Goal: Task Accomplishment & Management: Use online tool/utility

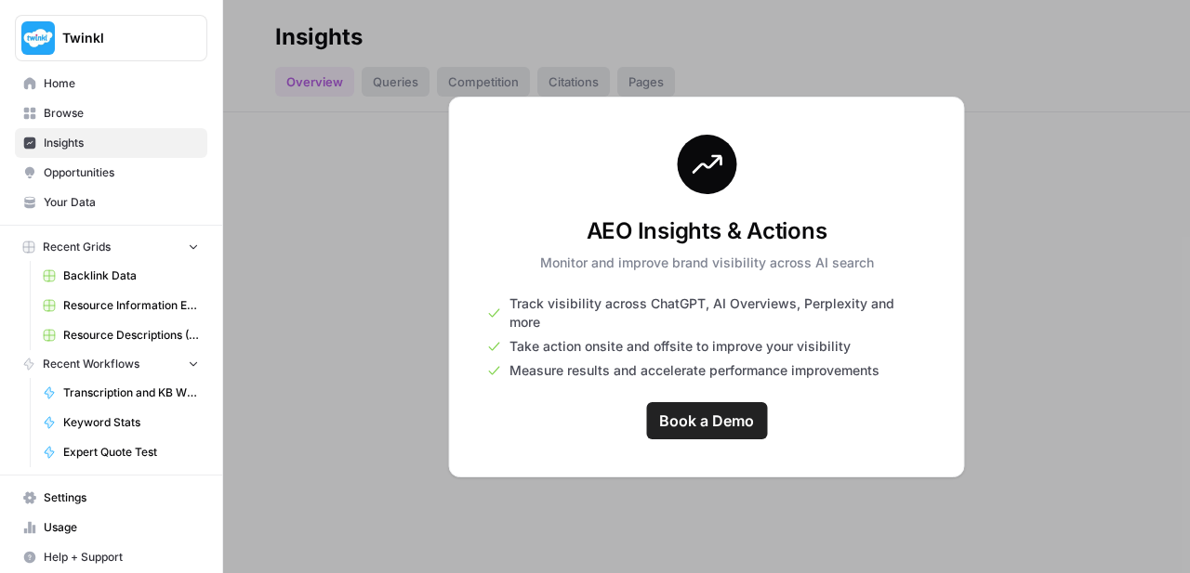
click at [68, 93] on link "Home" at bounding box center [111, 84] width 192 height 30
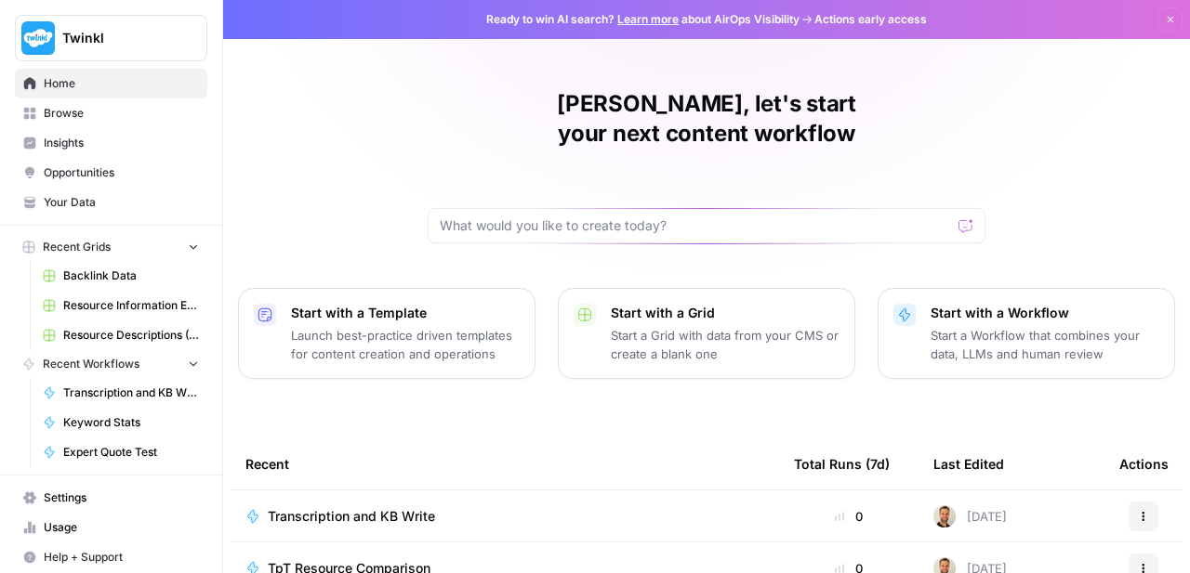
click at [104, 269] on span "Backlink Data" at bounding box center [131, 276] width 136 height 17
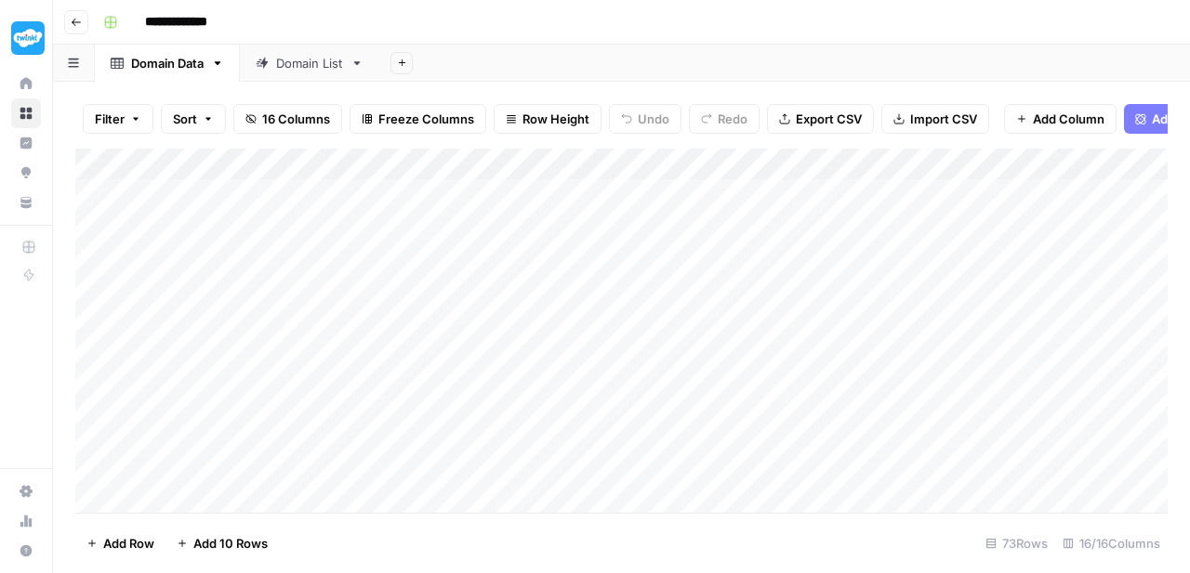
click at [77, 23] on icon "button" at bounding box center [76, 22] width 11 height 11
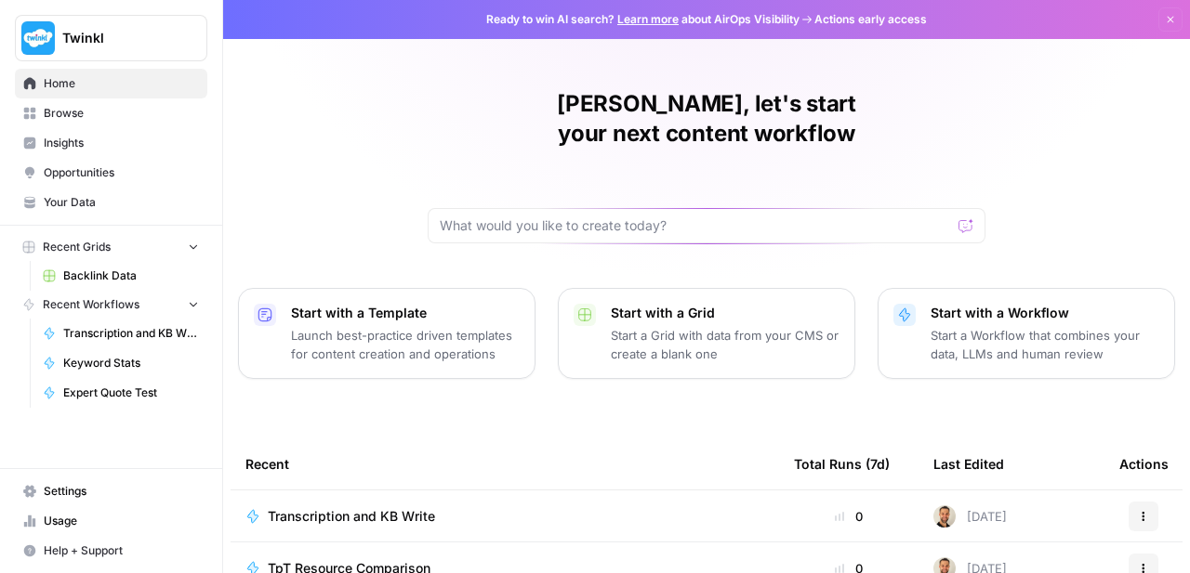
click at [83, 151] on link "Insights" at bounding box center [111, 143] width 192 height 30
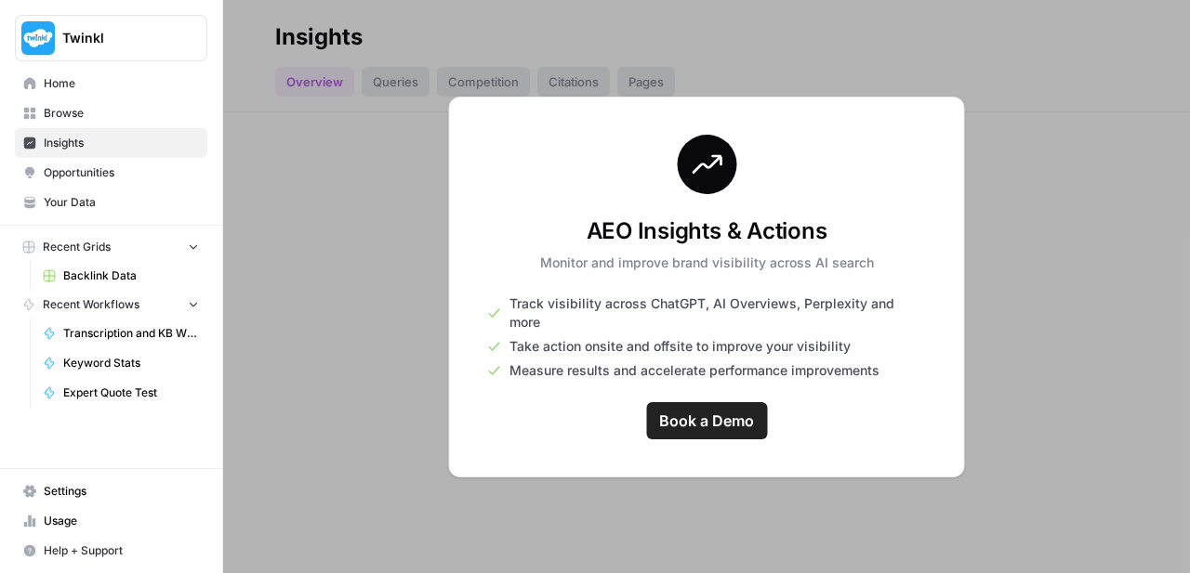
click at [68, 174] on span "Opportunities" at bounding box center [121, 173] width 155 height 17
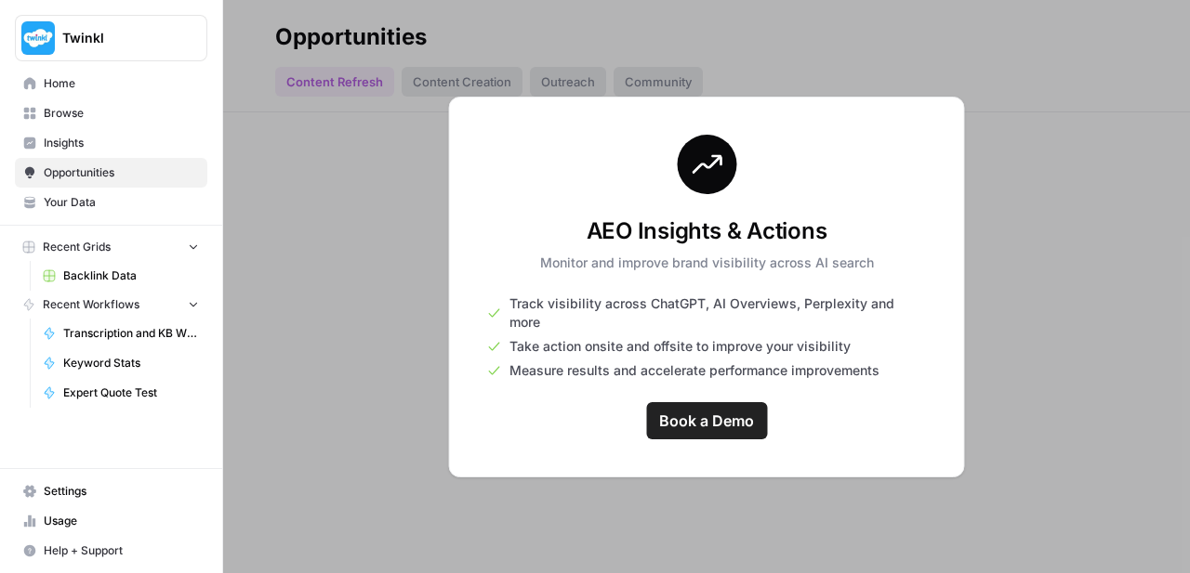
click at [76, 90] on span "Home" at bounding box center [121, 83] width 155 height 17
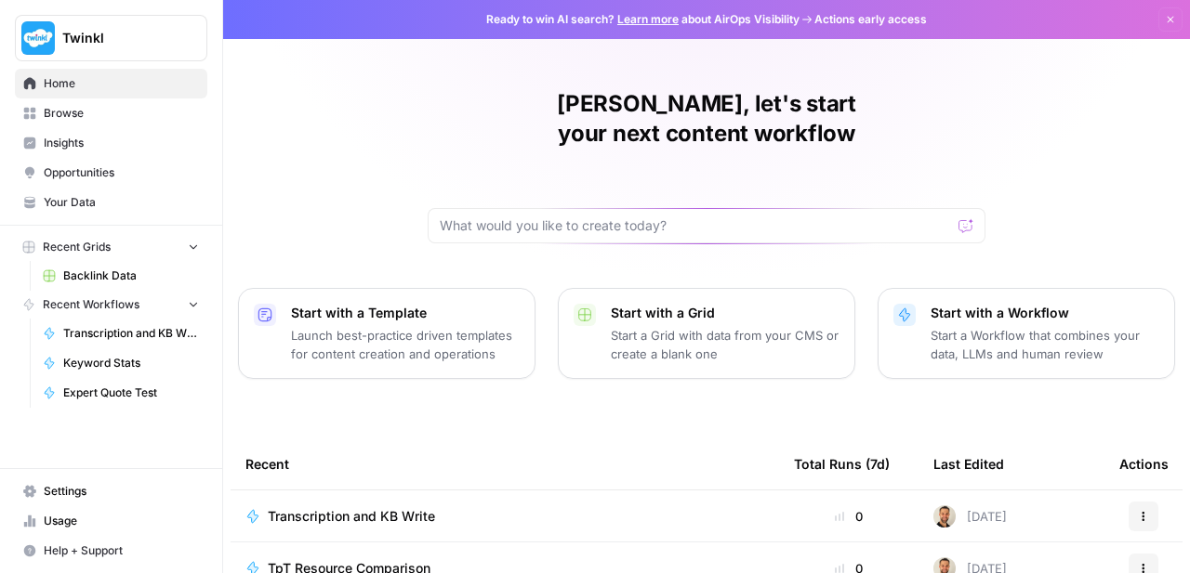
click at [374, 507] on span "Transcription and KB Write" at bounding box center [351, 516] width 167 height 19
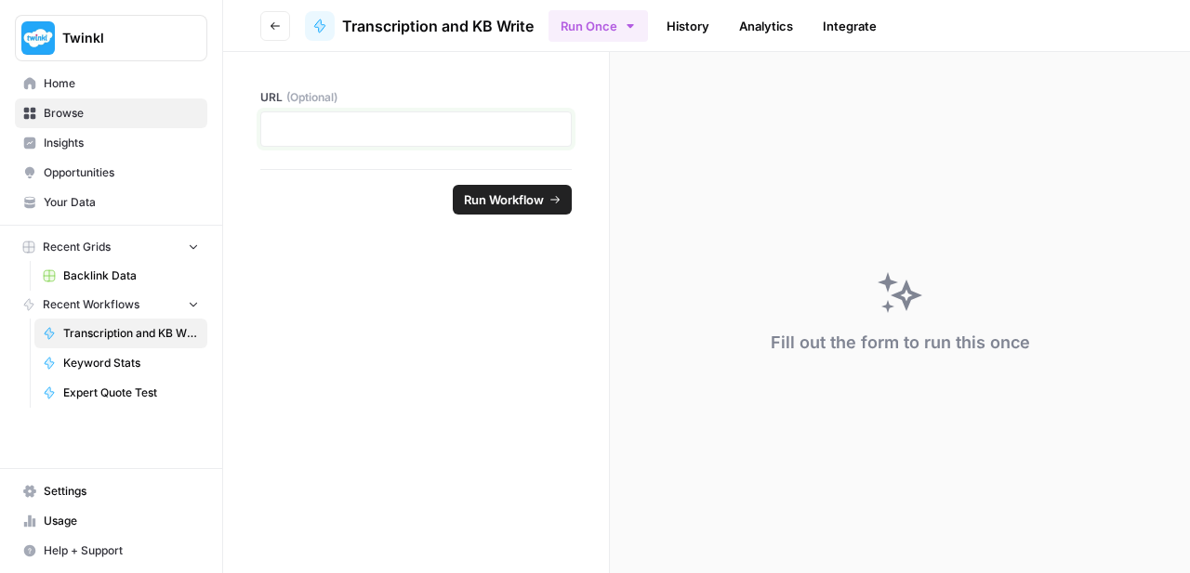
click at [489, 124] on p at bounding box center [415, 129] width 287 height 19
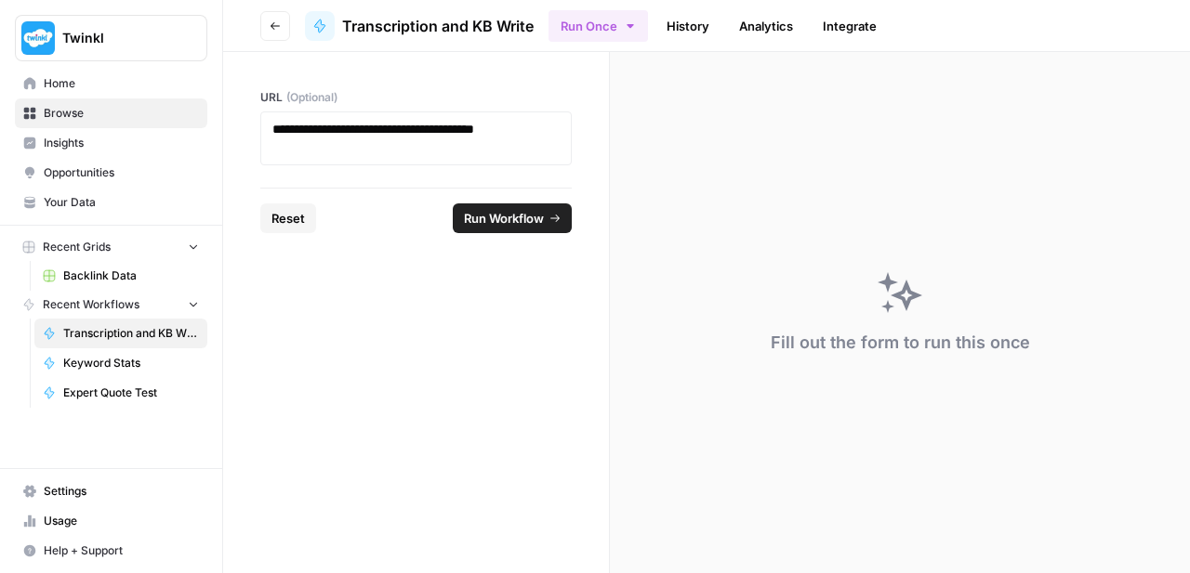
click at [516, 217] on span "Run Workflow" at bounding box center [504, 218] width 80 height 19
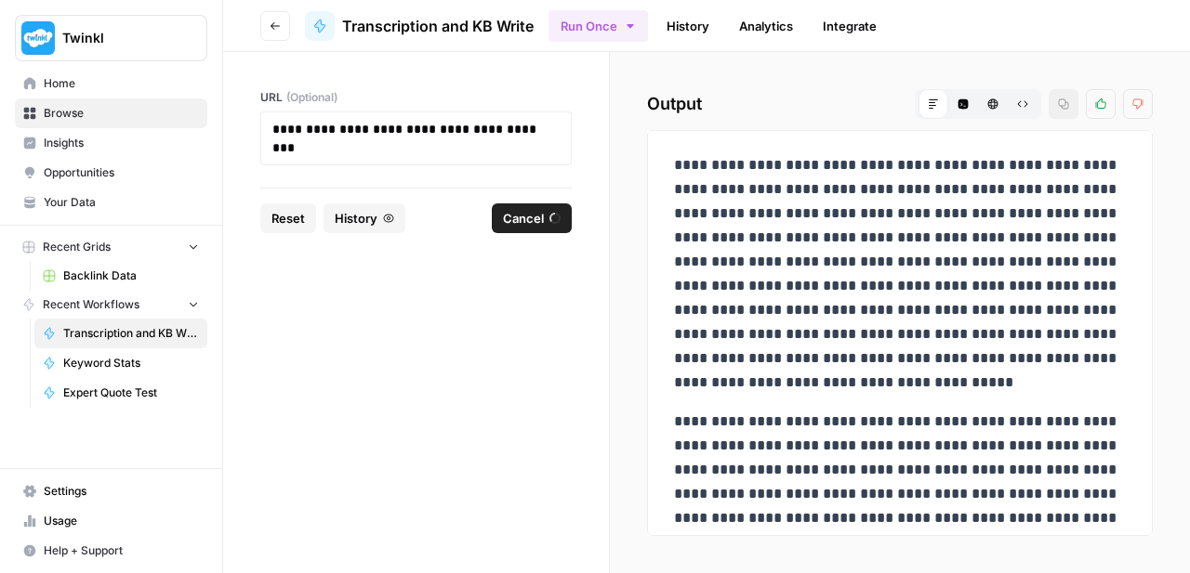
click at [535, 227] on span "Cancel" at bounding box center [523, 218] width 41 height 19
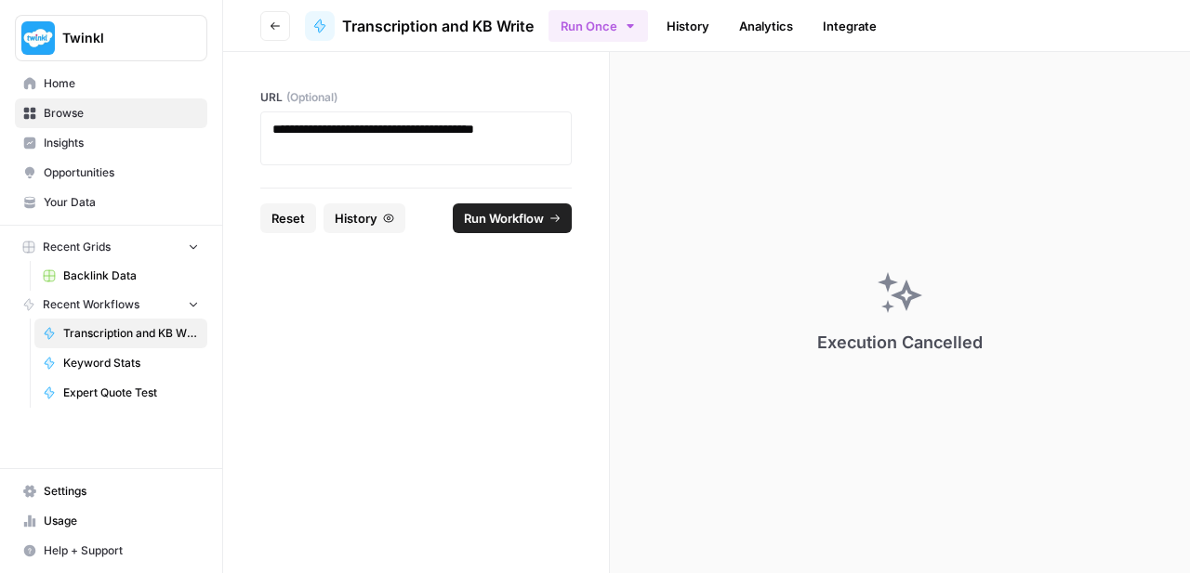
click at [86, 124] on link "Browse" at bounding box center [111, 114] width 192 height 30
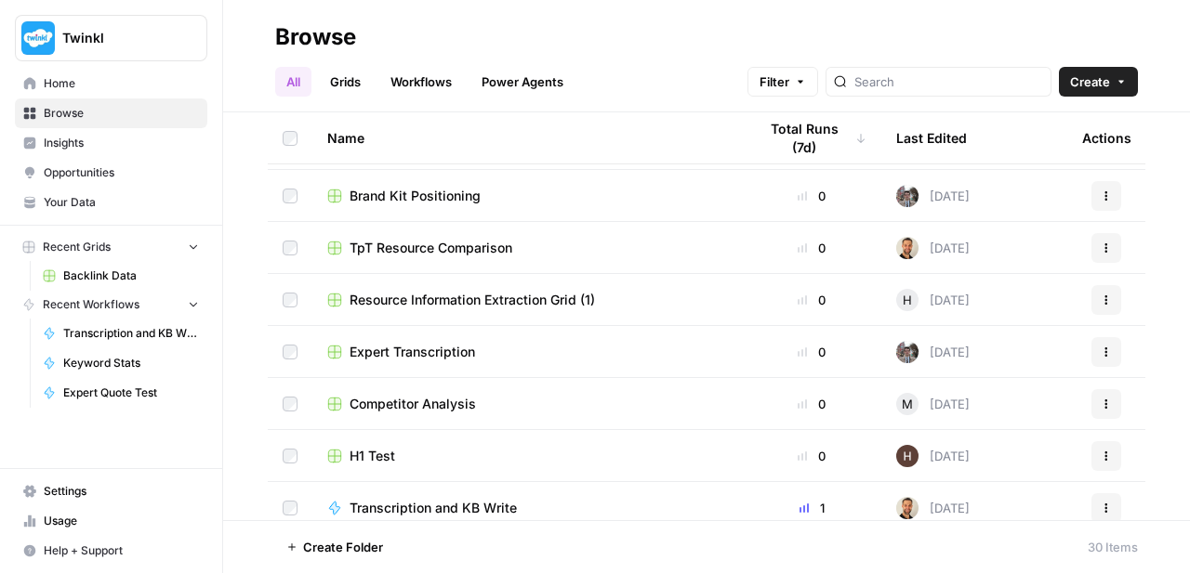
scroll to position [463, 0]
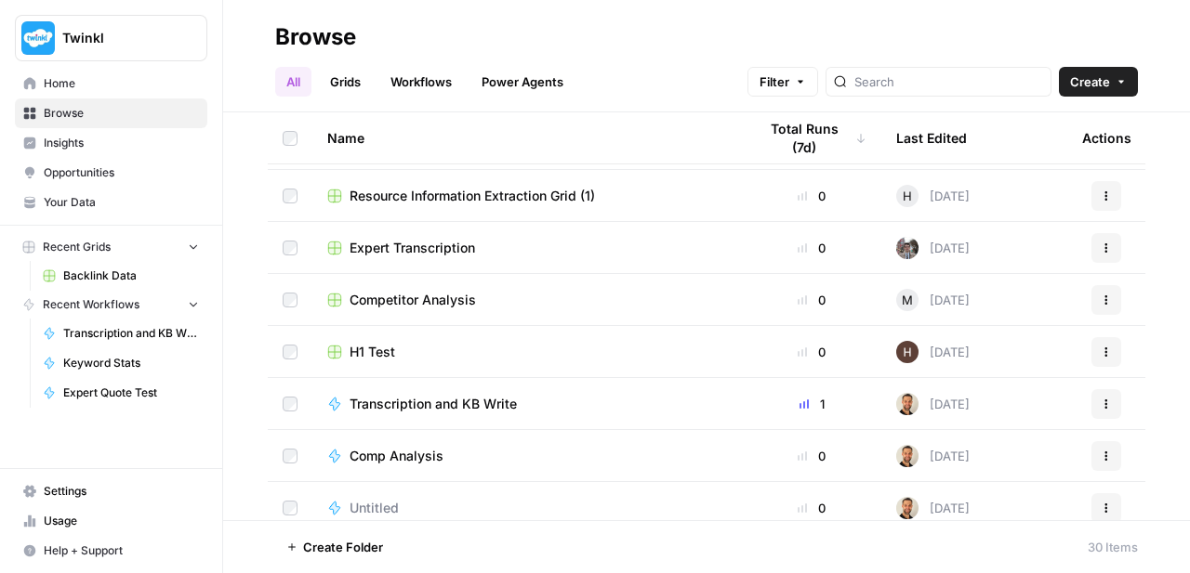
click at [442, 409] on span "Transcription and KB Write" at bounding box center [432, 404] width 167 height 19
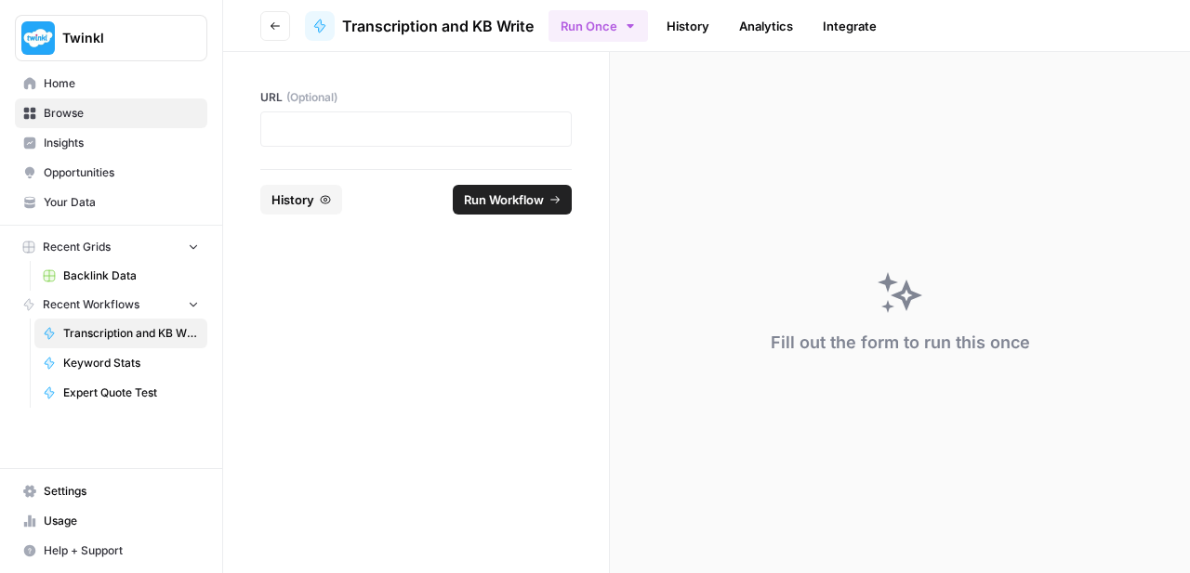
click at [627, 22] on icon "button" at bounding box center [630, 26] width 15 height 15
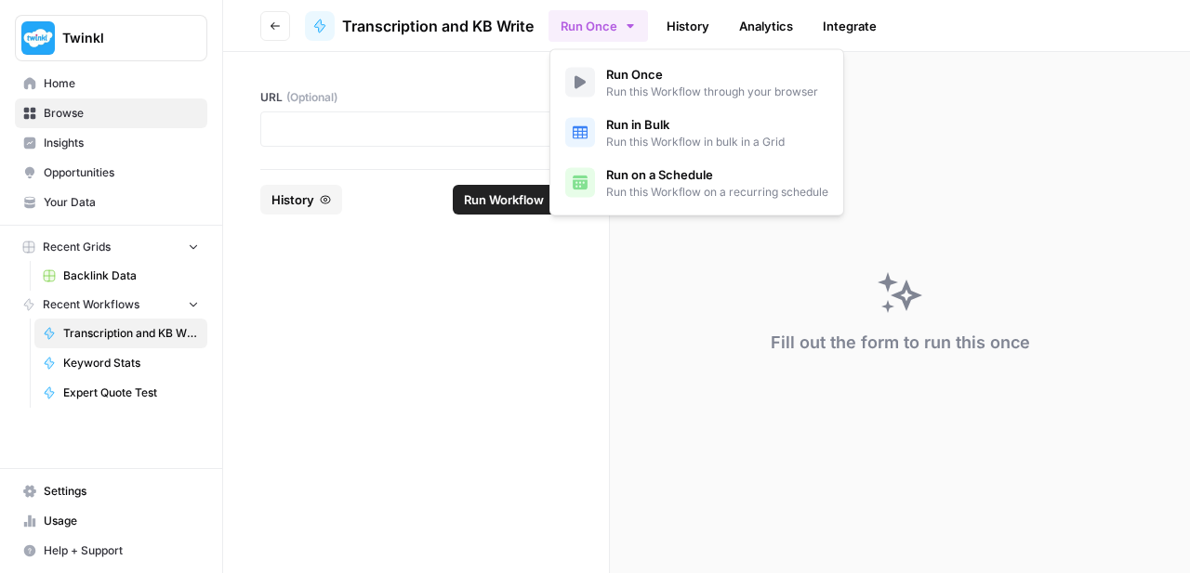
click at [427, 262] on form "URL (Optional) History Run Workflow" at bounding box center [416, 312] width 387 height 521
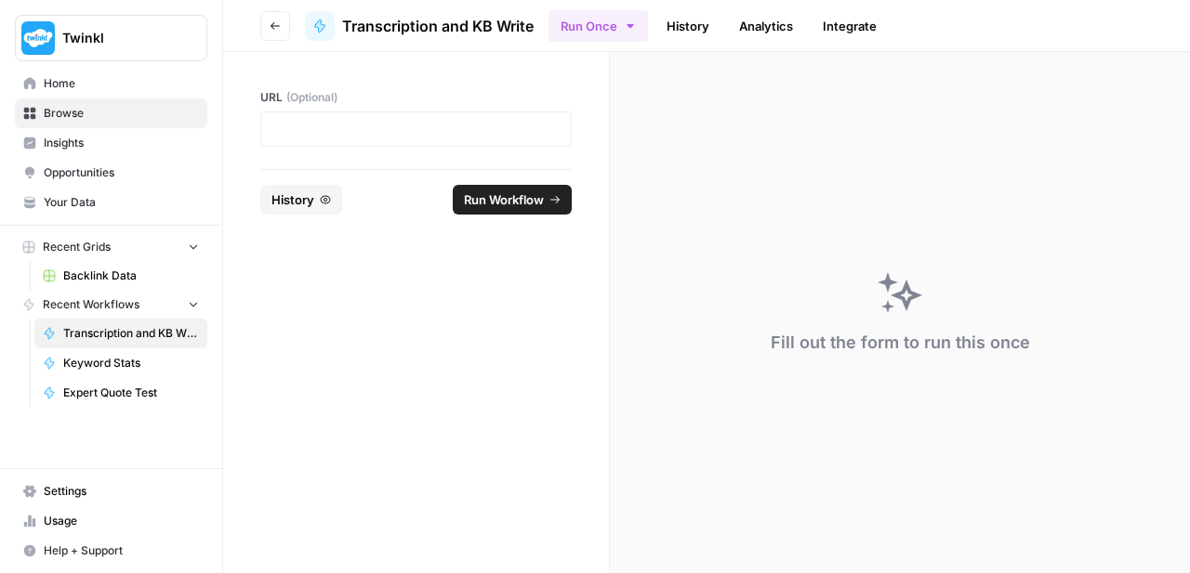
click at [319, 25] on icon at bounding box center [319, 26] width 10 height 13
click at [67, 486] on span "Settings" at bounding box center [121, 491] width 155 height 17
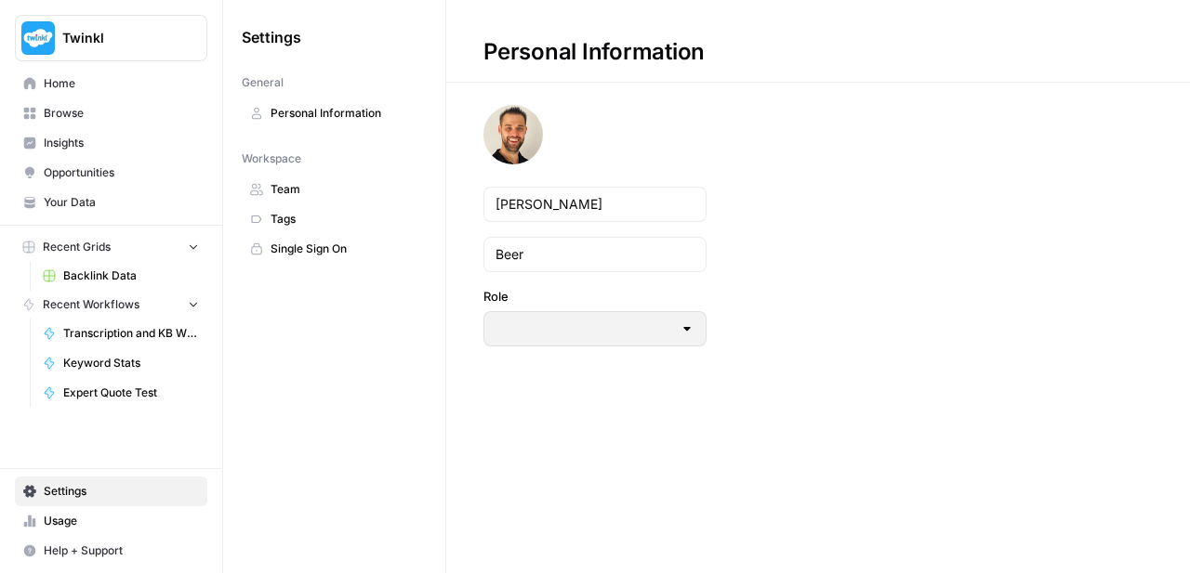
click at [325, 203] on link "Team" at bounding box center [334, 190] width 185 height 30
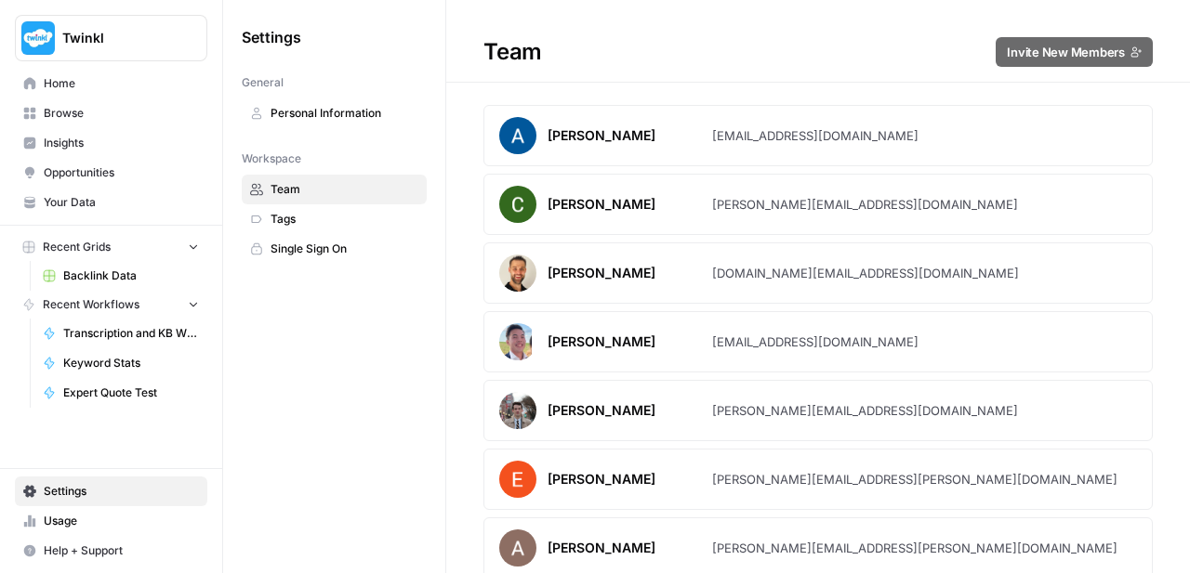
click at [726, 276] on div "paul.beer@twinkl.co.uk" at bounding box center [865, 273] width 307 height 19
click at [91, 110] on span "Browse" at bounding box center [121, 113] width 155 height 17
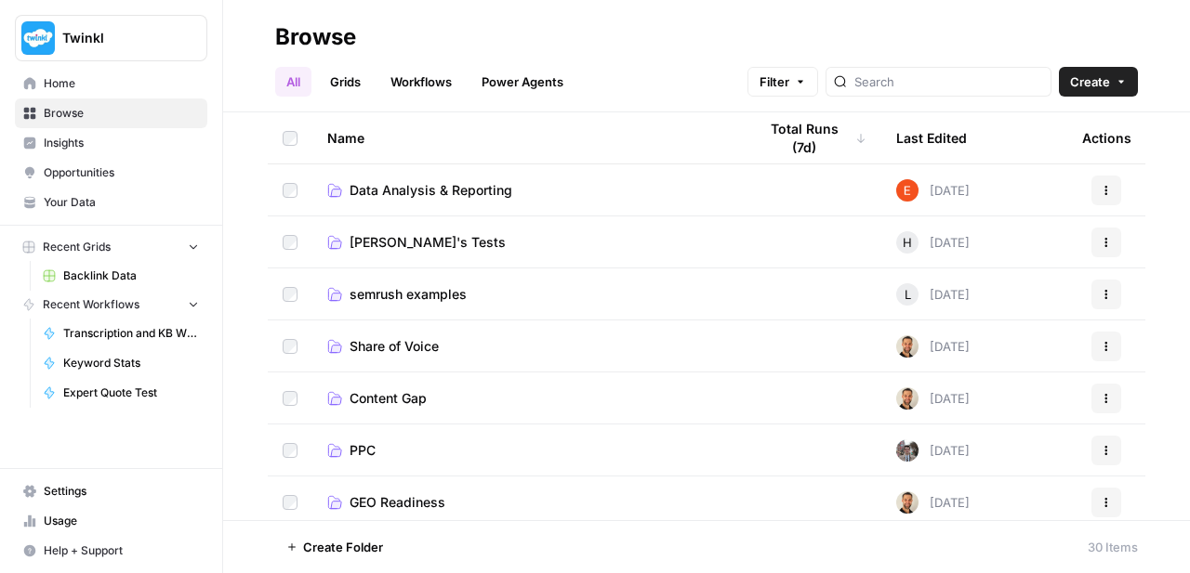
click at [1103, 90] on span "Create" at bounding box center [1090, 81] width 40 height 19
click at [584, 277] on td "semrush examples" at bounding box center [526, 294] width 429 height 51
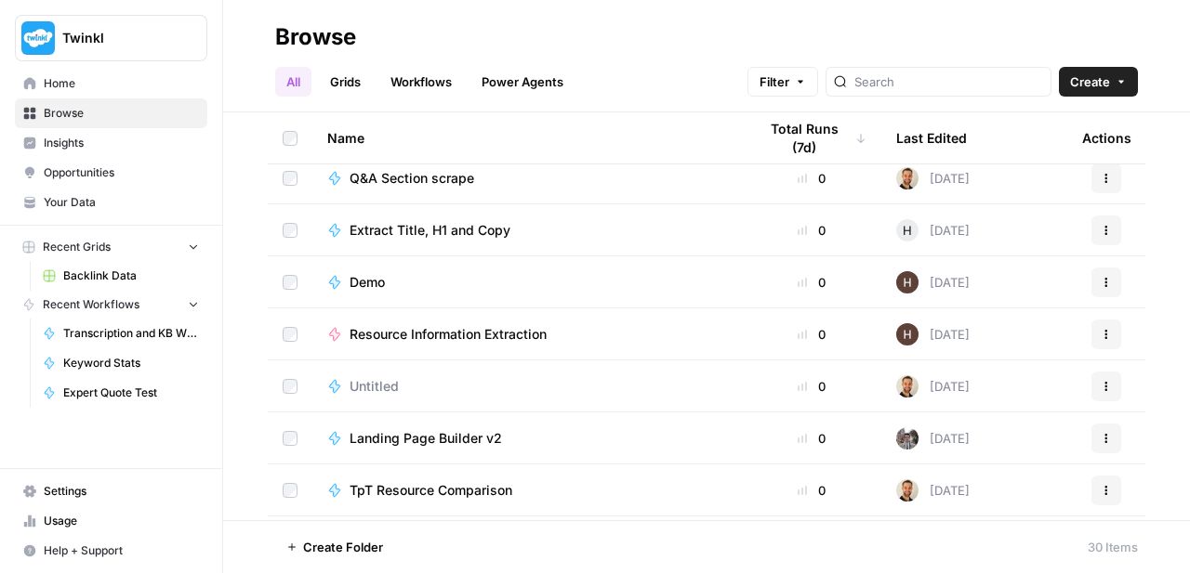
scroll to position [1205, 0]
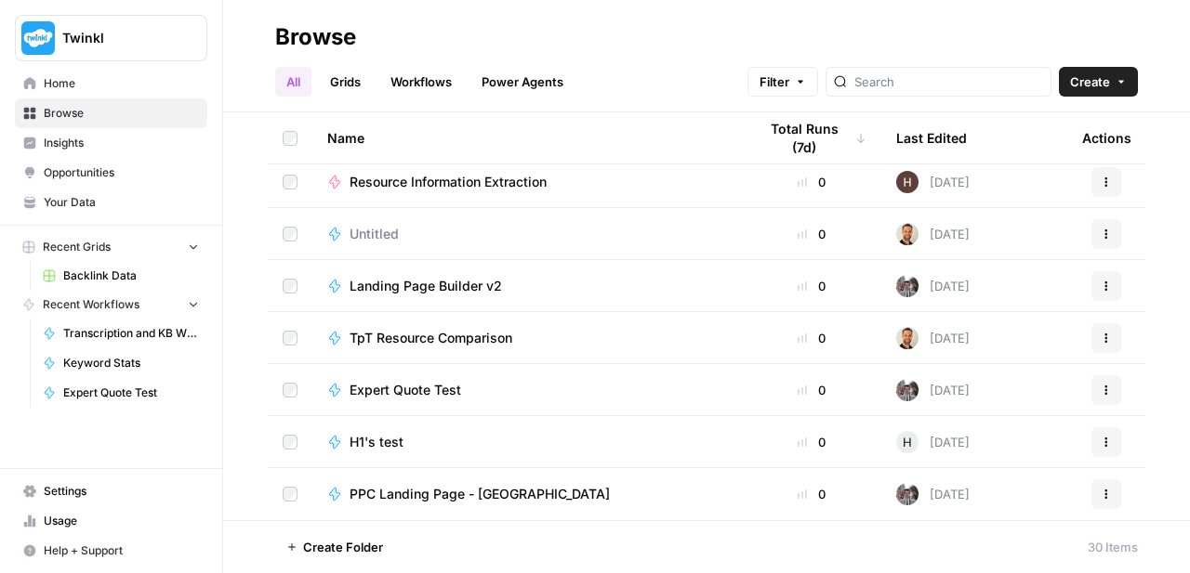
click at [435, 500] on span "PPC Landing Page - Australia" at bounding box center [479, 494] width 260 height 19
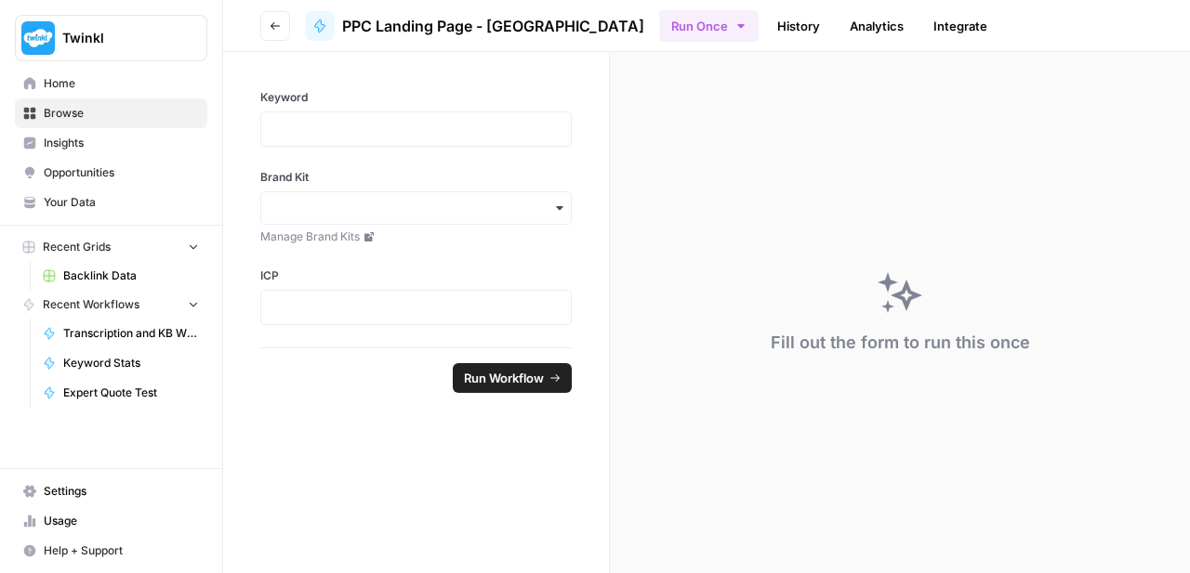
click at [282, 19] on button "Go back" at bounding box center [275, 26] width 30 height 30
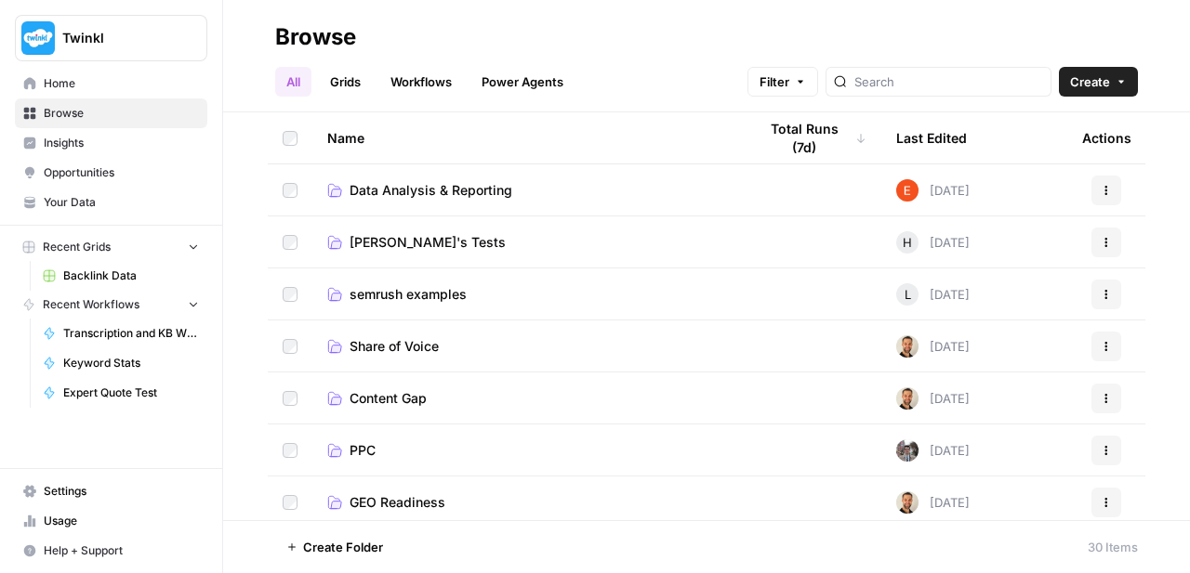
click at [49, 487] on span "Settings" at bounding box center [121, 491] width 155 height 17
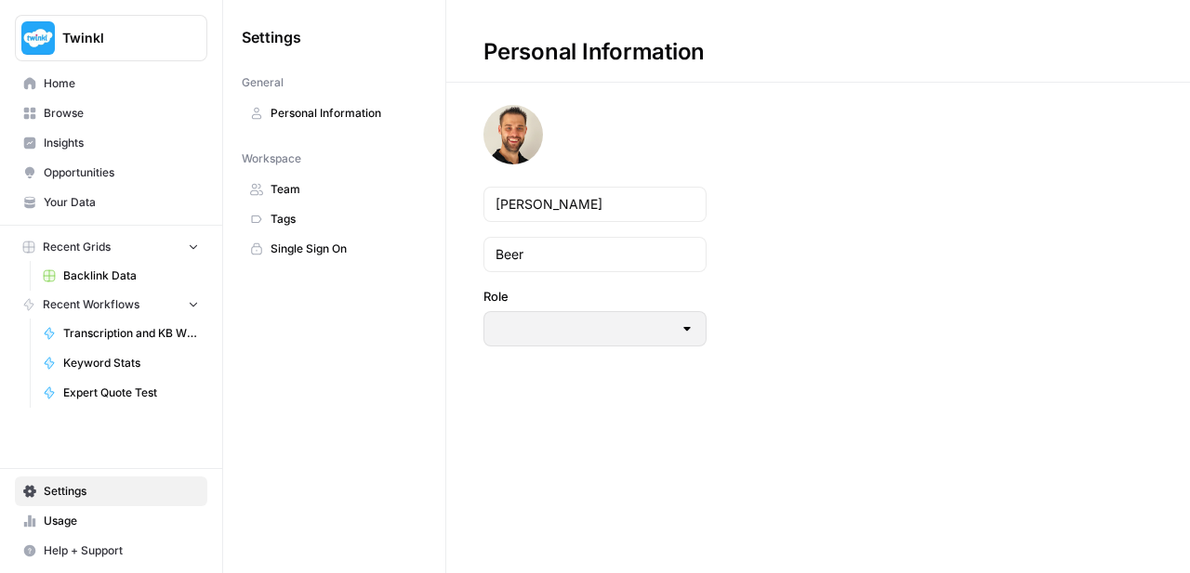
click at [316, 195] on span "Team" at bounding box center [344, 189] width 148 height 17
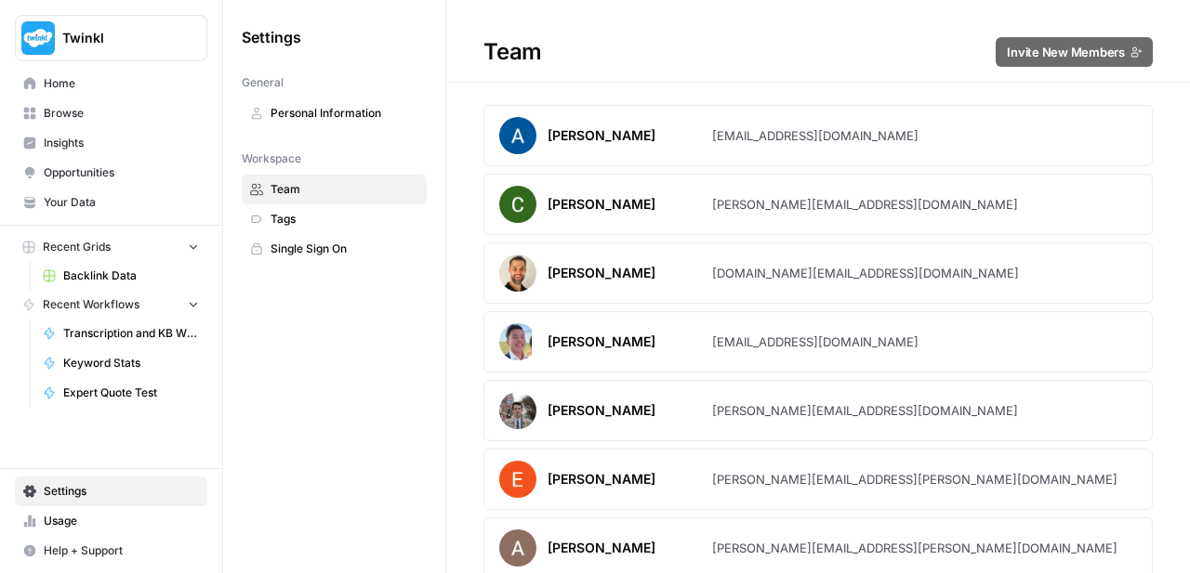
click at [65, 90] on span "Home" at bounding box center [121, 83] width 155 height 17
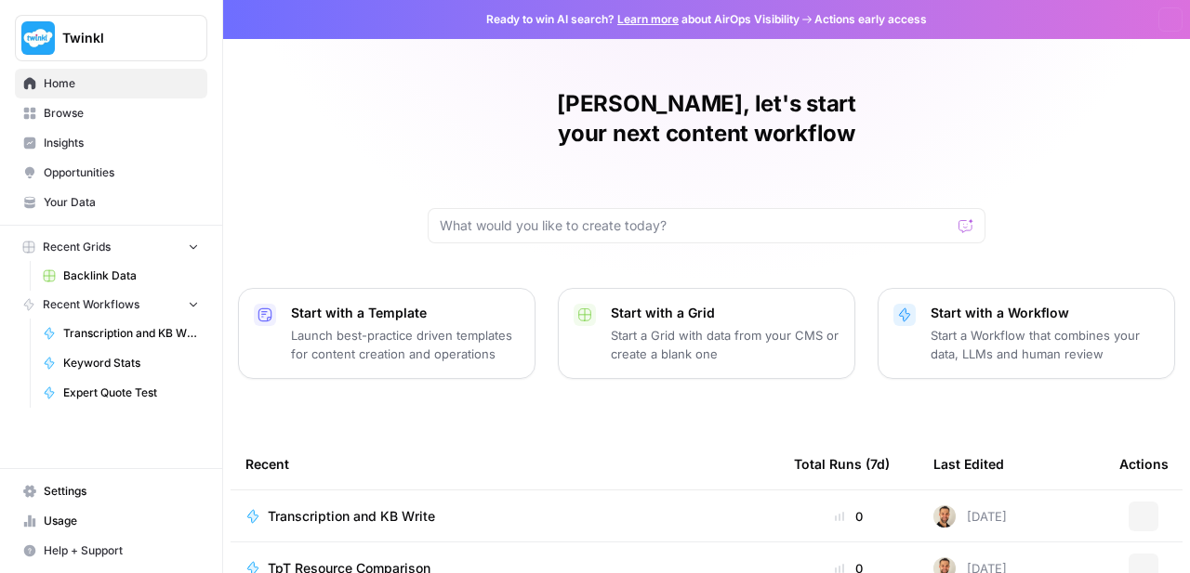
click at [62, 141] on span "Insights" at bounding box center [121, 143] width 155 height 17
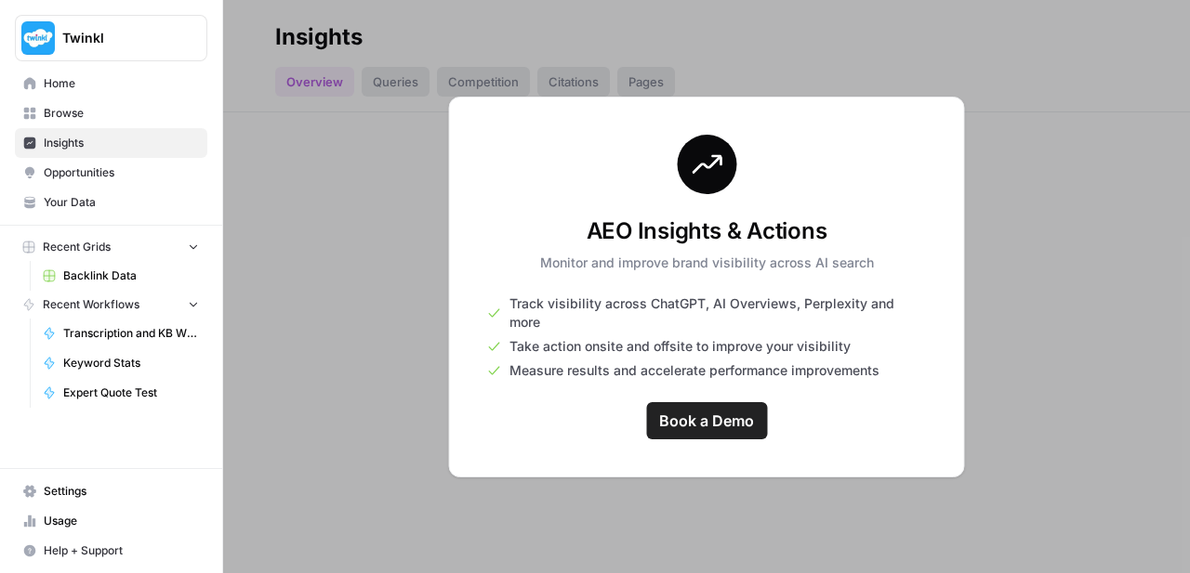
click at [67, 174] on span "Opportunities" at bounding box center [121, 173] width 155 height 17
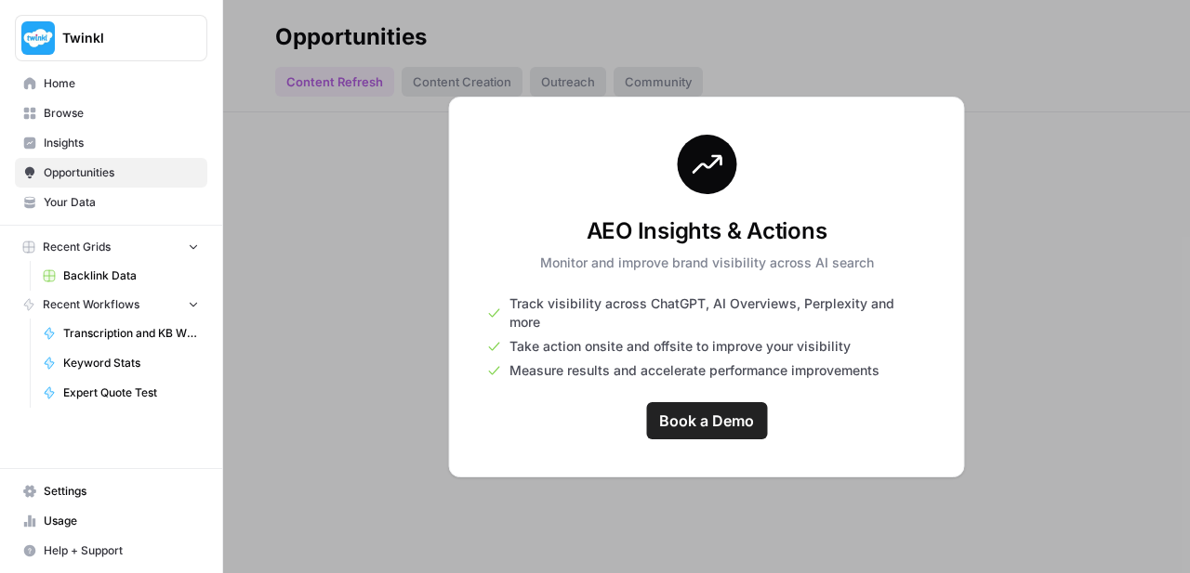
click at [100, 114] on span "Browse" at bounding box center [121, 113] width 155 height 17
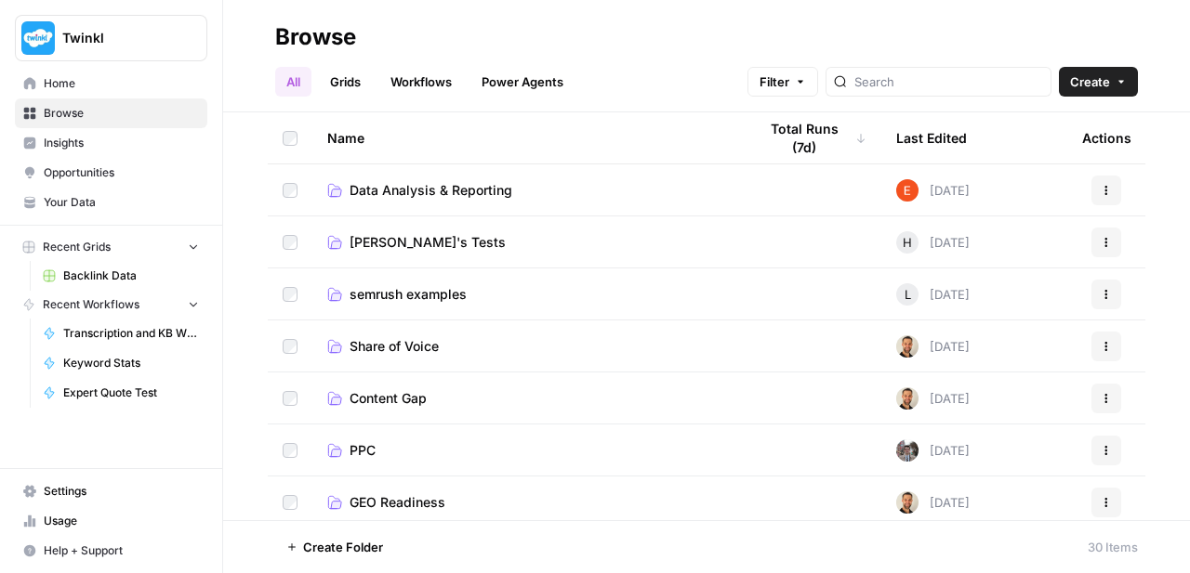
click at [468, 207] on td "Data Analysis & Reporting" at bounding box center [526, 190] width 429 height 51
click at [463, 200] on td "Data Analysis & Reporting" at bounding box center [526, 190] width 429 height 51
click at [427, 187] on span "Data Analysis & Reporting" at bounding box center [430, 190] width 163 height 19
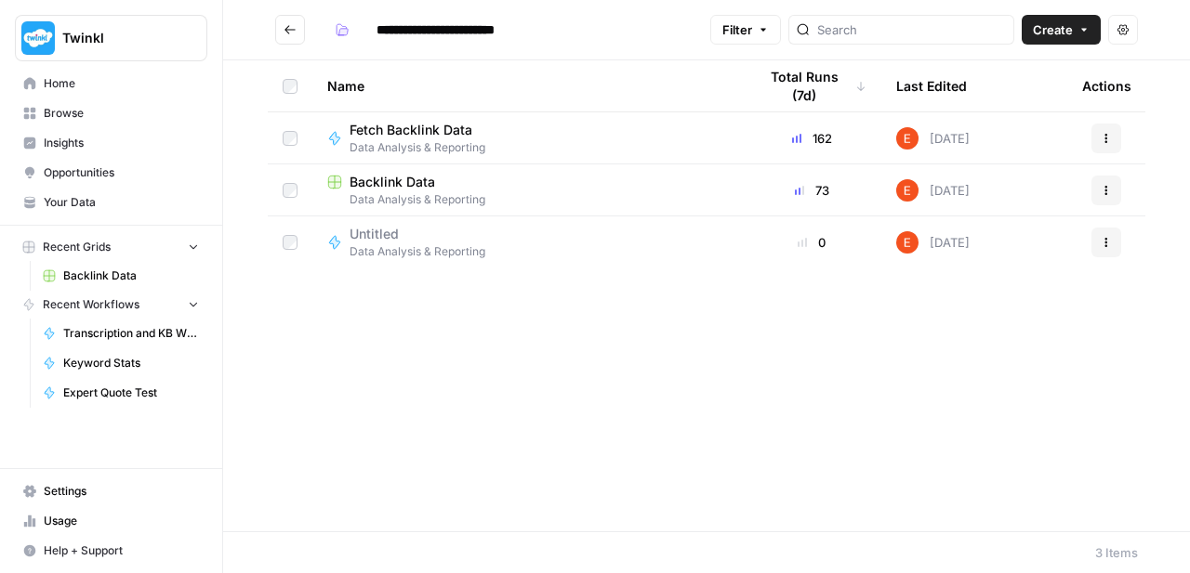
click at [77, 204] on span "Your Data" at bounding box center [121, 202] width 155 height 17
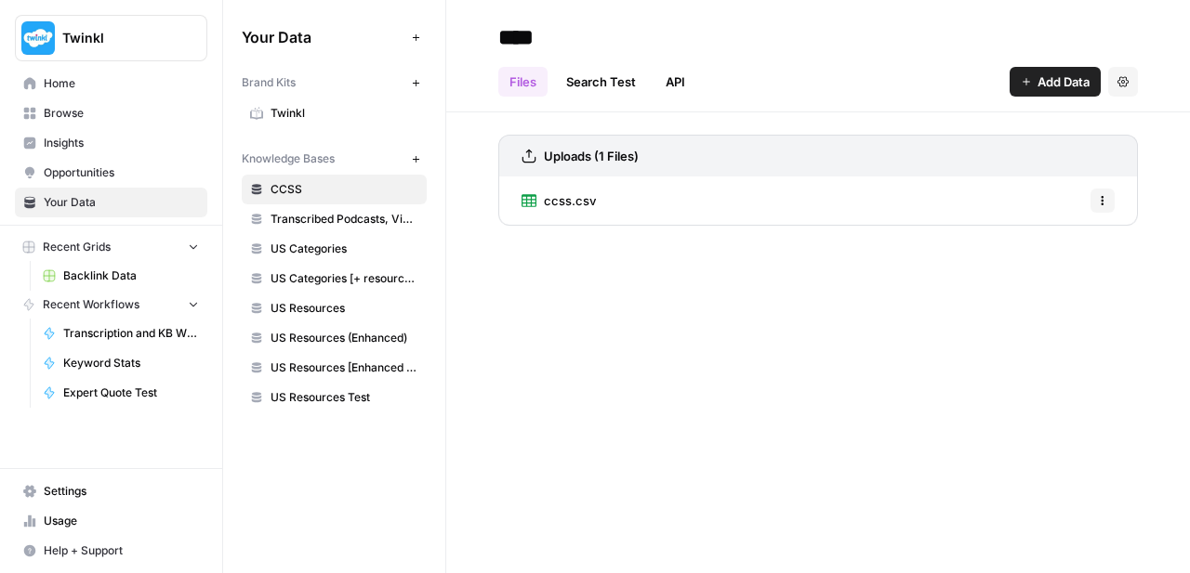
click at [86, 112] on span "Browse" at bounding box center [121, 113] width 155 height 17
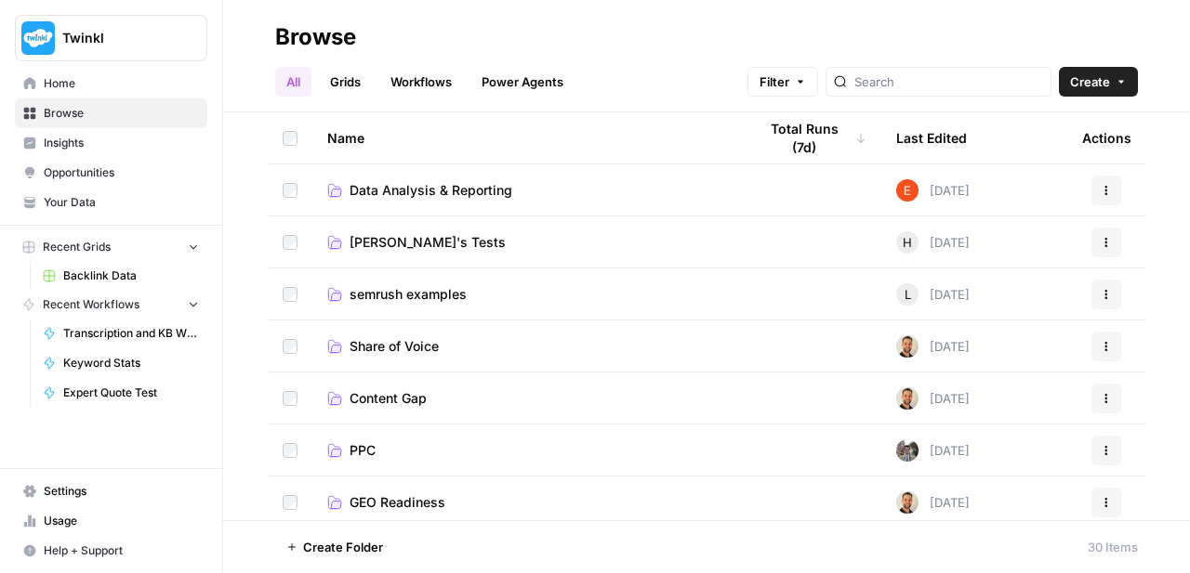
click at [69, 519] on span "Usage" at bounding box center [121, 521] width 155 height 17
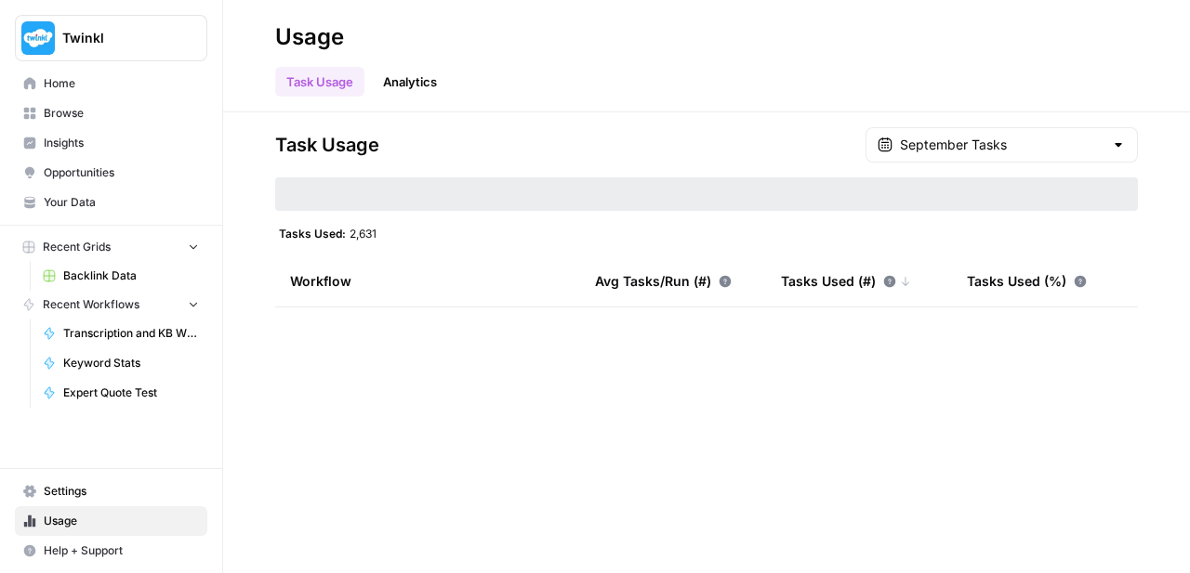
type input "September Tasks"
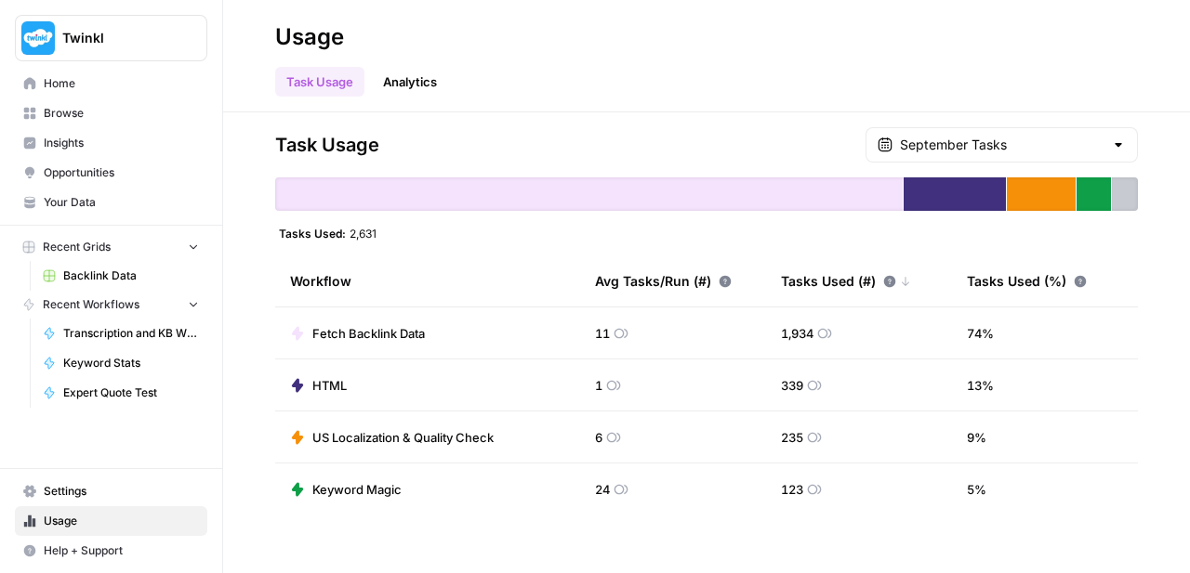
click at [1027, 132] on div "September Tasks" at bounding box center [1001, 144] width 272 height 35
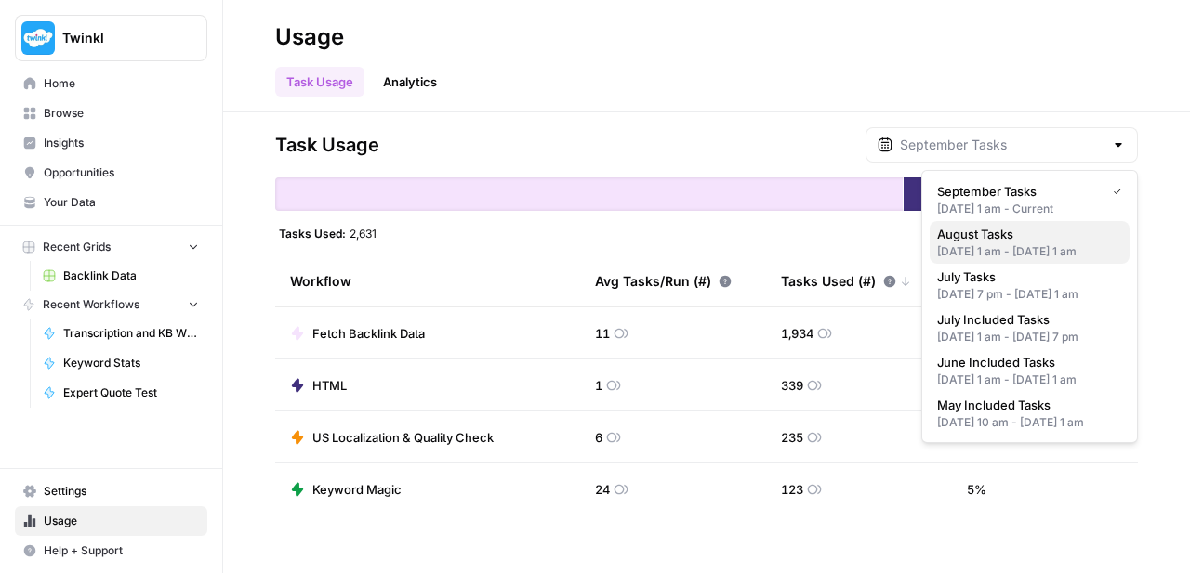
click at [1001, 238] on span "August Tasks" at bounding box center [1026, 234] width 178 height 19
type input "August Tasks"
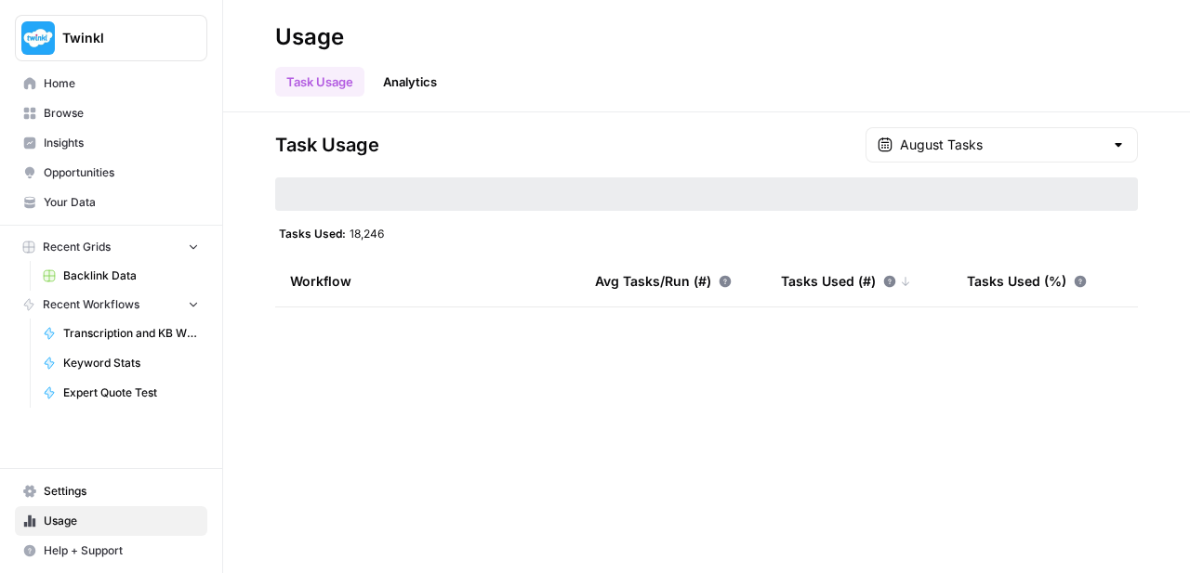
click at [994, 160] on div "August Tasks" at bounding box center [1001, 144] width 272 height 35
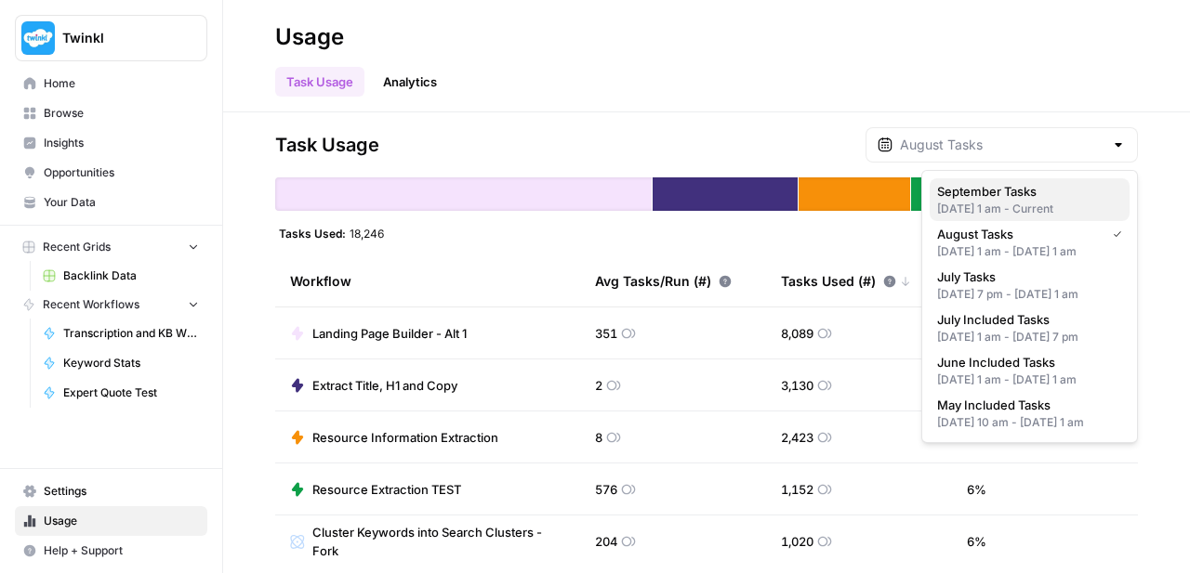
click at [984, 182] on span "September Tasks" at bounding box center [1026, 191] width 178 height 19
type input "September Tasks"
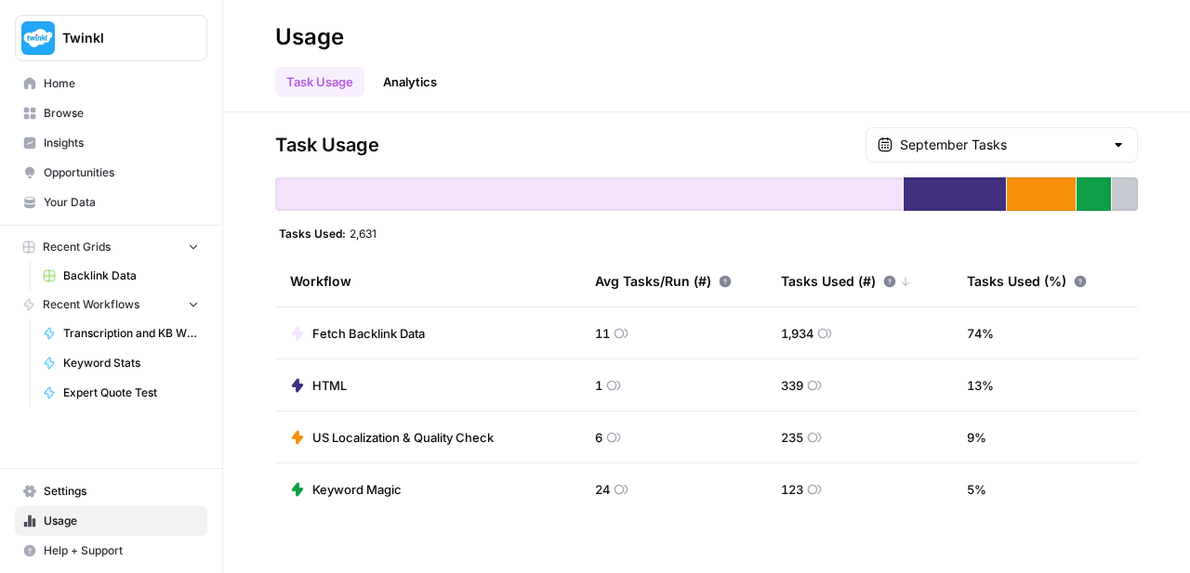
click at [53, 484] on span "Settings" at bounding box center [121, 491] width 155 height 17
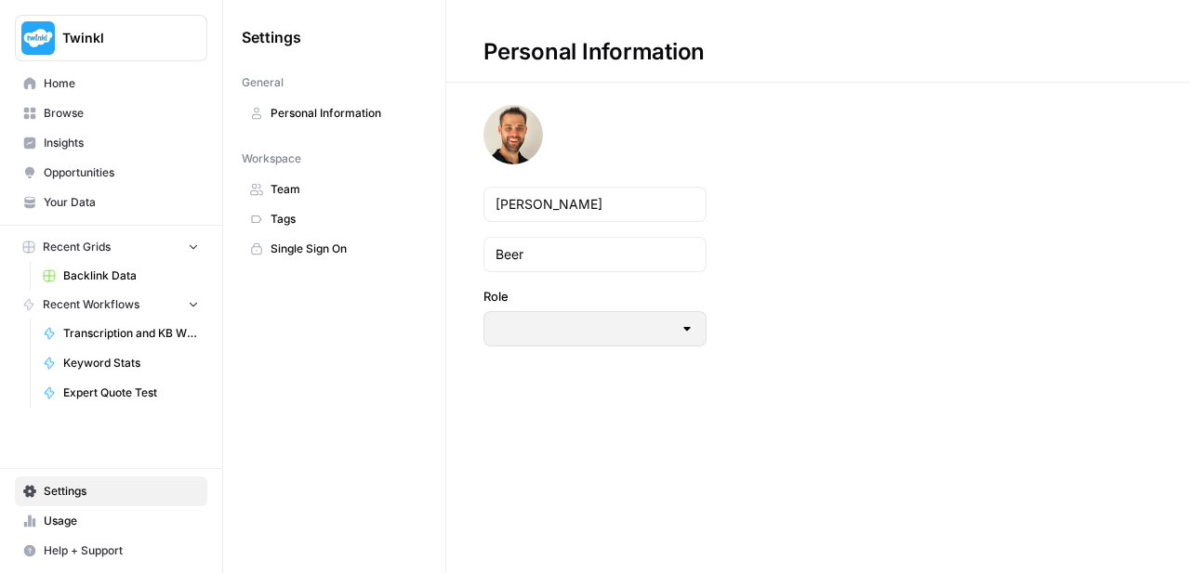
click at [691, 332] on div at bounding box center [686, 329] width 15 height 19
click at [611, 340] on div at bounding box center [594, 328] width 223 height 35
click at [273, 192] on span "Team" at bounding box center [344, 189] width 148 height 17
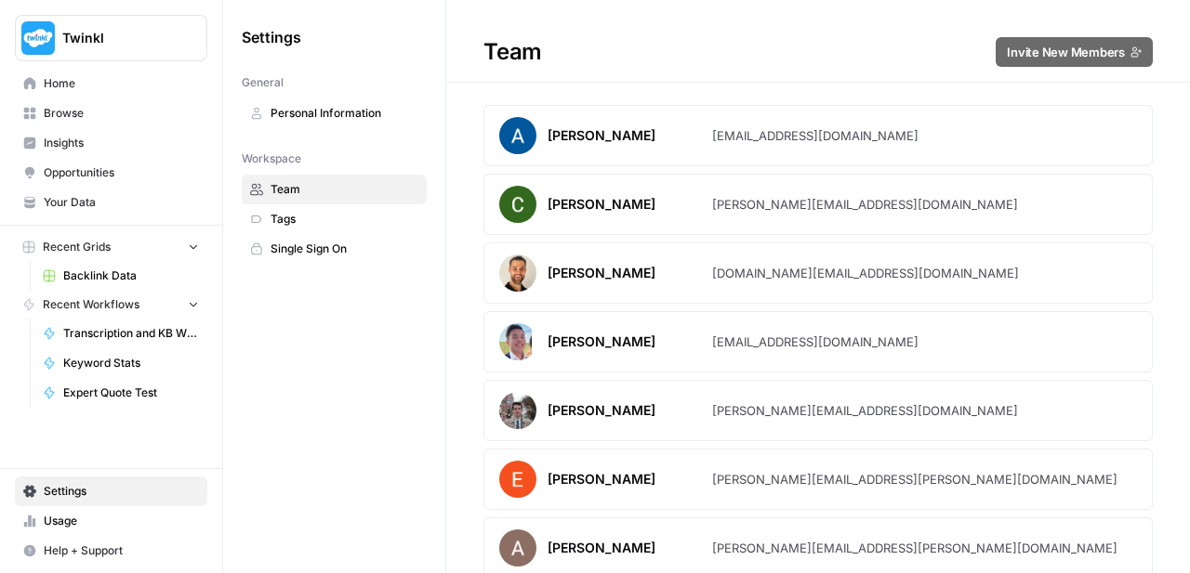
click at [125, 26] on button "Twinkl" at bounding box center [111, 38] width 192 height 46
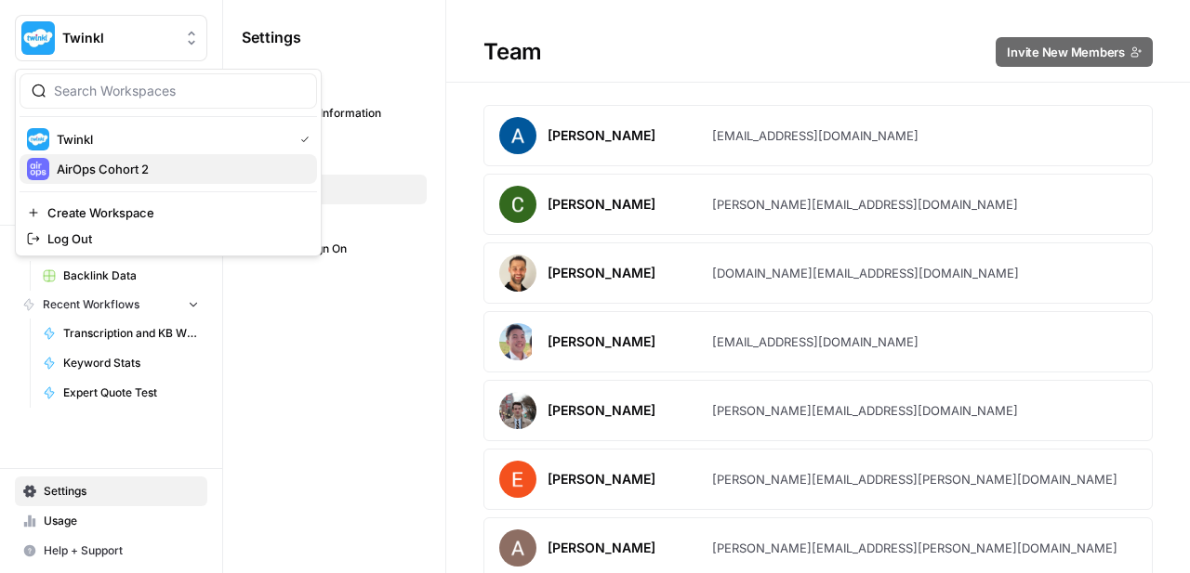
click at [120, 168] on span "AirOps Cohort 2" at bounding box center [179, 169] width 245 height 19
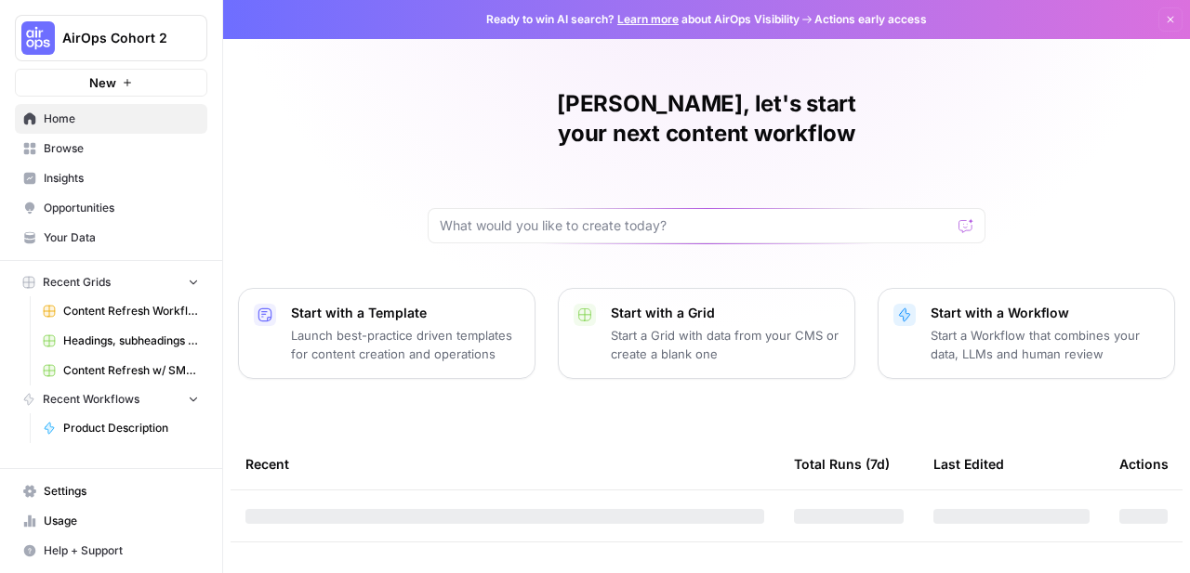
click at [111, 47] on button "AirOps Cohort 2" at bounding box center [111, 38] width 192 height 46
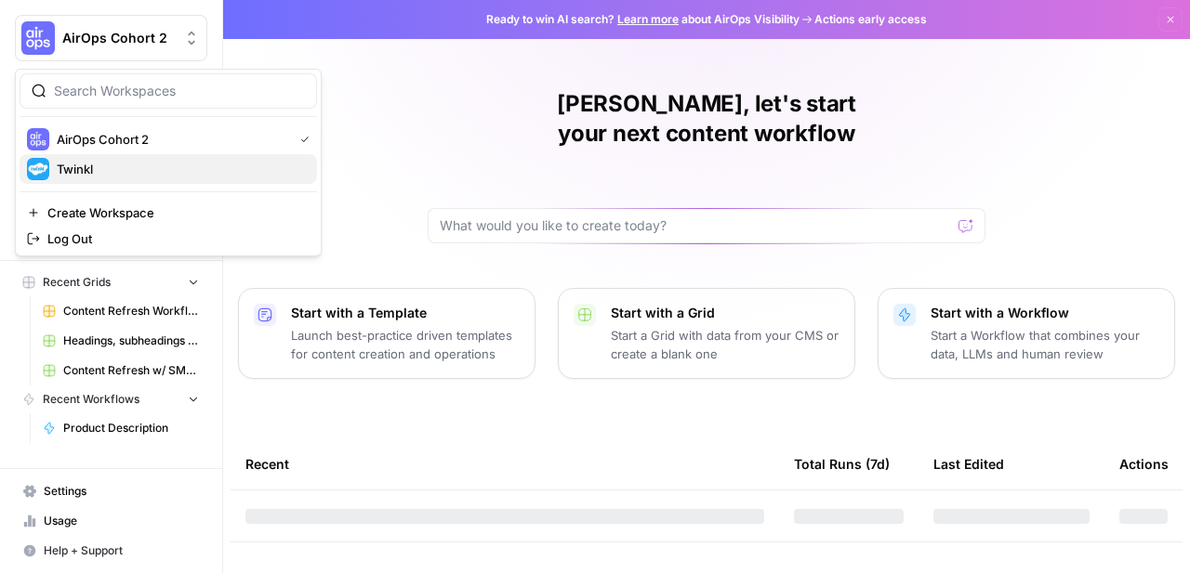
click at [100, 176] on span "Twinkl" at bounding box center [179, 169] width 245 height 19
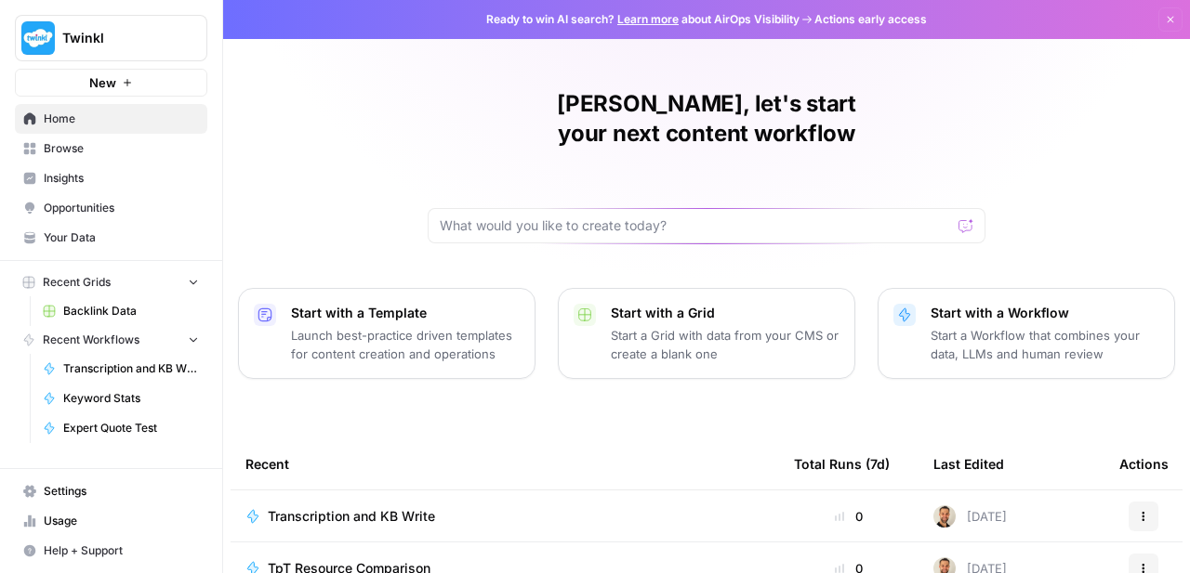
click at [106, 491] on span "Settings" at bounding box center [121, 491] width 155 height 17
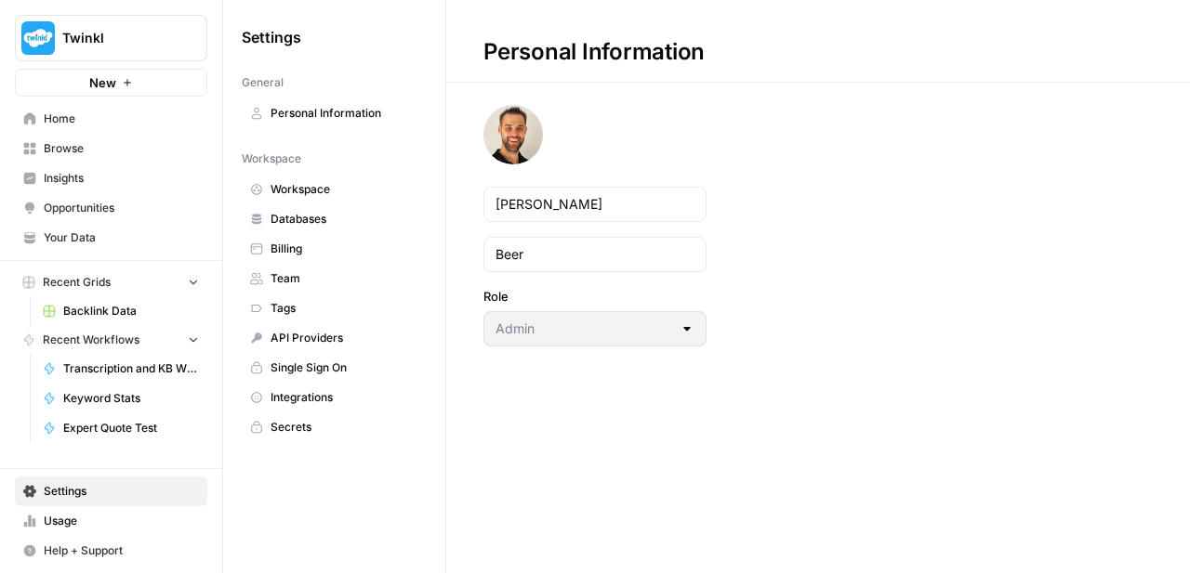
click at [321, 279] on span "Team" at bounding box center [344, 278] width 148 height 17
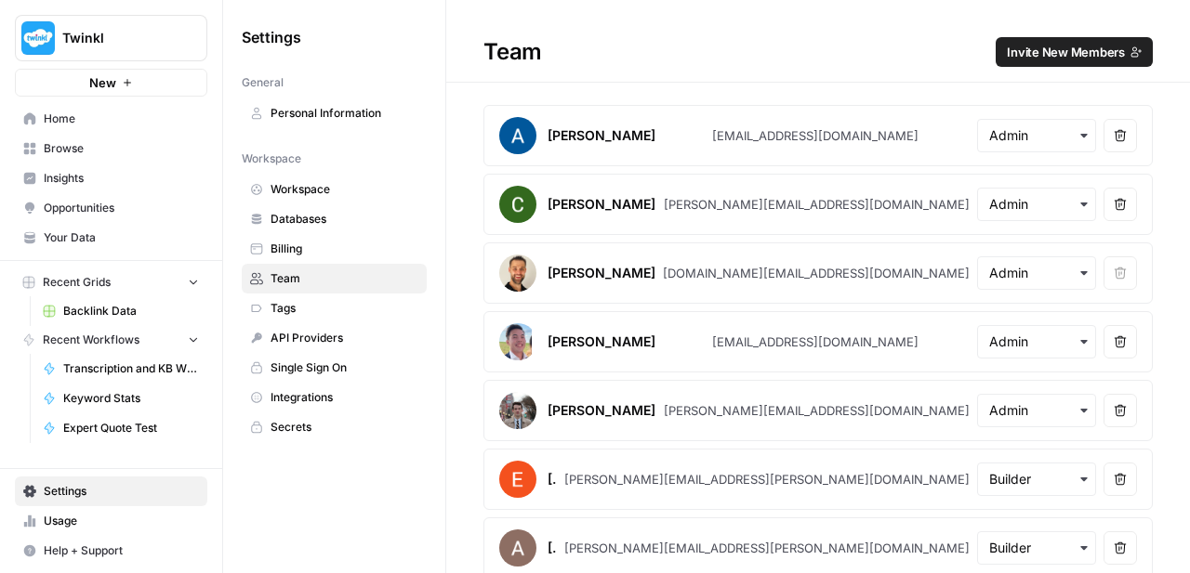
click at [84, 180] on span "Insights" at bounding box center [121, 178] width 155 height 17
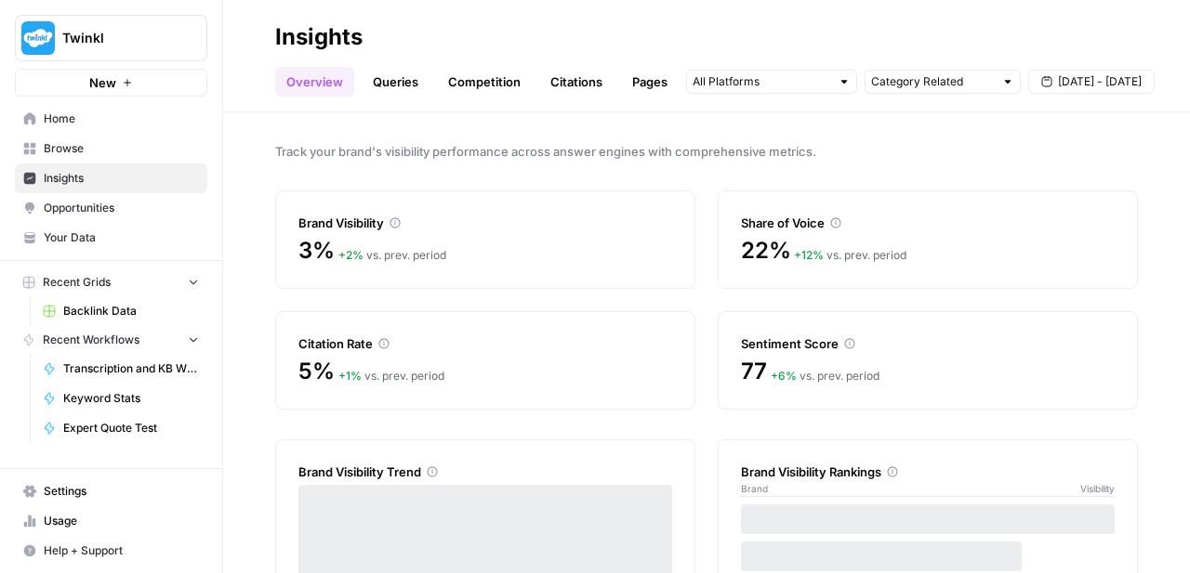
click at [86, 203] on span "Opportunities" at bounding box center [121, 208] width 155 height 17
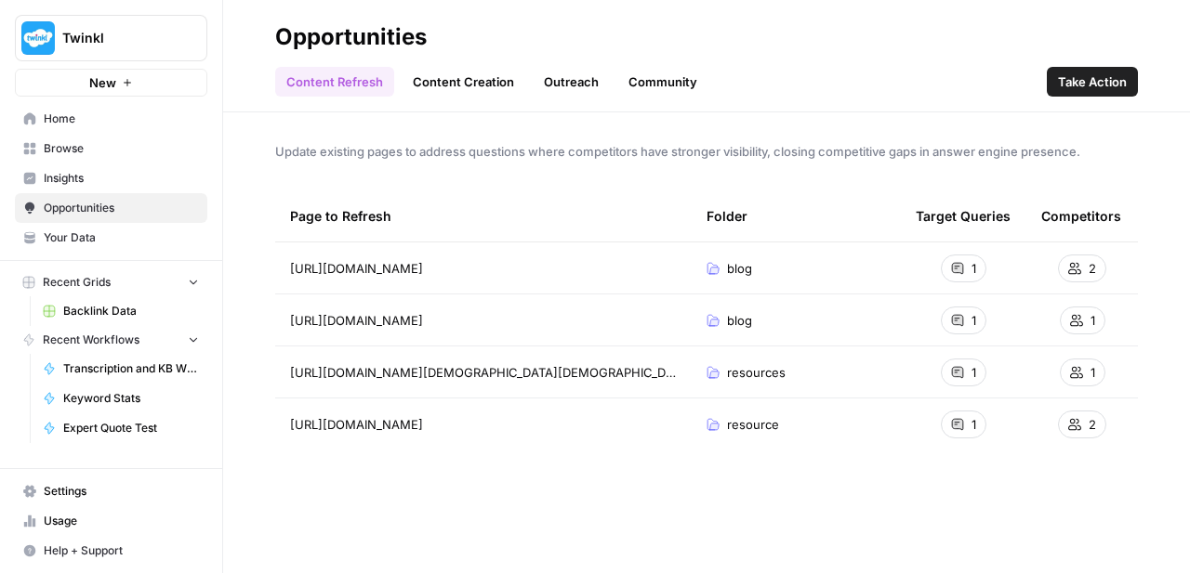
click at [75, 141] on span "Browse" at bounding box center [121, 148] width 155 height 17
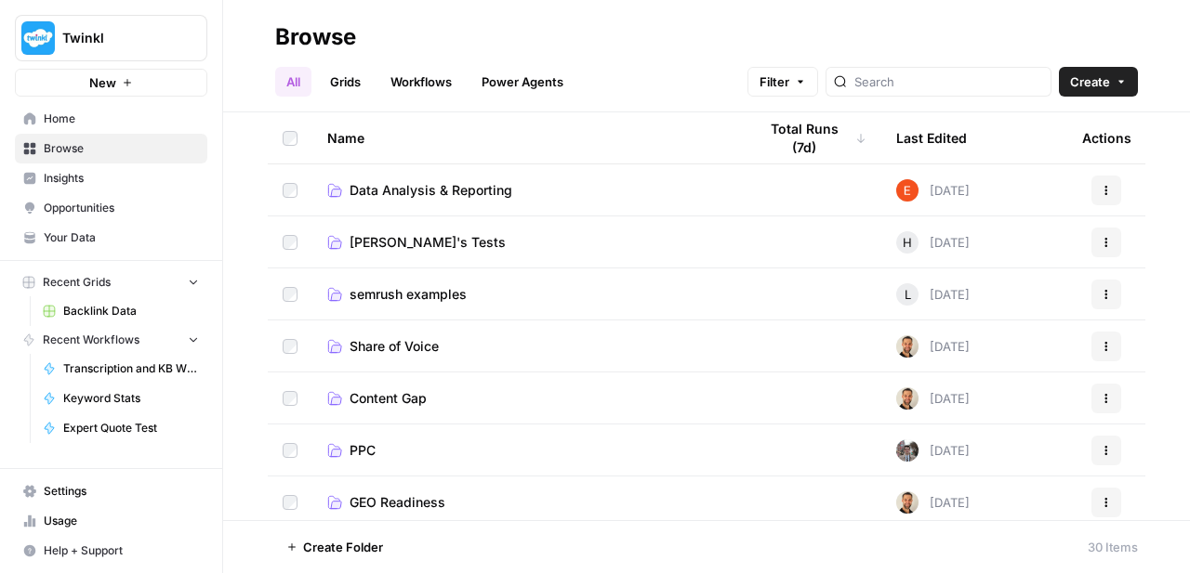
scroll to position [392, 0]
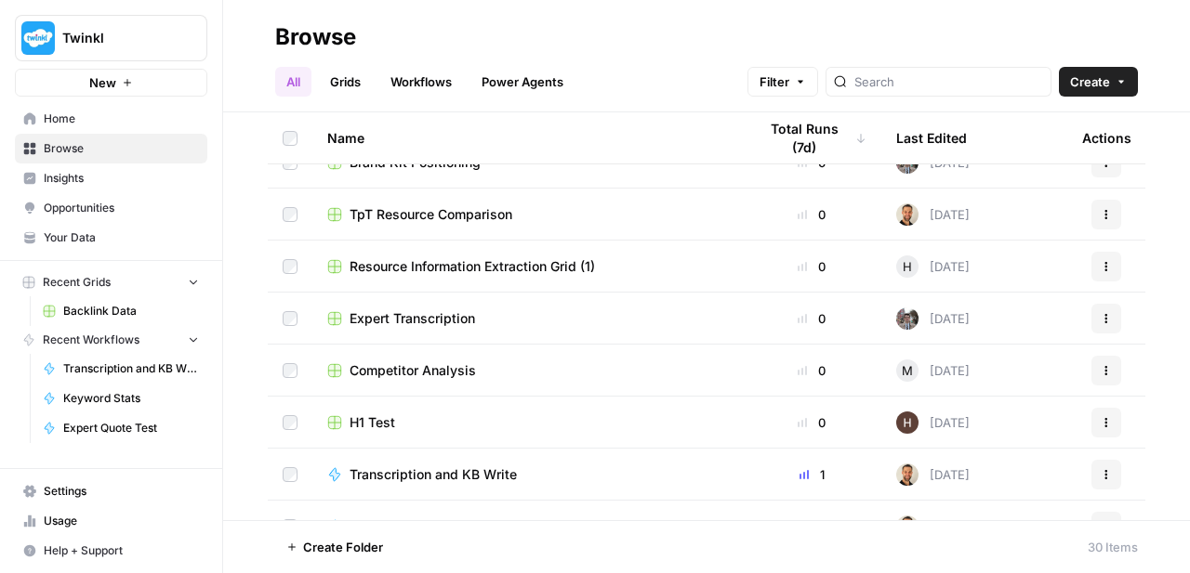
click at [424, 478] on span "Transcription and KB Write" at bounding box center [432, 475] width 167 height 19
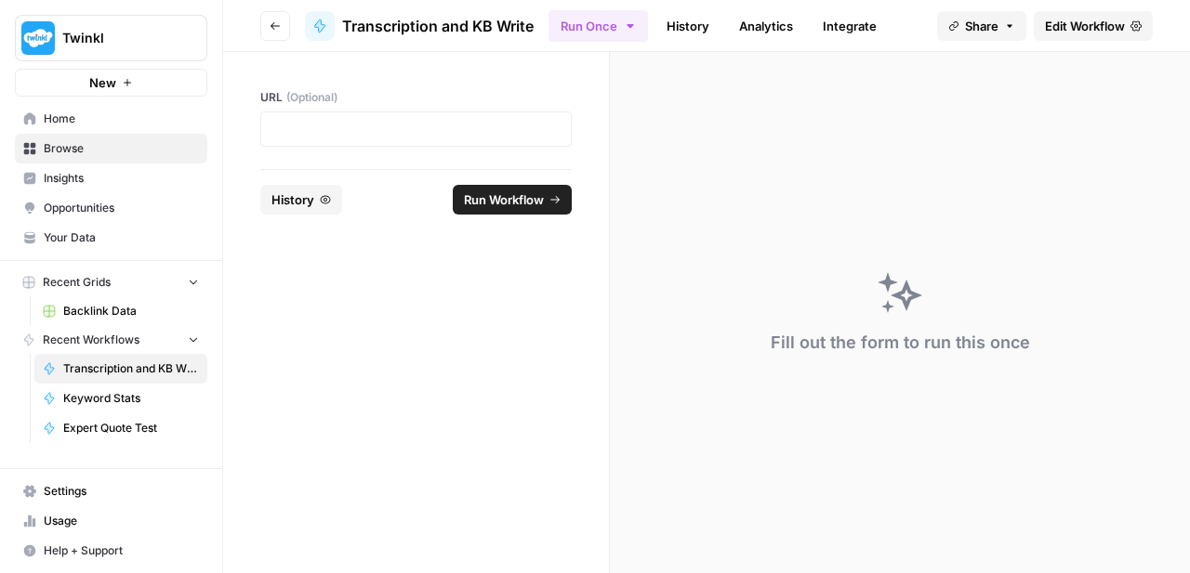
click at [1052, 22] on span "Edit Workflow" at bounding box center [1085, 26] width 80 height 19
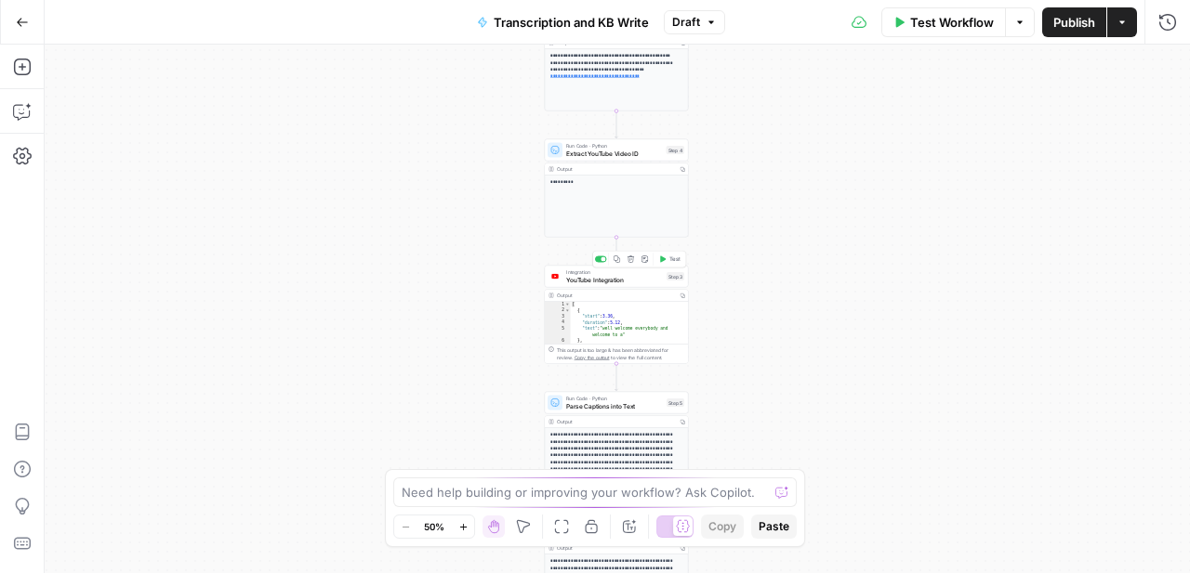
click at [648, 281] on span "YouTube Integration" at bounding box center [614, 279] width 97 height 9
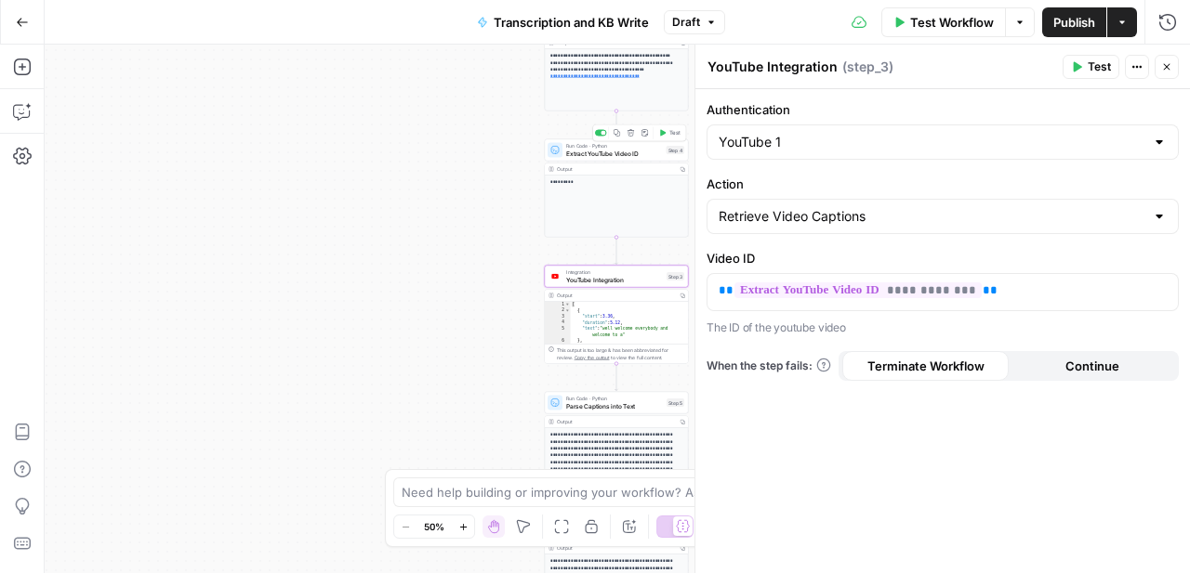
click at [611, 151] on span "Extract YouTube Video ID" at bounding box center [614, 153] width 97 height 9
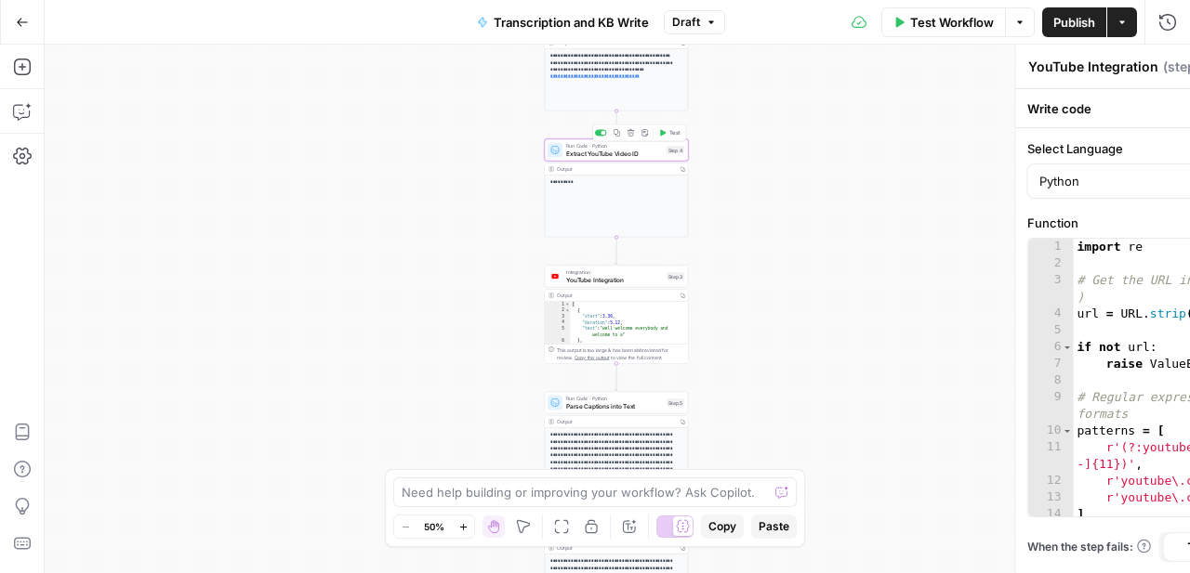
type textarea "Extract YouTube Video ID"
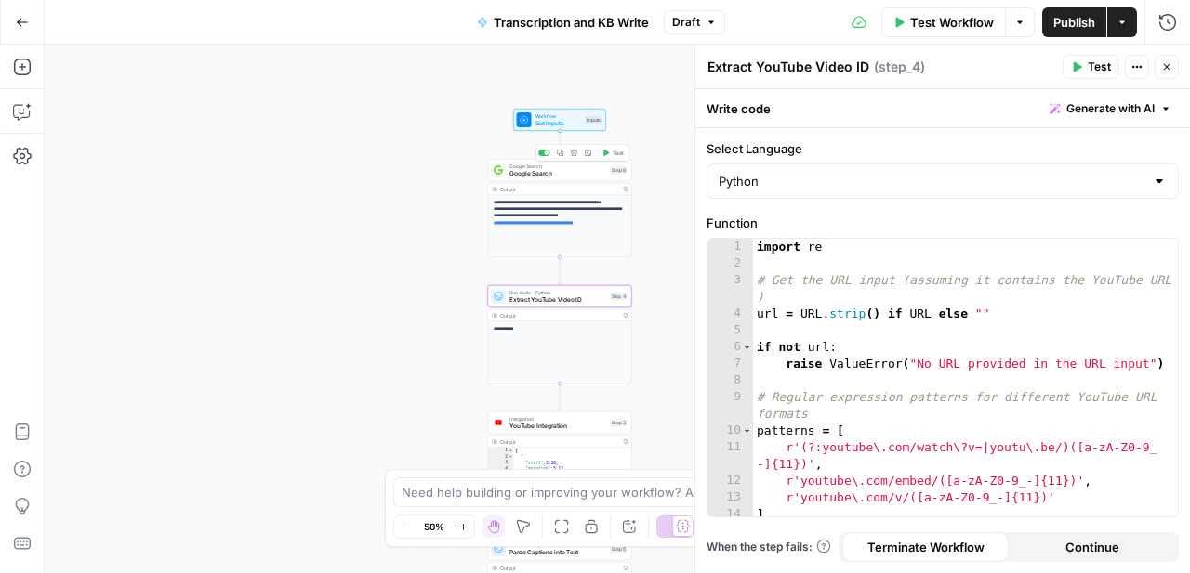
click at [586, 177] on span "Google Search" at bounding box center [557, 173] width 97 height 9
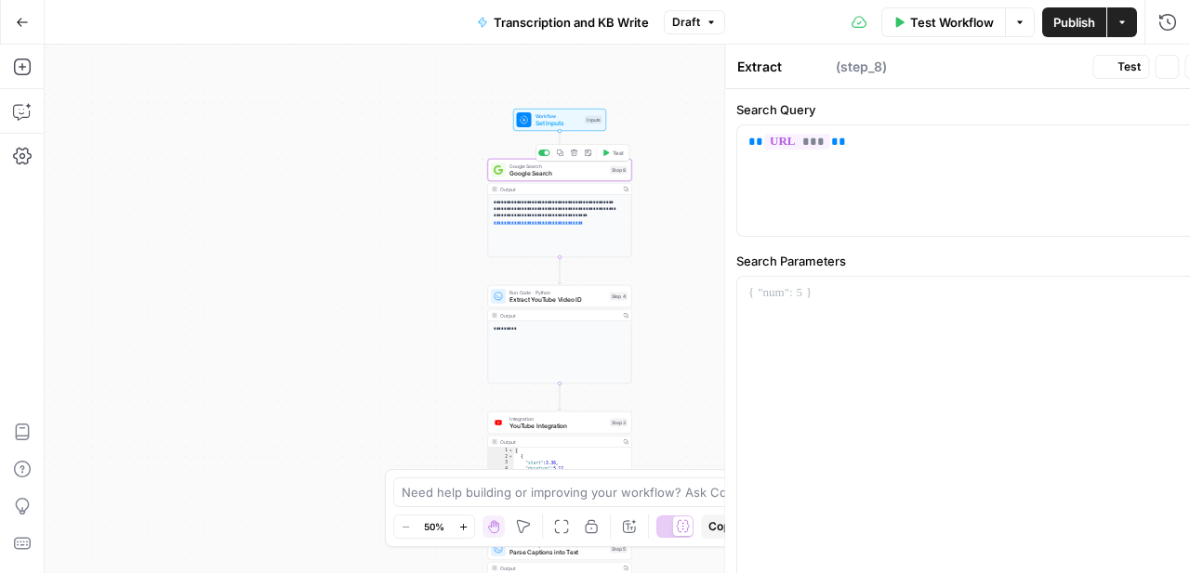
type textarea "Google Search"
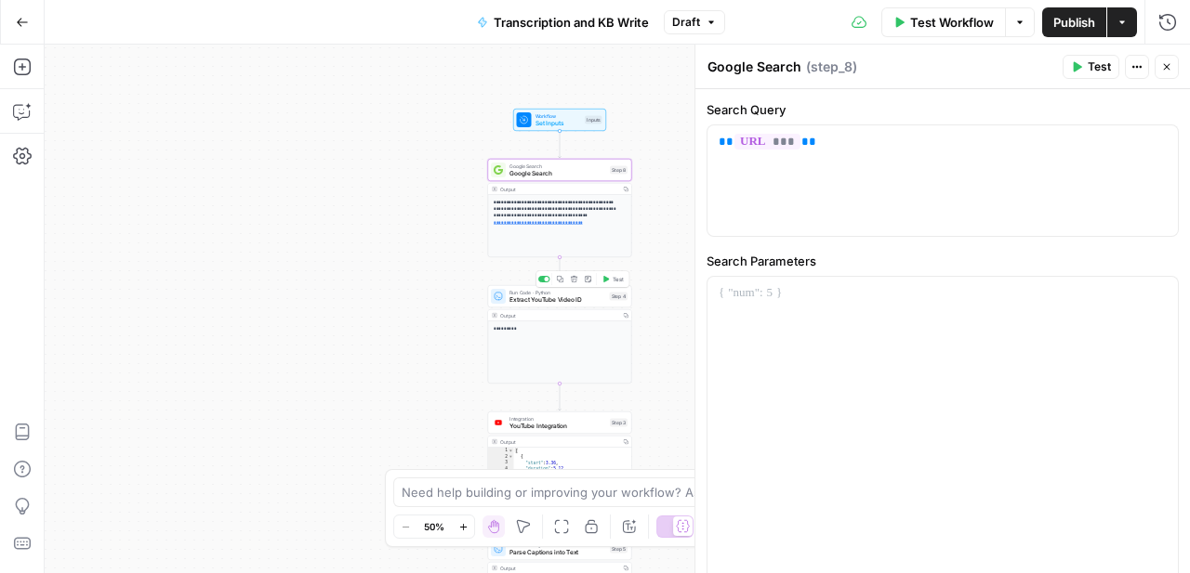
click at [571, 294] on span "Run Code · Python" at bounding box center [557, 292] width 97 height 7
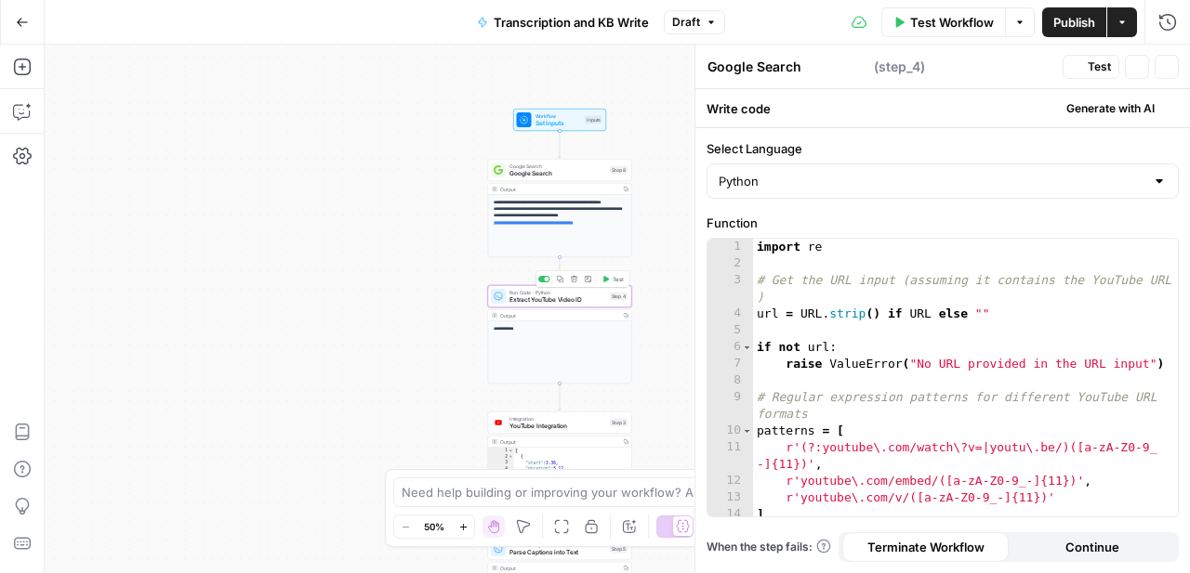
type textarea "Extract YouTube Video ID"
click at [554, 166] on span "Google Search" at bounding box center [557, 166] width 97 height 7
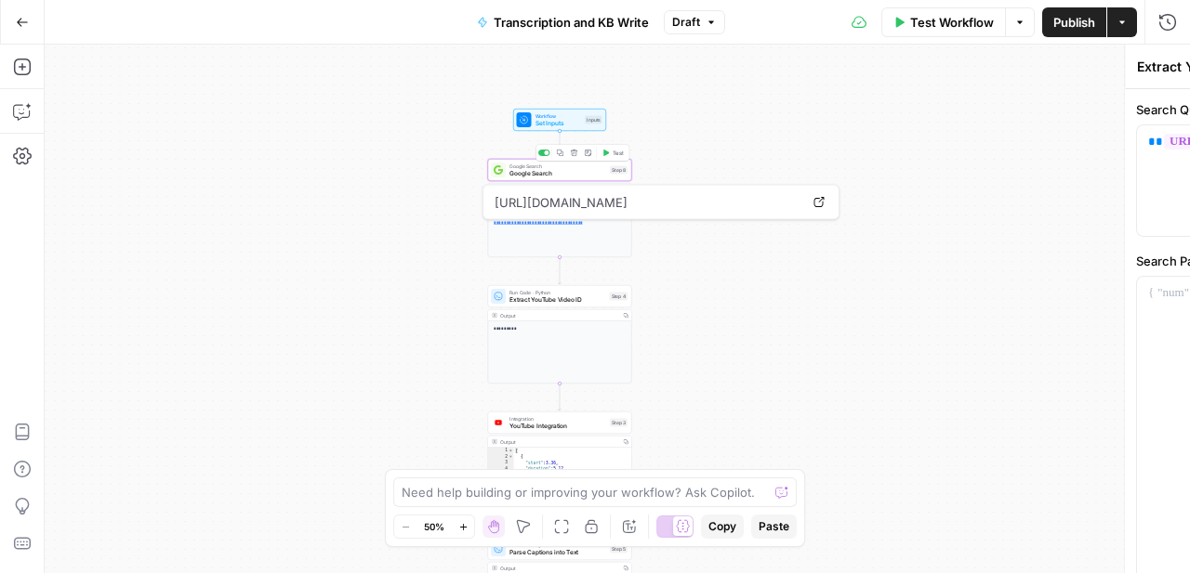
type textarea "Google Search"
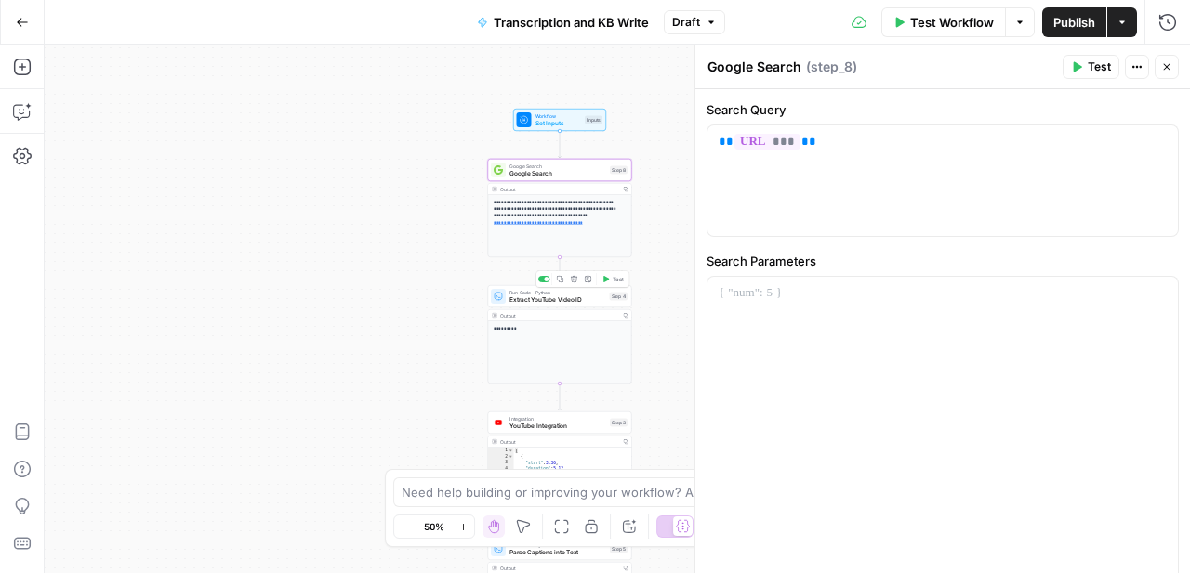
click at [585, 296] on span "Extract YouTube Video ID" at bounding box center [557, 300] width 97 height 9
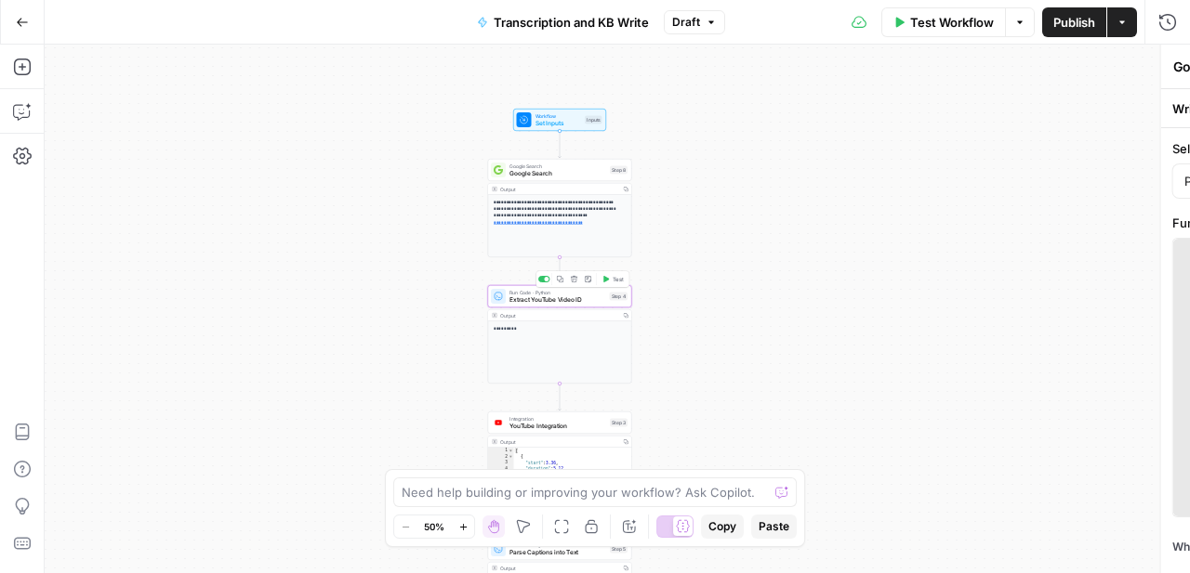
type textarea "Extract YouTube Video ID"
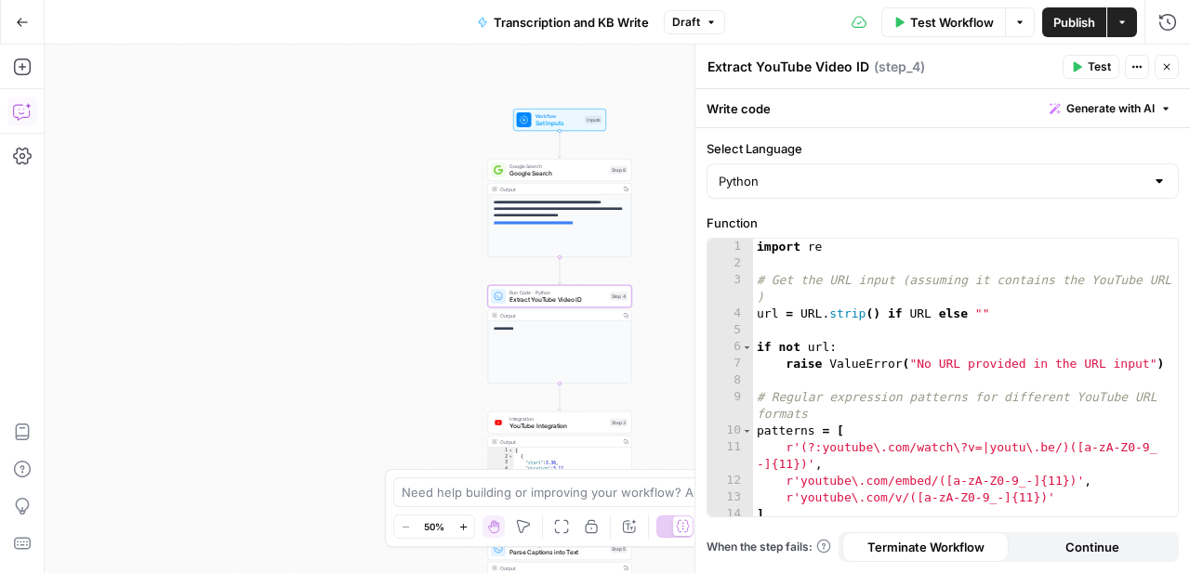
click at [26, 102] on icon "button" at bounding box center [22, 111] width 19 height 19
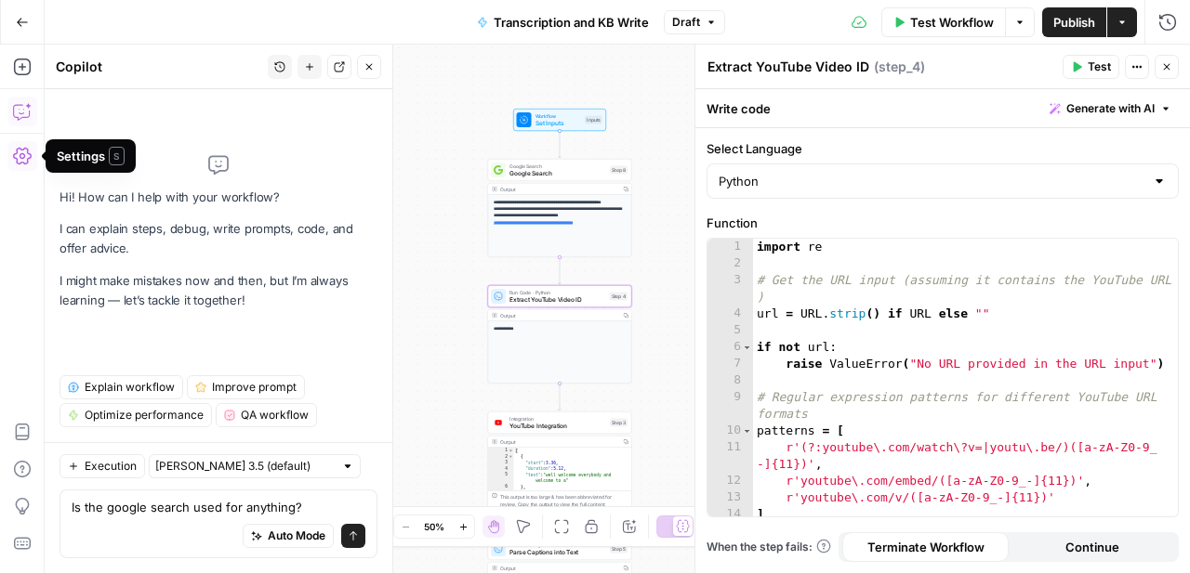
click at [196, 503] on textarea "Is the google search used for anything?" at bounding box center [219, 507] width 294 height 19
type textarea "Is the google search (step 8) used for anything?"
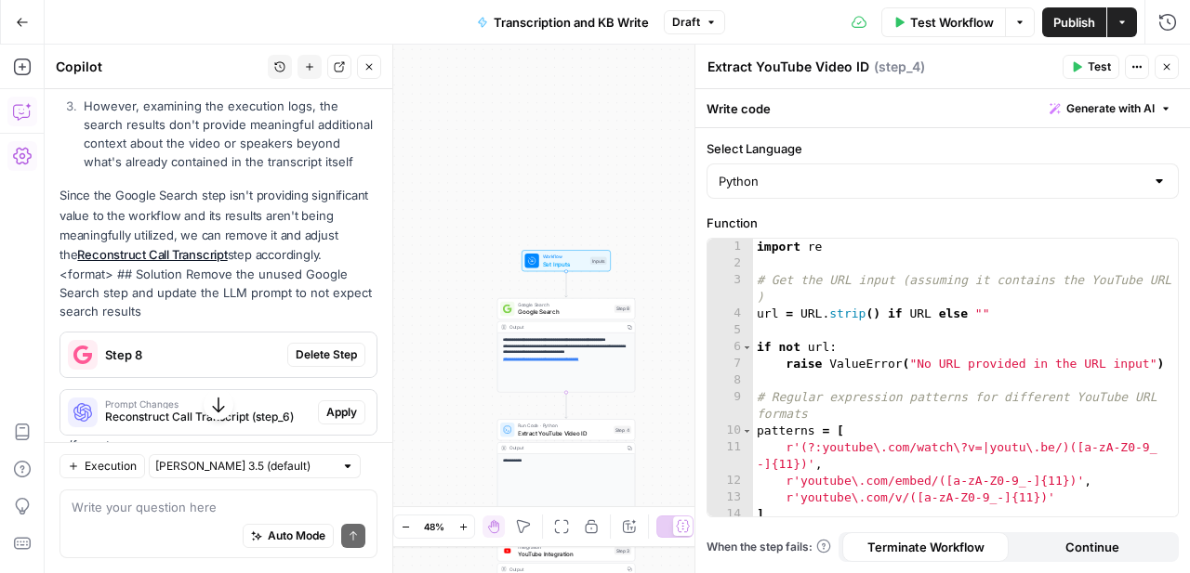
scroll to position [416, 0]
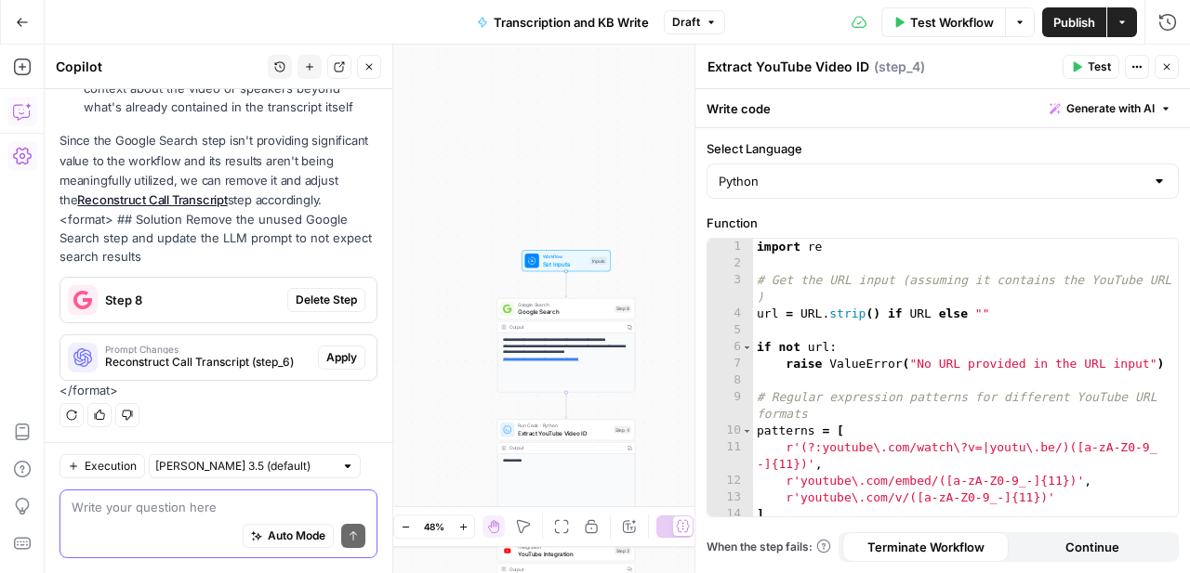
click at [1019, 23] on icon "button" at bounding box center [1019, 22] width 11 height 11
click at [564, 257] on span "Workflow" at bounding box center [565, 257] width 44 height 7
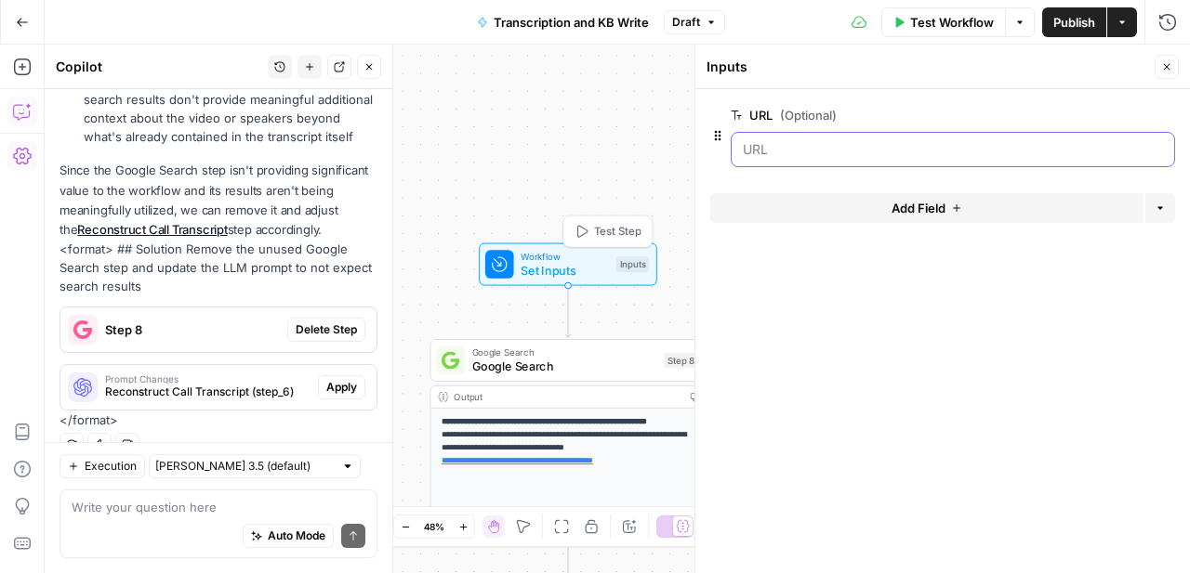
click at [810, 143] on input "URL (Optional)" at bounding box center [953, 149] width 420 height 19
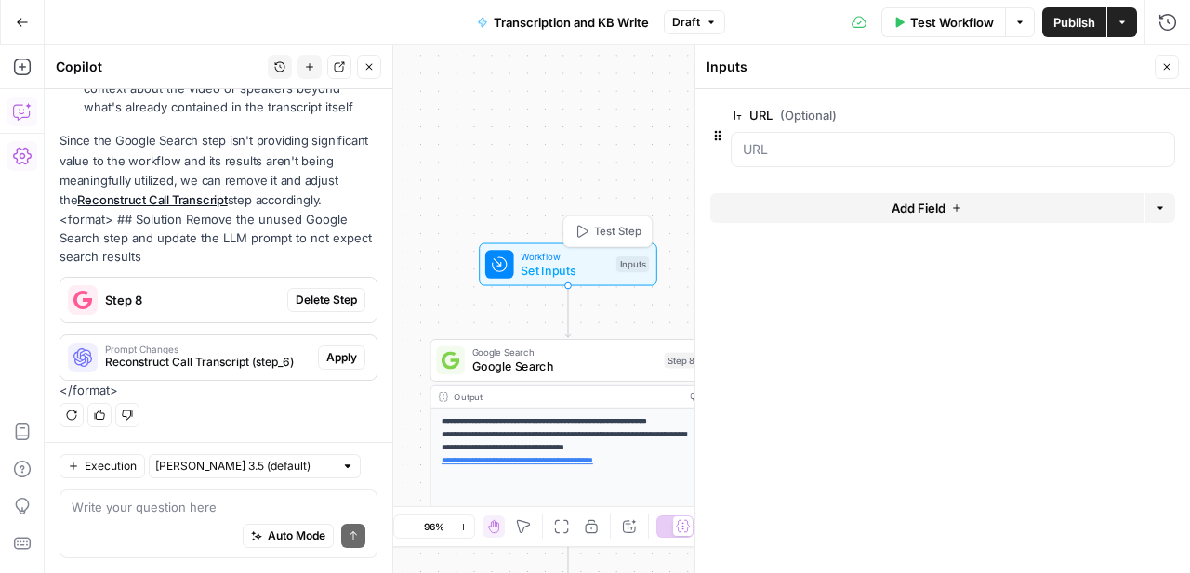
click at [610, 225] on span "Test Step" at bounding box center [617, 231] width 47 height 16
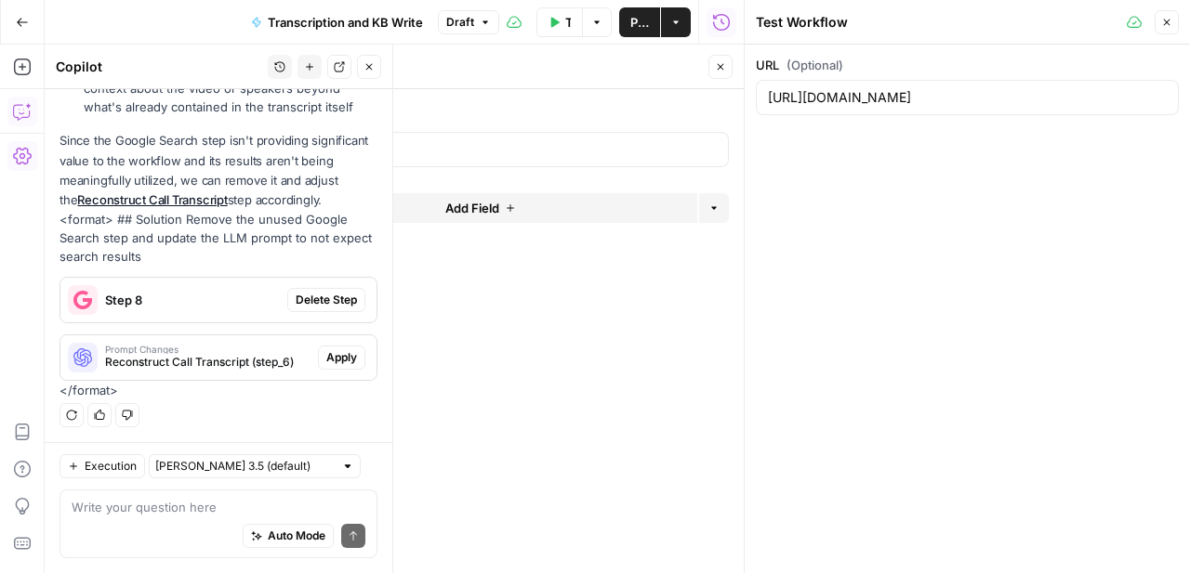
click at [876, 109] on div "https://www.youtube.com/watch?v=-kGcdSHRboA" at bounding box center [967, 97] width 423 height 35
click at [903, 94] on input "https://www.youtube.com/watch?v=-kGcdSHRboA" at bounding box center [967, 97] width 399 height 19
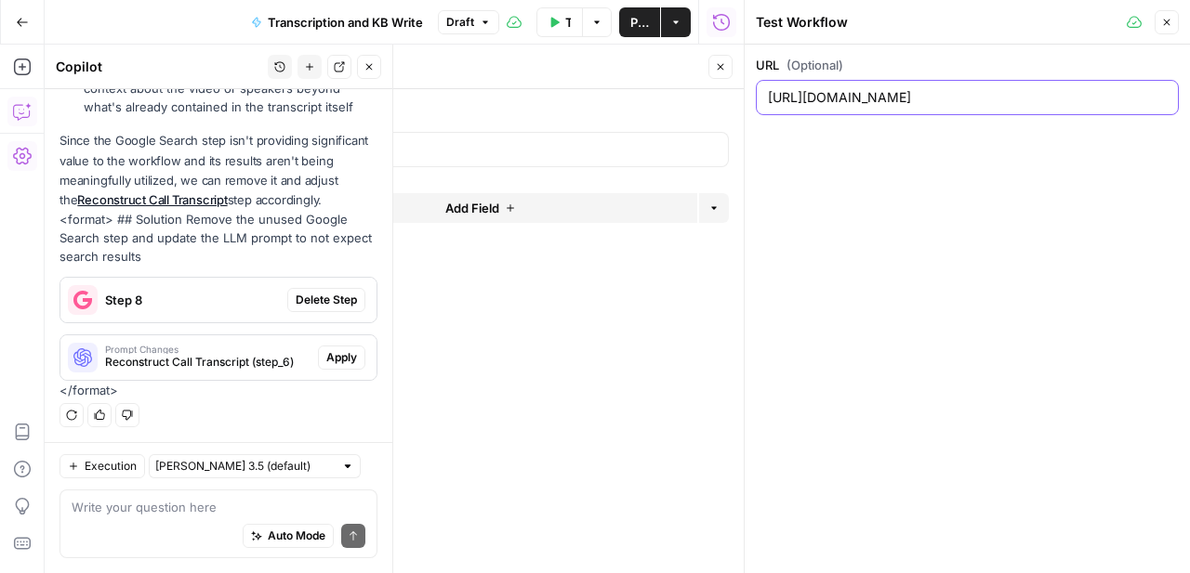
click at [903, 94] on input "https://www.youtube.com/watch?v=-kGcdSHRboA" at bounding box center [967, 97] width 399 height 19
paste input "7M8YV4HE0c4"
type input "https://www.youtube.com/watch?v=7M8YV4HE0c4"
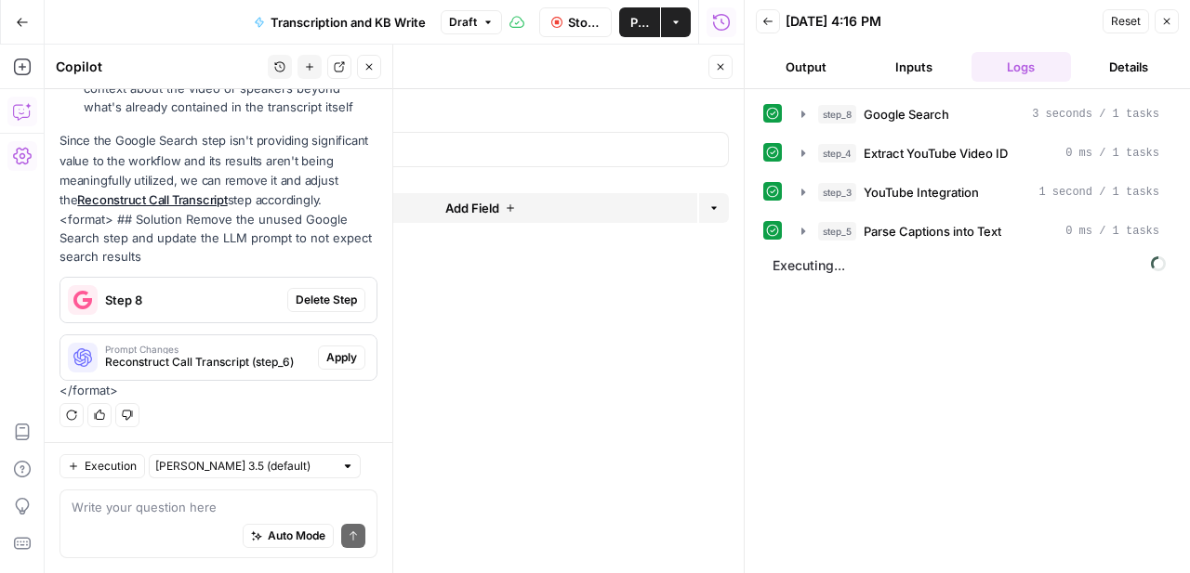
click at [726, 69] on button "Close" at bounding box center [720, 67] width 24 height 24
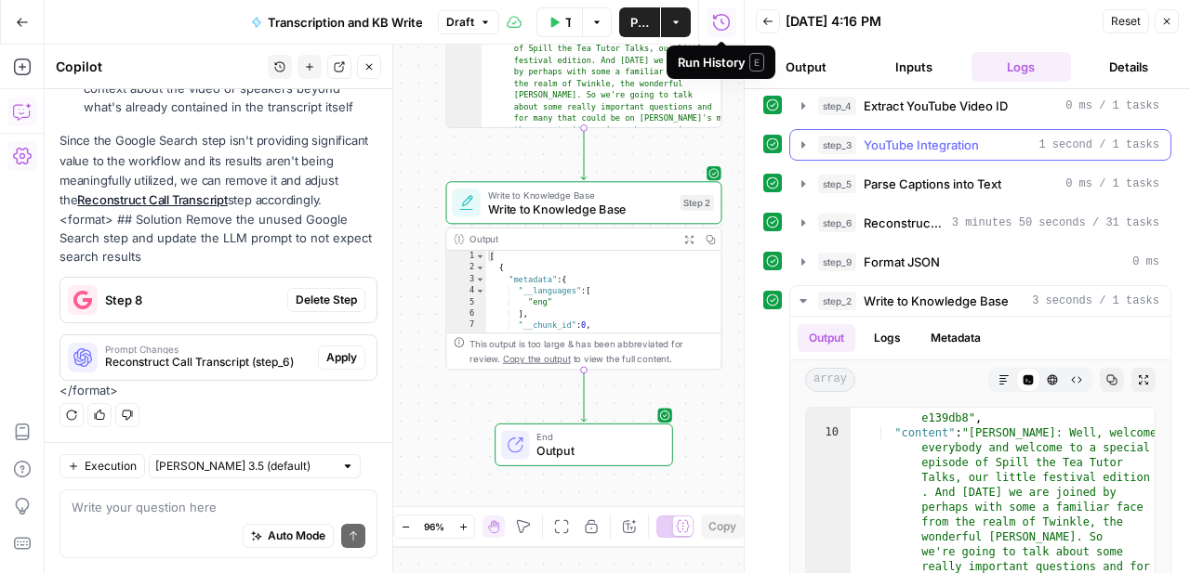
scroll to position [54, 0]
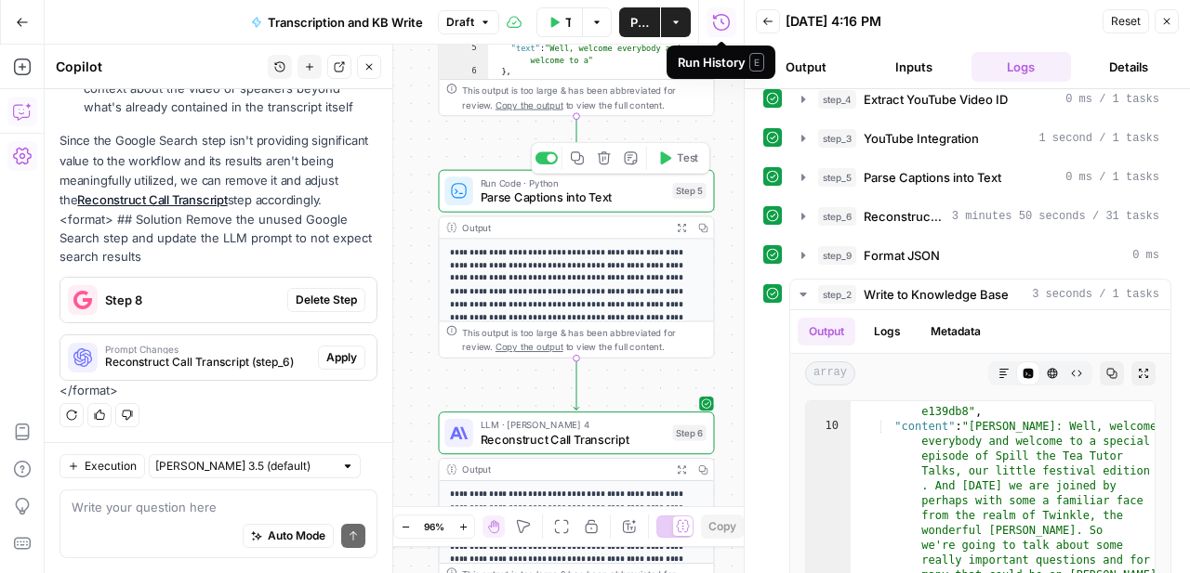
click at [533, 204] on span "Parse Captions into Text" at bounding box center [573, 198] width 185 height 18
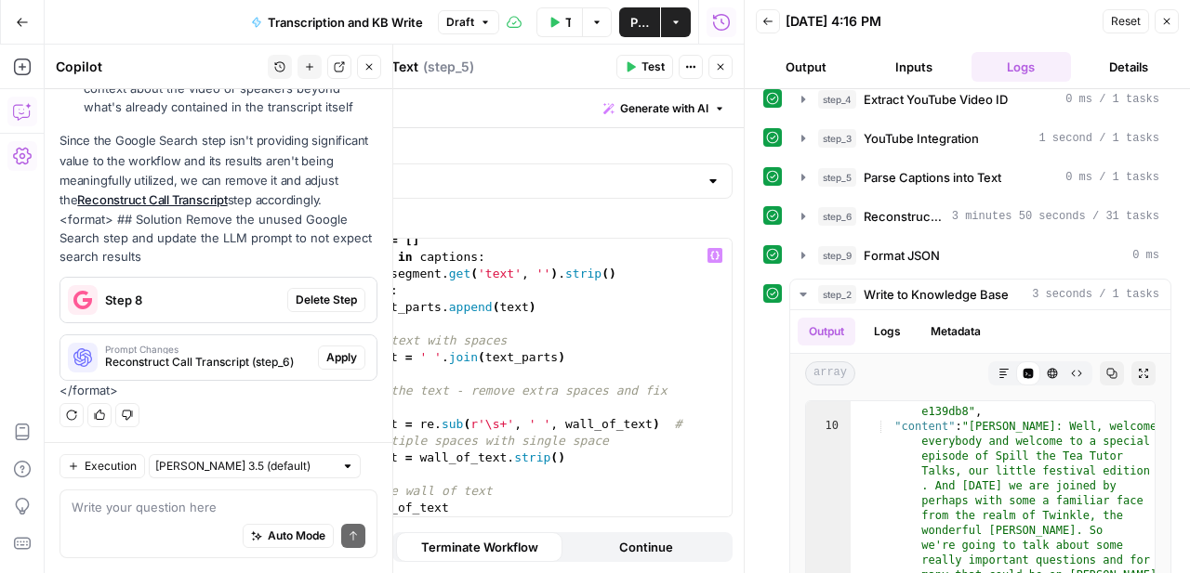
scroll to position [191, 0]
click at [722, 61] on icon "button" at bounding box center [720, 66] width 11 height 11
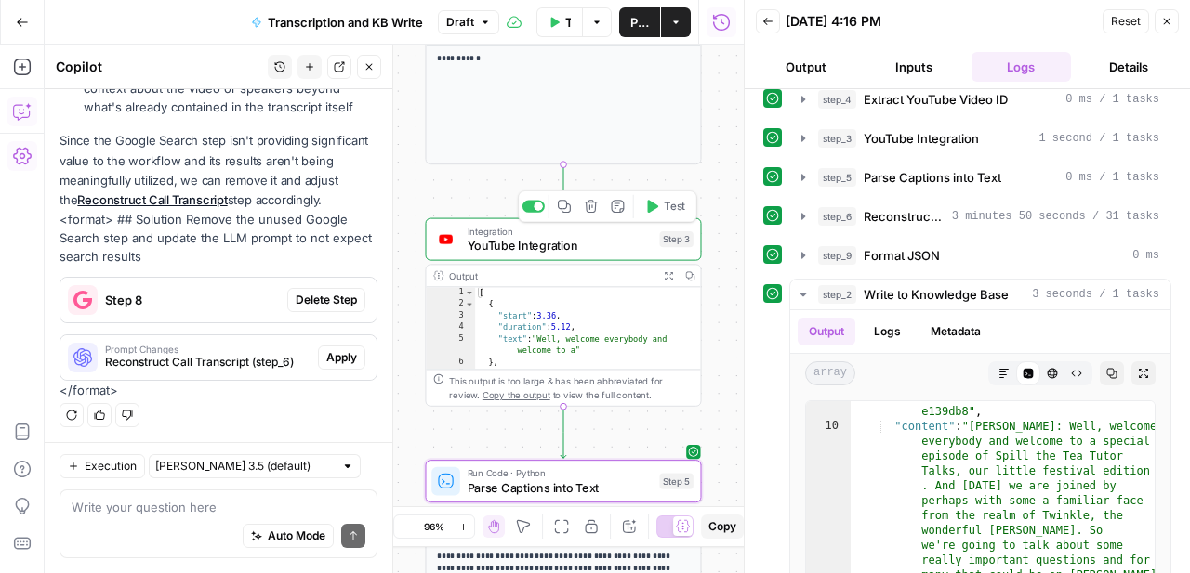
click at [583, 236] on span "Integration" at bounding box center [559, 231] width 185 height 14
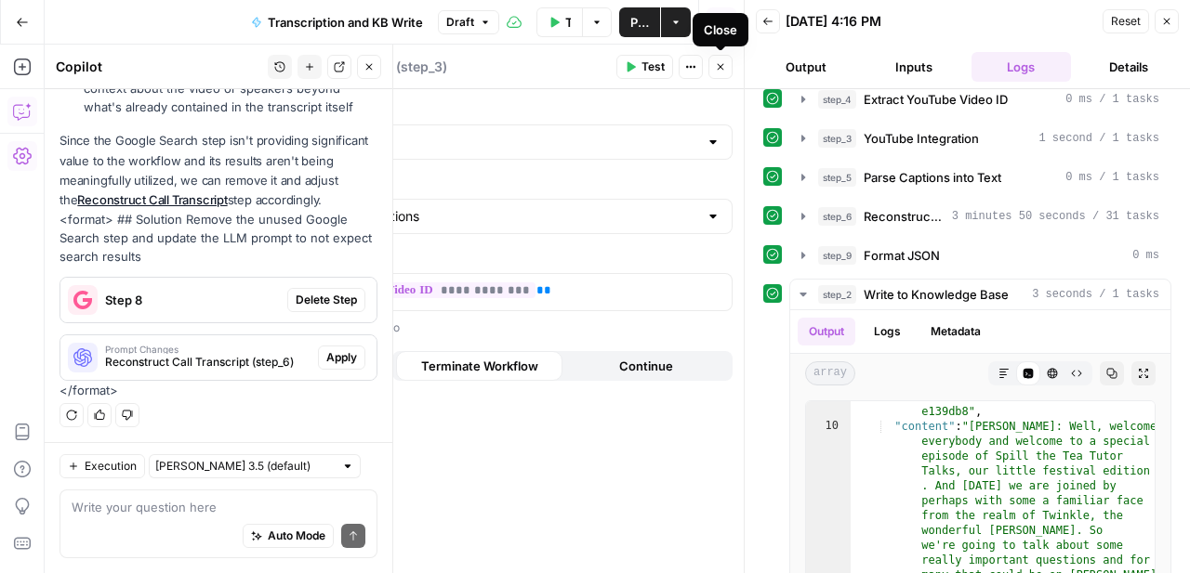
click at [724, 70] on icon "button" at bounding box center [720, 66] width 11 height 11
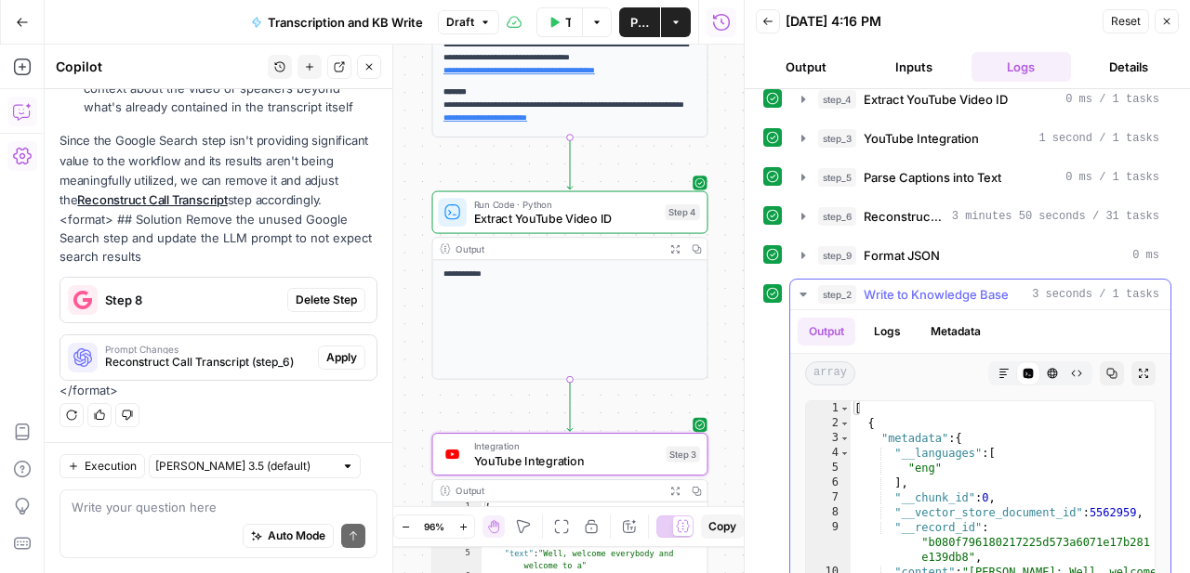
scroll to position [0, 0]
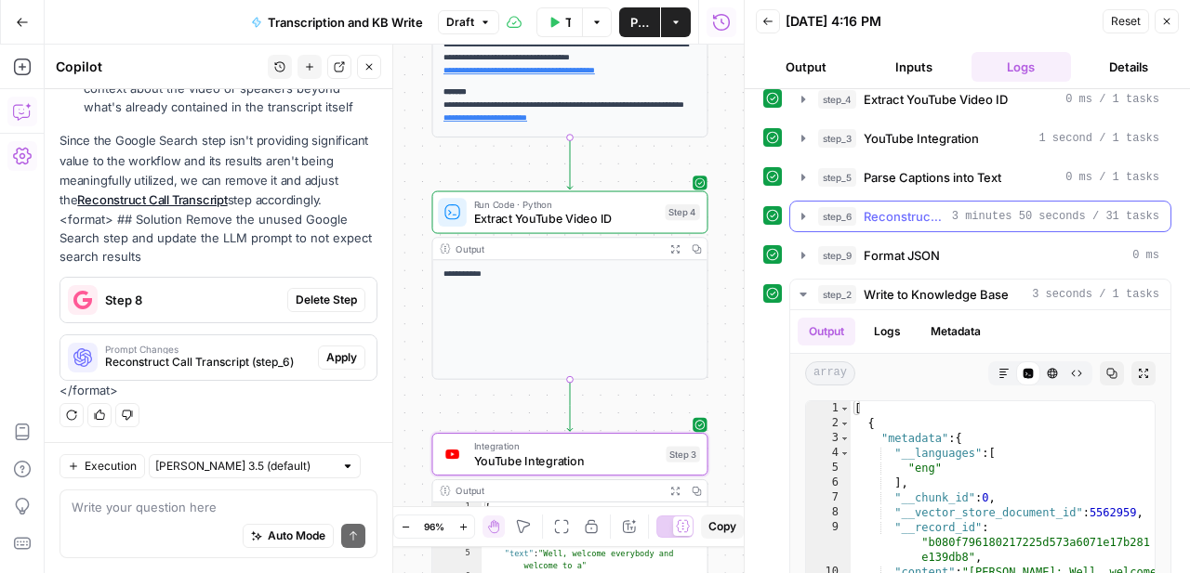
click at [801, 226] on button "step_6 Reconstruct Call Transcript 3 minutes 50 seconds / 31 tasks" at bounding box center [980, 217] width 380 height 30
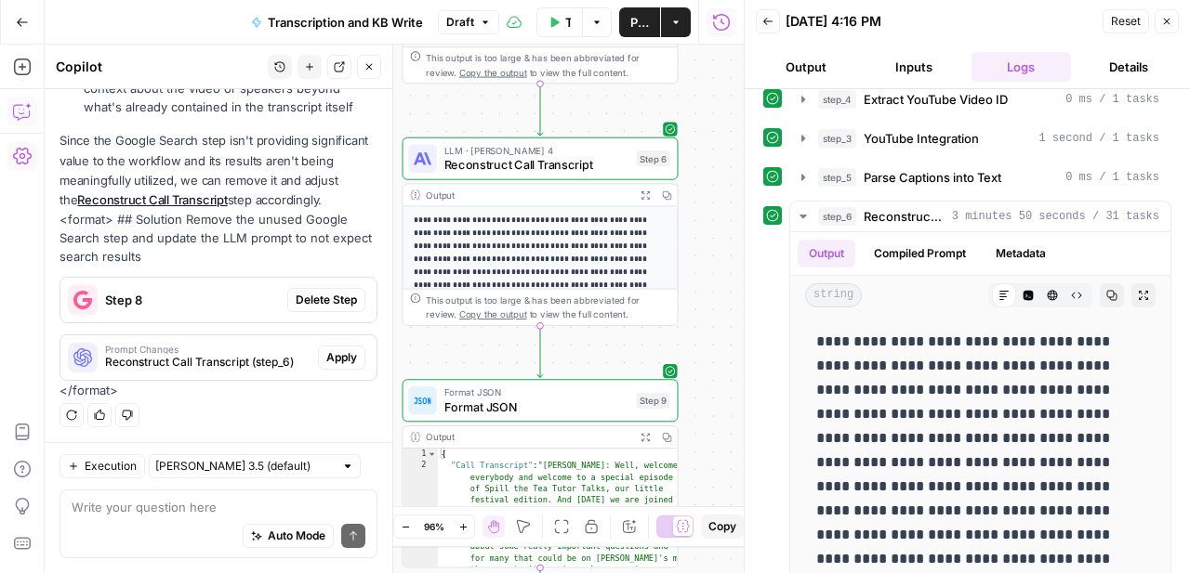
click at [599, 168] on div "Expand Output" at bounding box center [646, 159] width 98 height 30
click at [799, 214] on icon "button" at bounding box center [803, 216] width 15 height 15
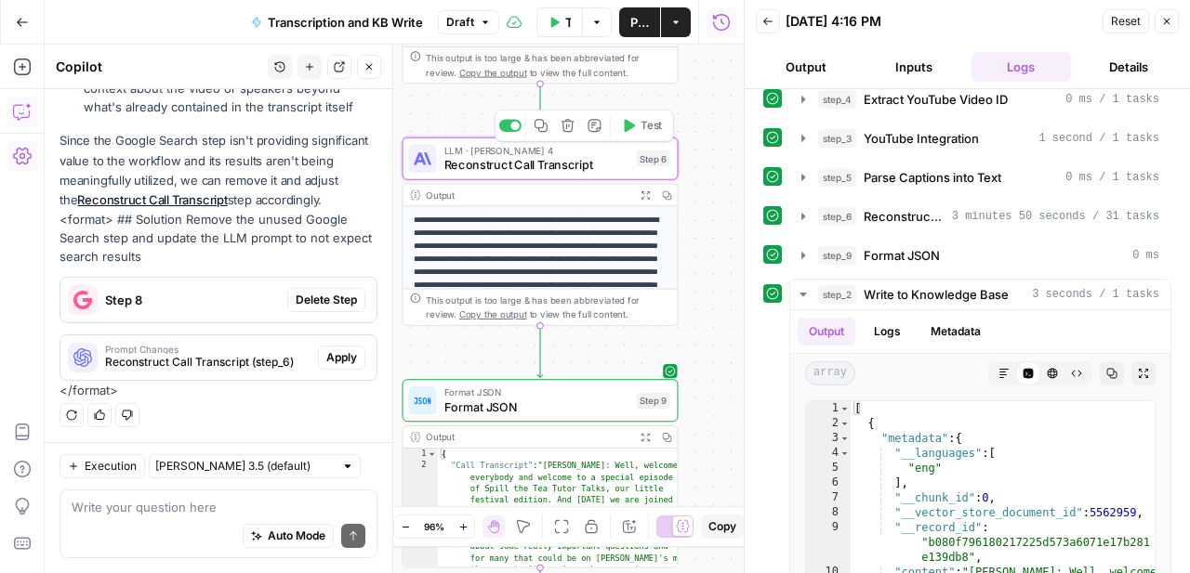
click at [558, 160] on span "Reconstruct Call Transcript" at bounding box center [536, 165] width 185 height 18
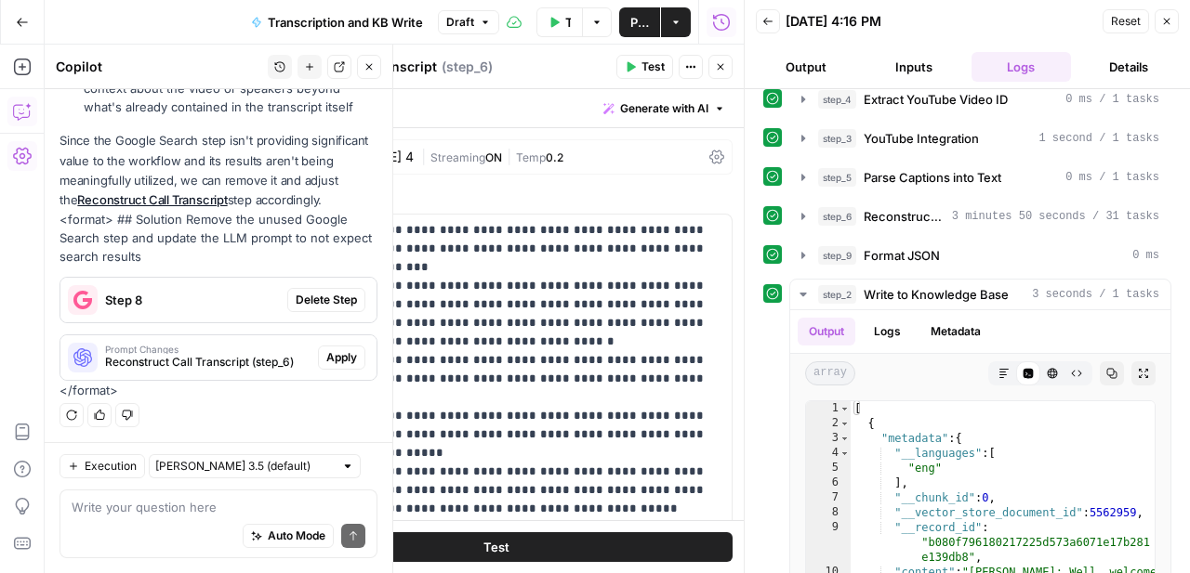
click at [718, 61] on icon "button" at bounding box center [720, 66] width 11 height 11
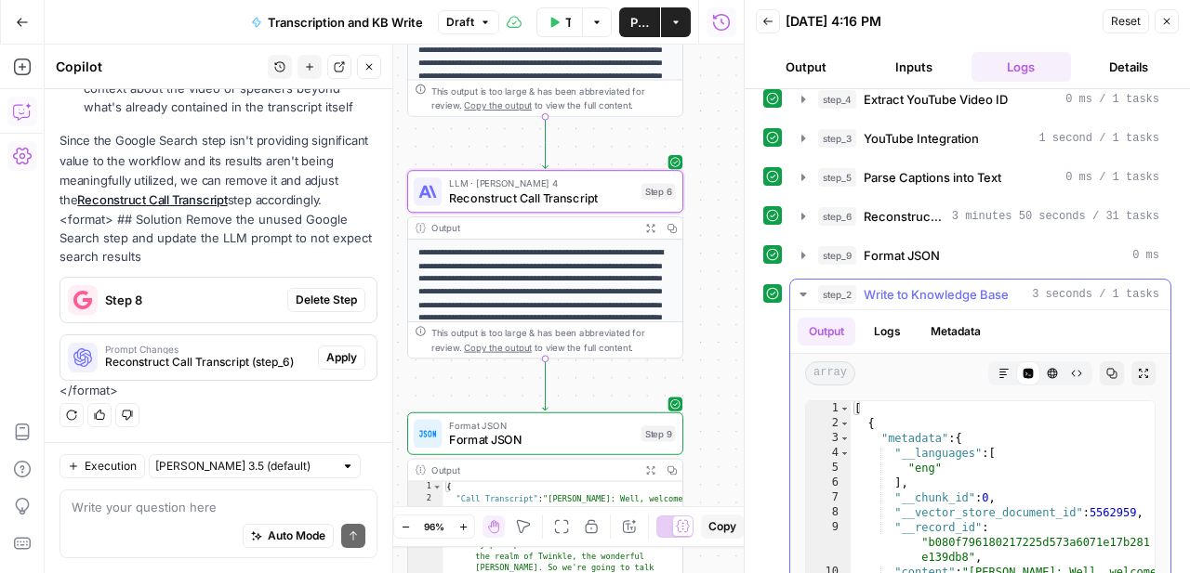
click at [810, 296] on button "step_2 Write to Knowledge Base 3 seconds / 1 tasks" at bounding box center [980, 295] width 380 height 30
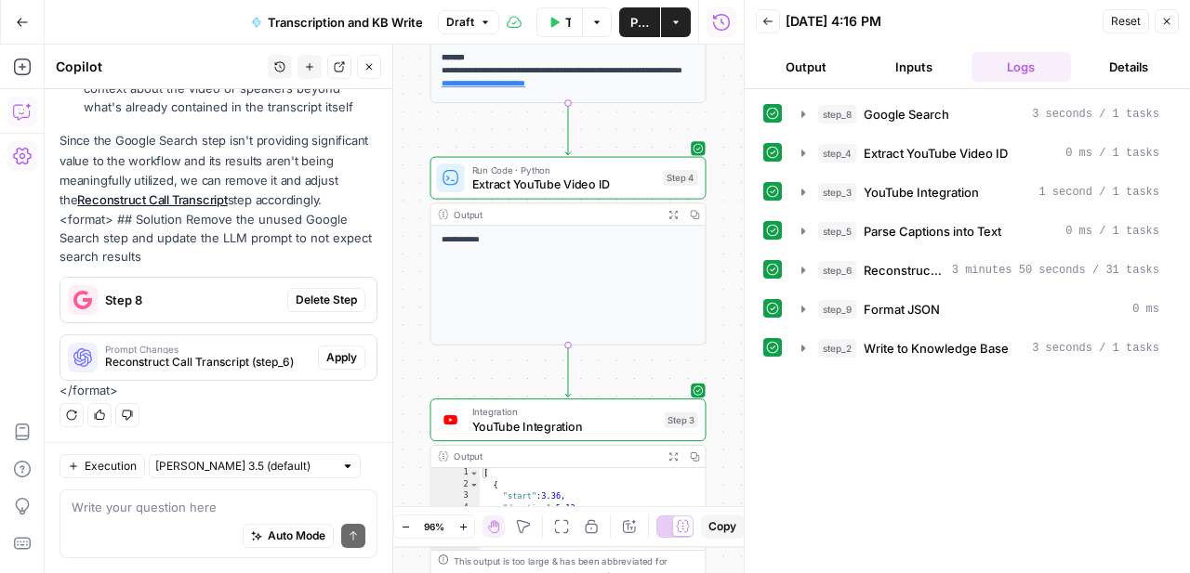
click at [632, 424] on span "YouTube Integration" at bounding box center [564, 426] width 185 height 18
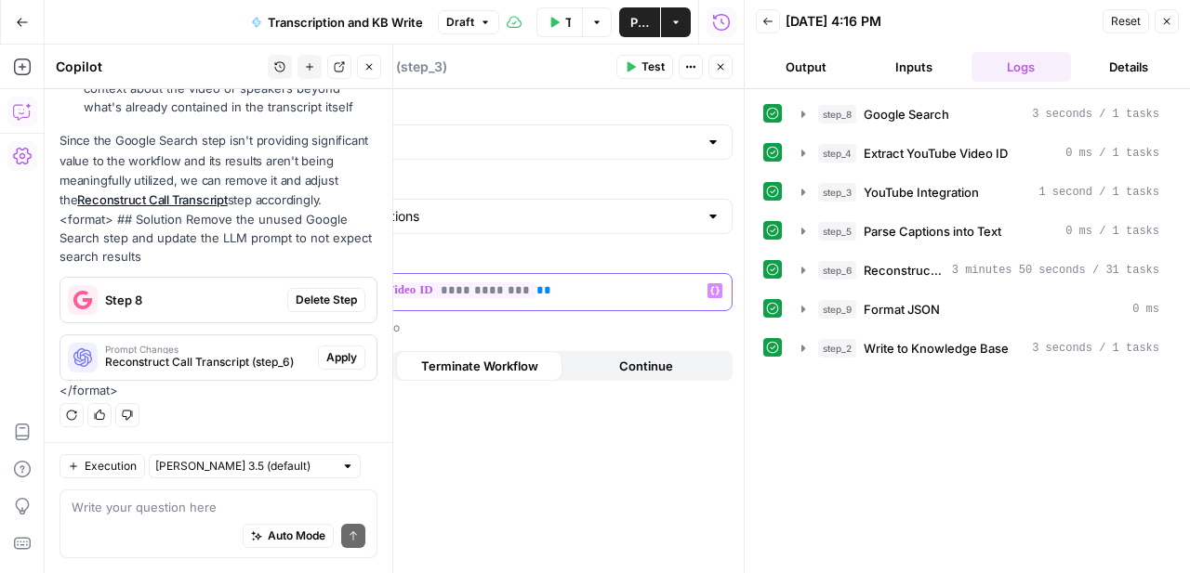
click at [589, 291] on p "**********" at bounding box center [496, 291] width 448 height 19
click at [652, 69] on span "Test" at bounding box center [652, 67] width 23 height 17
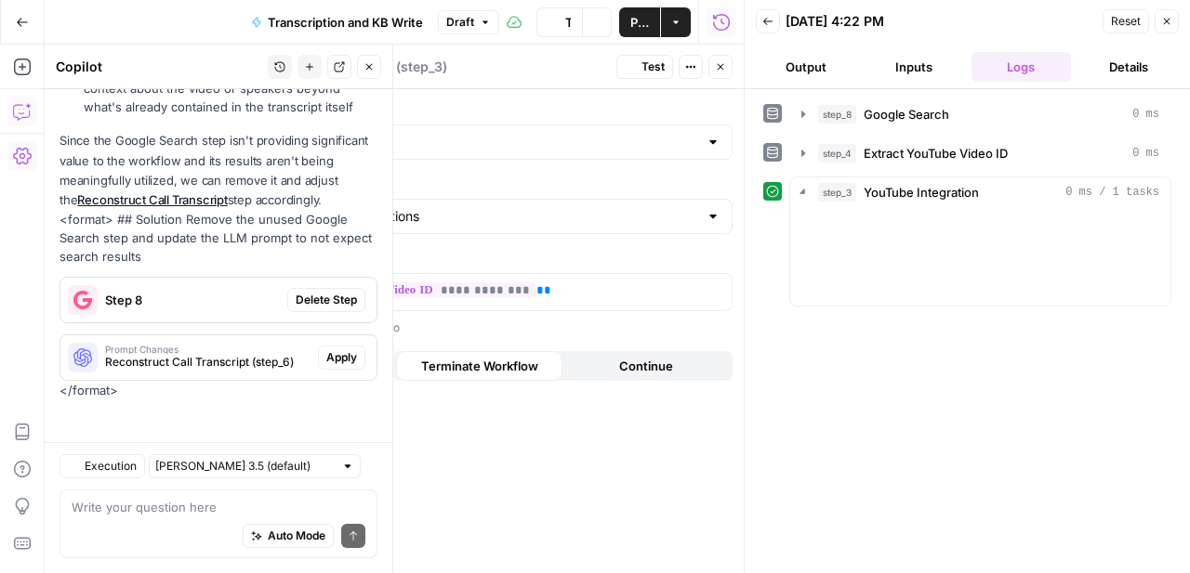
scroll to position [446, 0]
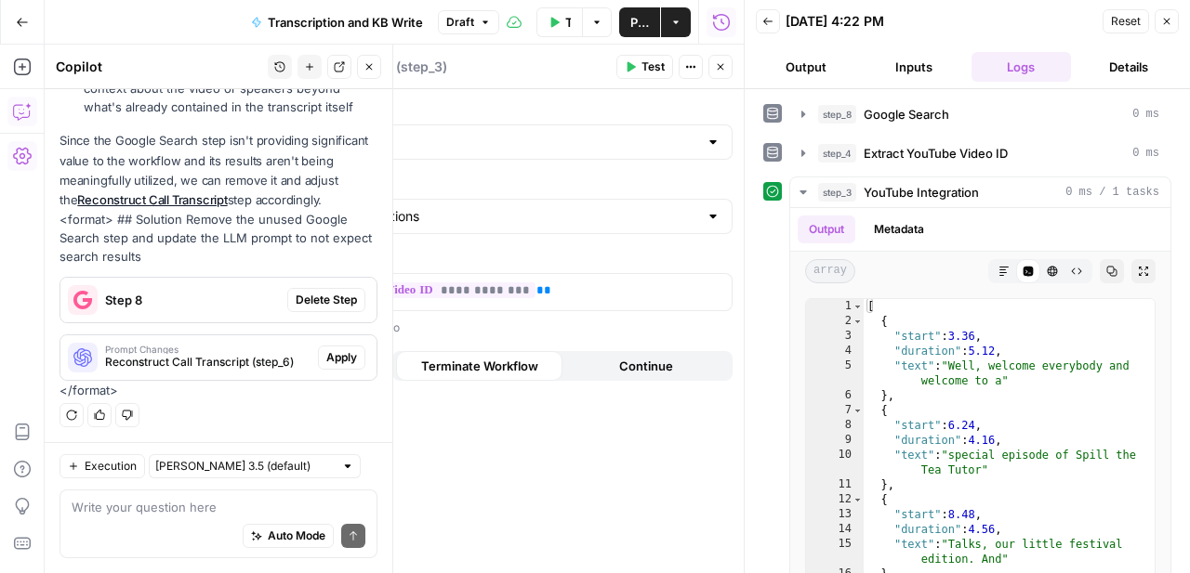
click at [722, 61] on icon "button" at bounding box center [720, 66] width 11 height 11
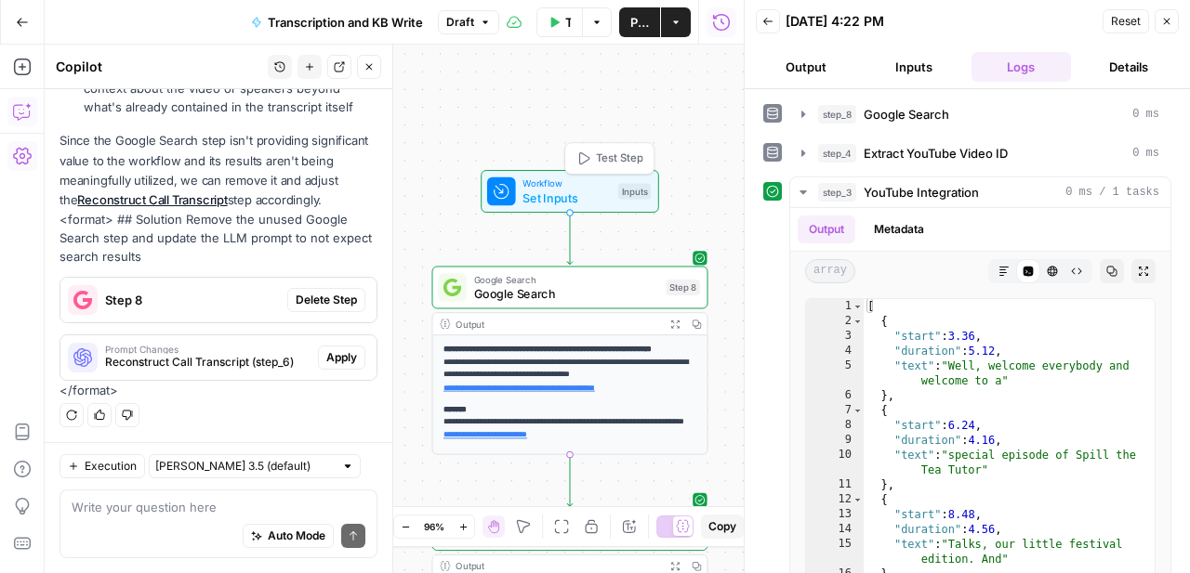
click at [599, 194] on span "Set Inputs" at bounding box center [566, 198] width 88 height 18
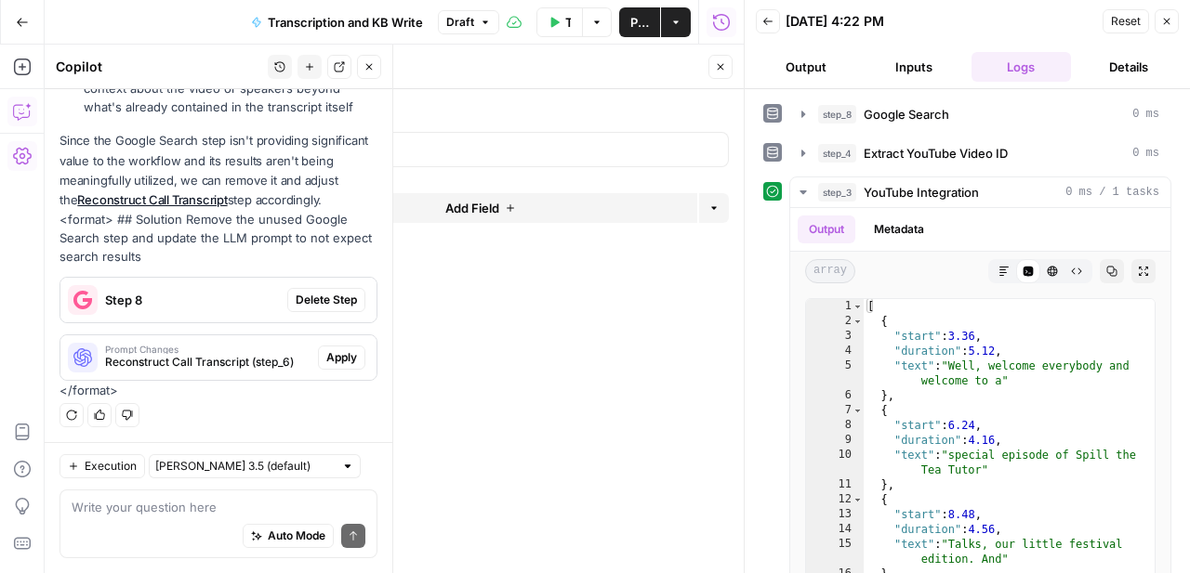
click at [560, 24] on button "Test Workflow" at bounding box center [559, 22] width 46 height 30
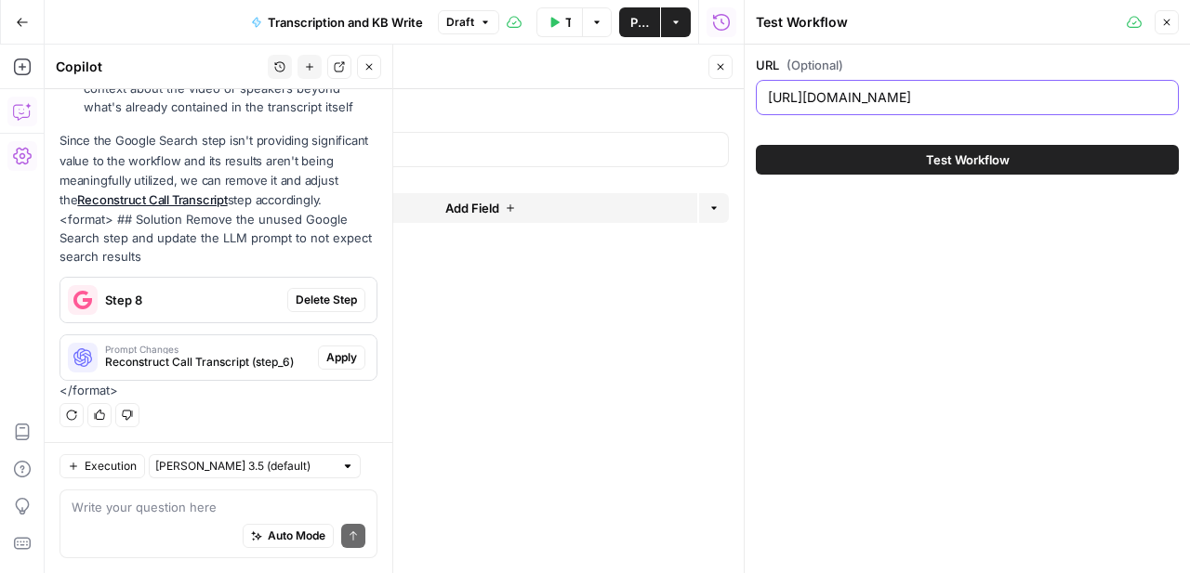
click at [1008, 93] on input "https://www.youtube.com/watch?v=7M8YV4HE0c4" at bounding box center [967, 97] width 399 height 19
paste input "drjmRPrFu8c"
type input "https://www.youtube.com/watch?v=drjmRPrFu8c"
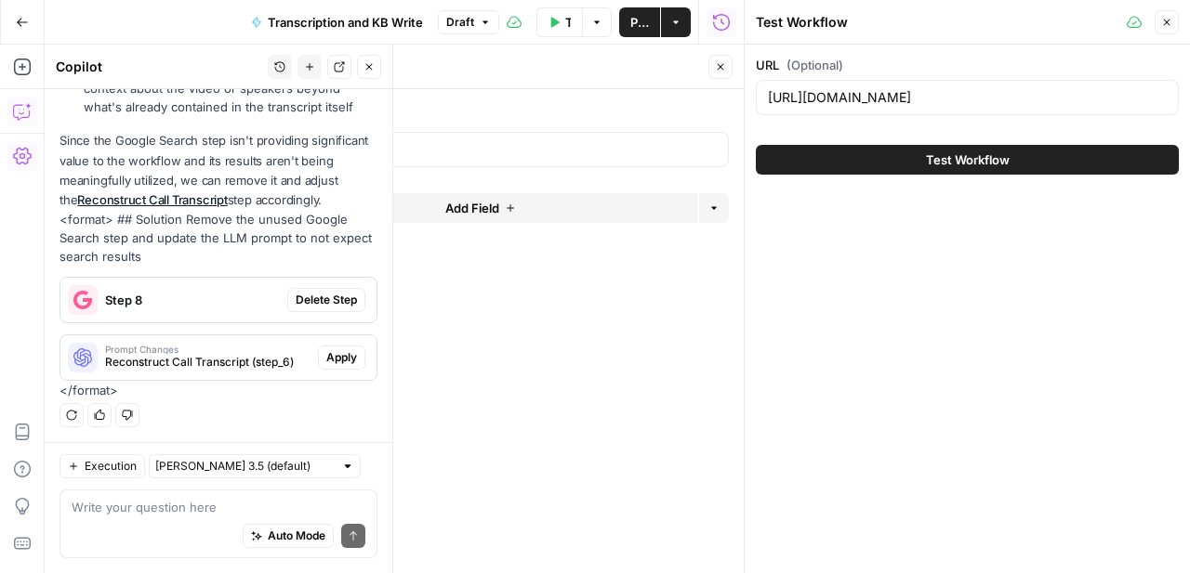
click at [1008, 160] on span "Test Workflow" at bounding box center [968, 160] width 84 height 19
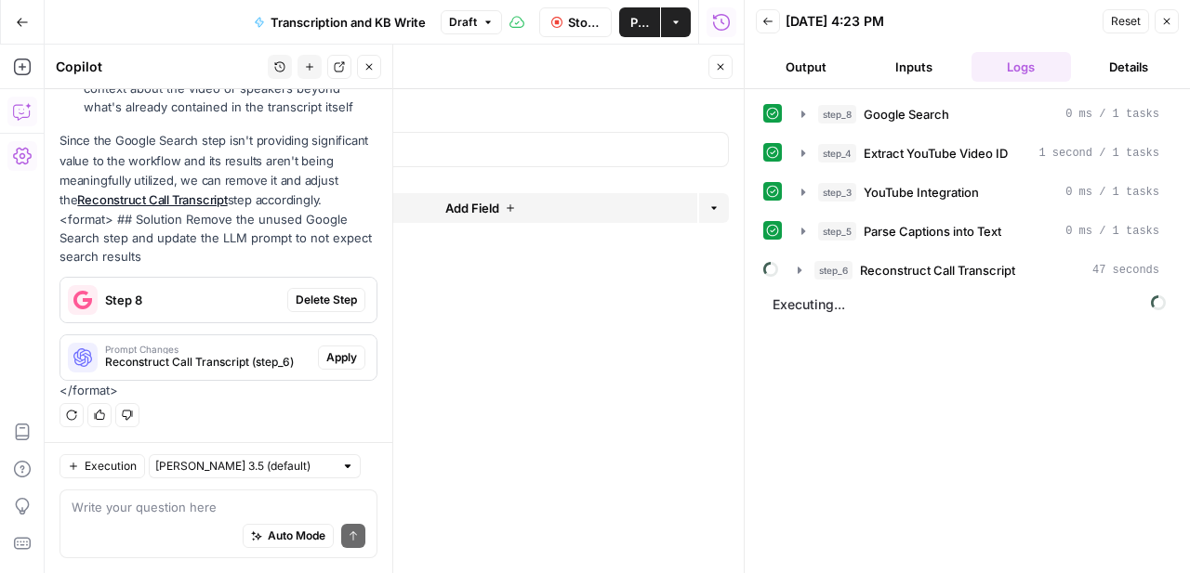
click at [715, 59] on button "Close" at bounding box center [720, 67] width 24 height 24
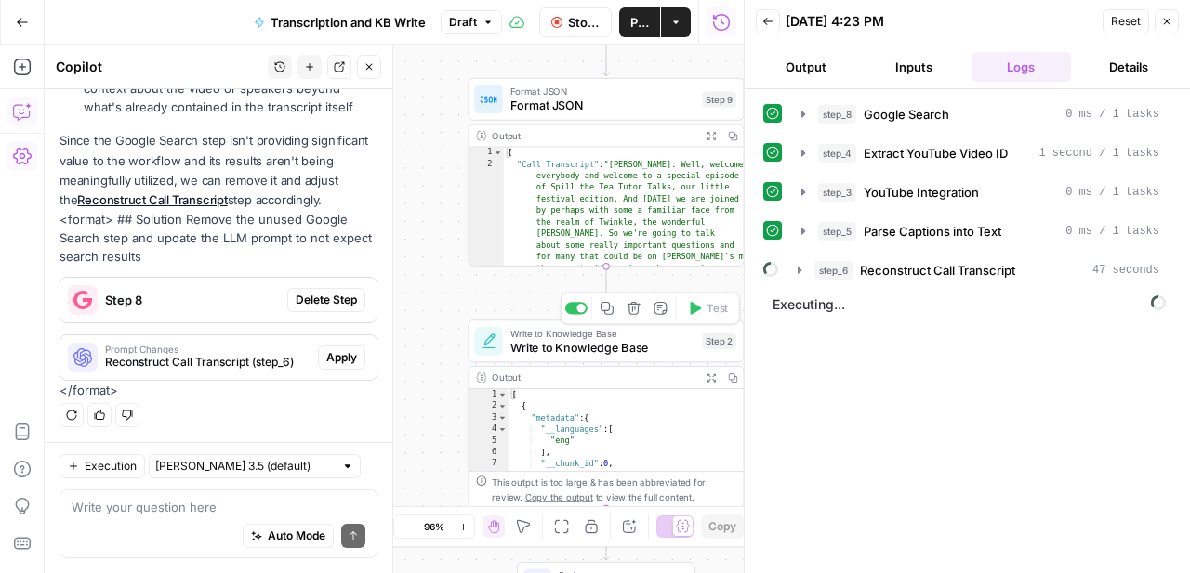
click at [556, 343] on span "Write to Knowledge Base" at bounding box center [602, 347] width 185 height 18
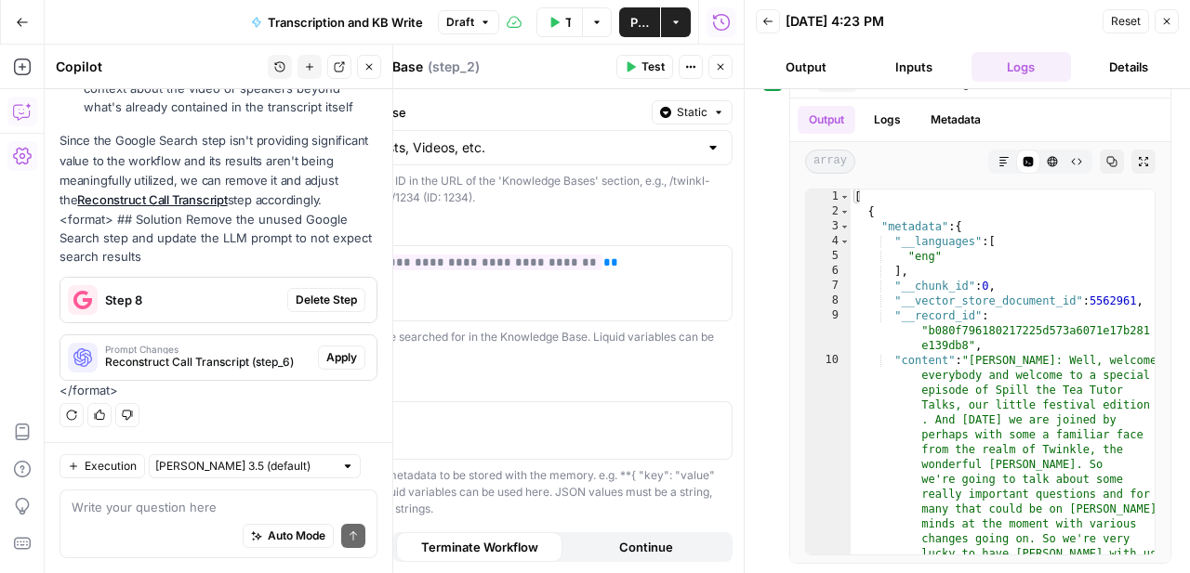
click at [721, 69] on icon "button" at bounding box center [720, 66] width 11 height 11
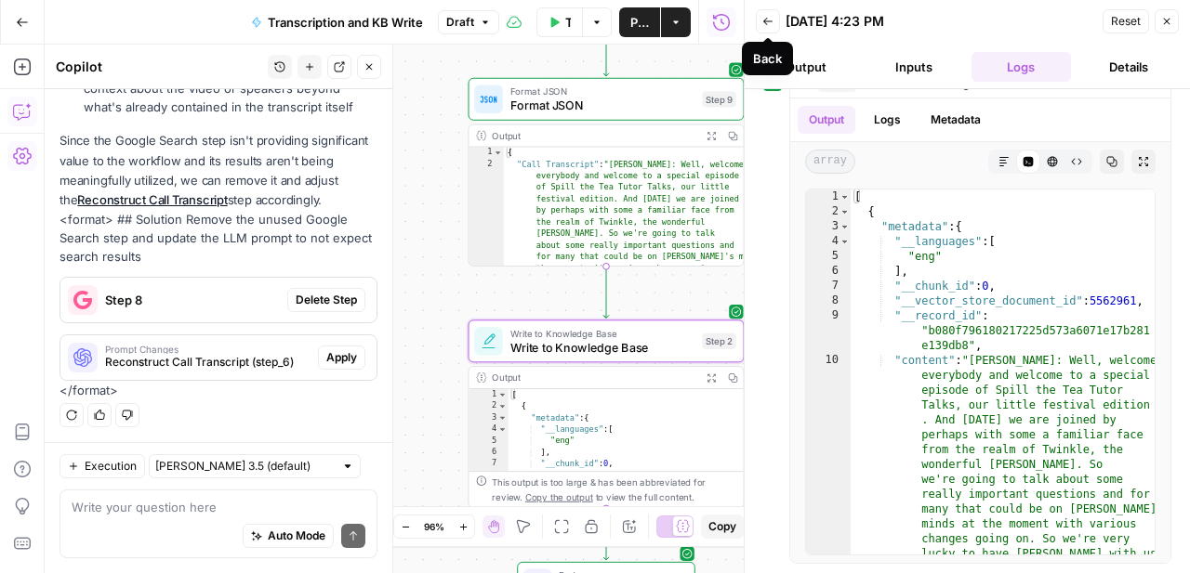
click at [761, 12] on button "Back" at bounding box center [768, 21] width 24 height 24
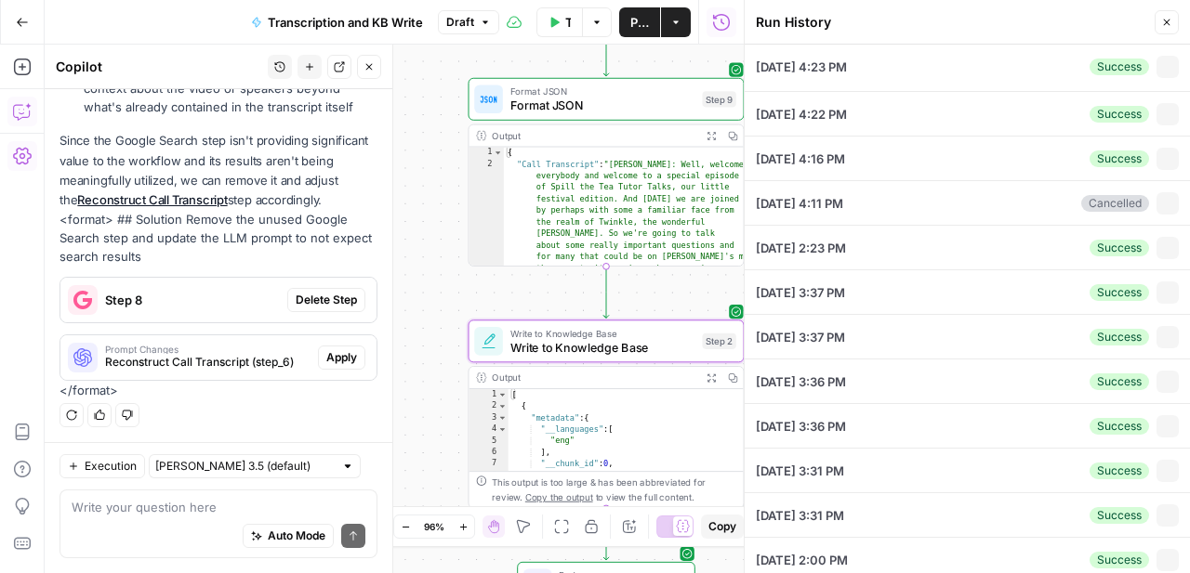
type input "https://www.youtube.com/watch?v=drjmRPrFu8c"
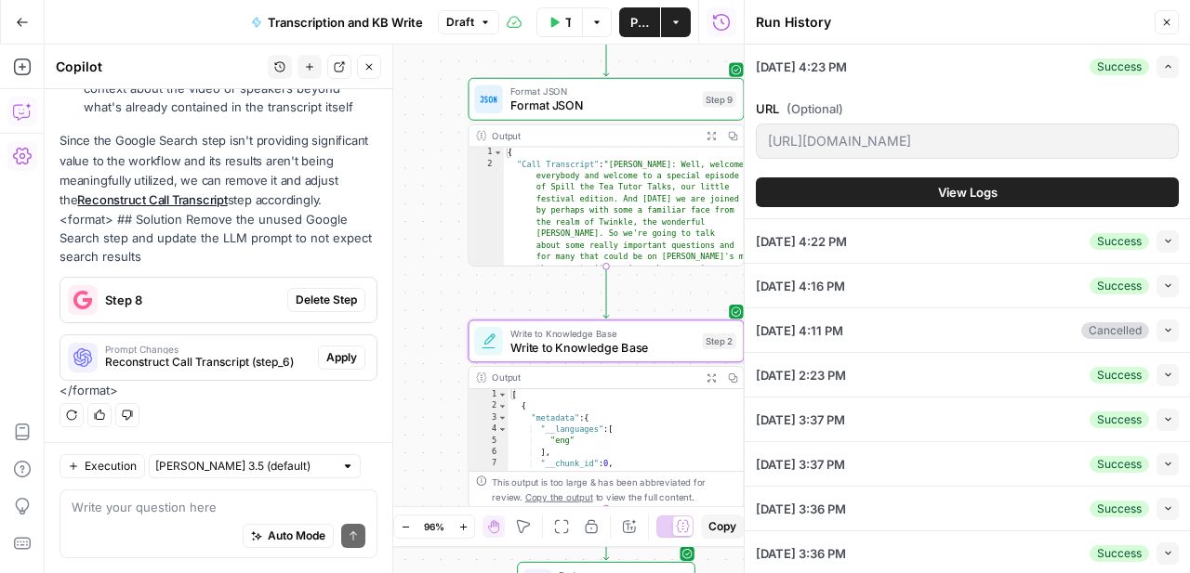
click at [1156, 17] on div "Expand" at bounding box center [1148, 30] width 63 height 33
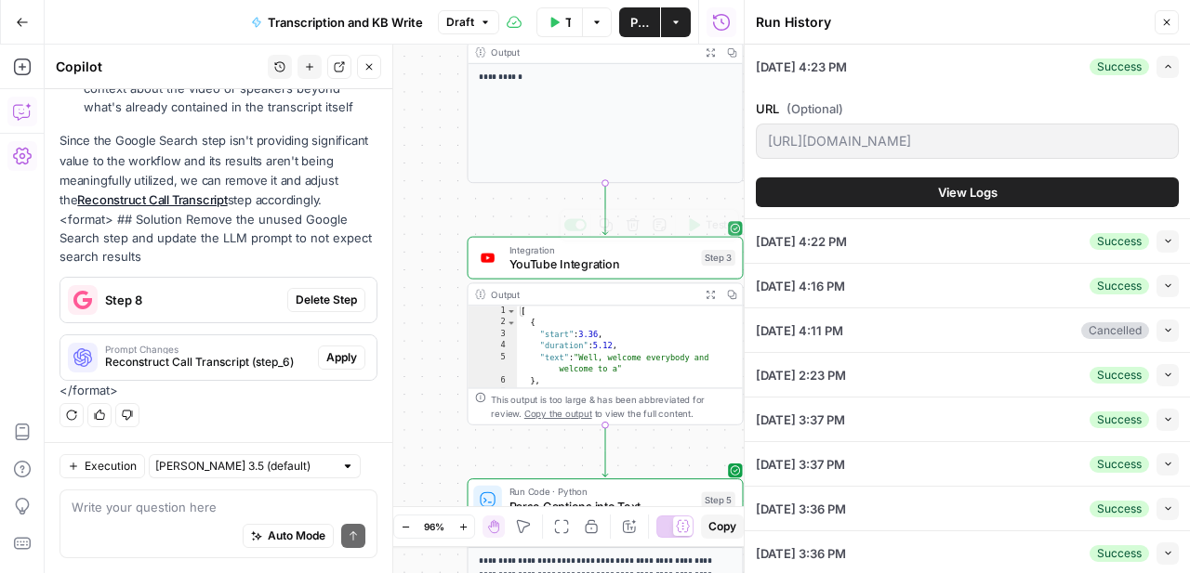
click at [611, 263] on span "YouTube Integration" at bounding box center [601, 265] width 185 height 18
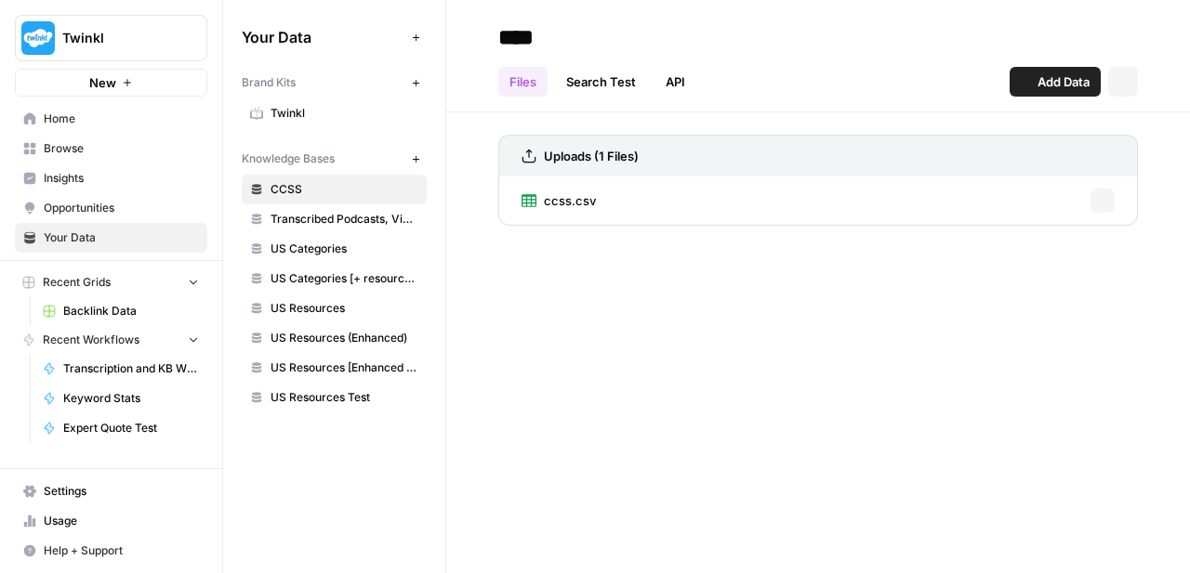
click at [324, 217] on span "Transcribed Podcasts, Videos, etc." at bounding box center [344, 219] width 148 height 17
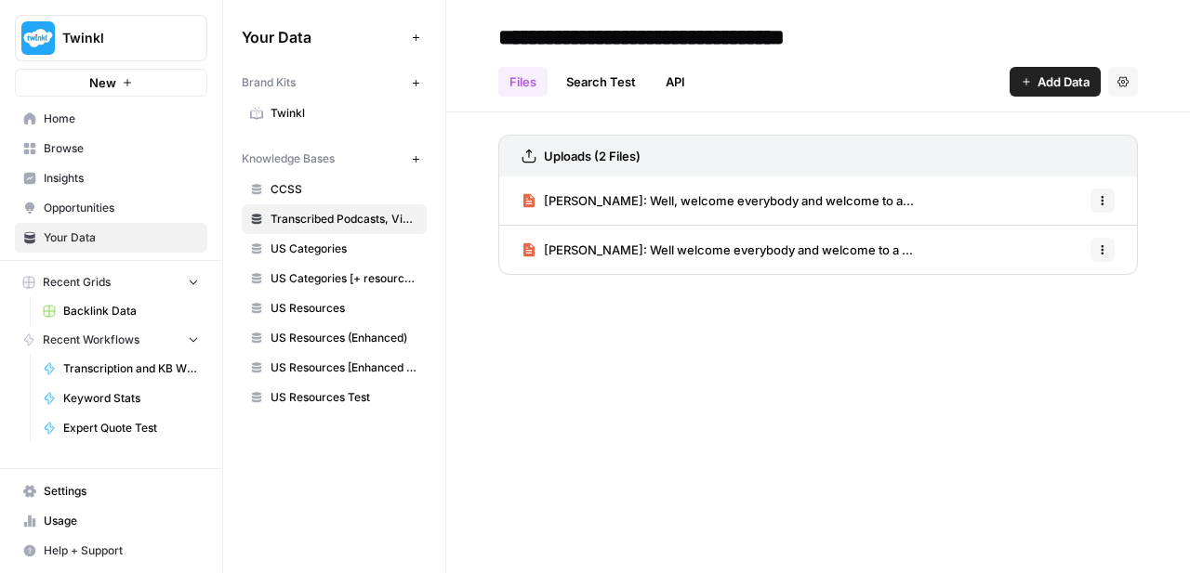
click at [1095, 257] on button "Options" at bounding box center [1102, 250] width 24 height 24
click at [1075, 285] on span "Delete File" at bounding box center [1061, 291] width 60 height 19
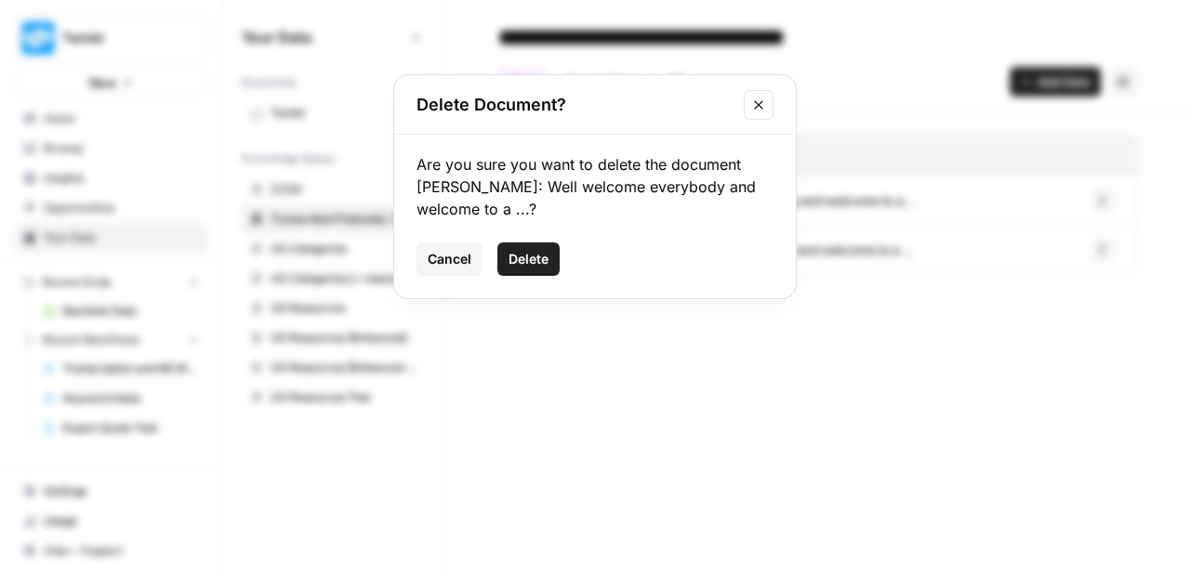
click at [542, 257] on span "Delete" at bounding box center [528, 259] width 40 height 19
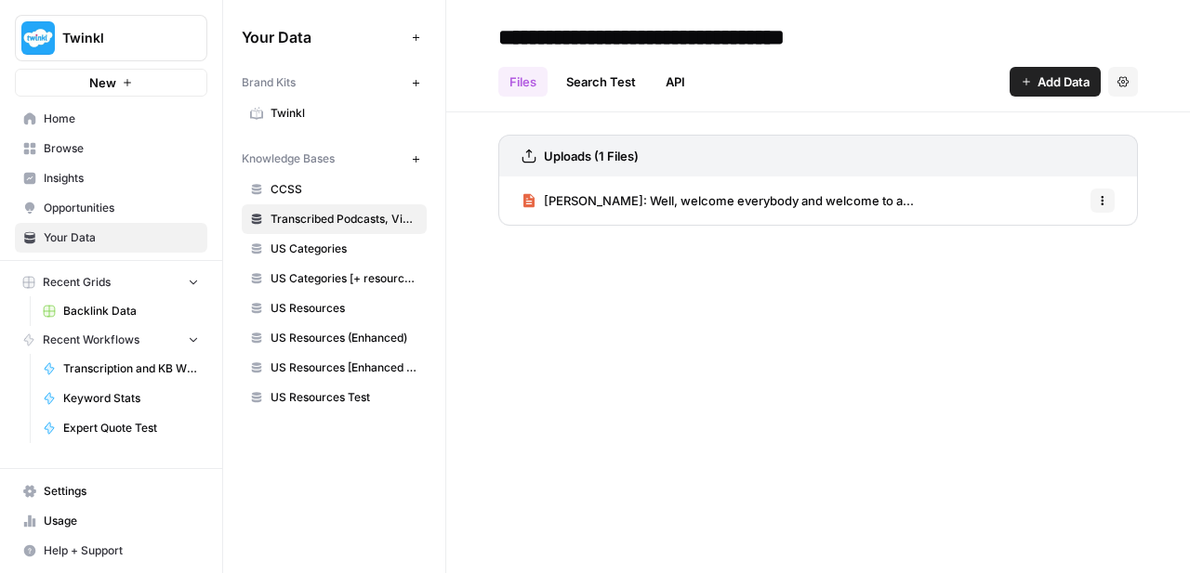
click at [643, 189] on link "Susie: Well, welcome everybody and welcome to a..." at bounding box center [717, 201] width 392 height 48
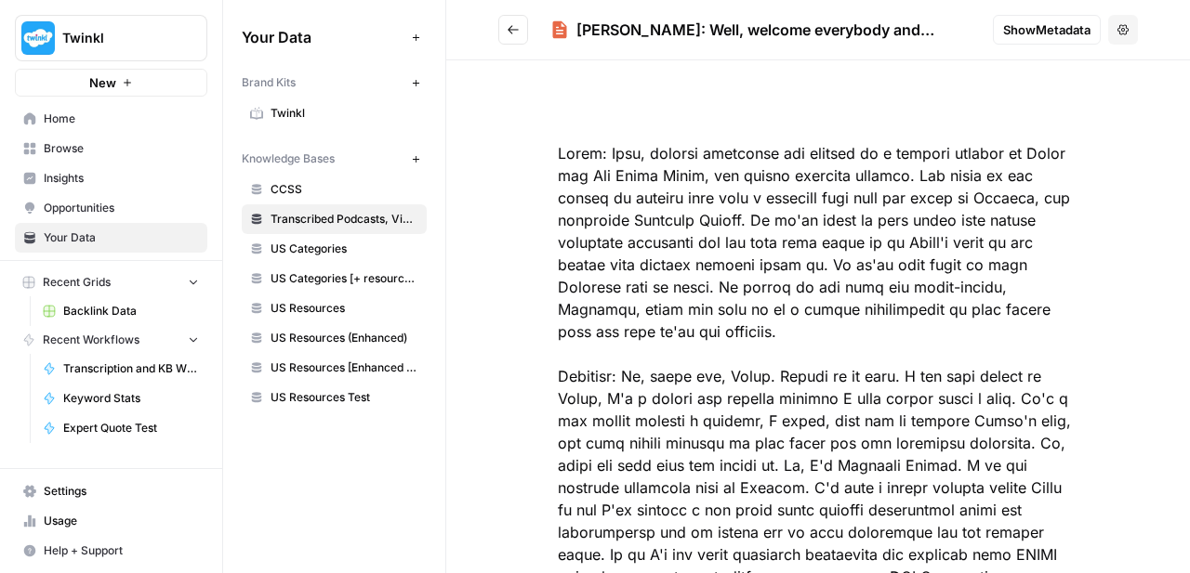
click at [509, 26] on icon "Go back" at bounding box center [513, 29] width 13 height 13
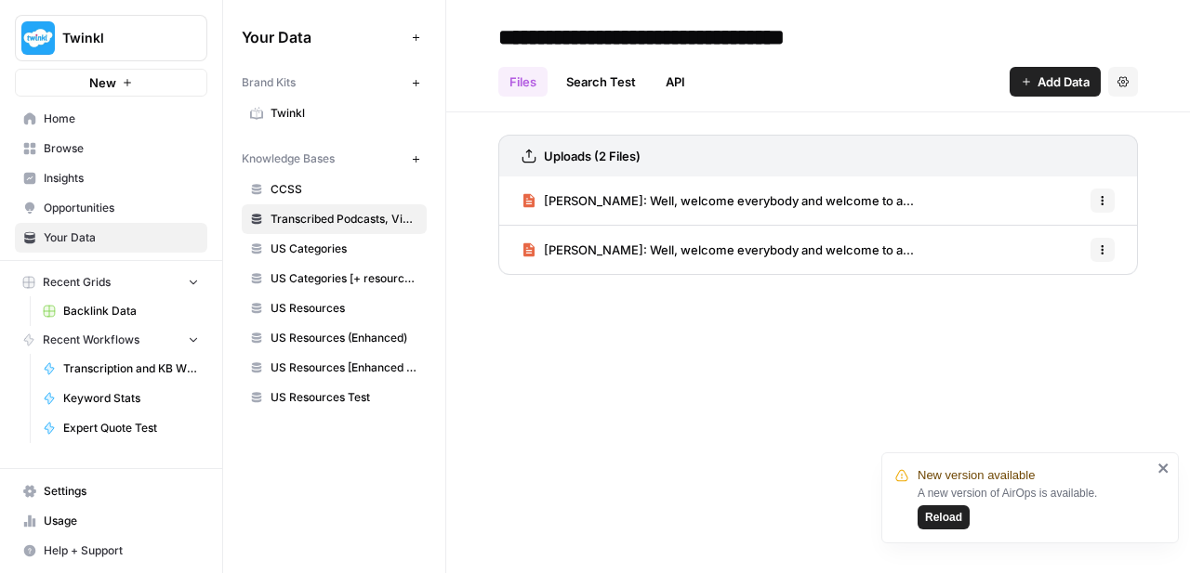
click at [762, 378] on div "**********" at bounding box center [818, 286] width 744 height 573
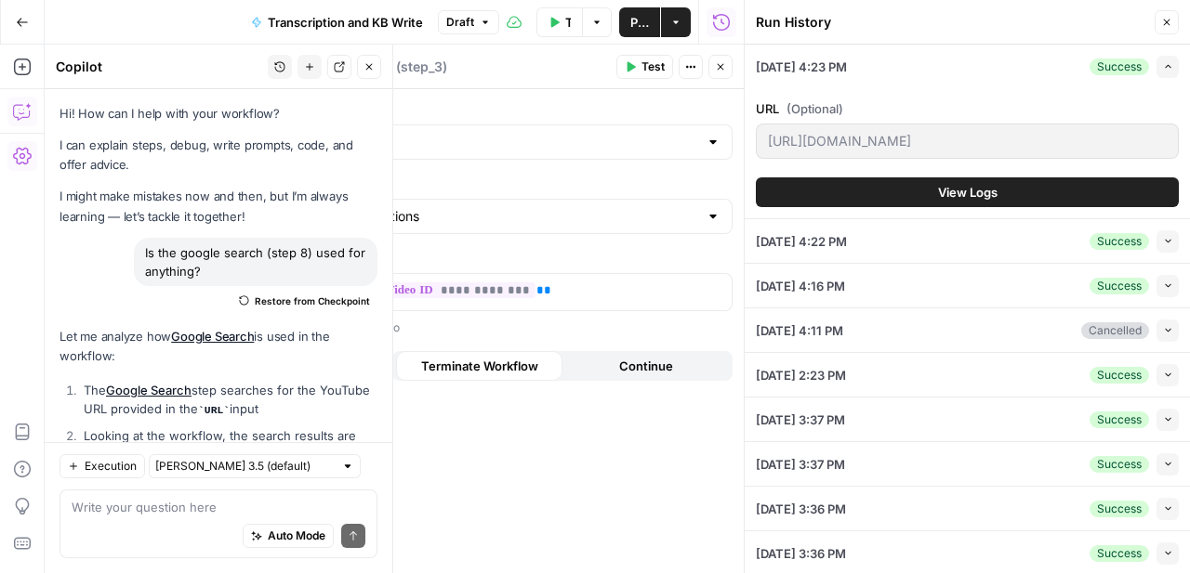
scroll to position [446, 0]
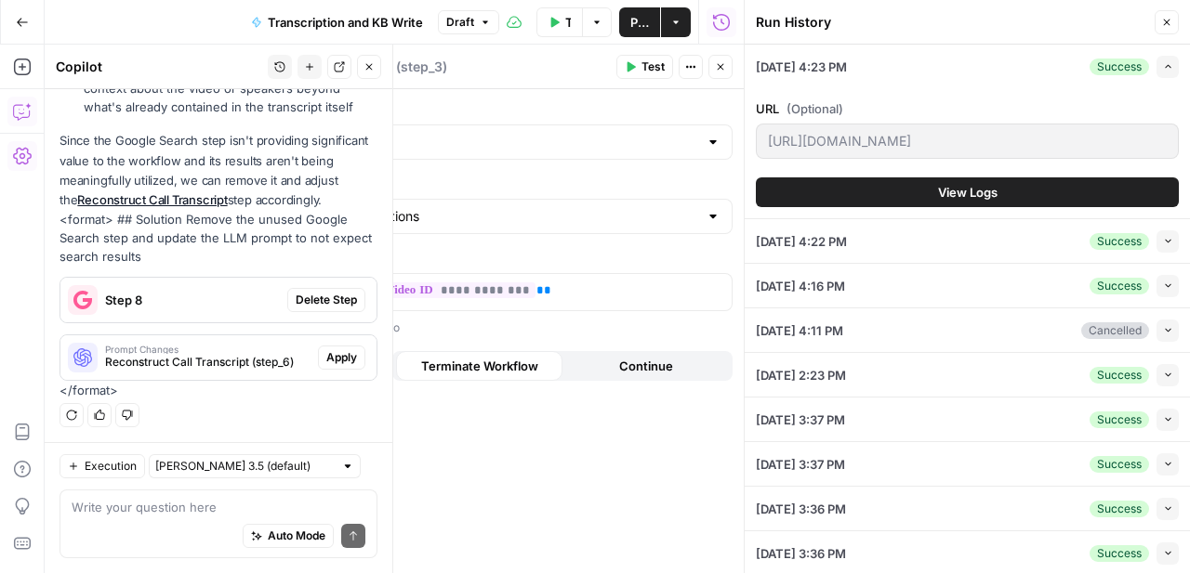
click at [732, 70] on header "YouTube Integration YouTube Integration ( step_3 ) Test Actions Close" at bounding box center [496, 67] width 494 height 45
click at [726, 71] on button "Close" at bounding box center [720, 67] width 24 height 24
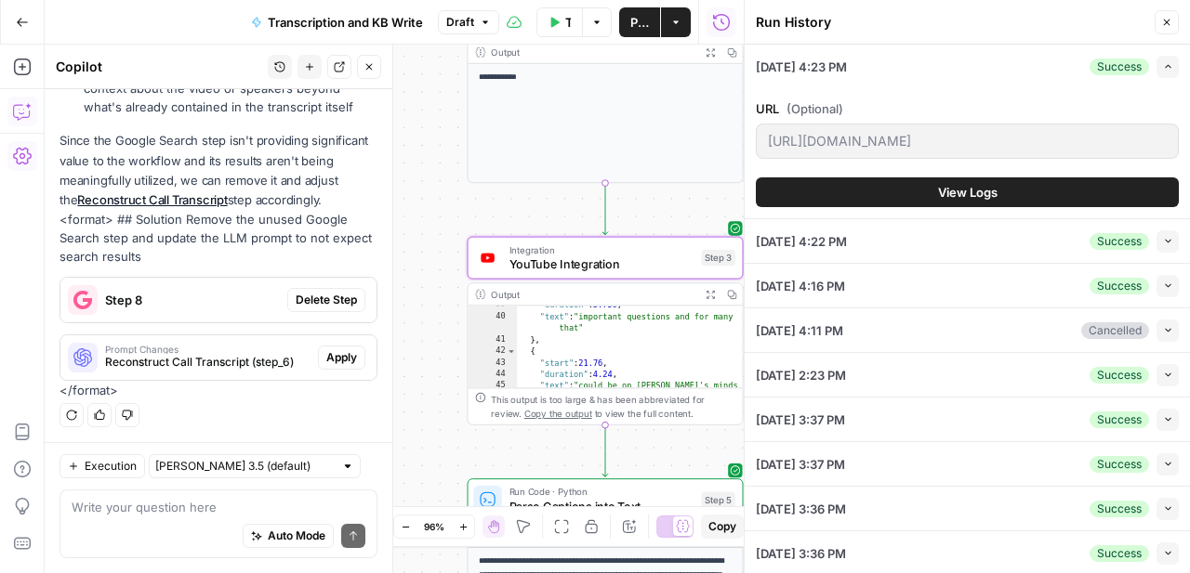
scroll to position [560, 0]
click at [1168, 247] on button "Collapse" at bounding box center [1167, 241] width 22 height 22
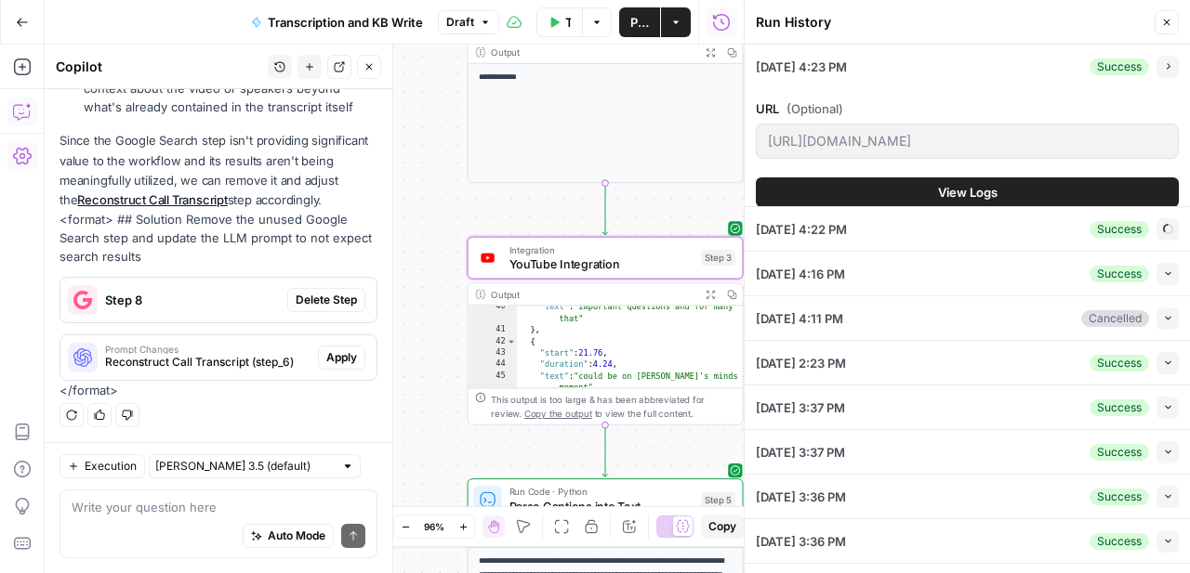
type input "https://www.youtube.com/watch?v=7M8YV4HE0c4"
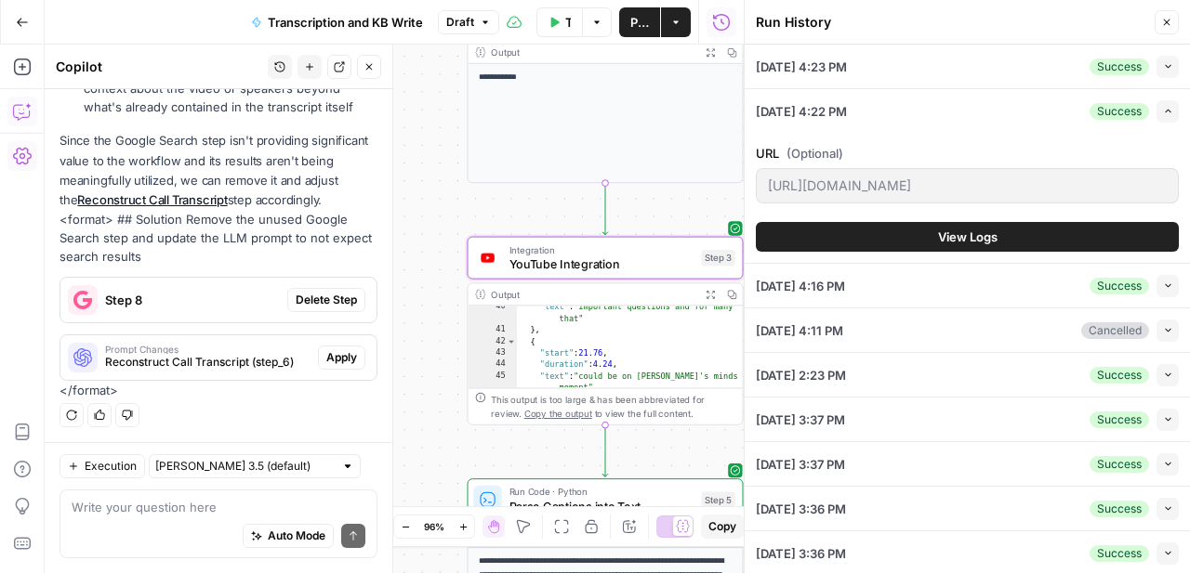
click at [1166, 59] on button "Collapse" at bounding box center [1167, 67] width 22 height 22
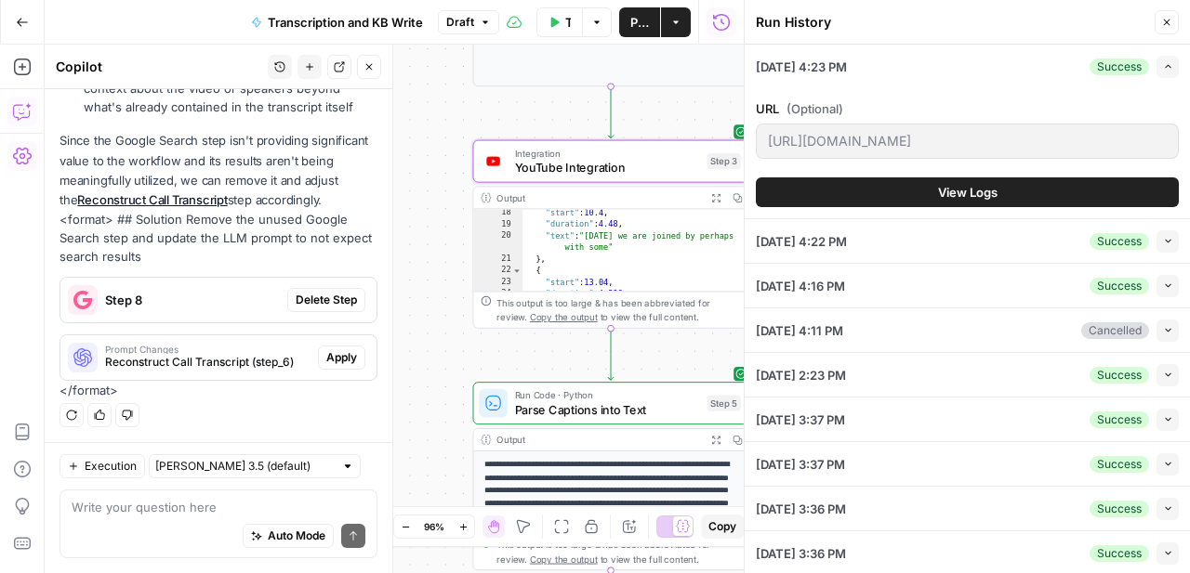
scroll to position [0, 0]
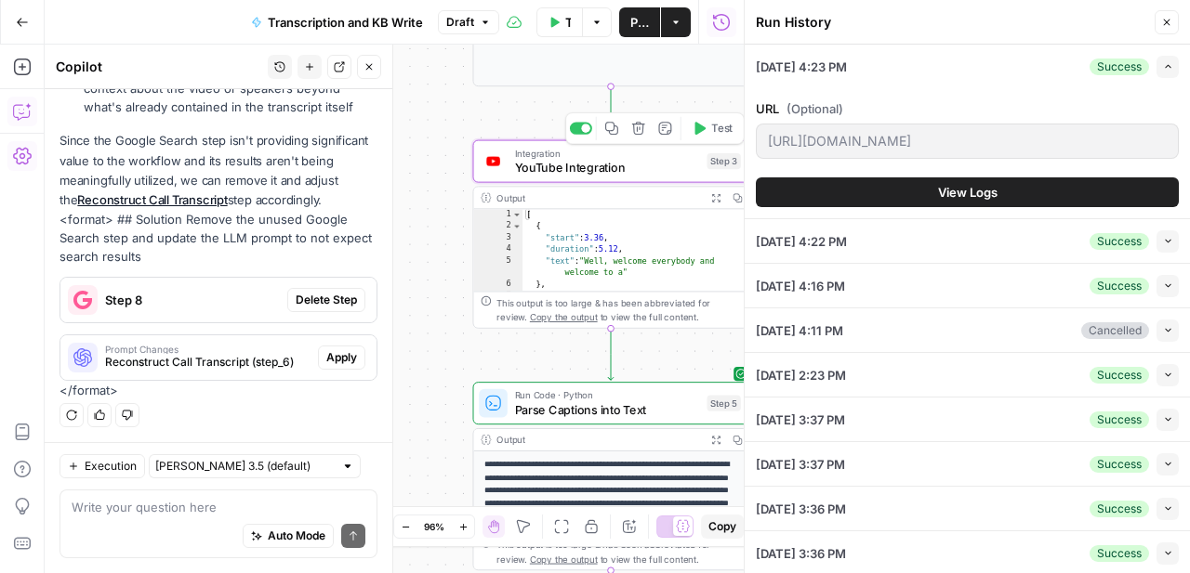
click at [617, 159] on span "YouTube Integration" at bounding box center [607, 168] width 185 height 18
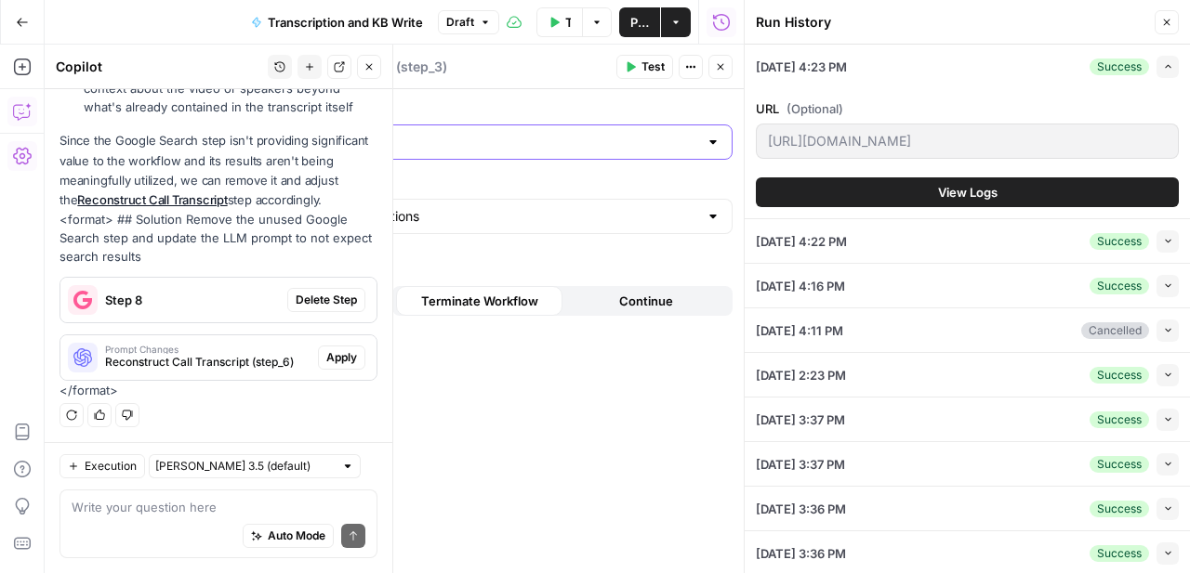
click at [586, 138] on input "Authentication" at bounding box center [485, 142] width 426 height 19
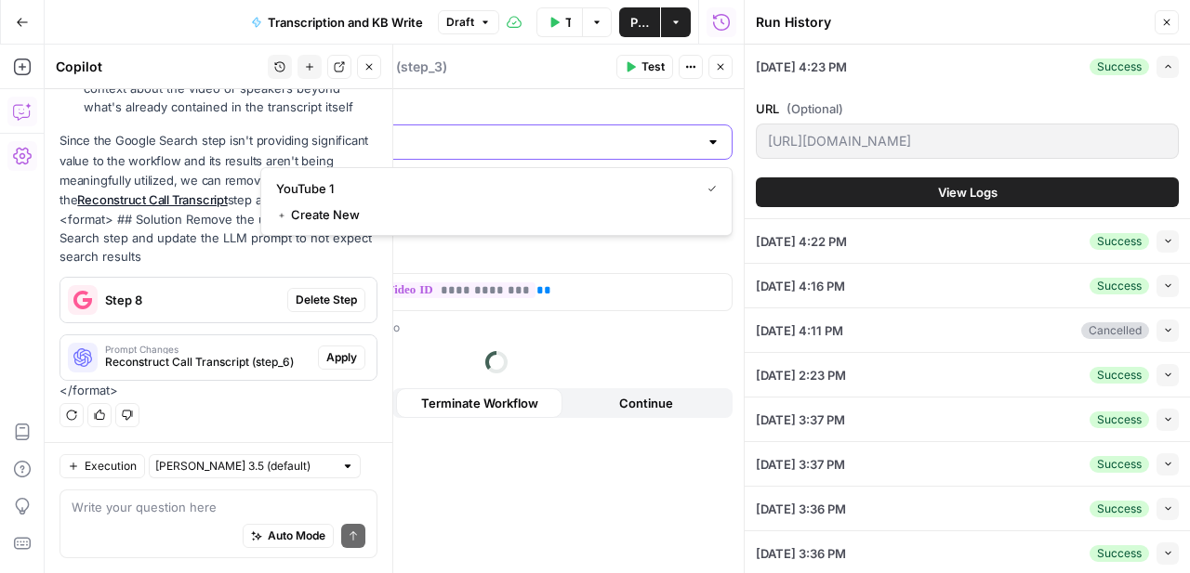
click at [586, 138] on input "Authentication" at bounding box center [485, 142] width 426 height 19
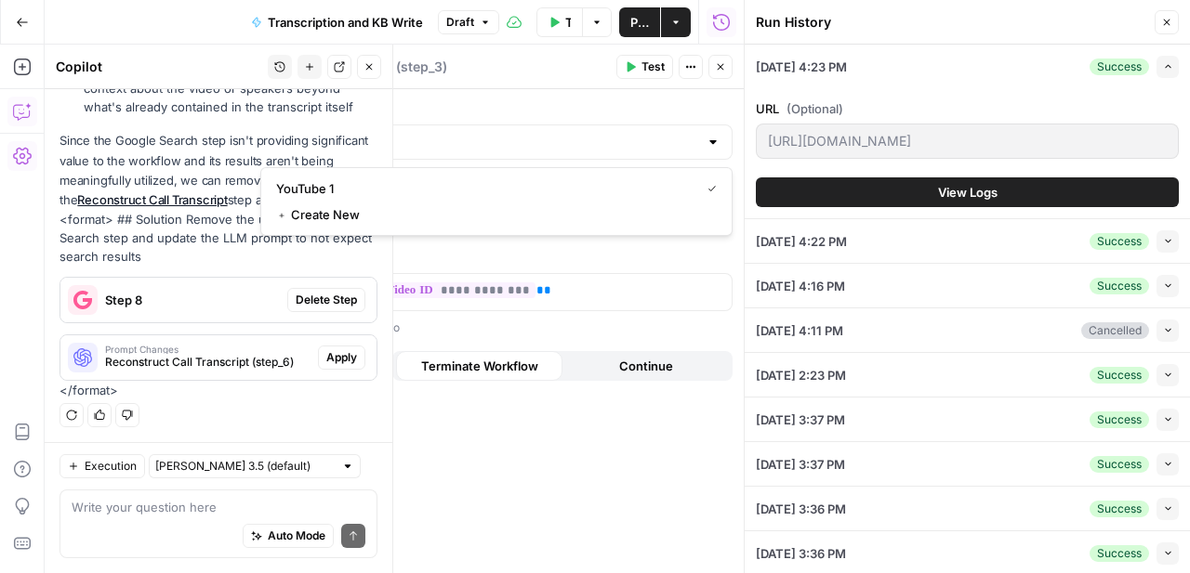
type input "YouTube 1"
click at [520, 336] on p "The ID of the youtube video" at bounding box center [496, 328] width 472 height 19
click at [720, 65] on icon "button" at bounding box center [720, 66] width 11 height 11
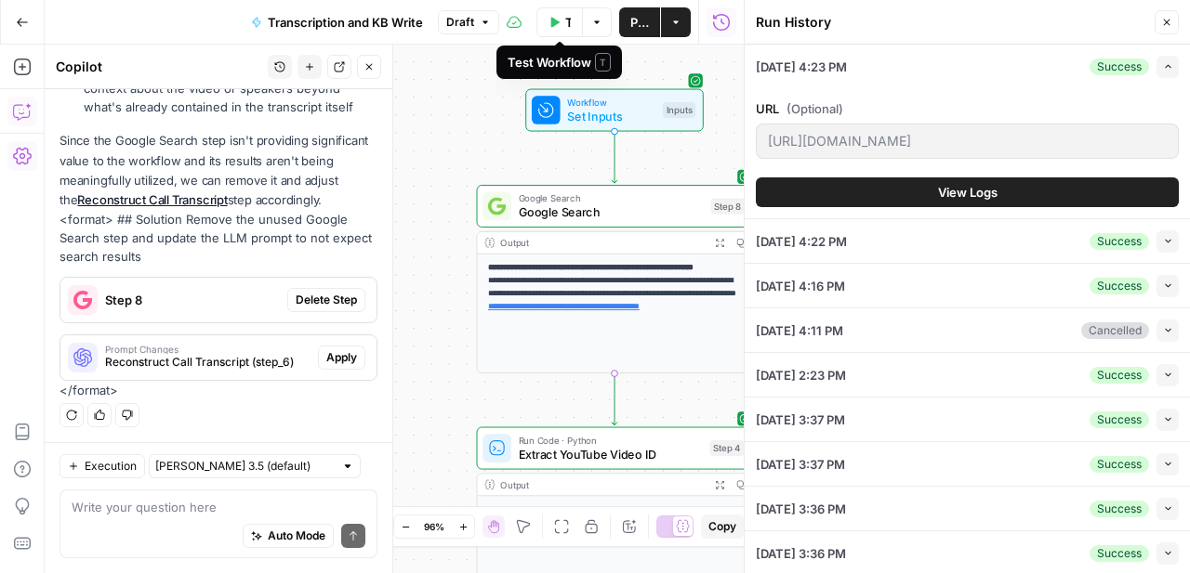
click at [562, 22] on button "Test Workflow" at bounding box center [559, 22] width 46 height 30
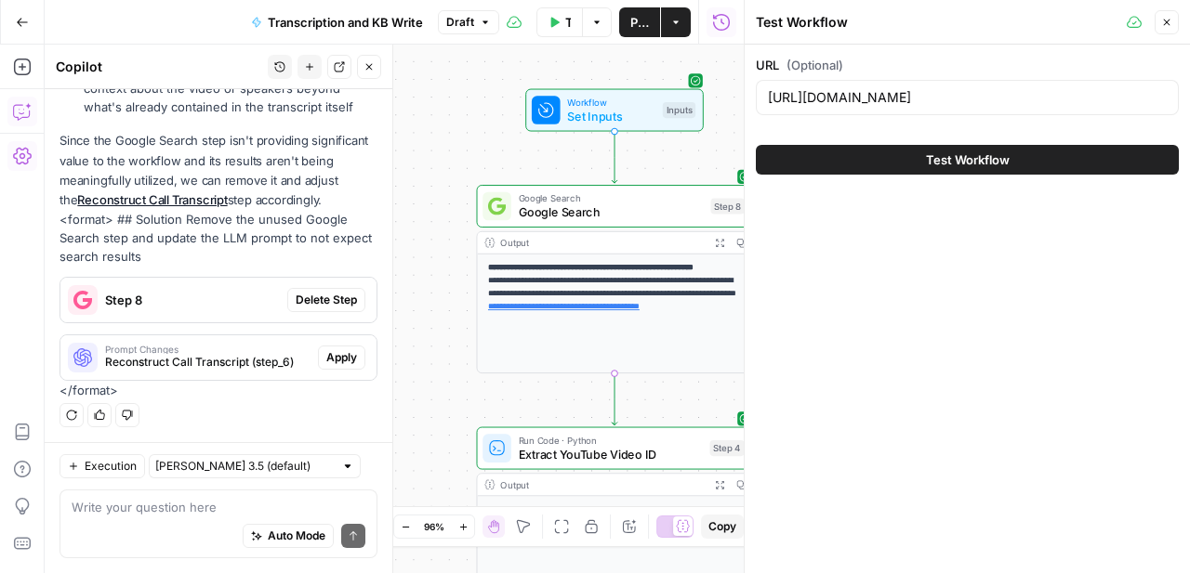
click at [818, 85] on div "https://www.youtube.com/watch?v=drjmRPrFu8c" at bounding box center [967, 97] width 423 height 35
click at [873, 106] on input "https://www.youtube.com/watch?v=drjmRPrFu8c" at bounding box center [967, 97] width 399 height 19
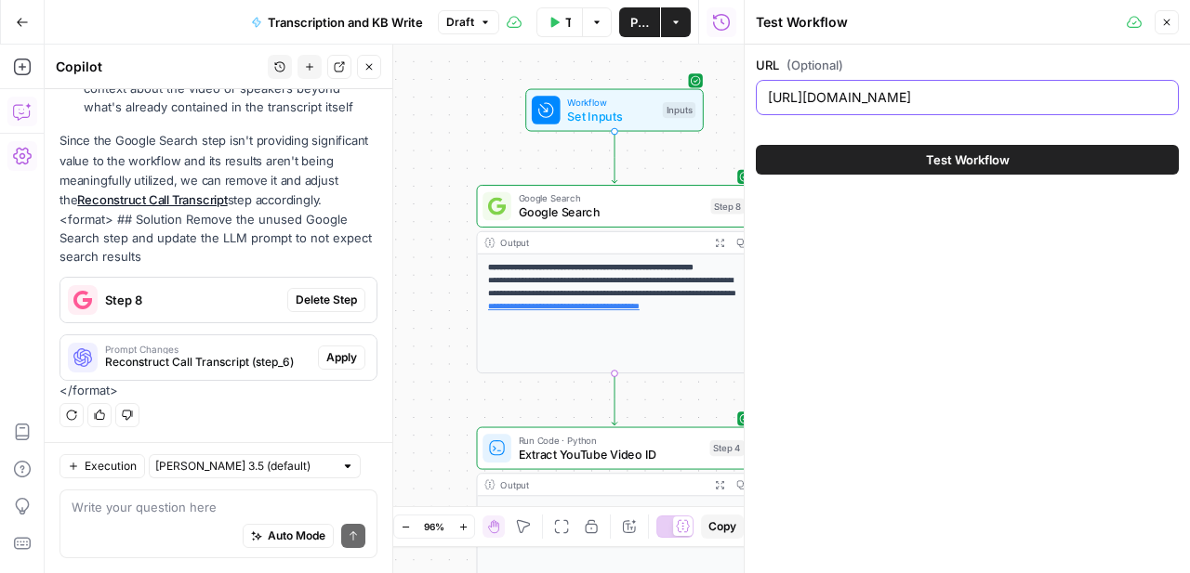
click at [873, 106] on input "https://www.youtube.com/watch?v=drjmRPrFu8c" at bounding box center [967, 97] width 399 height 19
paste input "k1Ls6fkb10w"
type input "https://www.youtube.com/watch?v=k1Ls6fkb10w"
click at [918, 161] on button "Test Workflow" at bounding box center [967, 160] width 423 height 30
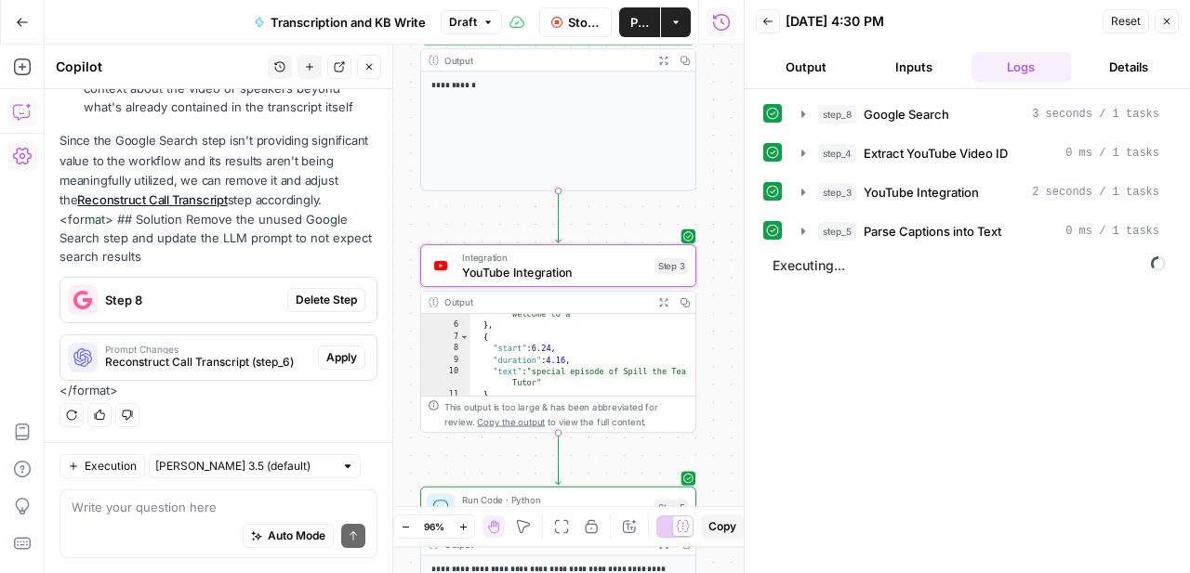
scroll to position [112, 0]
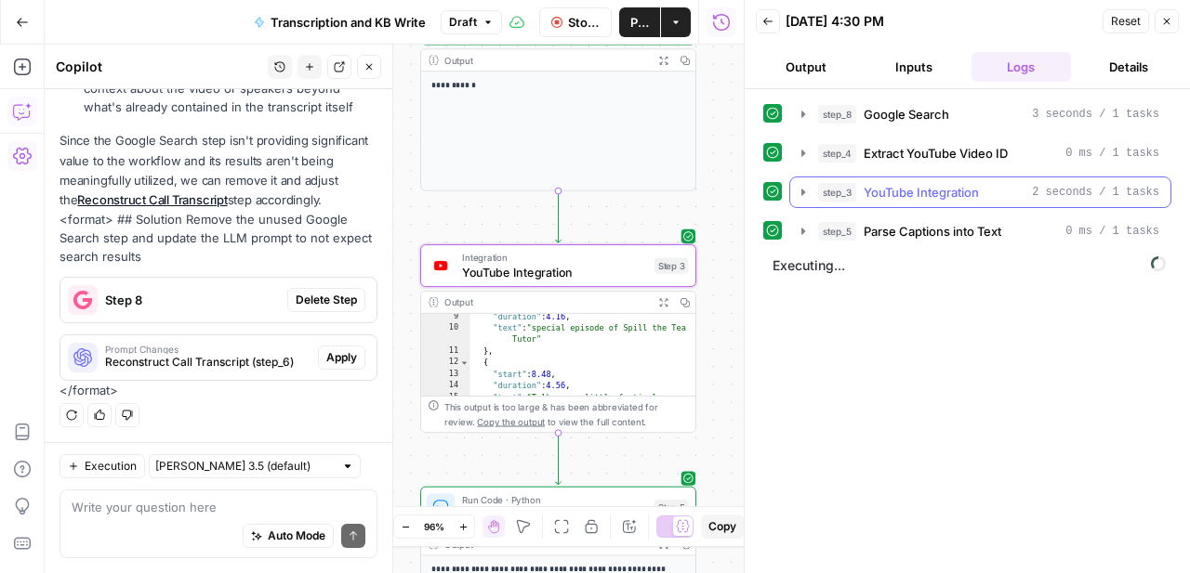
click at [801, 190] on icon "button" at bounding box center [803, 192] width 4 height 7
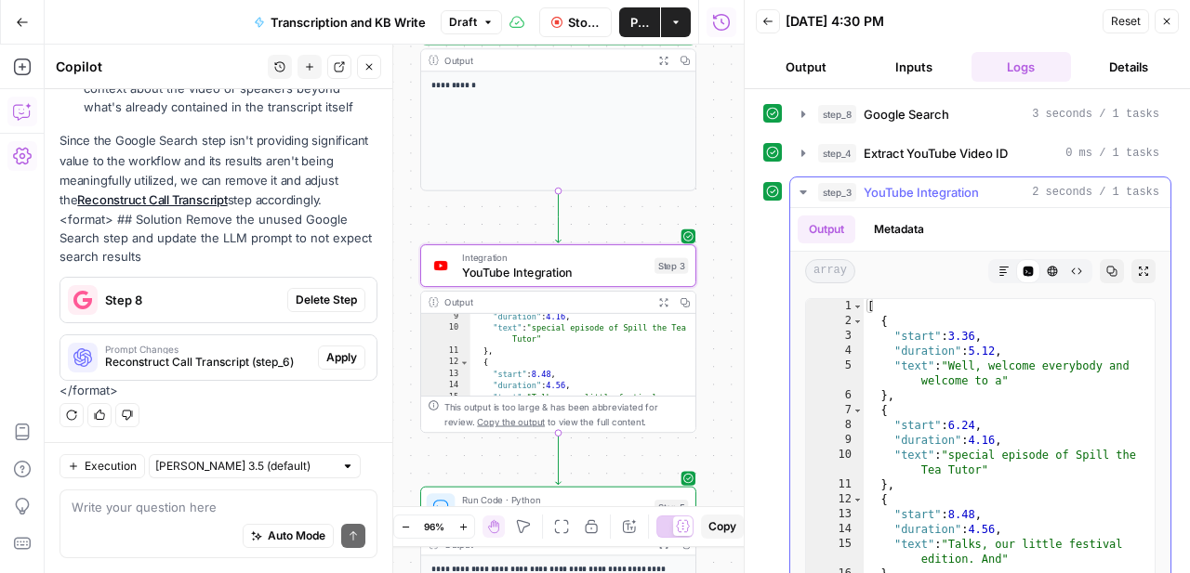
click at [796, 182] on button "step_3 YouTube Integration 2 seconds / 1 tasks" at bounding box center [980, 193] width 380 height 30
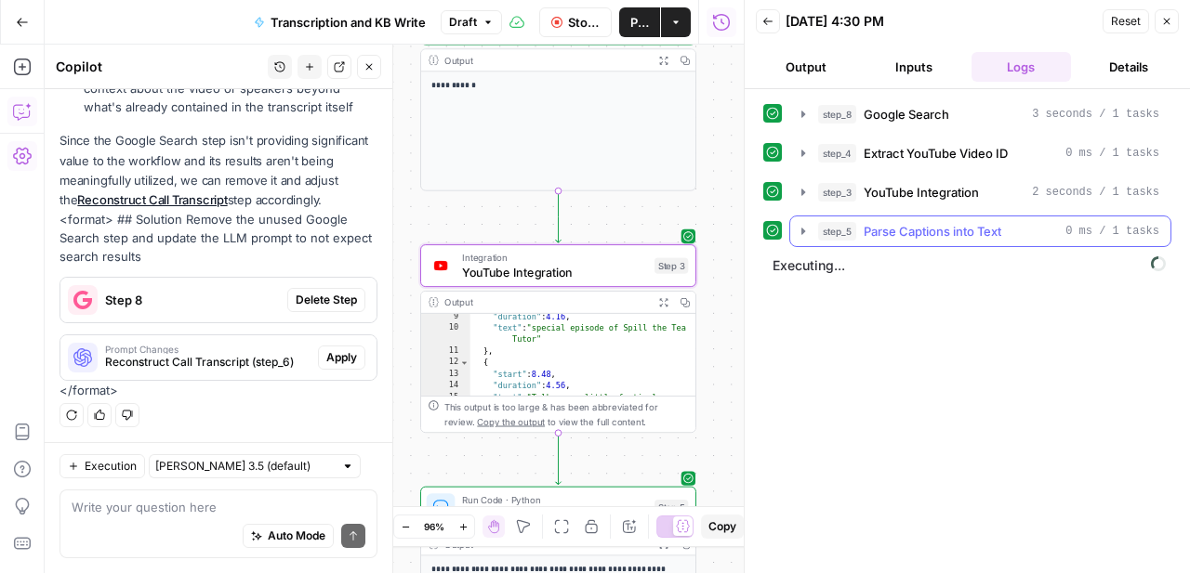
click at [801, 230] on icon "button" at bounding box center [803, 231] width 4 height 7
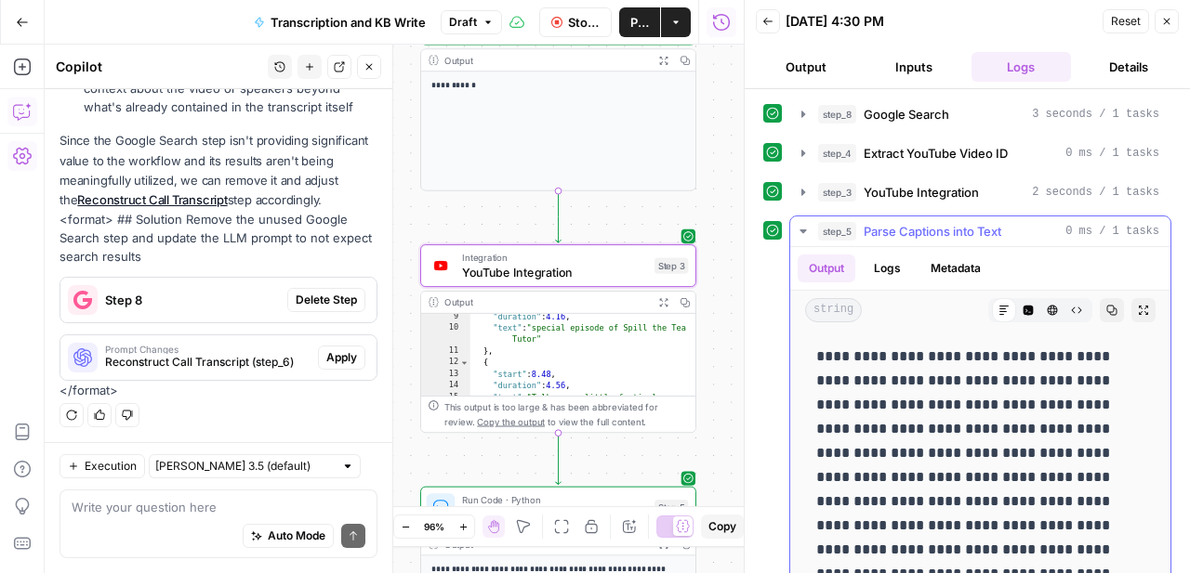
click at [801, 230] on icon "button" at bounding box center [802, 232] width 7 height 4
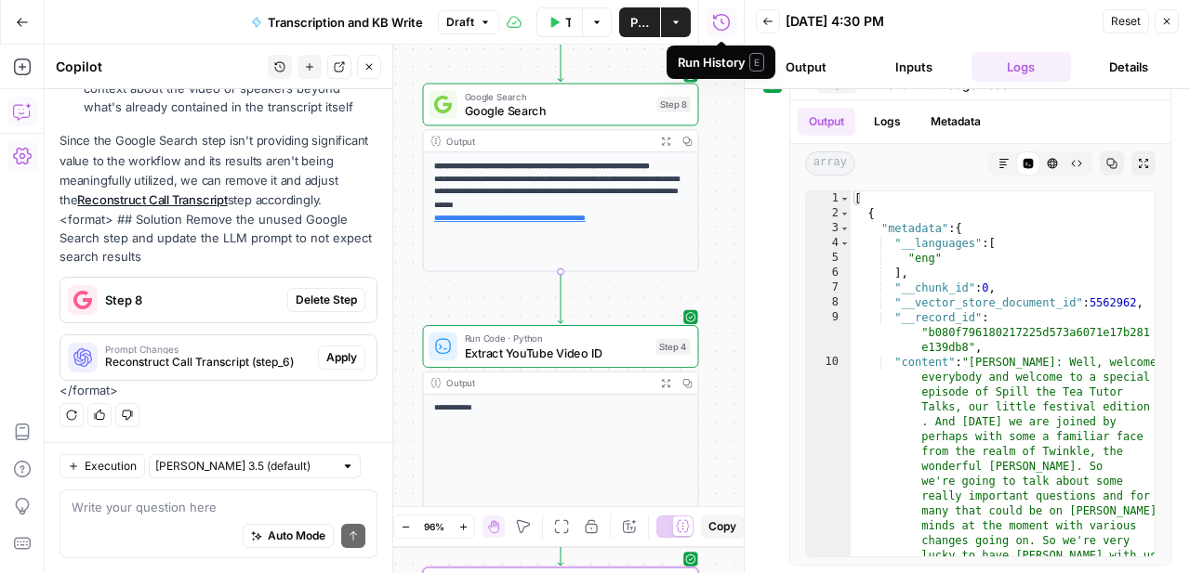
scroll to position [262, 0]
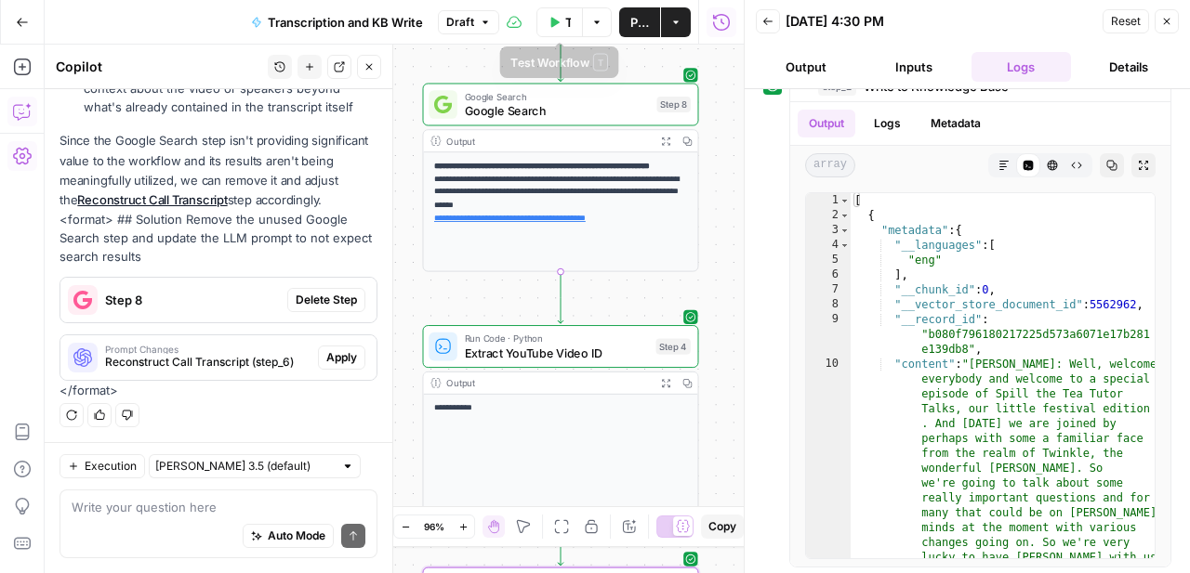
click at [560, 24] on button "Test Workflow" at bounding box center [559, 22] width 46 height 30
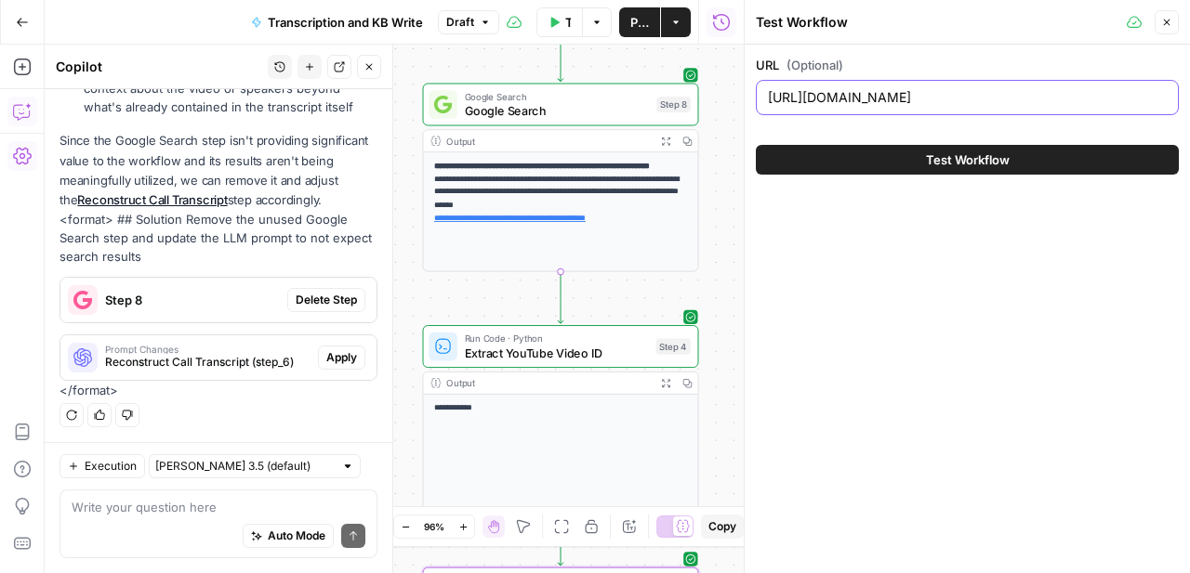
click at [918, 104] on input "https://www.youtube.com/watch?v=k1Ls6fkb10w" at bounding box center [967, 97] width 399 height 19
paste input "l_l0TflVtWQ"
type input "https://www.youtube.com/watch?v=l_l0TflVtWQ"
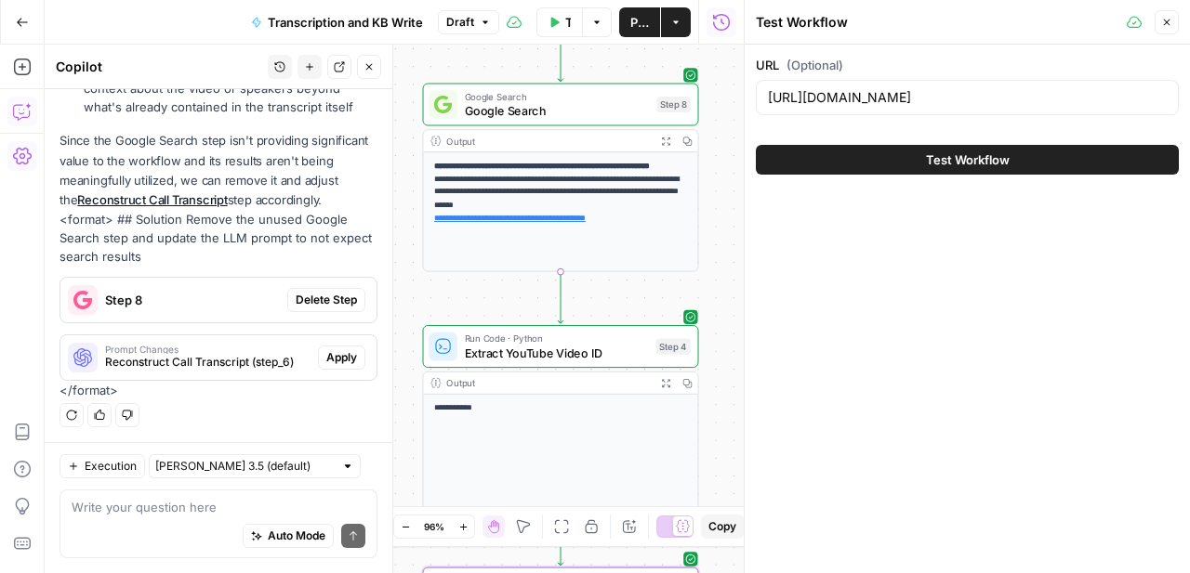
click at [977, 164] on span "Test Workflow" at bounding box center [968, 160] width 84 height 19
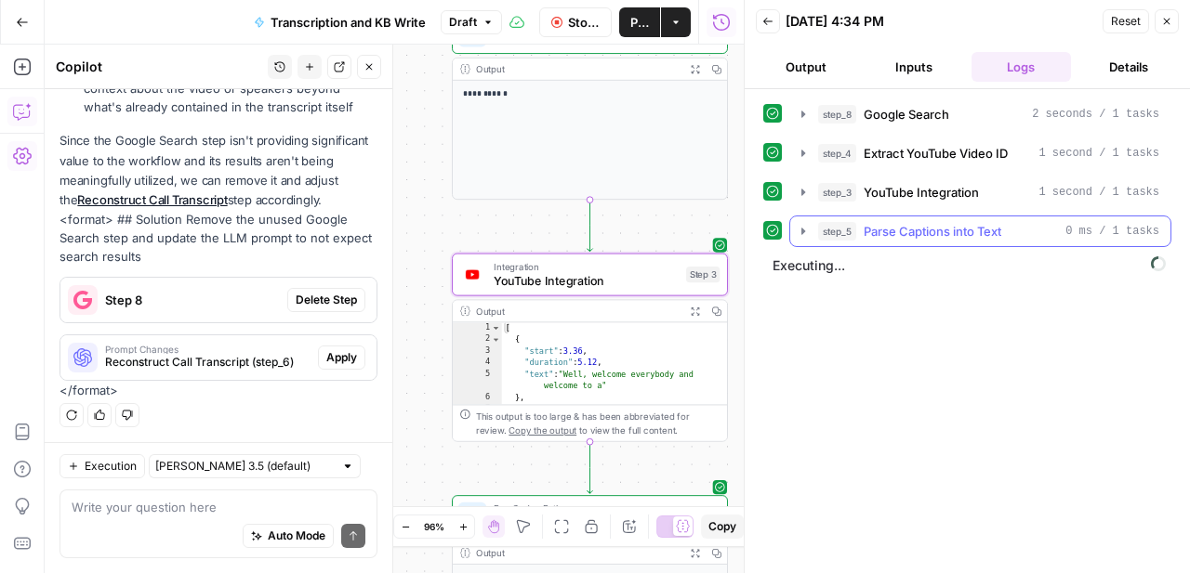
click at [803, 231] on icon "button" at bounding box center [803, 231] width 4 height 7
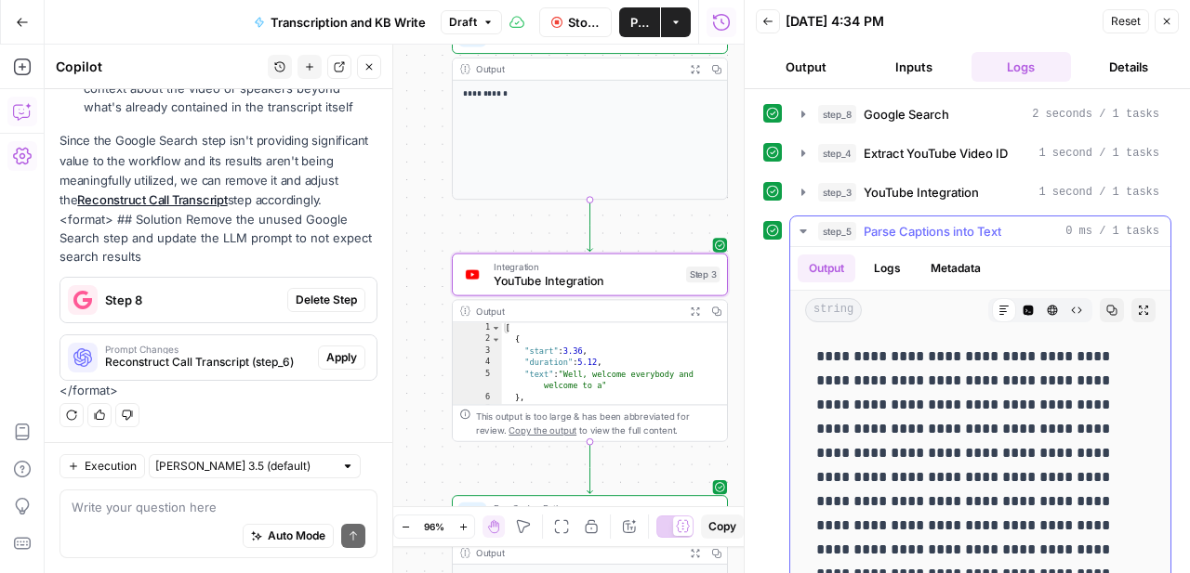
click at [803, 231] on icon "button" at bounding box center [802, 232] width 7 height 4
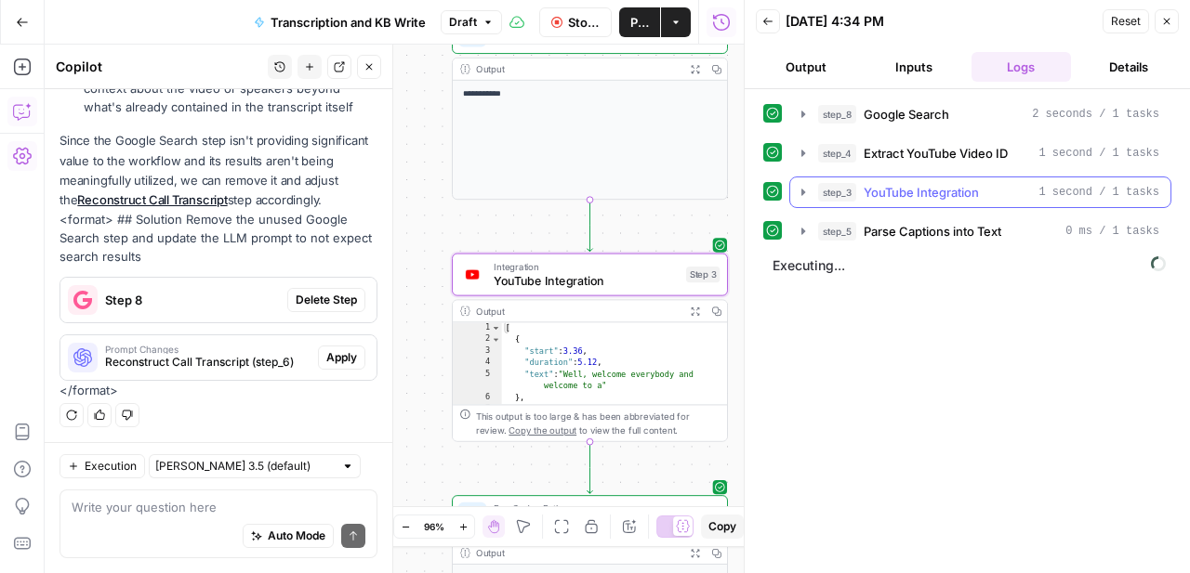
click at [800, 203] on button "step_3 YouTube Integration 1 second / 1 tasks" at bounding box center [980, 193] width 380 height 30
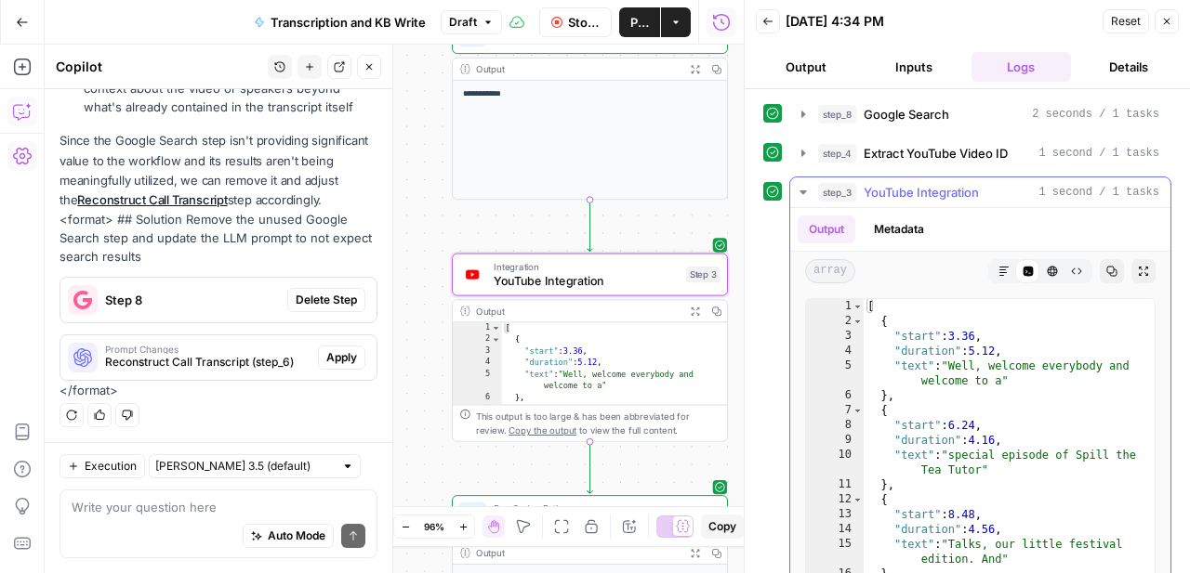
click at [800, 203] on button "step_3 YouTube Integration 1 second / 1 tasks" at bounding box center [980, 193] width 380 height 30
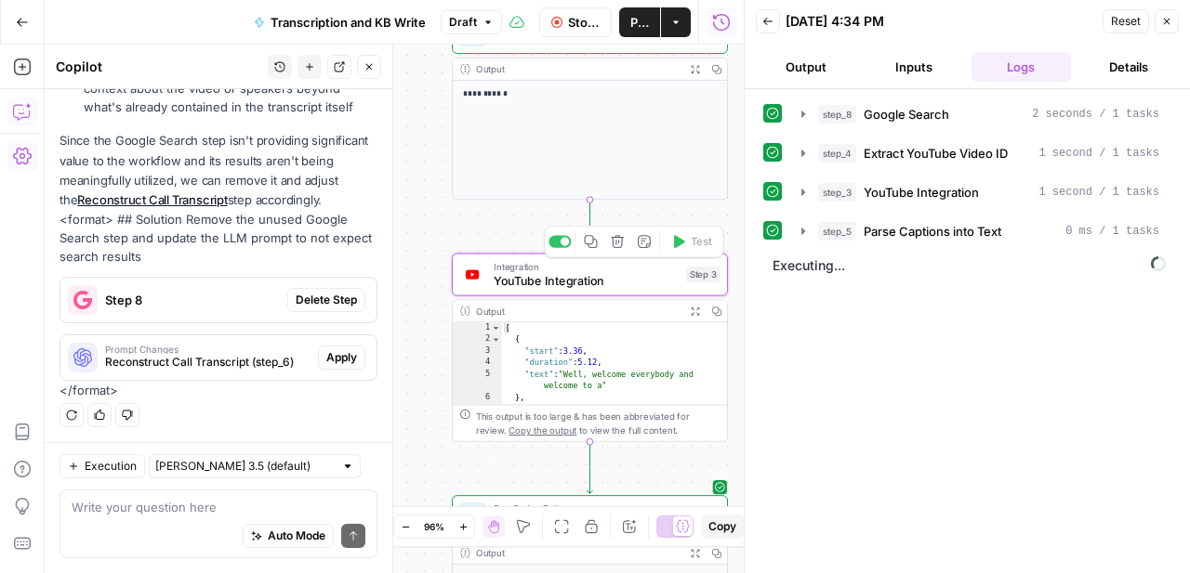
click at [586, 289] on span "YouTube Integration" at bounding box center [586, 281] width 185 height 18
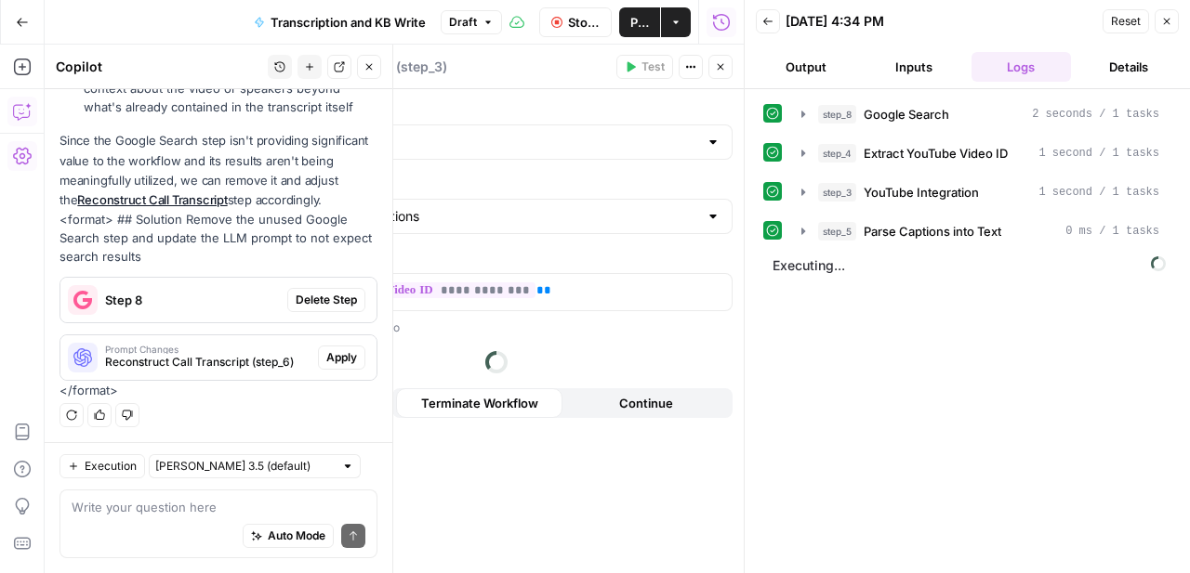
click at [716, 60] on button "Close" at bounding box center [720, 67] width 24 height 24
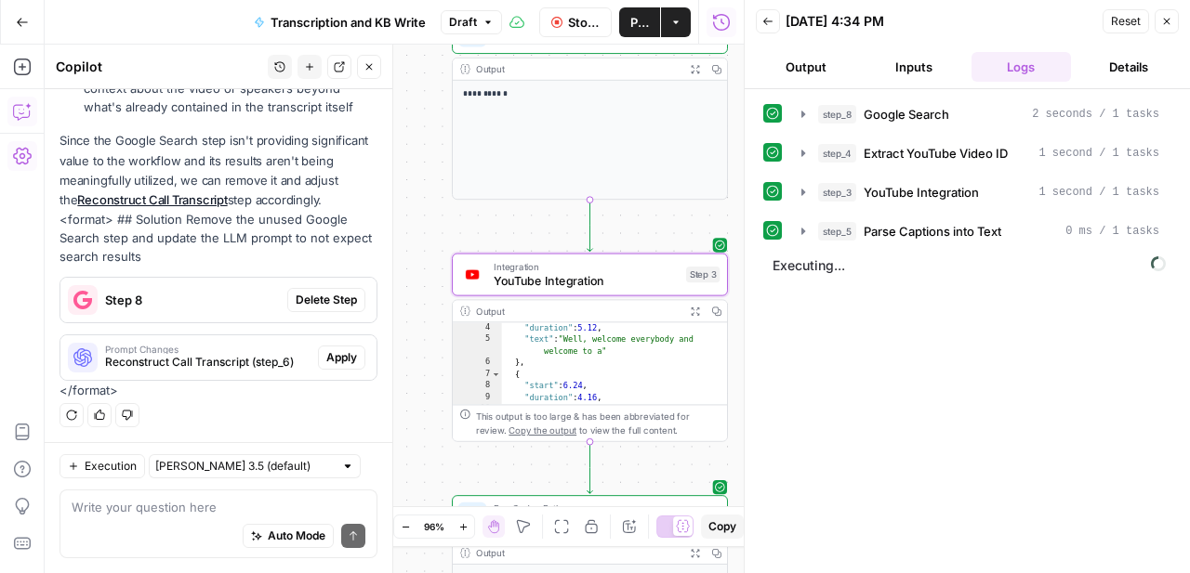
scroll to position [36, 0]
click at [799, 200] on button "step_3 YouTube Integration 1 second / 1 tasks" at bounding box center [980, 193] width 380 height 30
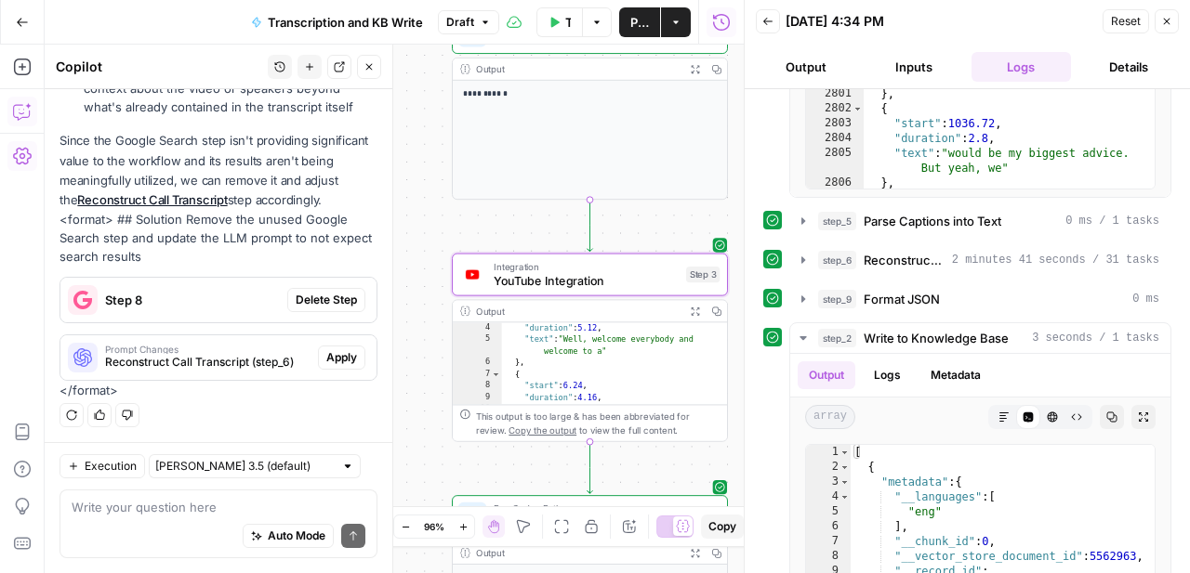
scroll to position [731, 0]
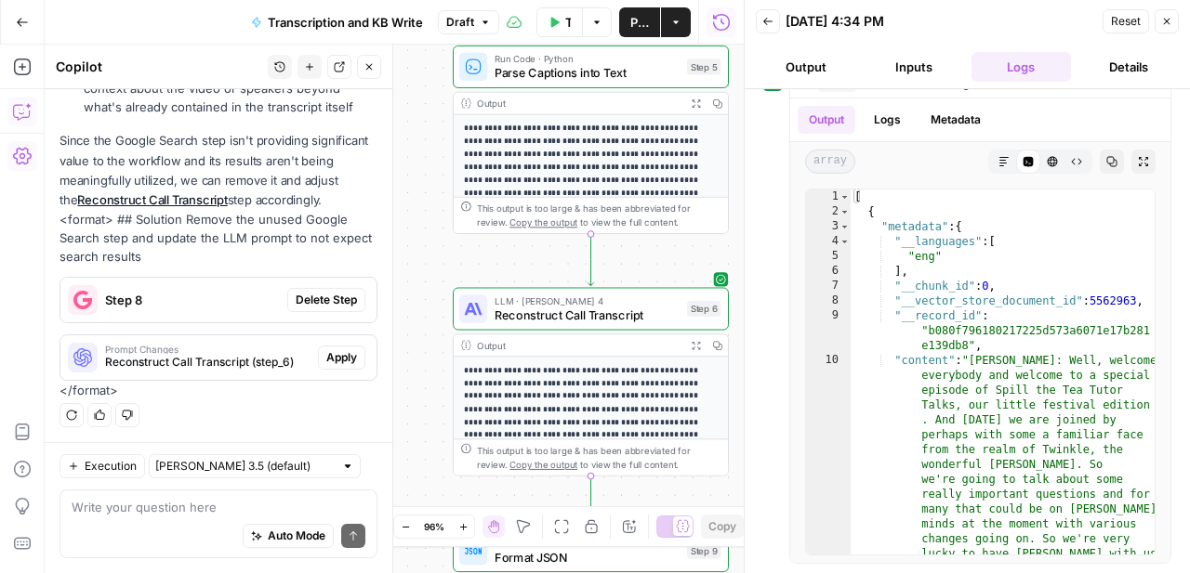
click at [118, 525] on div "Auto Mode Send" at bounding box center [219, 537] width 294 height 41
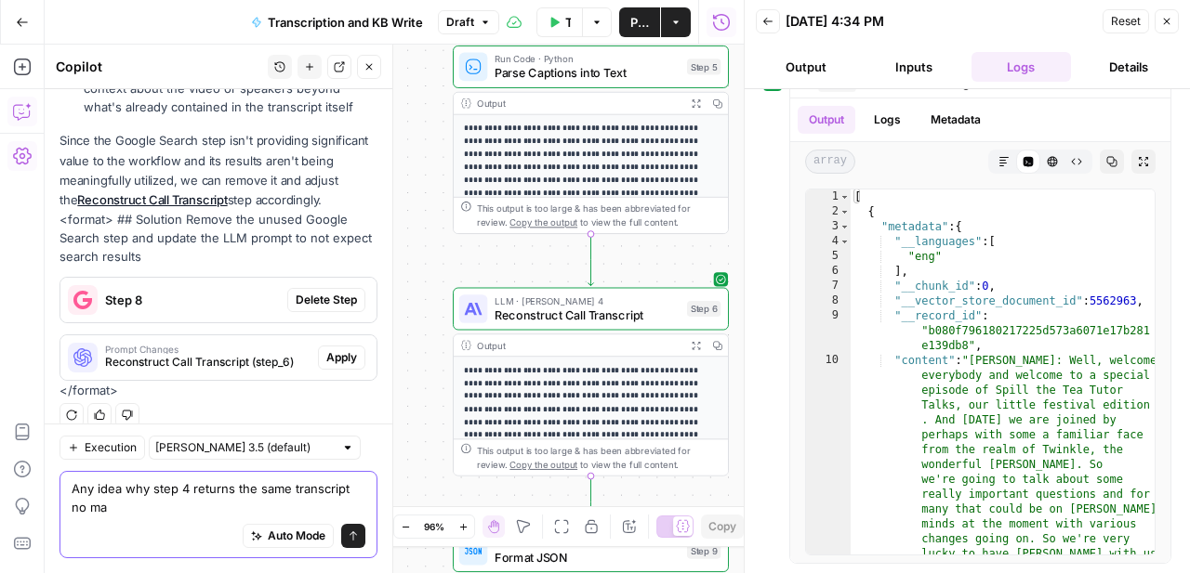
scroll to position [465, 0]
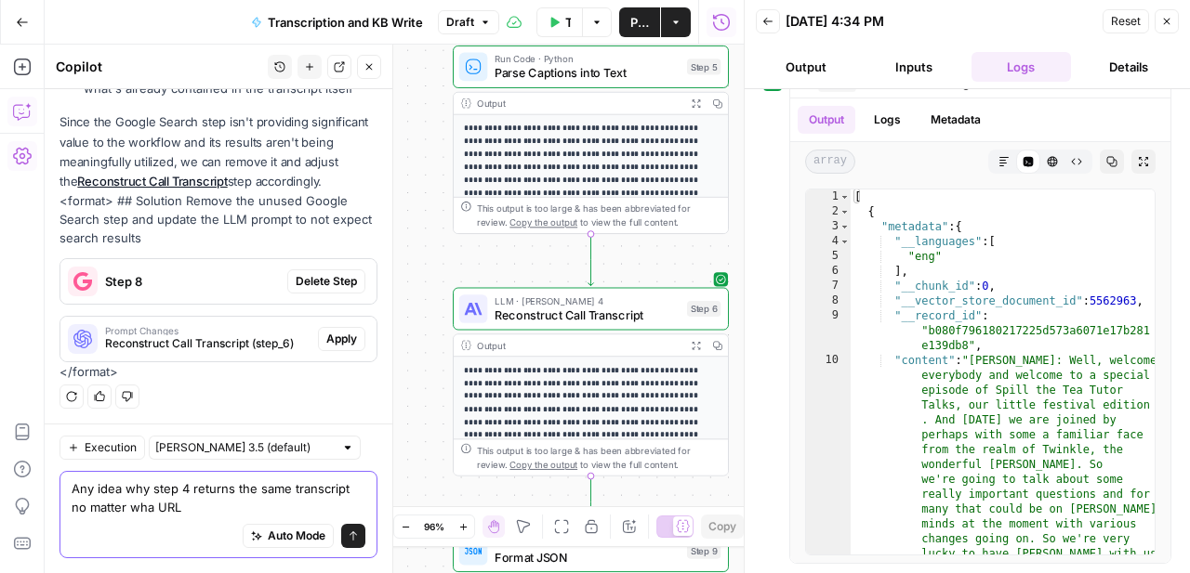
click at [144, 510] on textarea "Any idea why step 4 returns the same transcript no matter wha URL" at bounding box center [219, 498] width 294 height 37
type textarea "Any idea why step 4 returns the same transcript no matter what URL I use?"
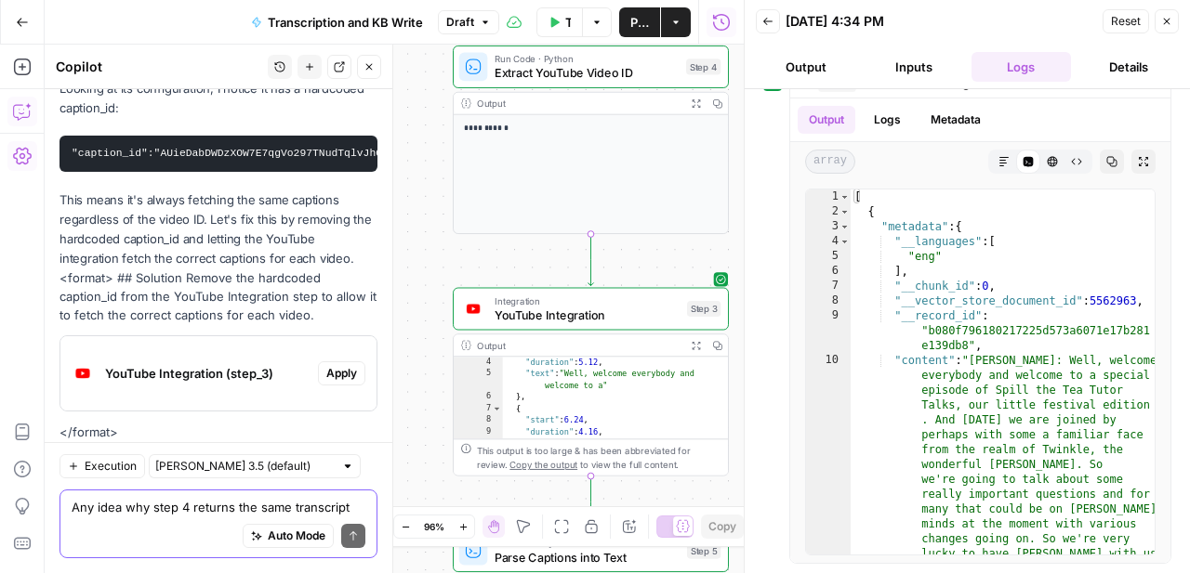
scroll to position [953, 0]
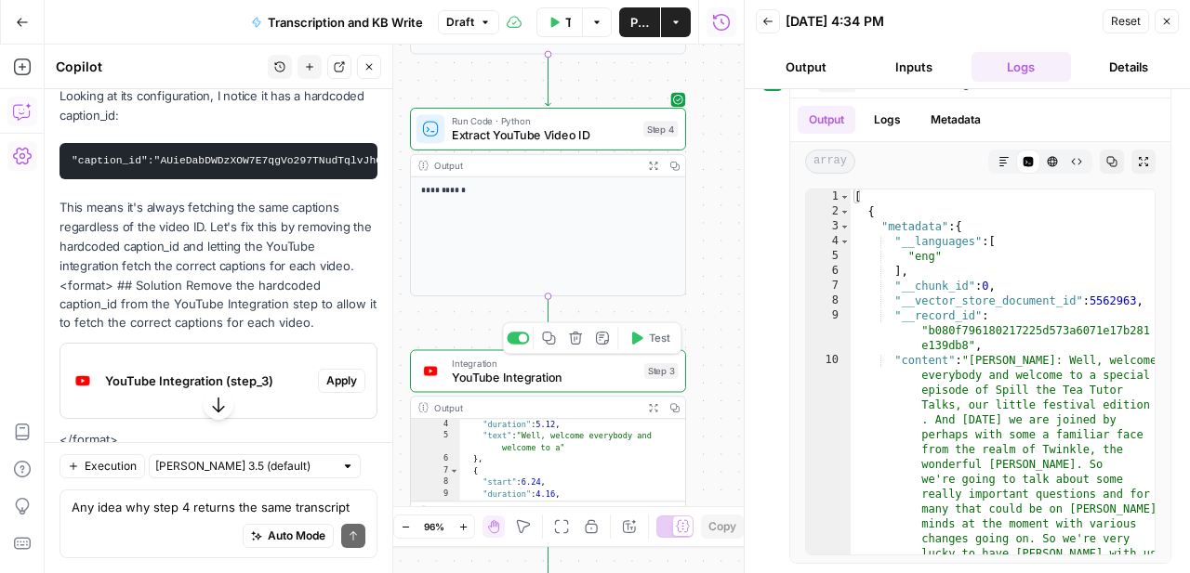
click at [525, 373] on span "YouTube Integration" at bounding box center [544, 378] width 185 height 18
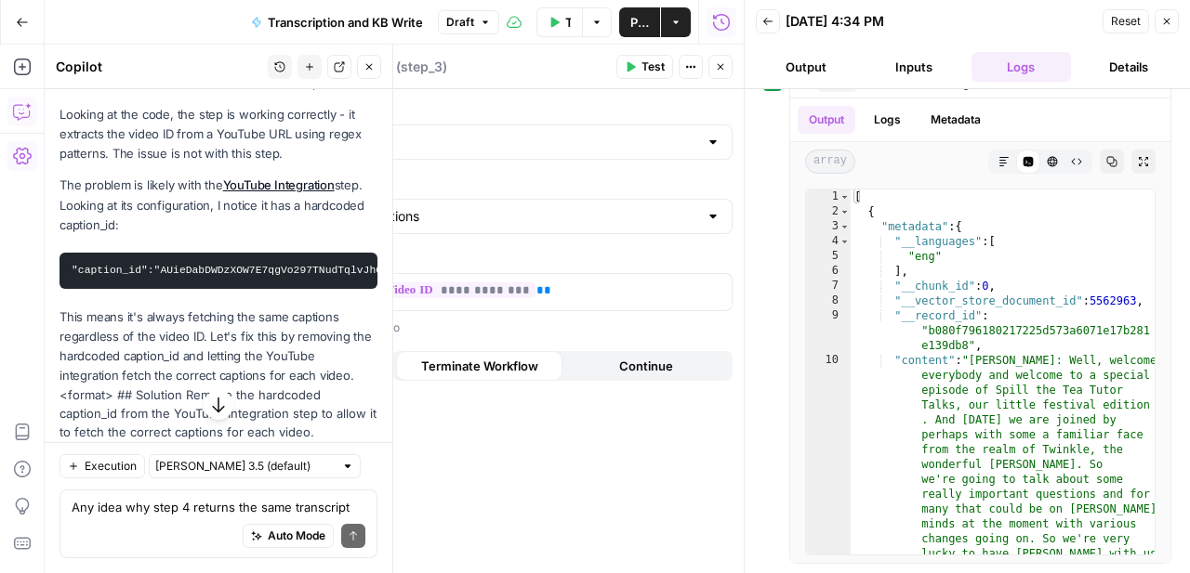
scroll to position [839, 0]
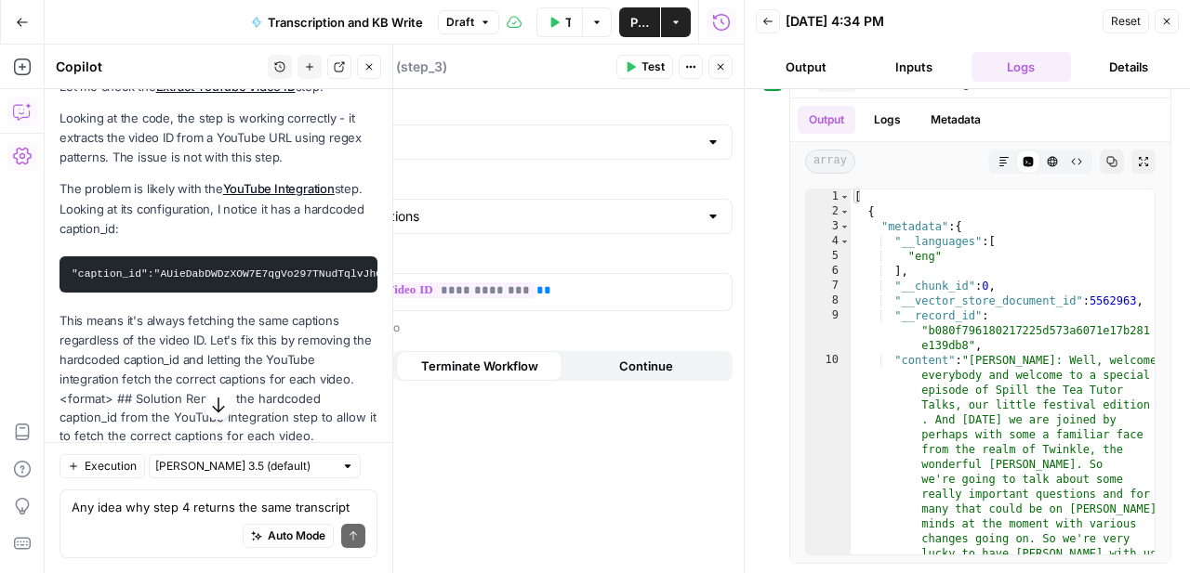
click at [731, 55] on div "Test Actions Close" at bounding box center [674, 67] width 116 height 24
click at [729, 72] on button "Close" at bounding box center [720, 67] width 24 height 24
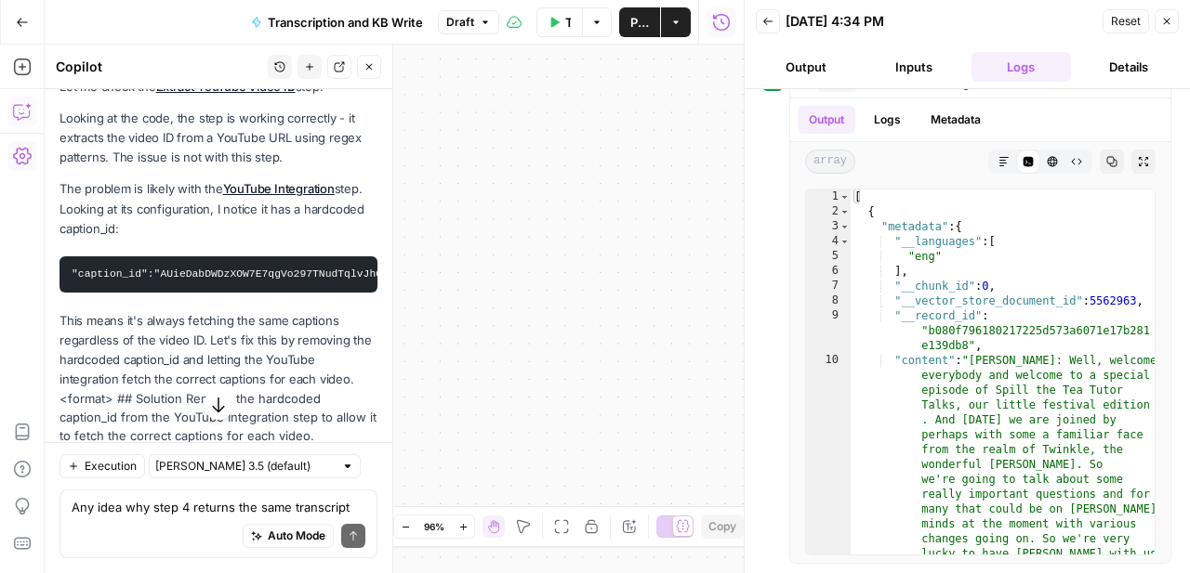
click at [1166, 16] on icon "button" at bounding box center [1166, 21] width 11 height 11
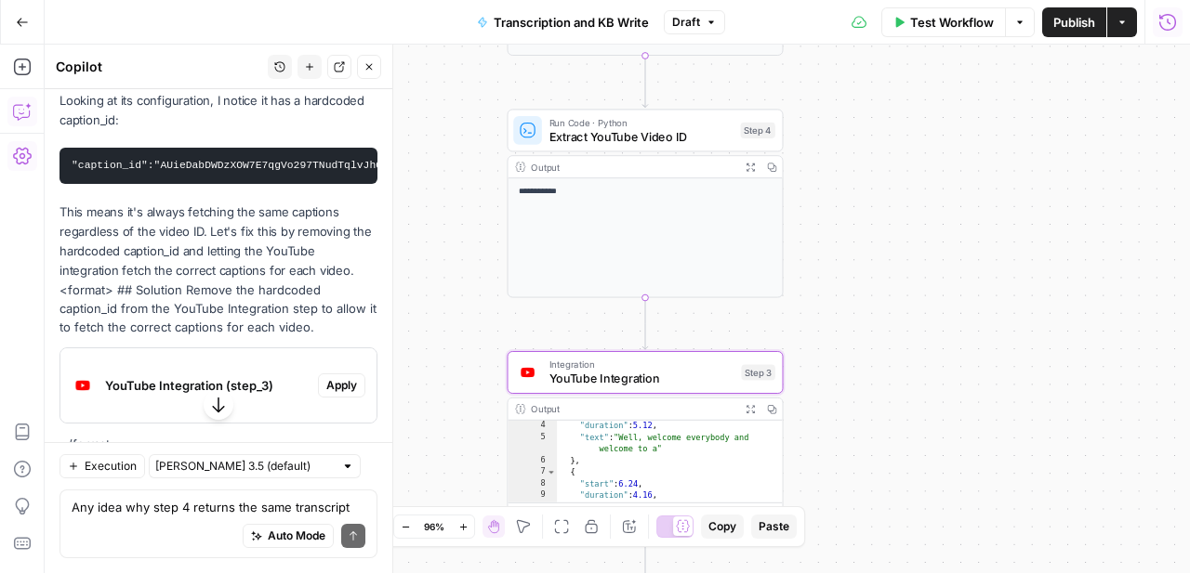
scroll to position [1054, 0]
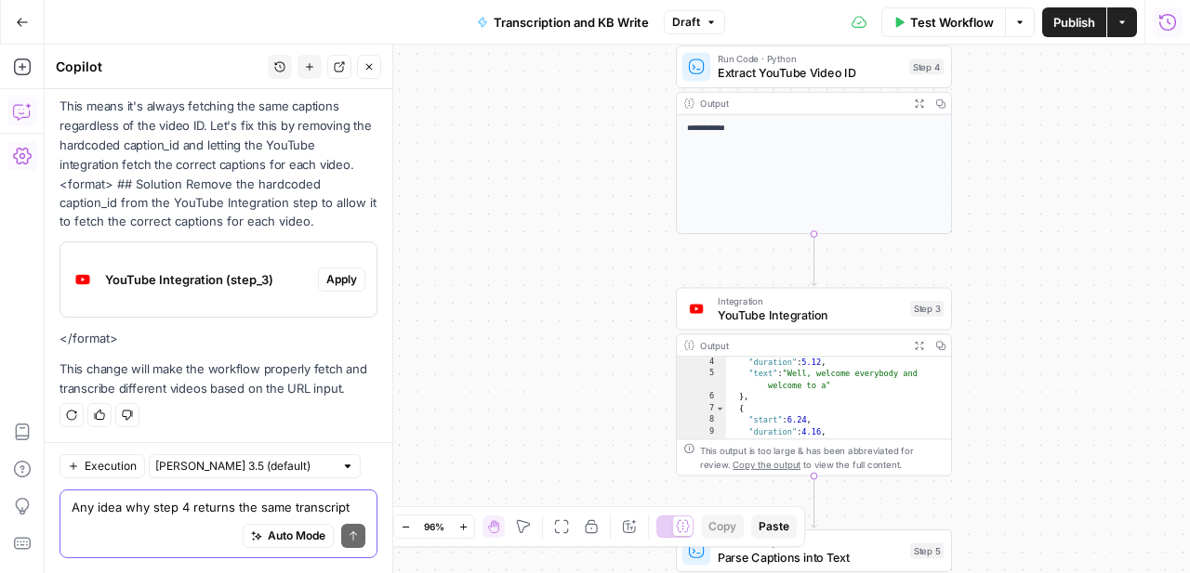
click at [191, 508] on textarea "Any idea why step 4 returns the same transcript no matter what URL I use?" at bounding box center [219, 507] width 294 height 19
type textarea "Where do you set the caption id?"
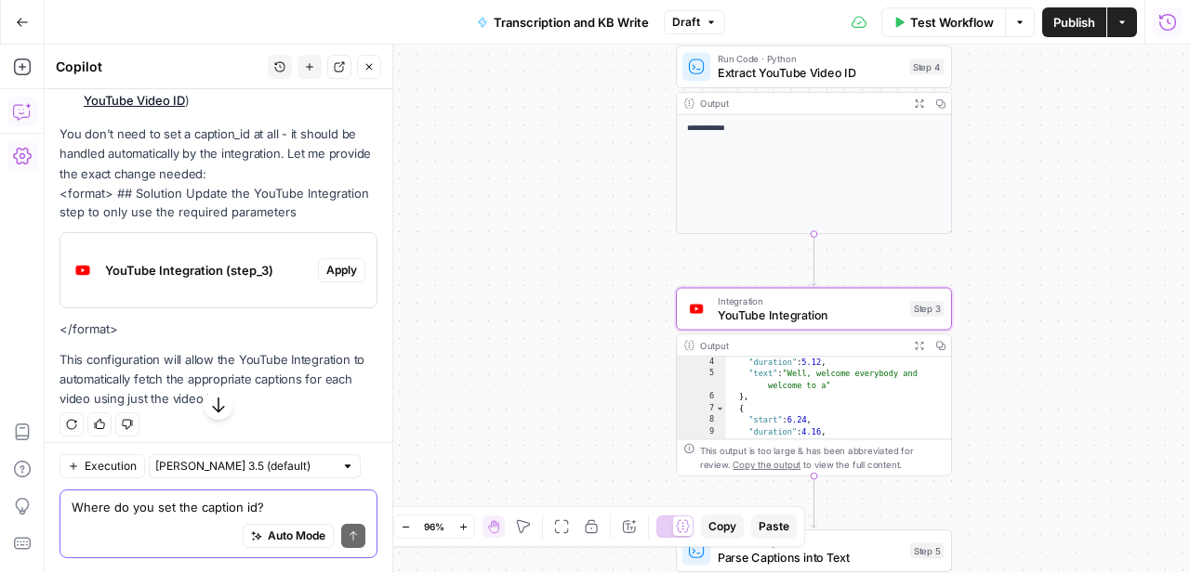
scroll to position [1612, 0]
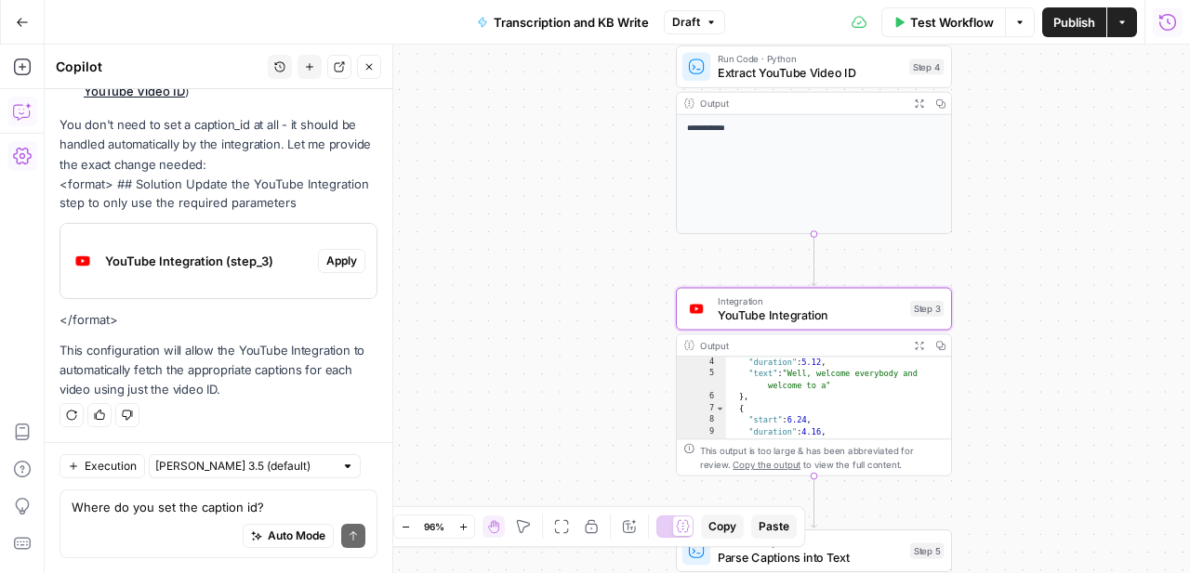
click at [344, 257] on span "Apply" at bounding box center [341, 261] width 31 height 17
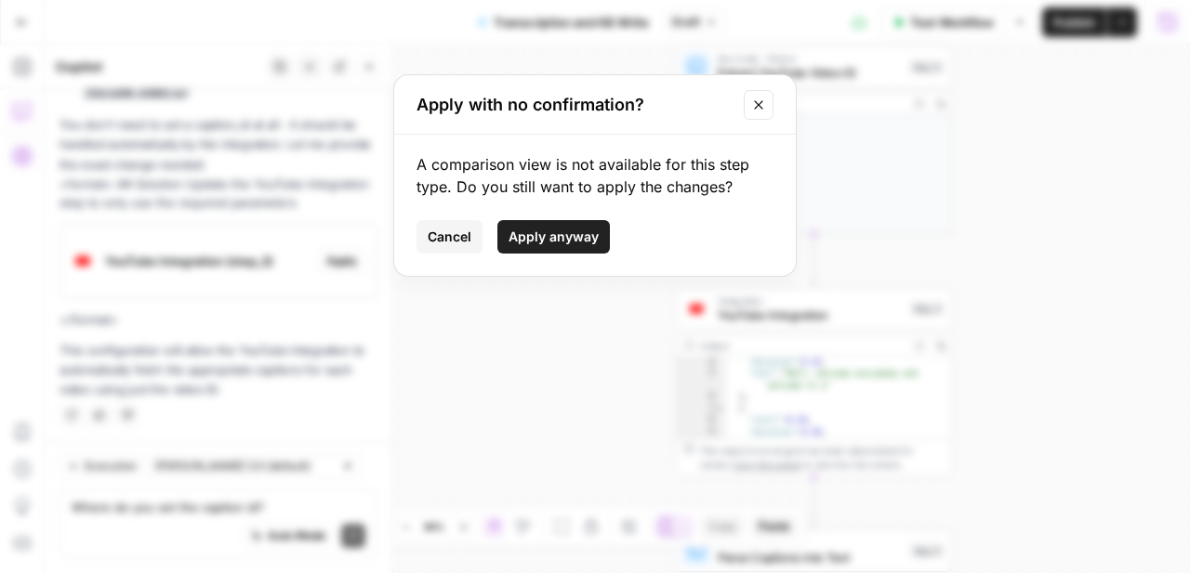
click at [546, 242] on span "Apply anyway" at bounding box center [553, 237] width 90 height 19
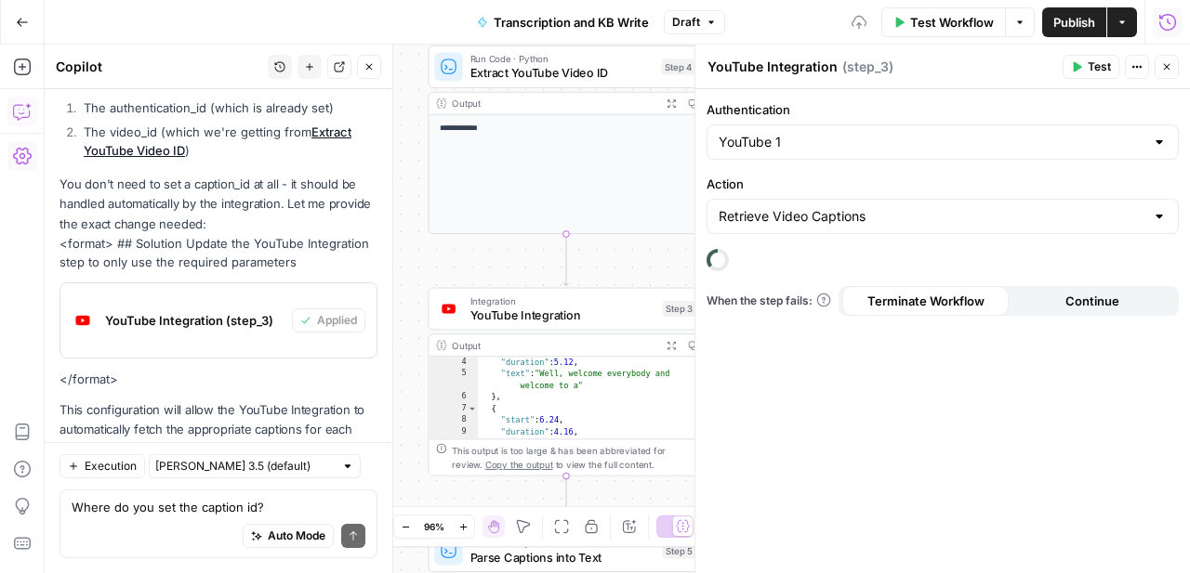
scroll to position [1671, 0]
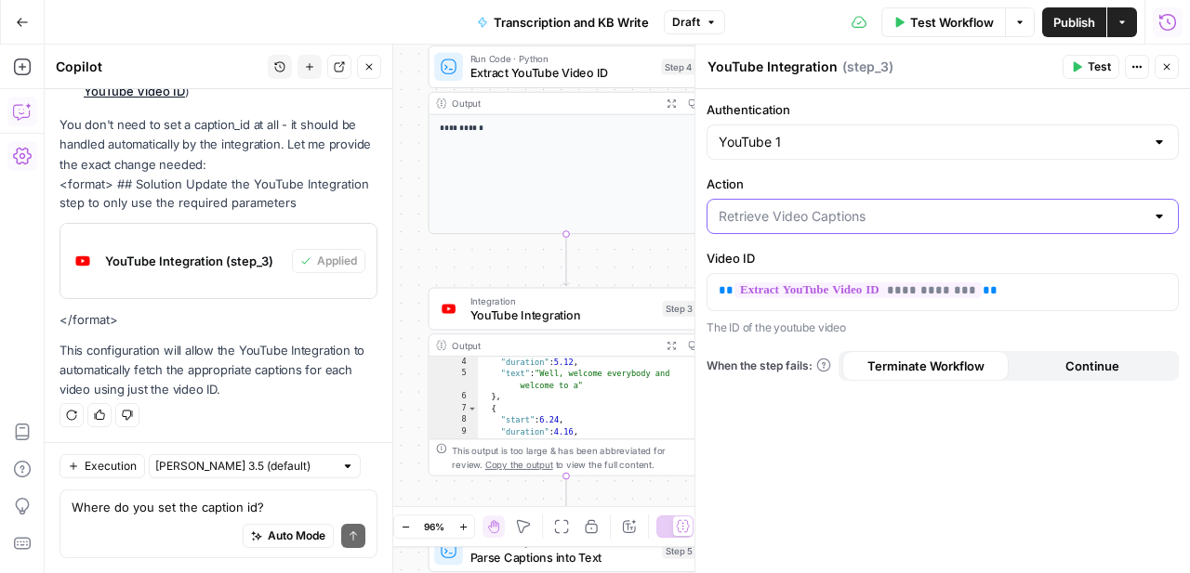
click at [994, 215] on input "Action" at bounding box center [931, 216] width 426 height 19
type input "Retrieve Video Captions"
click at [968, 181] on label "Action" at bounding box center [942, 184] width 472 height 19
click at [968, 207] on input "Retrieve Video Captions" at bounding box center [931, 216] width 426 height 19
type input "Retrieve Video Captions"
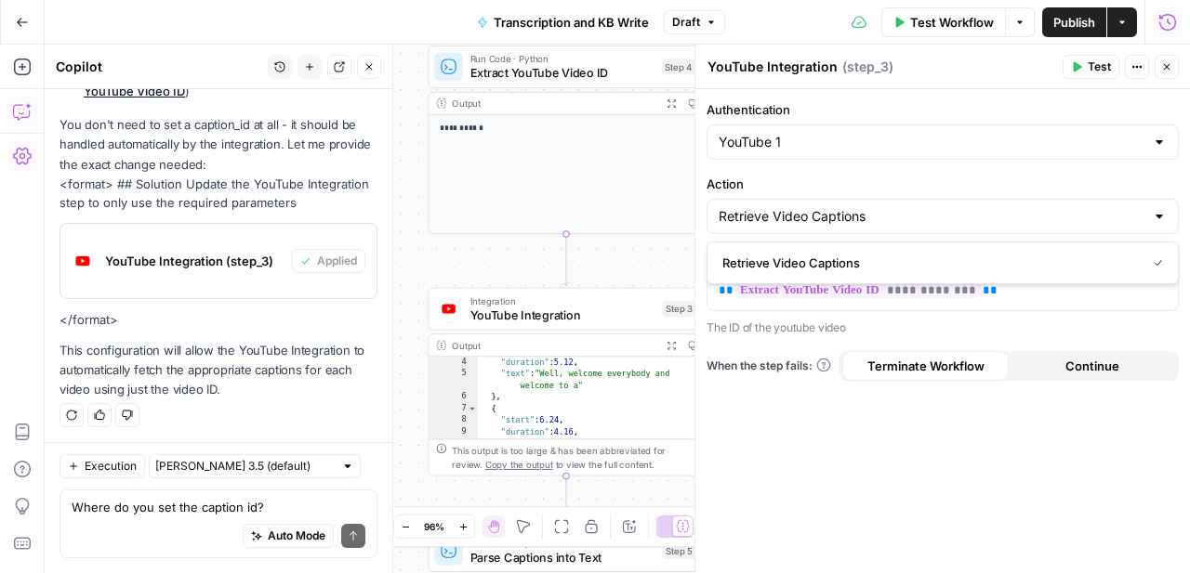
click at [986, 178] on label "Action" at bounding box center [942, 184] width 472 height 19
click at [986, 207] on input "Retrieve Video Captions" at bounding box center [931, 216] width 426 height 19
type input "Retrieve Video Captions"
click at [1066, 67] on button "Test" at bounding box center [1090, 67] width 57 height 24
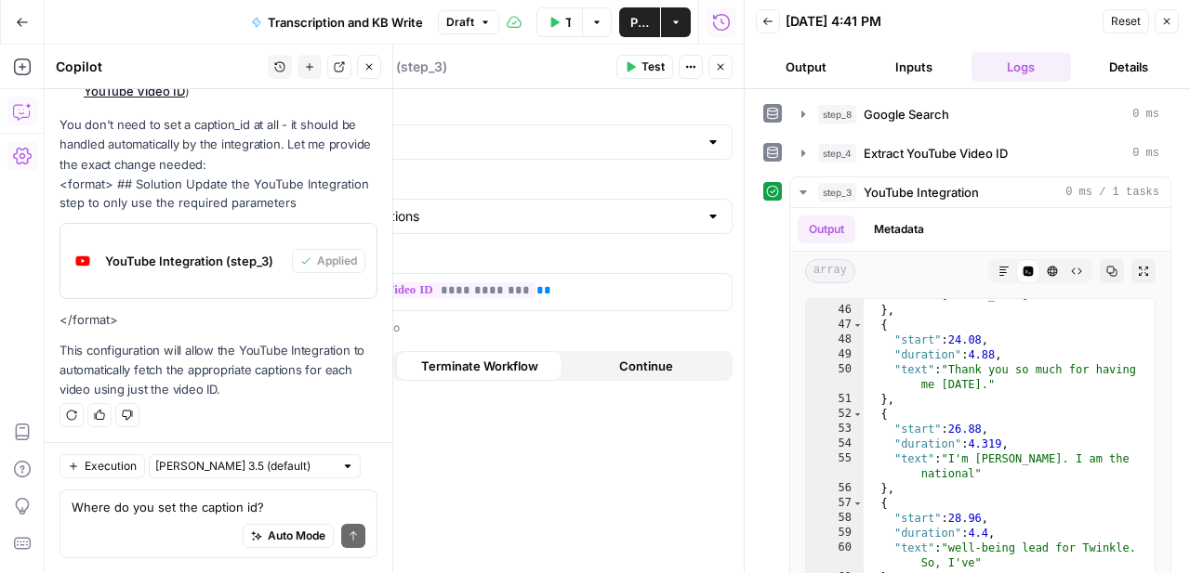
click at [366, 63] on icon "button" at bounding box center [368, 66] width 11 height 11
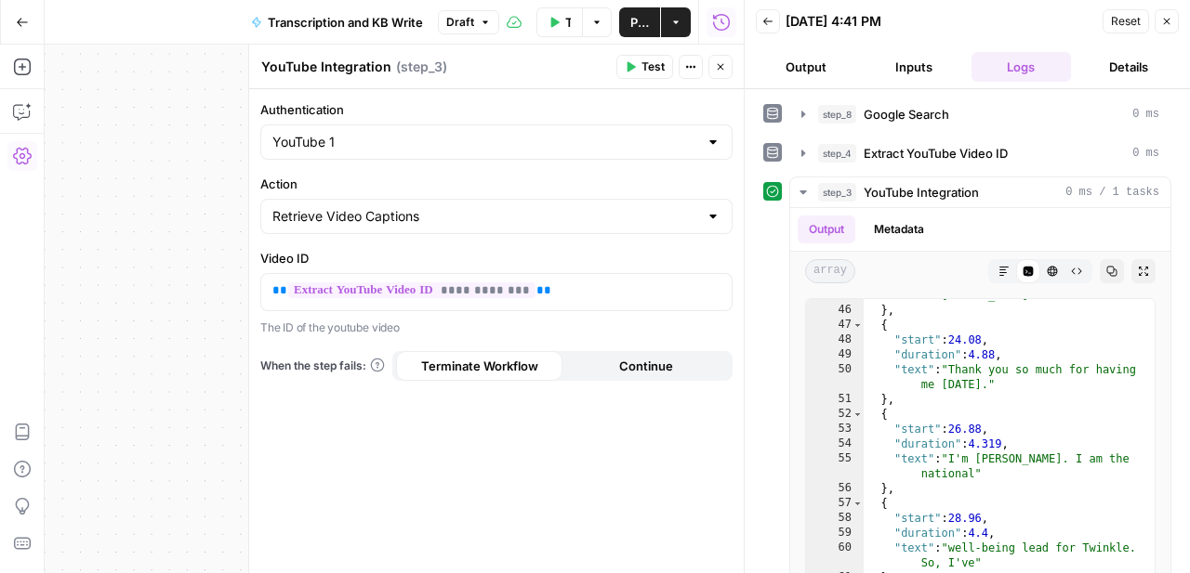
click at [716, 70] on icon "button" at bounding box center [720, 66] width 11 height 11
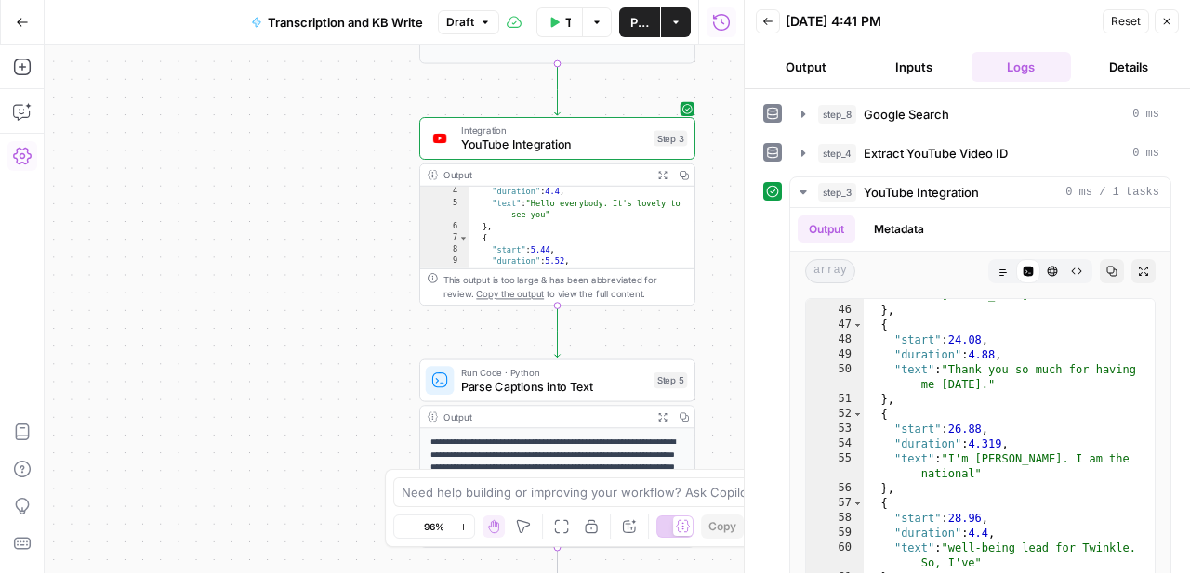
click at [552, 383] on span "Parse Captions into Text" at bounding box center [553, 387] width 185 height 18
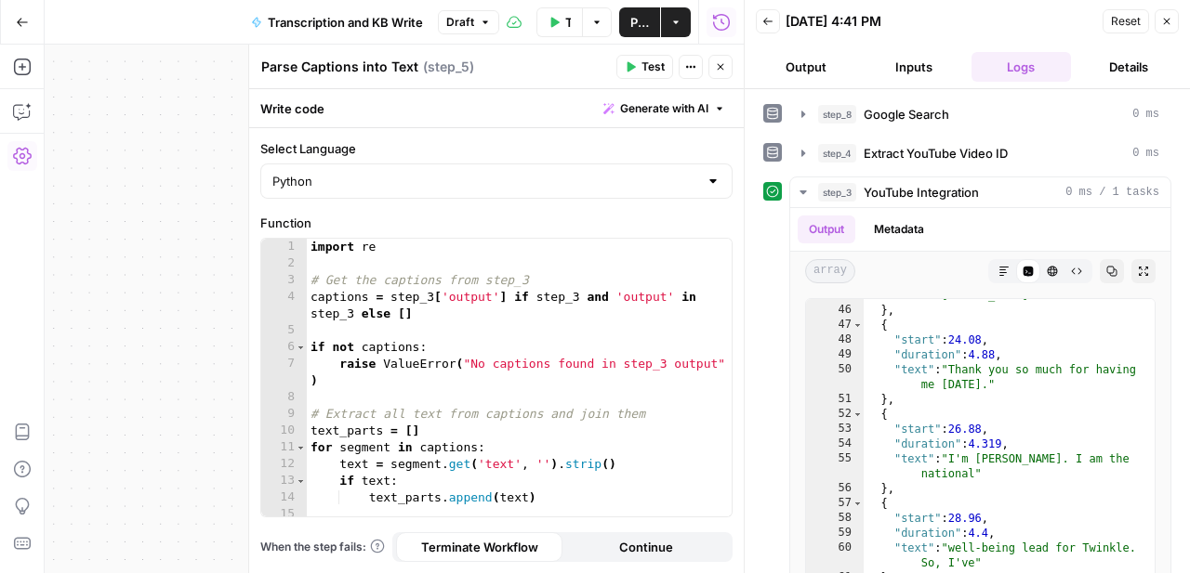
click at [638, 59] on button "Test" at bounding box center [644, 67] width 57 height 24
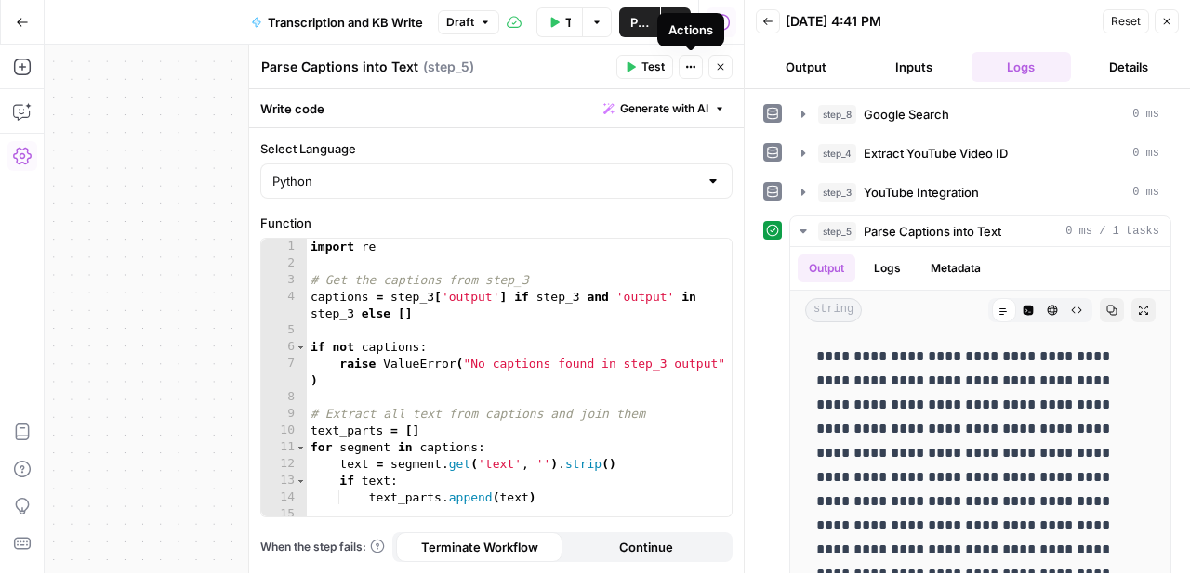
click at [715, 66] on icon "button" at bounding box center [720, 66] width 11 height 11
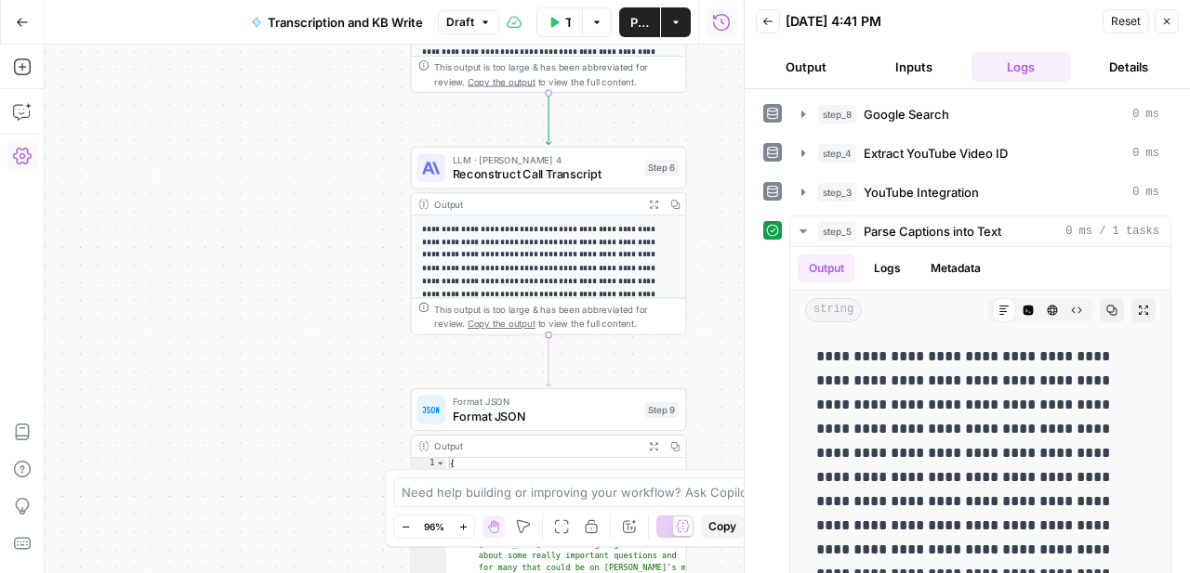
click at [592, 182] on span "Reconstruct Call Transcript" at bounding box center [545, 174] width 185 height 18
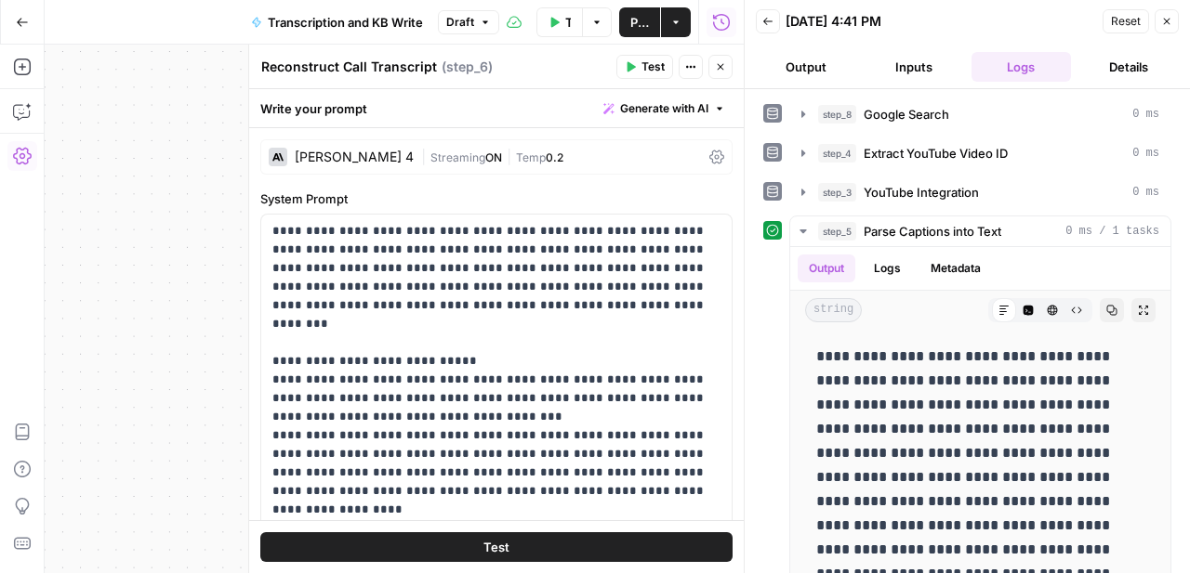
click at [649, 58] on button "Test" at bounding box center [644, 67] width 57 height 24
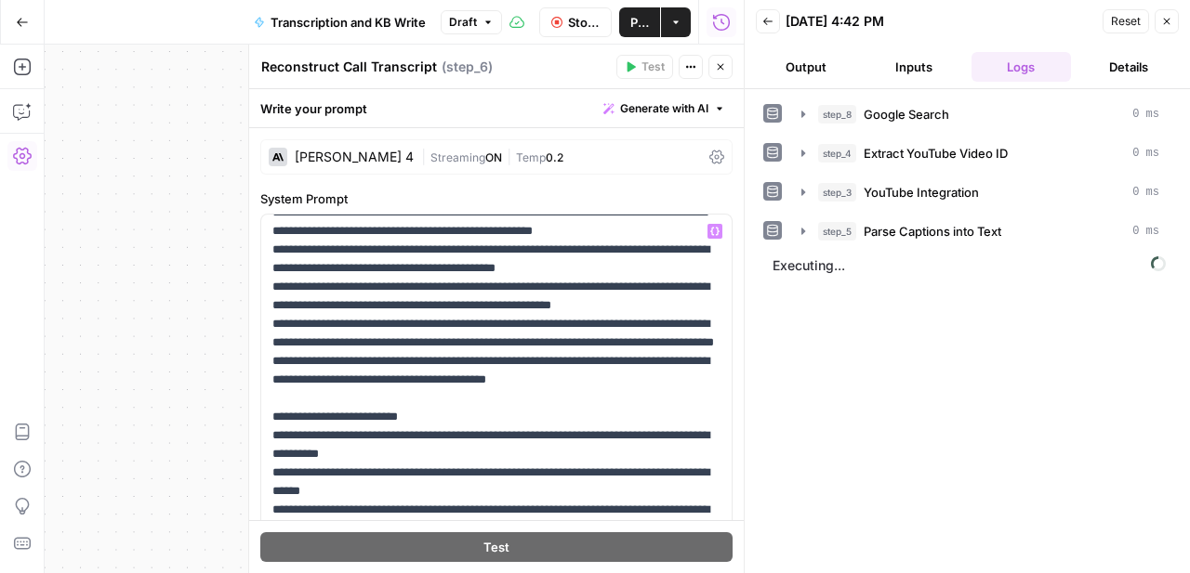
scroll to position [294, 0]
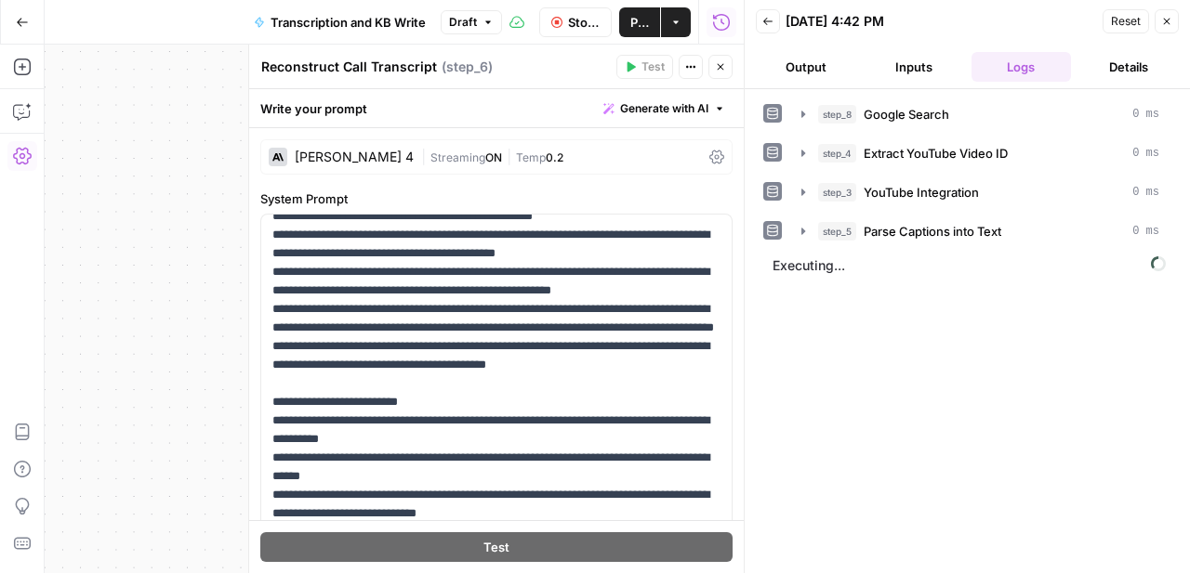
click at [725, 67] on span "Close" at bounding box center [725, 67] width 1 height 1
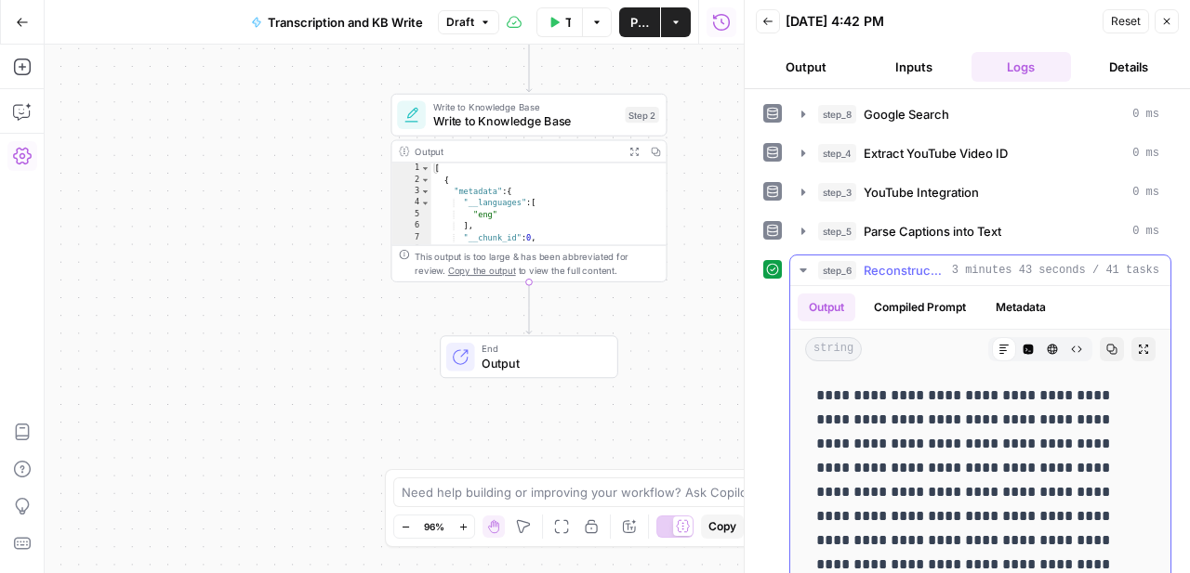
click at [807, 268] on icon "button" at bounding box center [803, 270] width 15 height 15
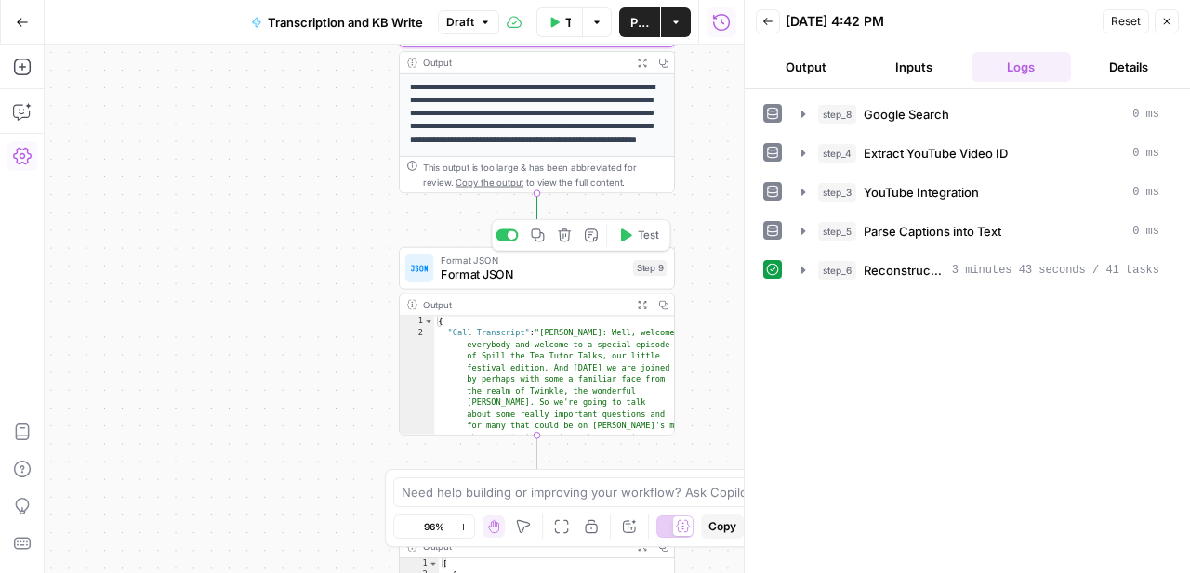
click at [564, 282] on span "Format JSON" at bounding box center [533, 275] width 185 height 18
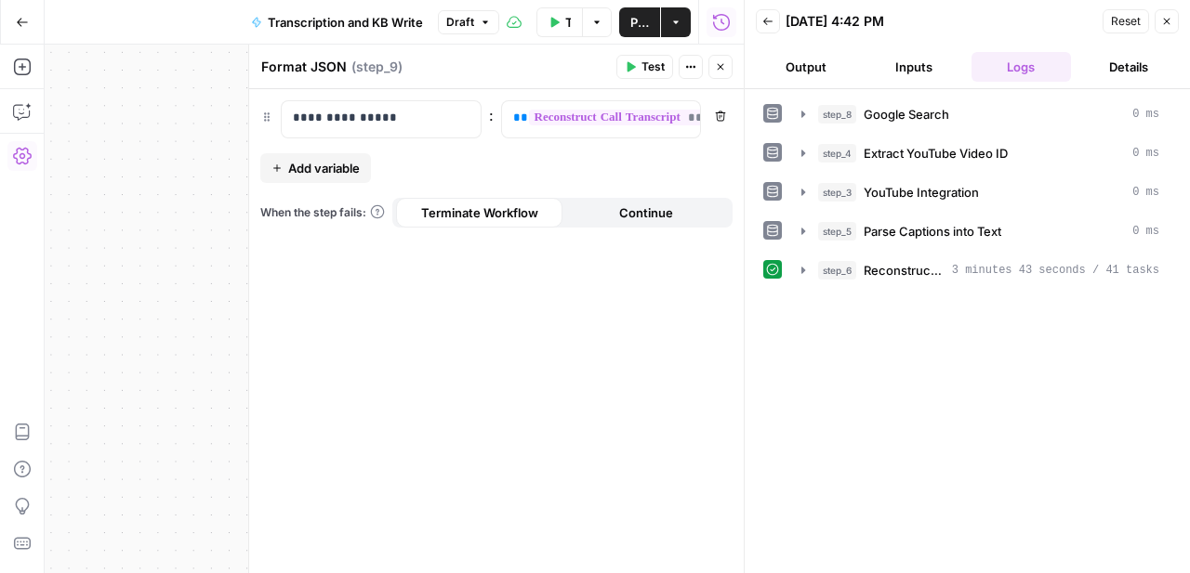
click at [633, 72] on icon "button" at bounding box center [630, 66] width 11 height 11
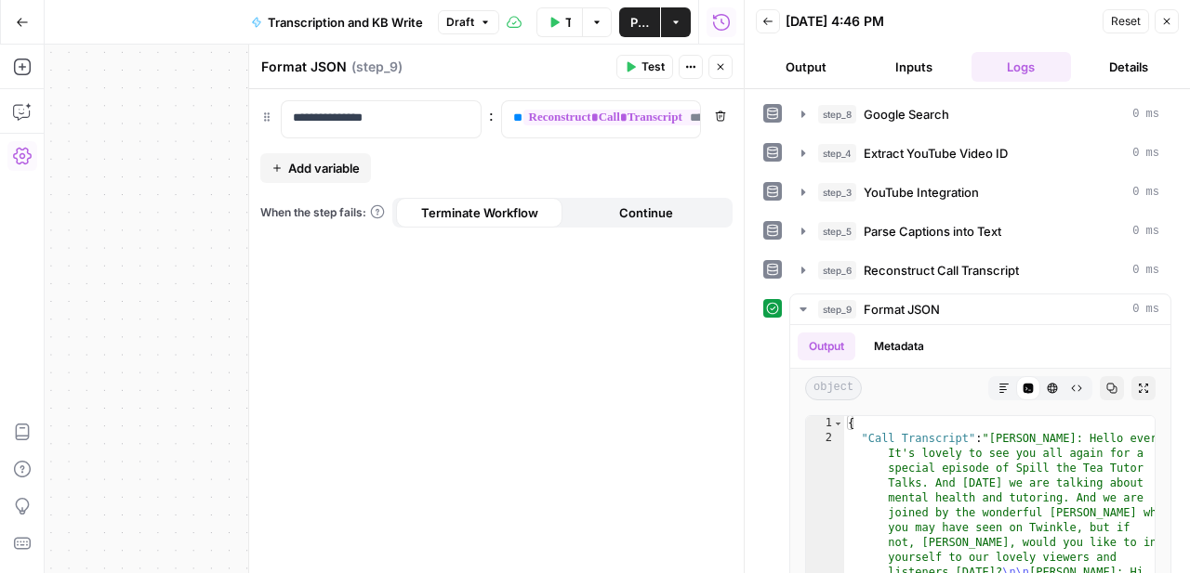
click at [723, 72] on icon "button" at bounding box center [720, 66] width 11 height 11
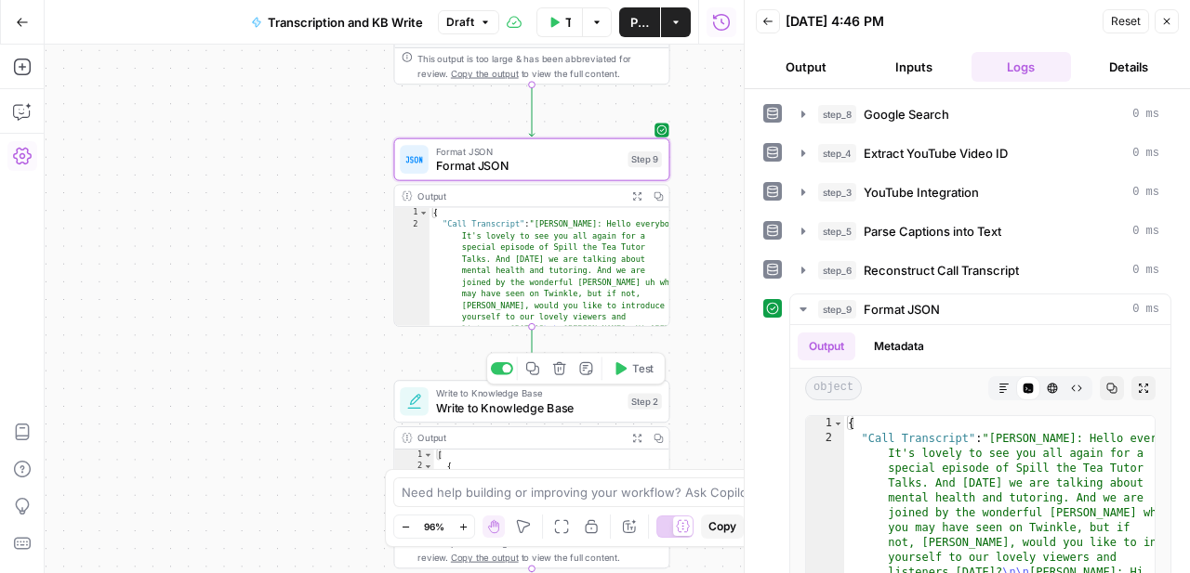
click at [581, 410] on span "Write to Knowledge Base" at bounding box center [528, 408] width 185 height 18
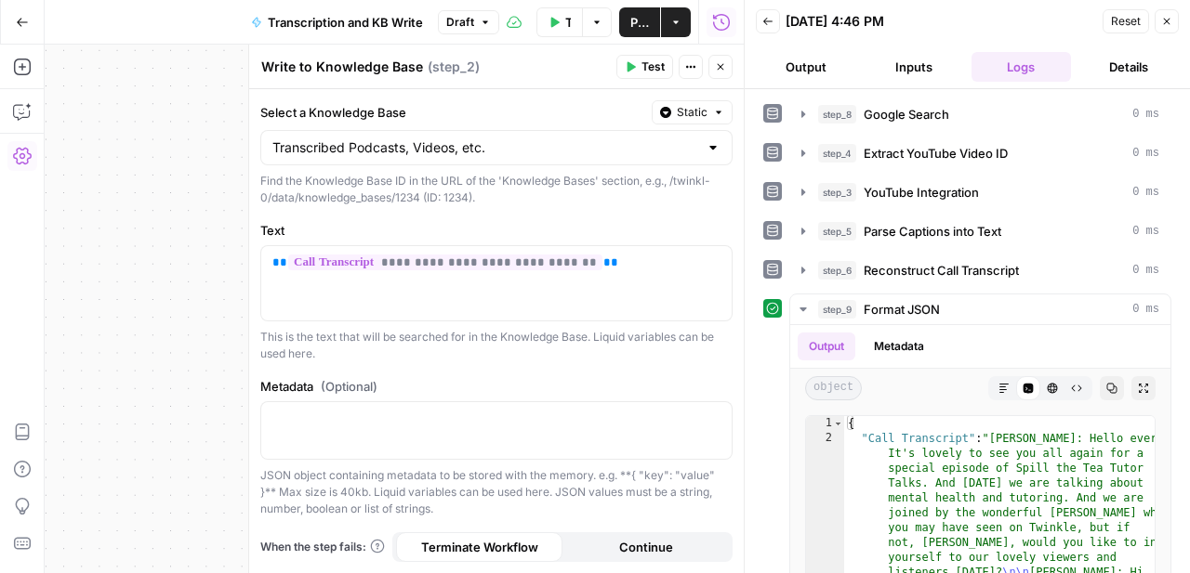
click at [642, 72] on span "Test" at bounding box center [652, 67] width 23 height 17
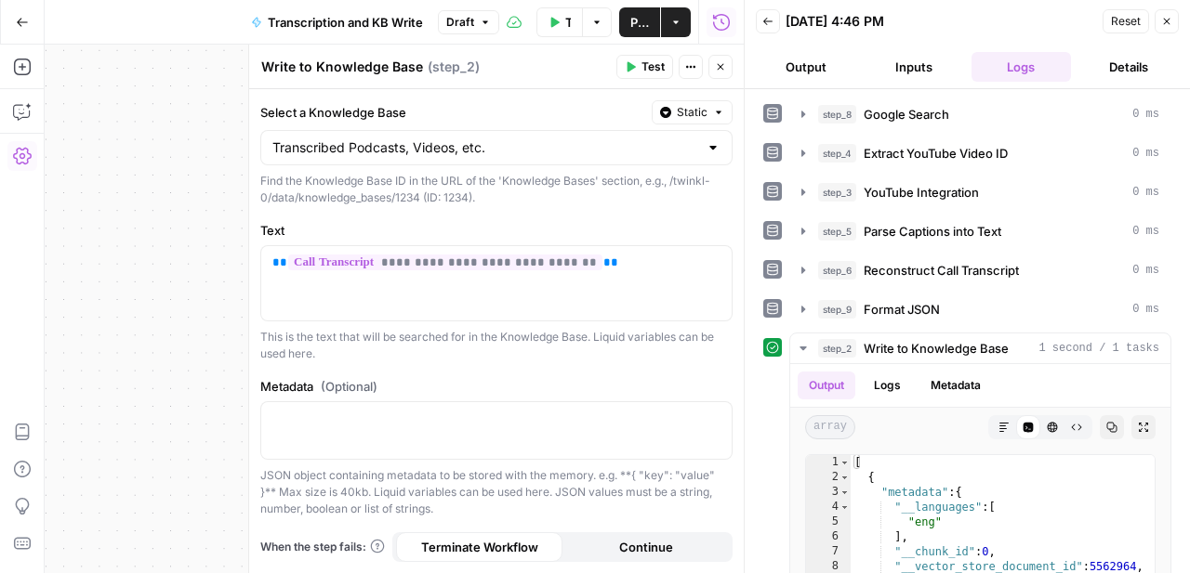
click at [715, 72] on icon "button" at bounding box center [720, 66] width 11 height 11
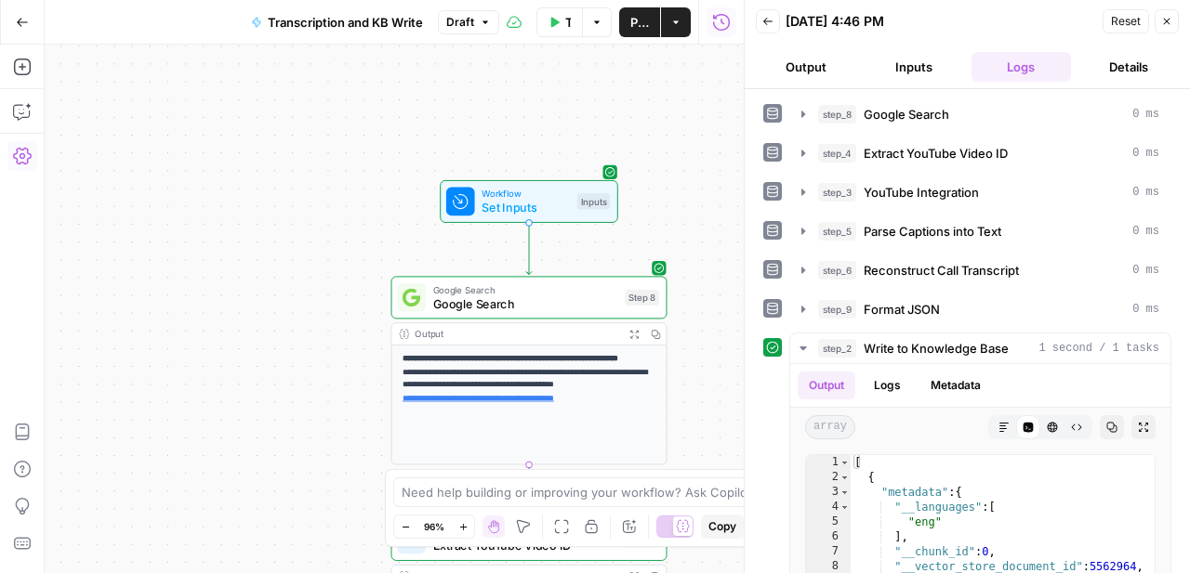
click at [562, 20] on button "Test Workflow" at bounding box center [559, 22] width 46 height 30
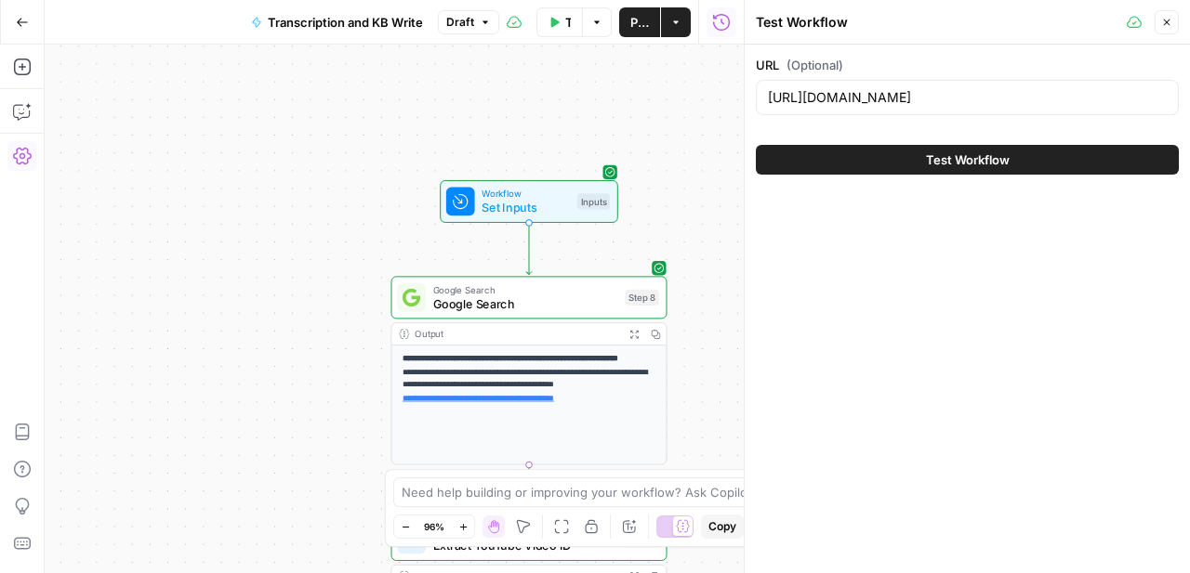
click at [920, 86] on div "https://www.youtube.com/watch?v=l_l0TflVtWQ" at bounding box center [967, 97] width 423 height 35
click at [926, 102] on input "https://www.youtube.com/watch?v=l_l0TflVtWQ" at bounding box center [967, 97] width 399 height 19
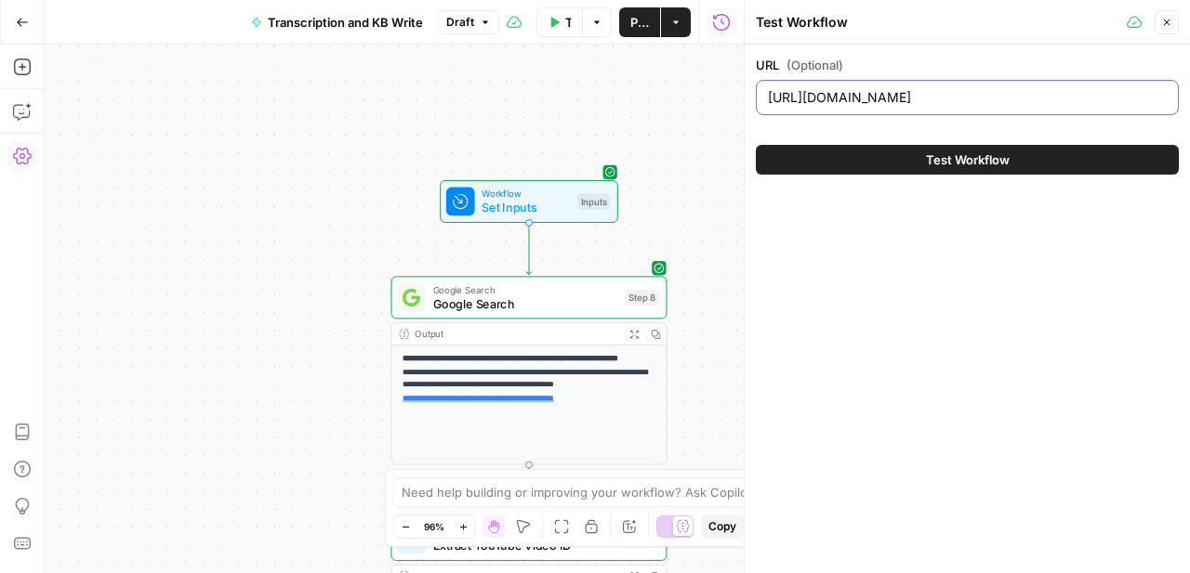
click at [926, 102] on input "https://www.youtube.com/watch?v=l_l0TflVtWQ" at bounding box center [967, 97] width 399 height 19
paste input "drjmRPrFu8c"
type input "https://www.youtube.com/watch?v=drjmRPrFu8c"
click at [972, 155] on span "Test Workflow" at bounding box center [968, 160] width 84 height 19
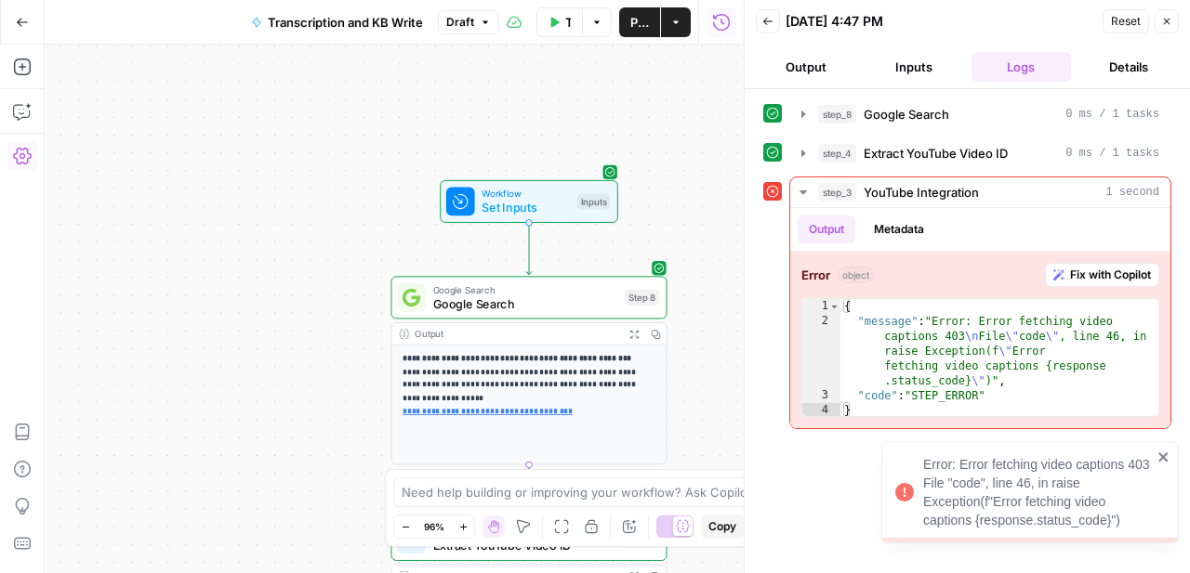
click at [1158, 459] on icon "close" at bounding box center [1163, 457] width 13 height 15
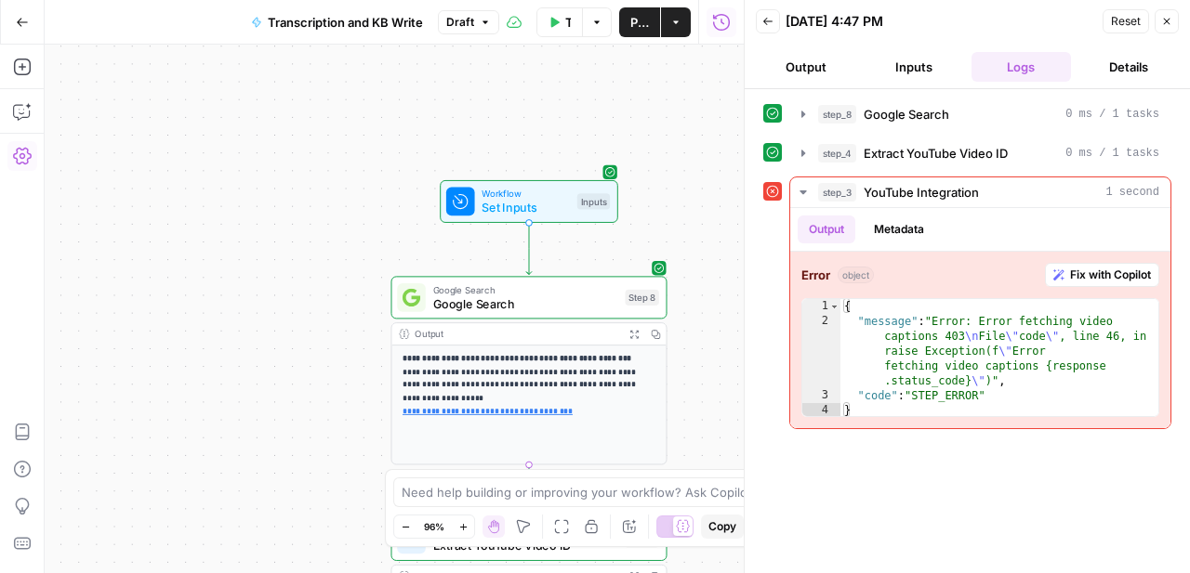
click at [565, 28] on span "Test Workflow" at bounding box center [568, 22] width 6 height 19
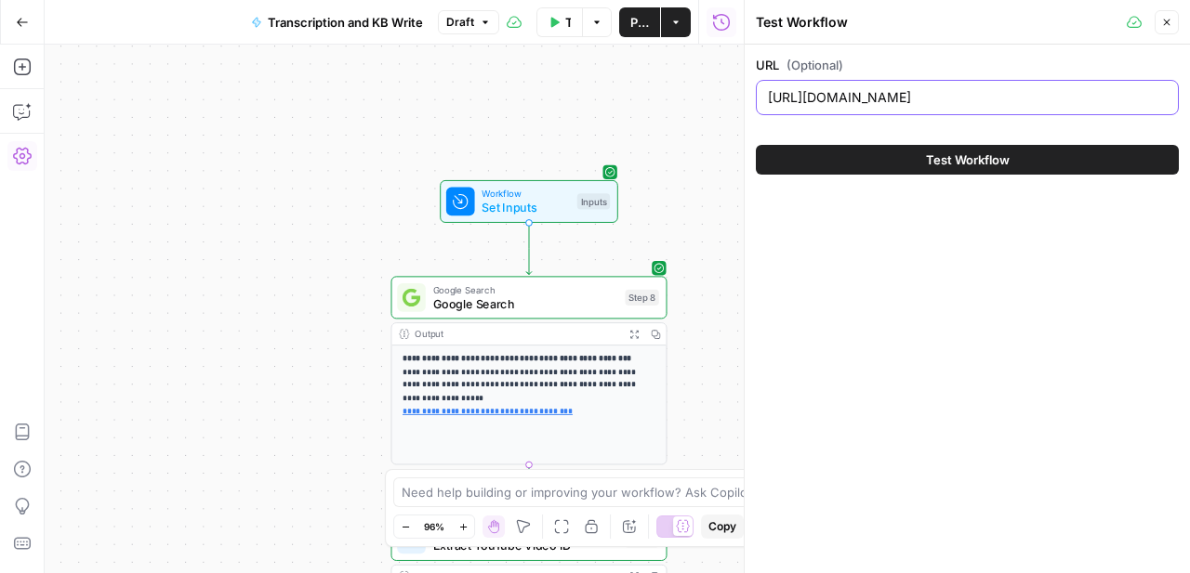
click at [880, 97] on input "https://www.youtube.com/watch?v=drjmRPrFu8c" at bounding box center [967, 97] width 399 height 19
paste input "zfUaWO6Qhas"
type input "https://www.youtube.com/watch?v=zfUaWO6Qhas"
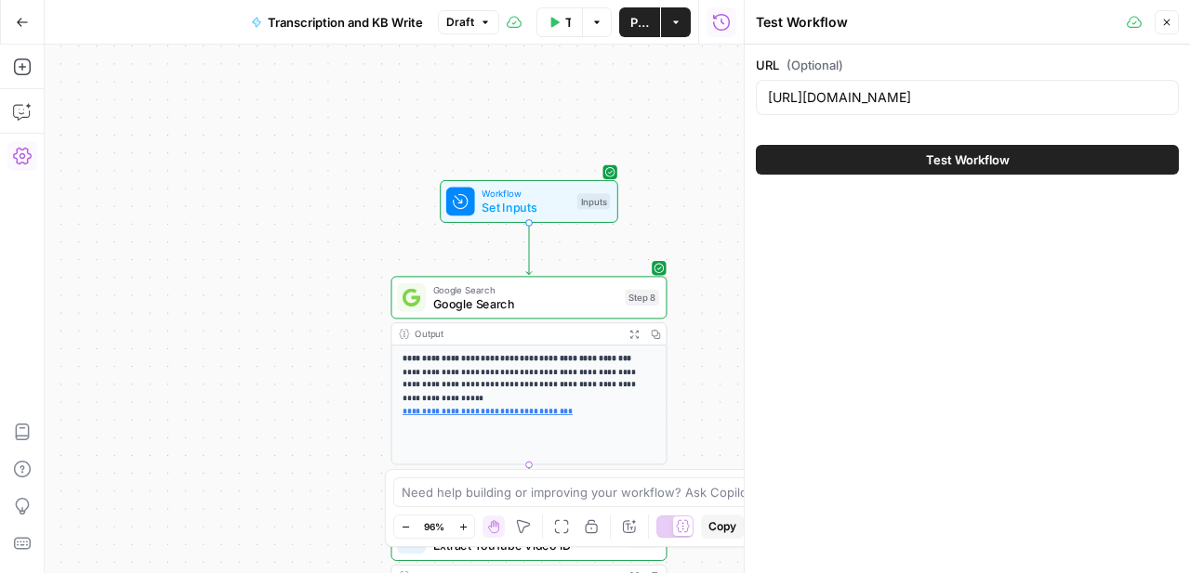
click at [940, 159] on span "Test Workflow" at bounding box center [968, 160] width 84 height 19
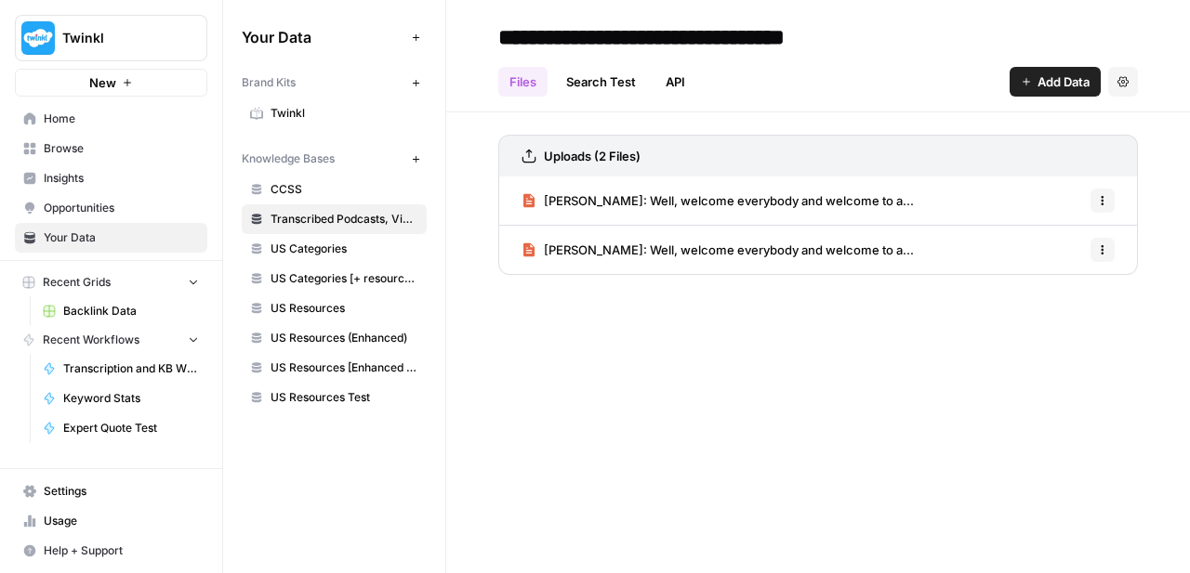
click at [598, 253] on span "[PERSON_NAME]: Well, welcome everybody and welcome to a..." at bounding box center [729, 250] width 370 height 19
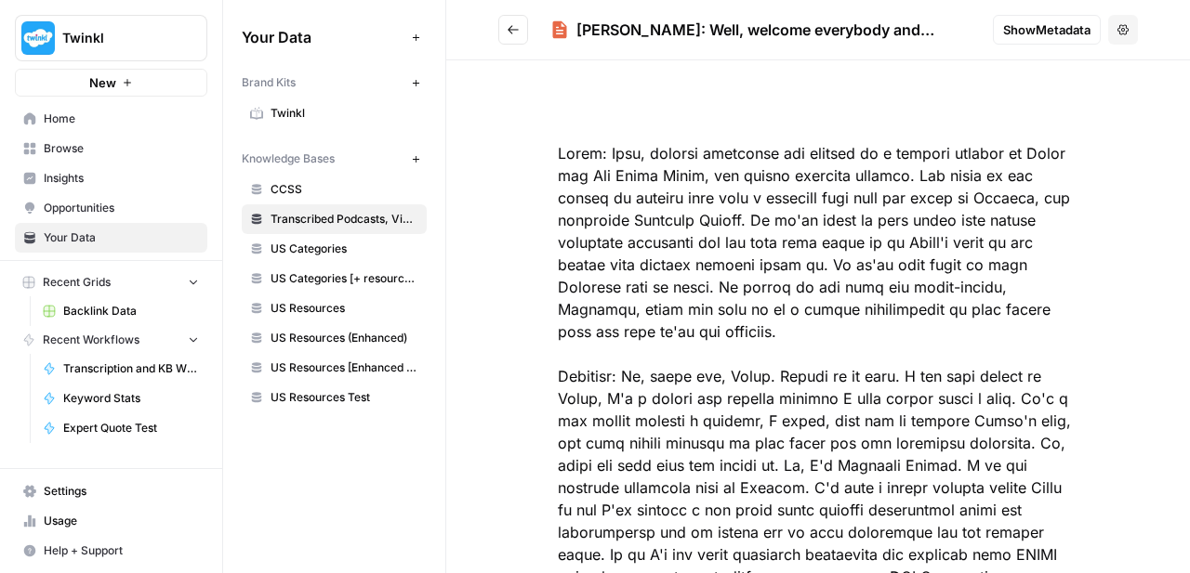
click at [522, 45] on header "[PERSON_NAME]: Well, welcome everybody and welcome to a... Show Metadata Options" at bounding box center [818, 30] width 744 height 60
click at [510, 33] on icon "Go back" at bounding box center [513, 29] width 13 height 13
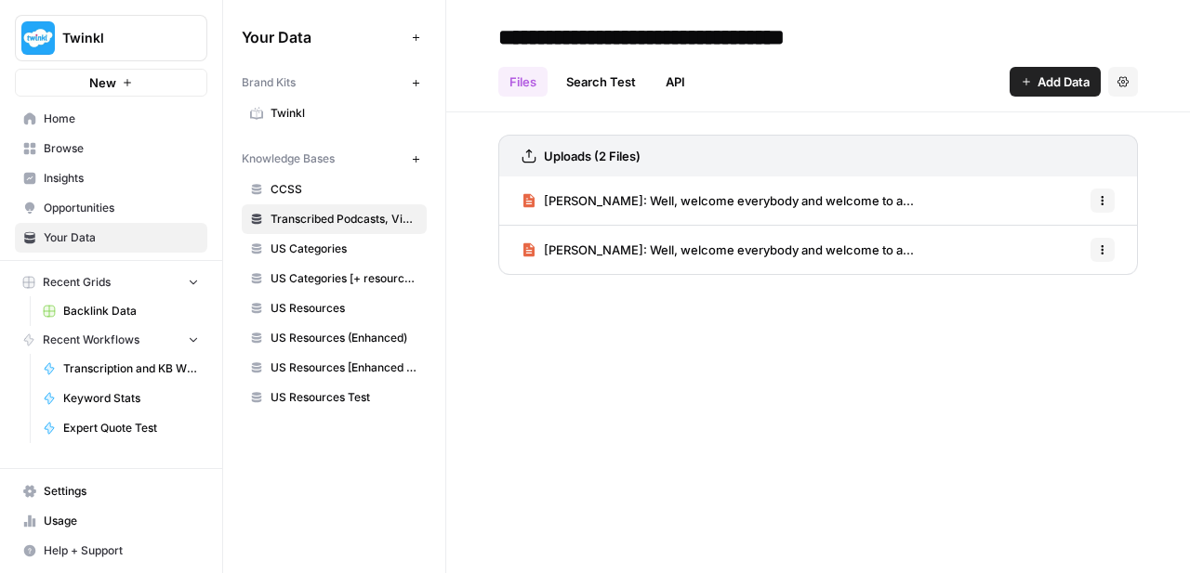
click at [662, 196] on span "[PERSON_NAME]: Well, welcome everybody and welcome to a..." at bounding box center [729, 200] width 370 height 19
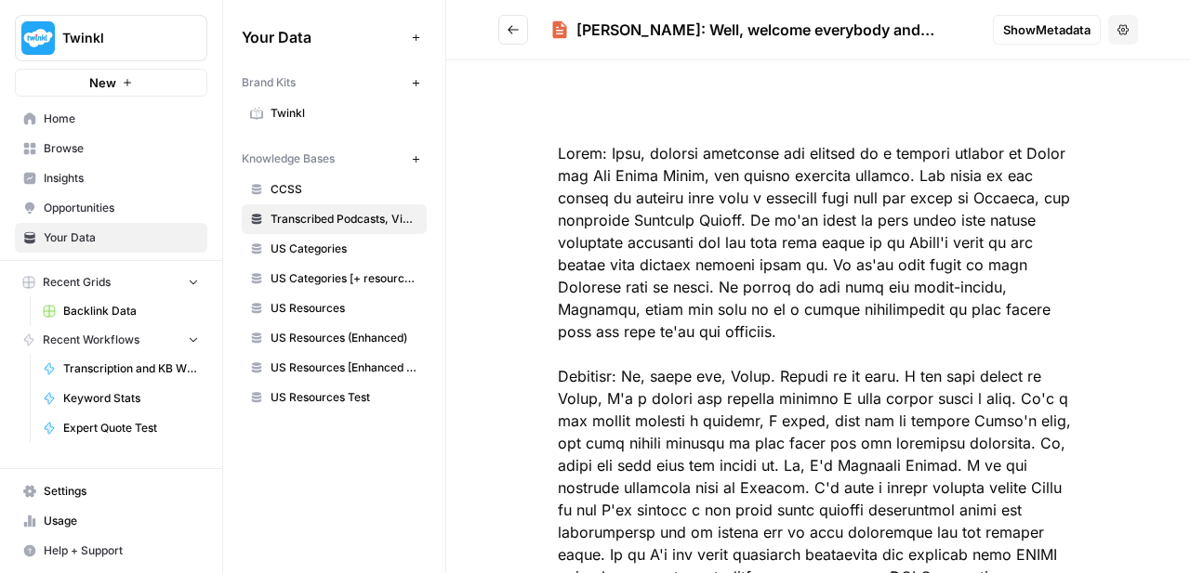
click at [520, 23] on button "Go back" at bounding box center [513, 30] width 30 height 30
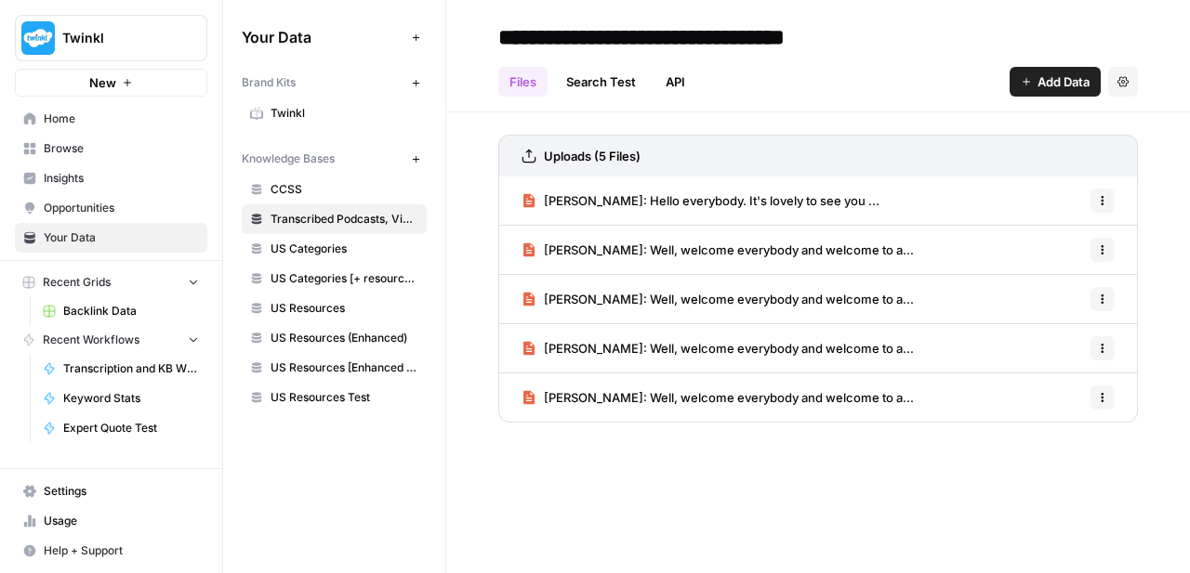
click at [1105, 307] on button "Options" at bounding box center [1102, 299] width 24 height 24
click at [1092, 341] on div "Delete File" at bounding box center [1054, 340] width 88 height 19
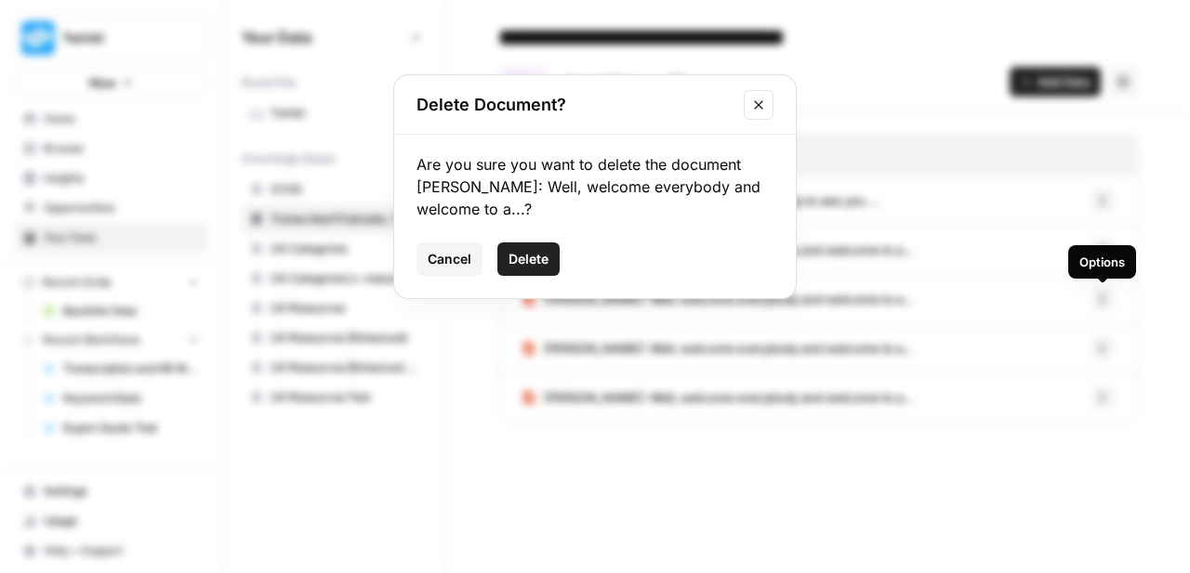
click at [545, 249] on button "Delete" at bounding box center [528, 259] width 62 height 33
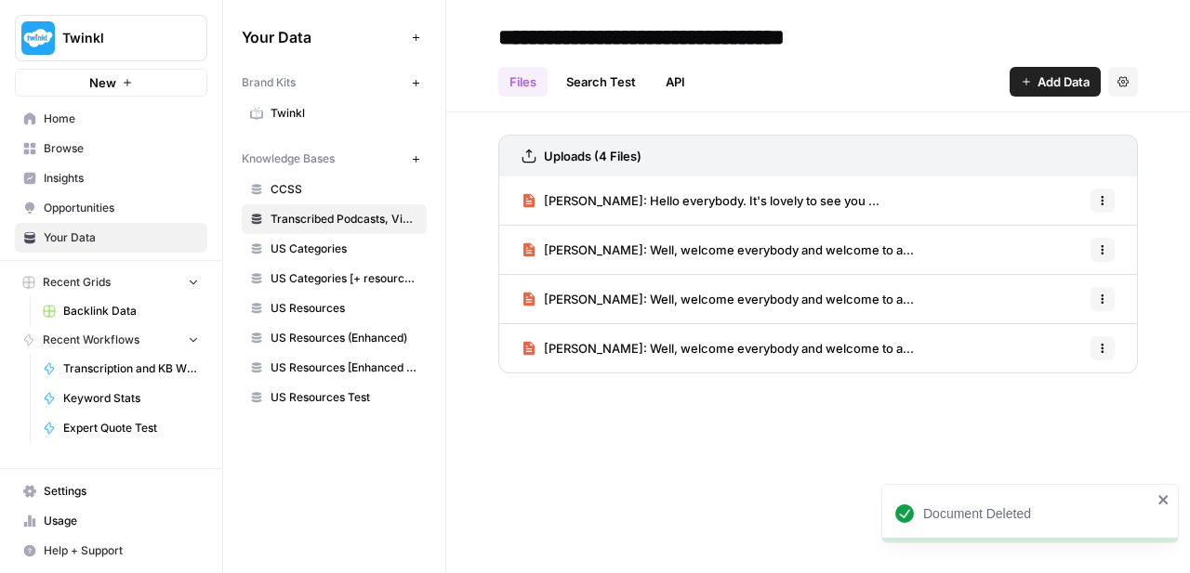
click at [1094, 300] on button "Options" at bounding box center [1102, 299] width 24 height 24
click at [1073, 340] on span "Delete File" at bounding box center [1061, 340] width 60 height 19
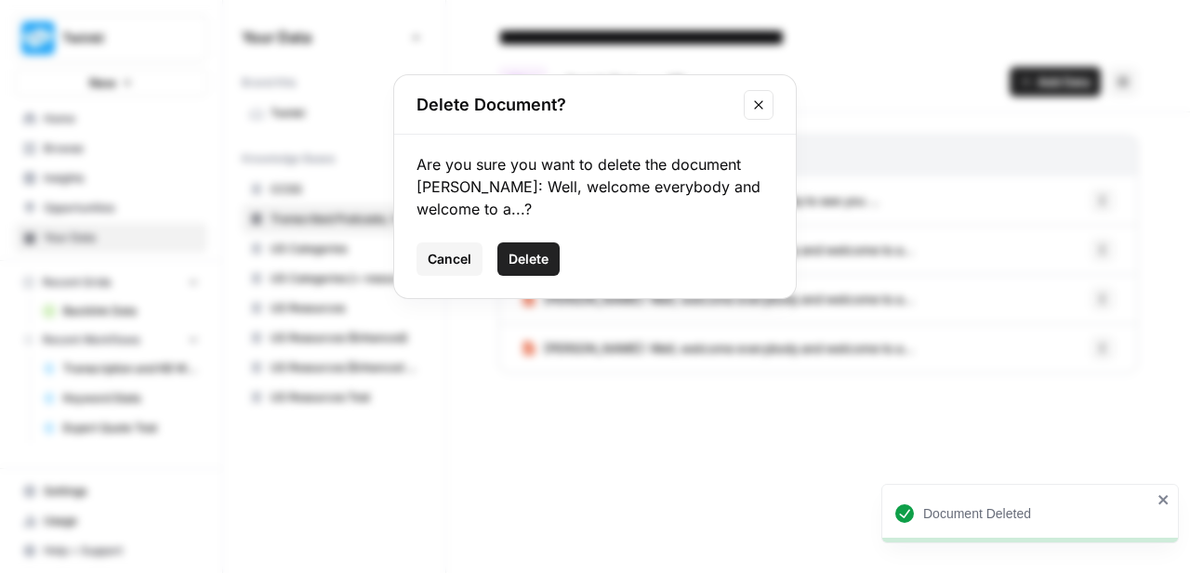
click at [561, 257] on div "Cancel Delete" at bounding box center [594, 259] width 357 height 33
click at [539, 257] on span "Delete" at bounding box center [528, 259] width 40 height 19
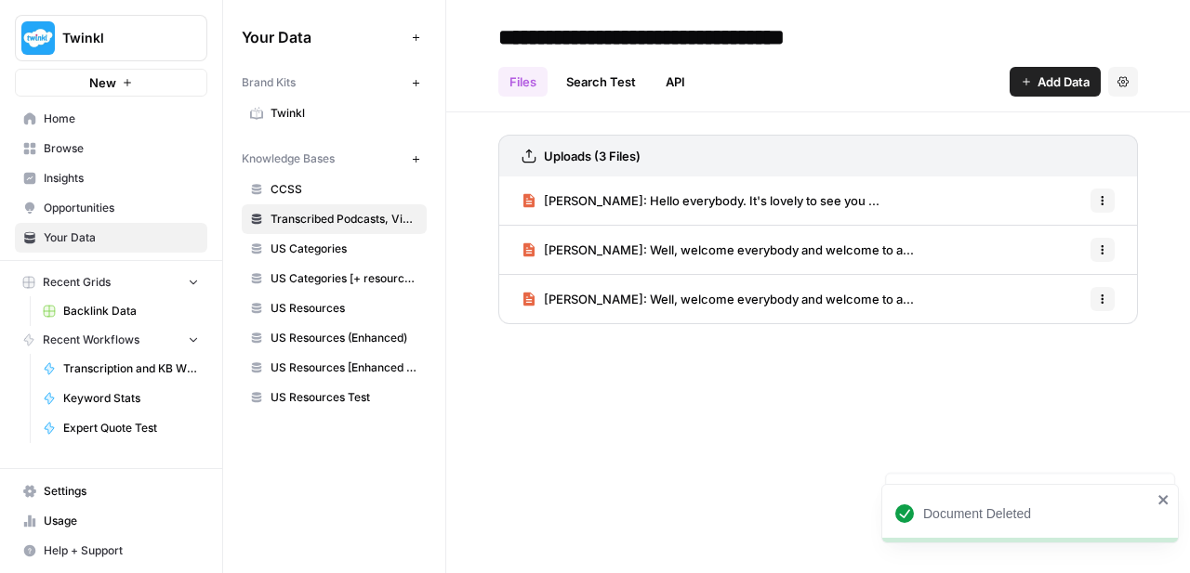
click at [1109, 304] on button "Options" at bounding box center [1102, 299] width 24 height 24
click at [1058, 349] on span "Delete File" at bounding box center [1061, 340] width 60 height 19
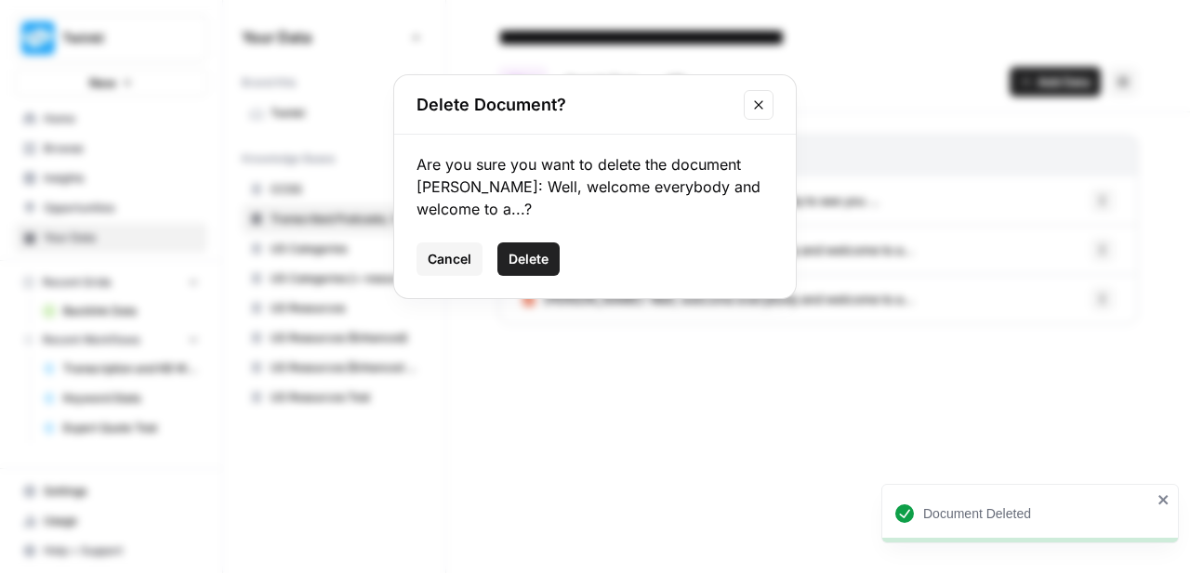
click at [544, 247] on button "Delete" at bounding box center [528, 259] width 62 height 33
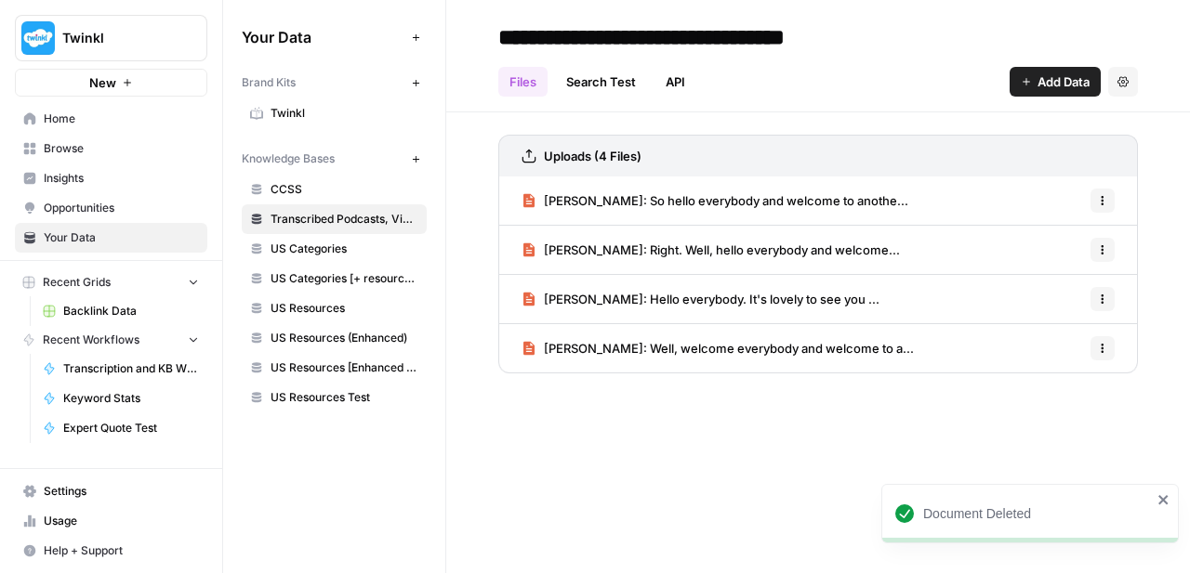
click at [85, 137] on link "Browse" at bounding box center [111, 149] width 192 height 30
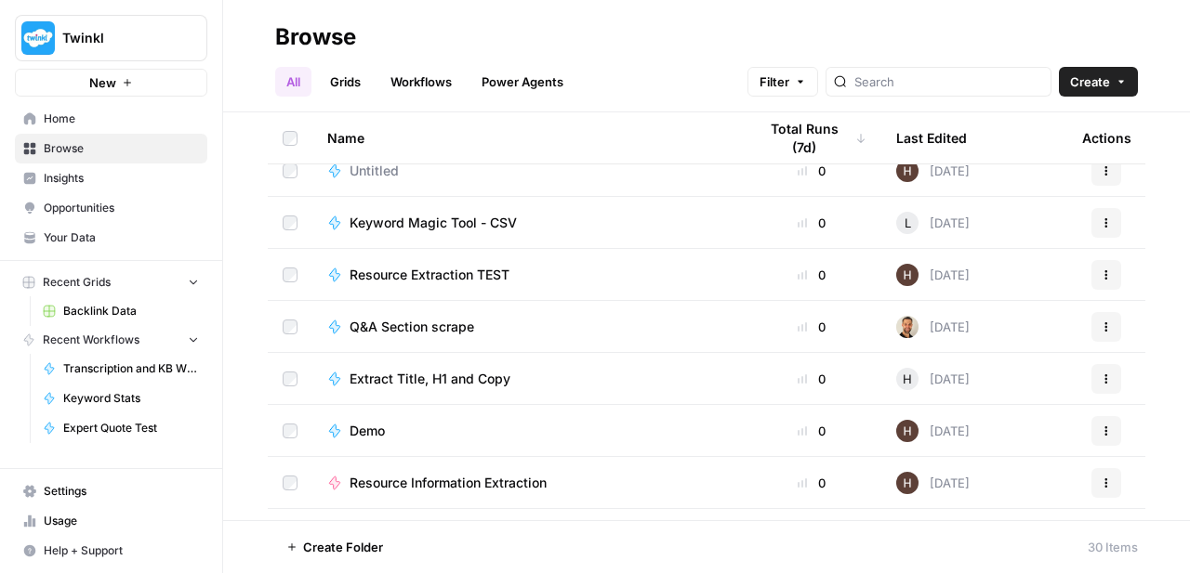
scroll to position [1053, 0]
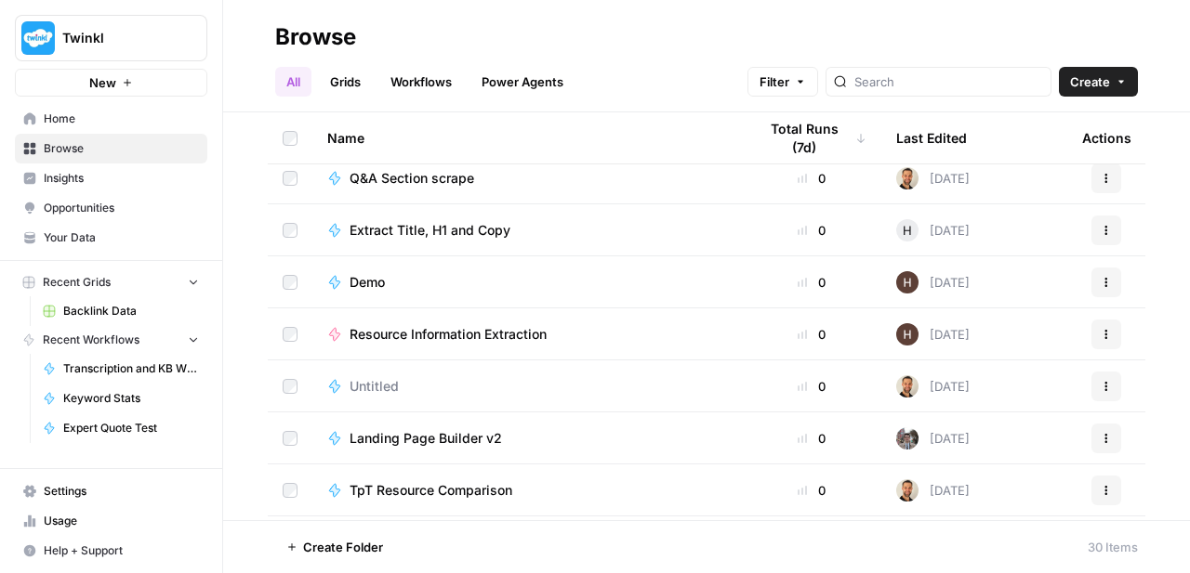
click at [409, 77] on link "Workflows" at bounding box center [421, 82] width 84 height 30
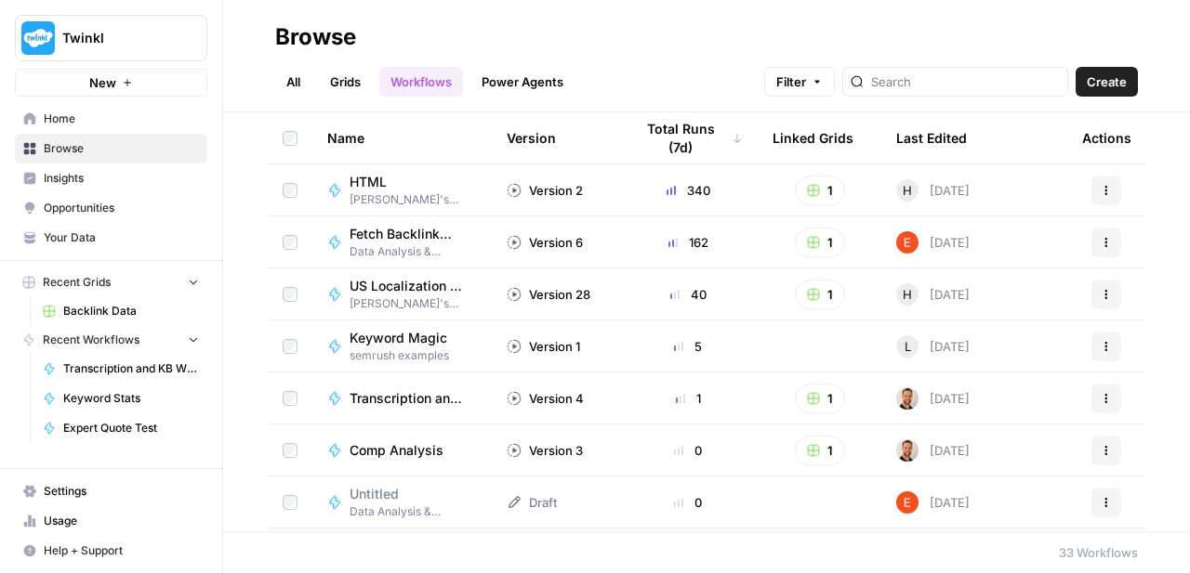
click at [939, 128] on div "Last Edited" at bounding box center [931, 137] width 71 height 51
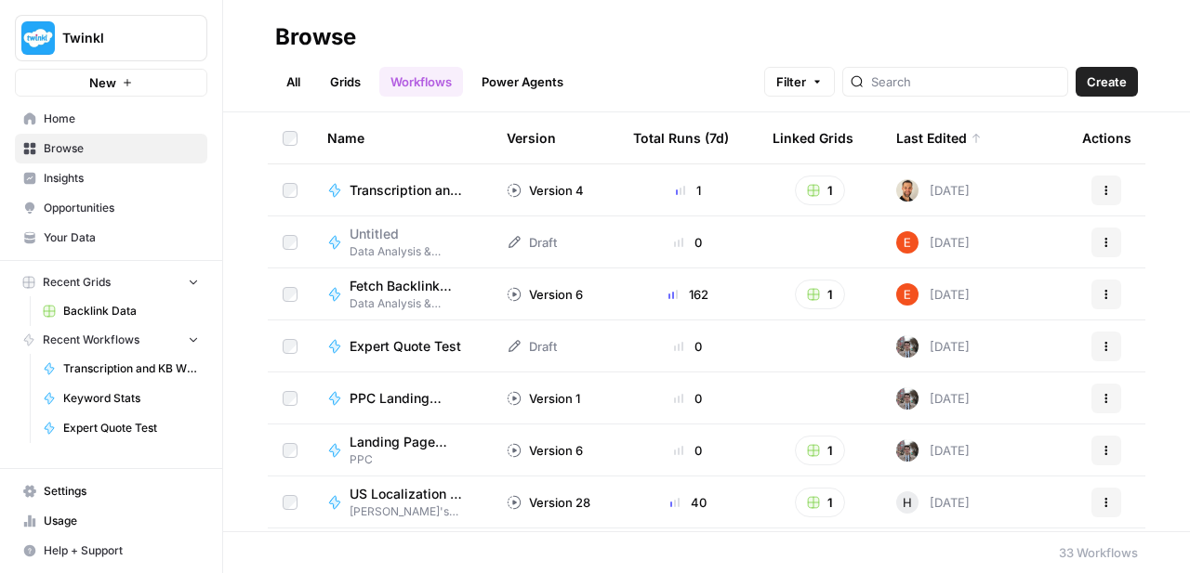
click at [413, 346] on span "Expert Quote Test" at bounding box center [405, 346] width 112 height 19
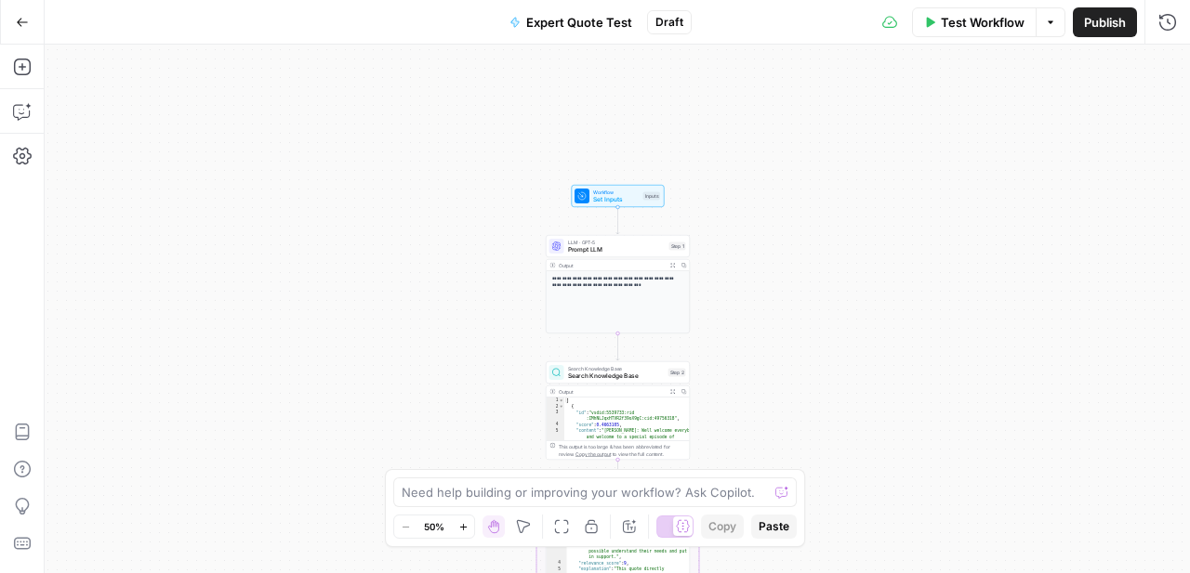
click at [990, 17] on span "Test Workflow" at bounding box center [983, 22] width 84 height 19
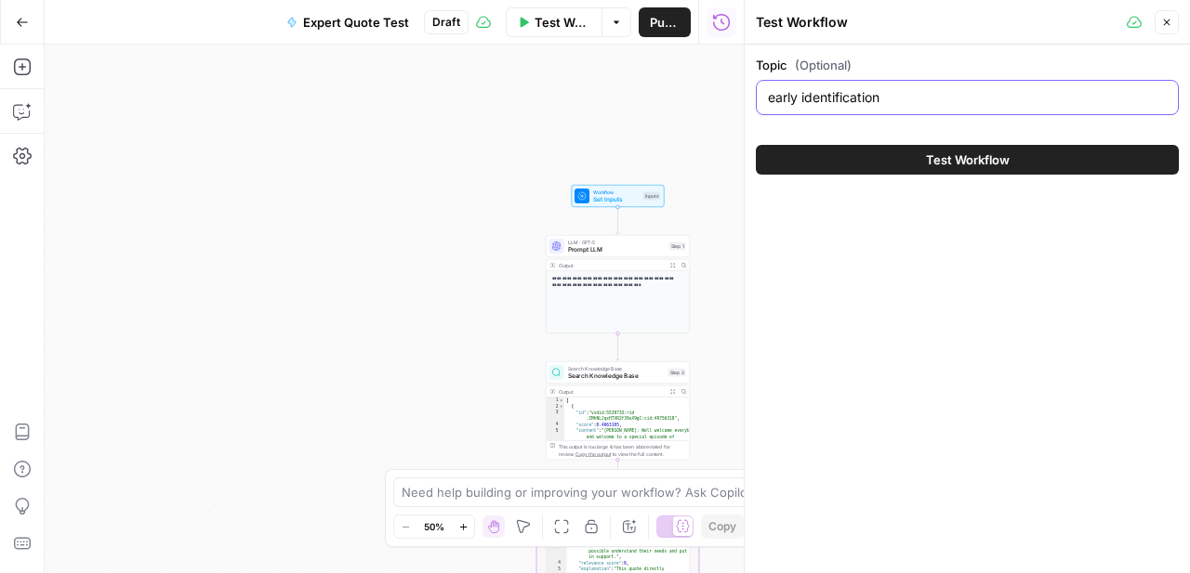
click at [903, 95] on input "early identification" at bounding box center [967, 97] width 399 height 19
type input "dyslexia"
click at [920, 162] on button "Test Workflow" at bounding box center [967, 160] width 423 height 30
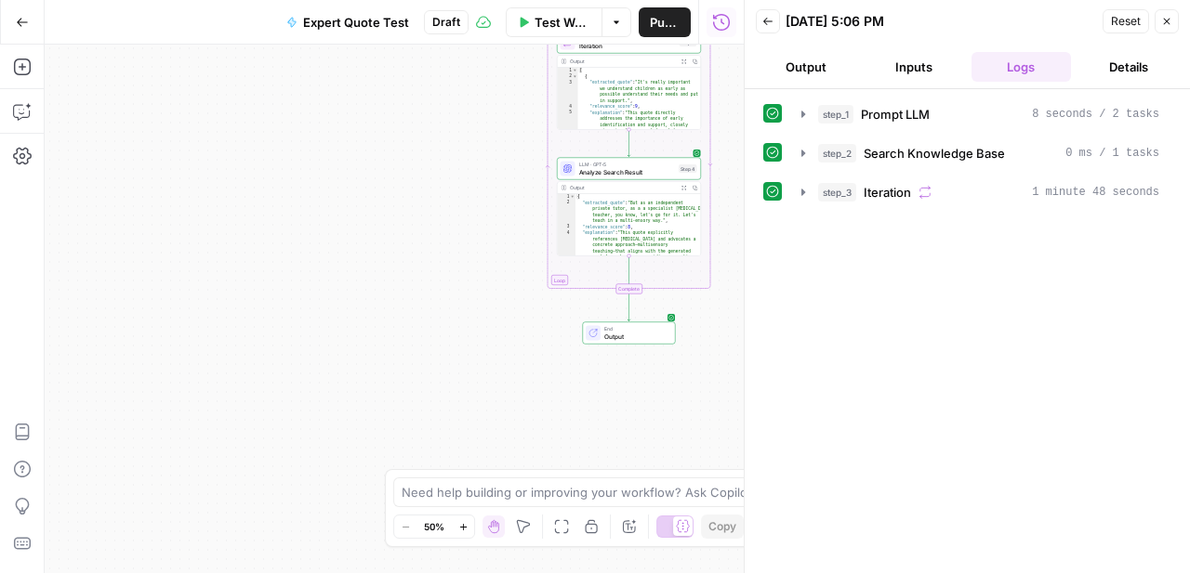
click at [643, 336] on span "Output" at bounding box center [635, 336] width 63 height 9
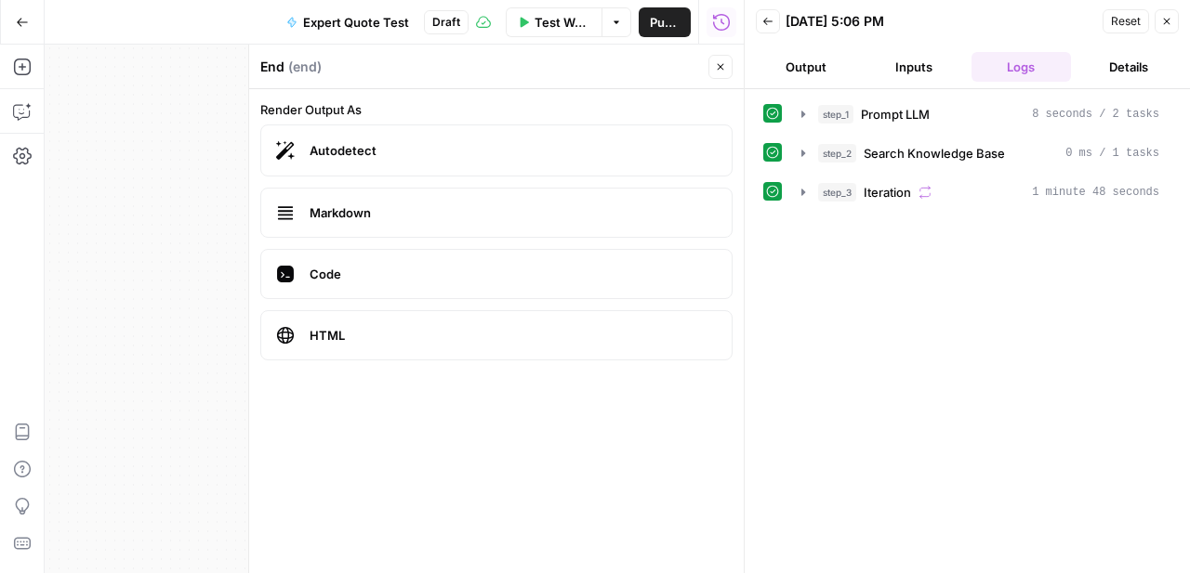
click at [730, 67] on button "Close" at bounding box center [720, 67] width 24 height 24
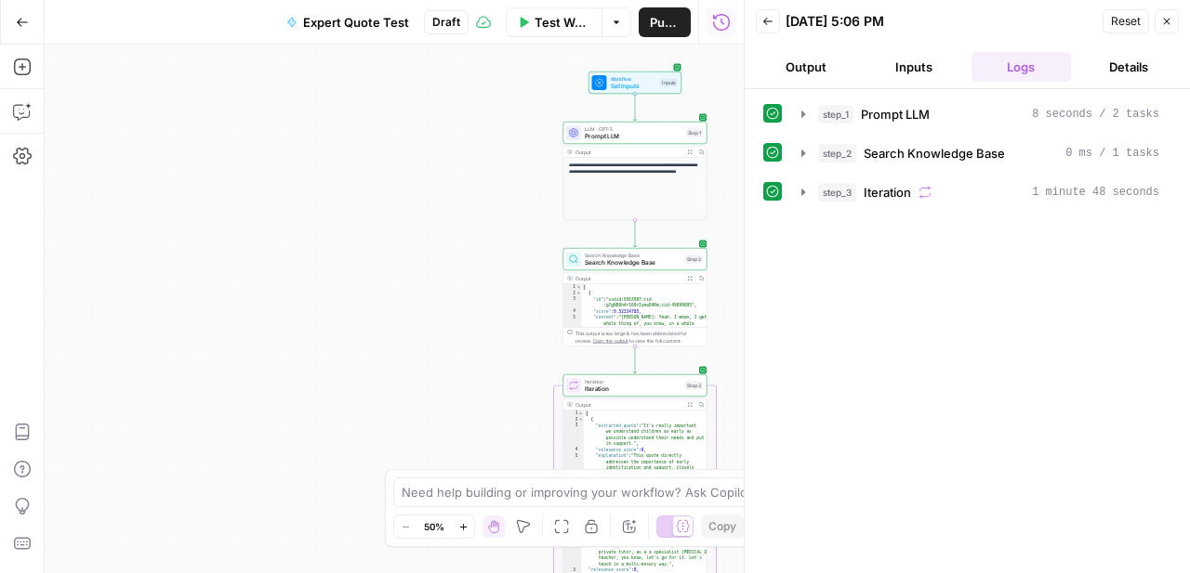
click at [691, 404] on span "Expand Output" at bounding box center [691, 404] width 1 height 1
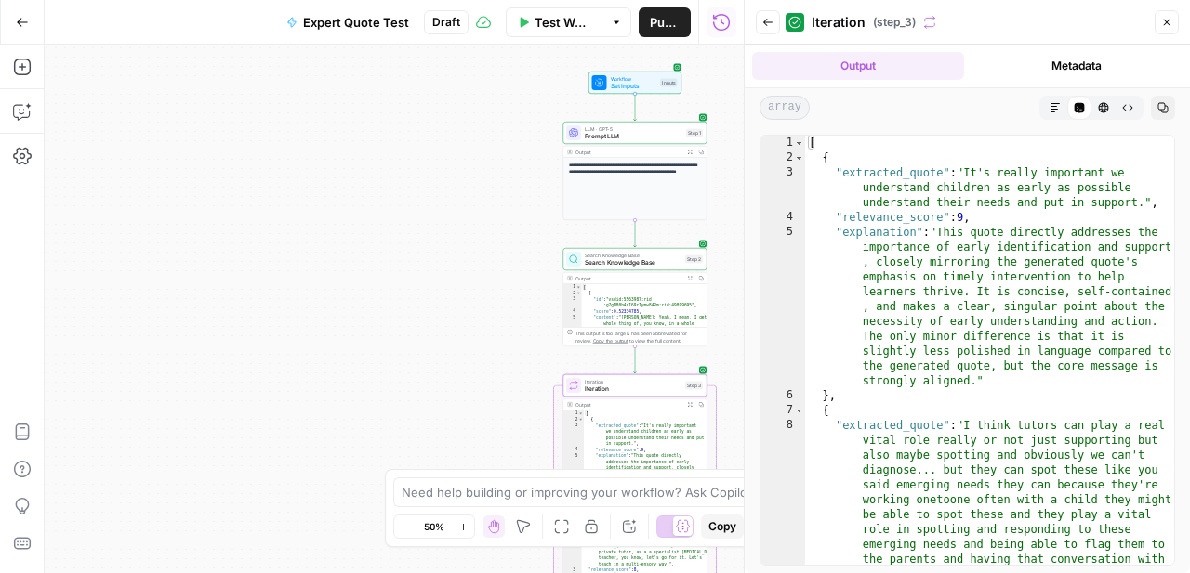
click at [759, 20] on button "Back" at bounding box center [768, 22] width 24 height 24
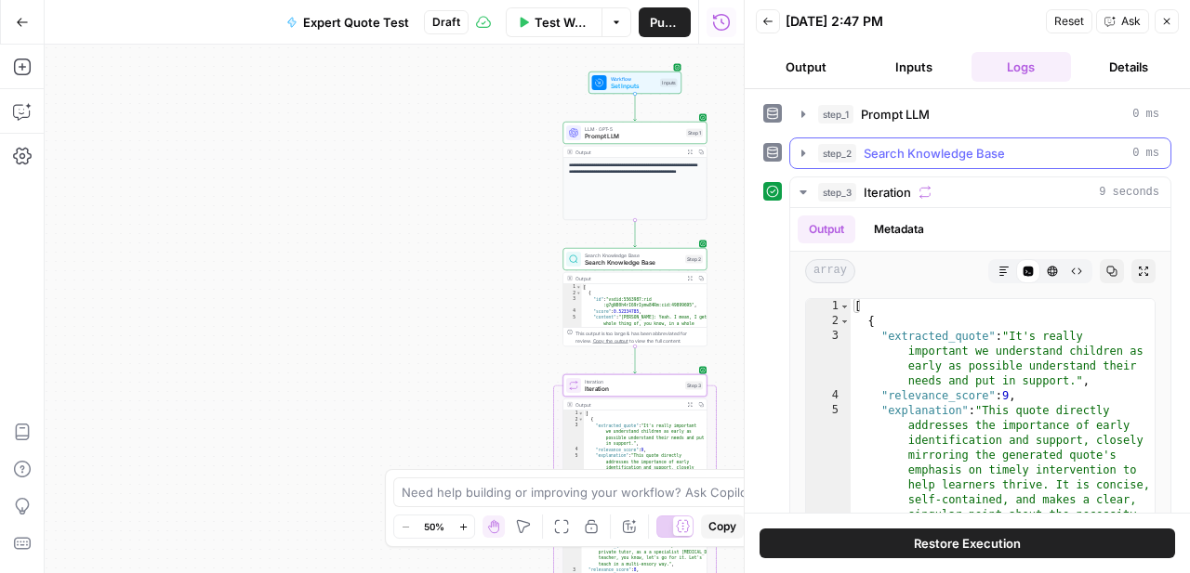
click at [809, 153] on icon "button" at bounding box center [803, 153] width 15 height 15
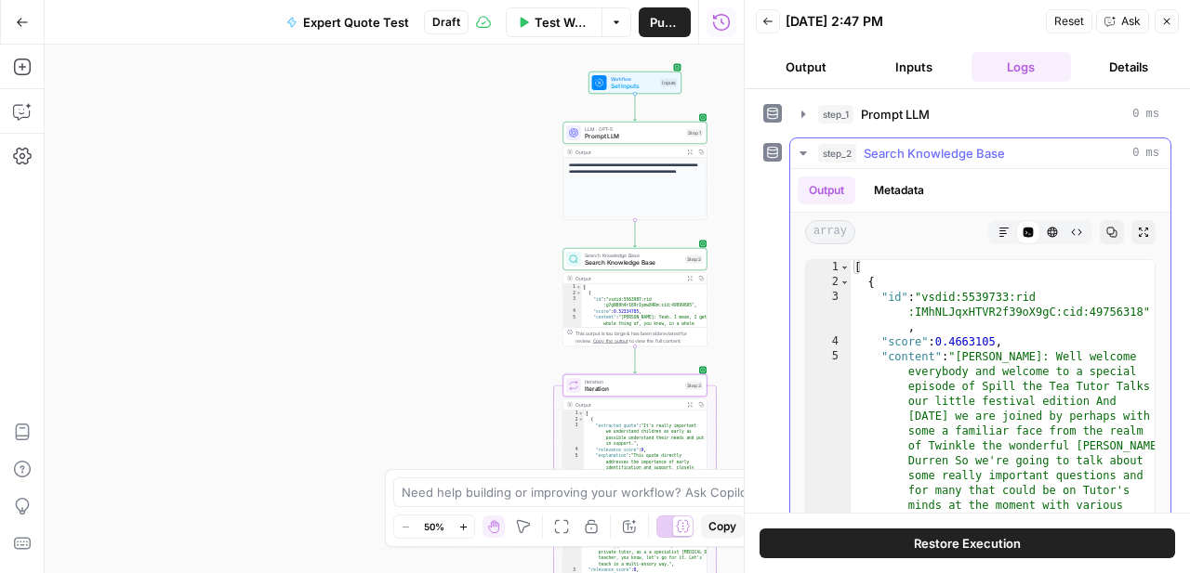
click at [800, 156] on icon "button" at bounding box center [803, 153] width 15 height 15
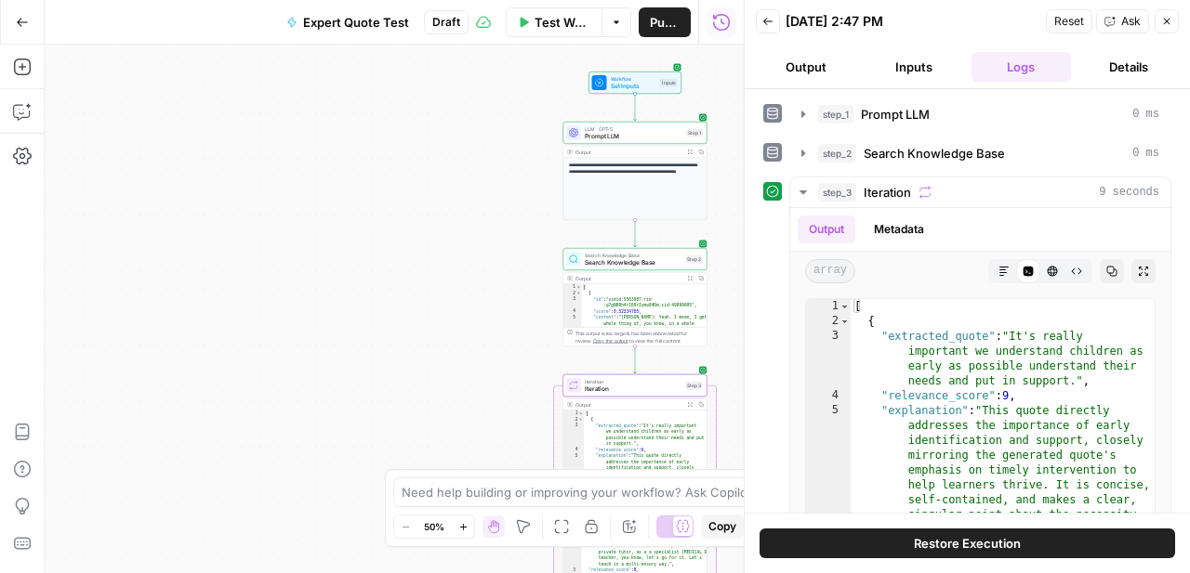
click at [627, 260] on span "Search Knowledge Base" at bounding box center [633, 262] width 97 height 9
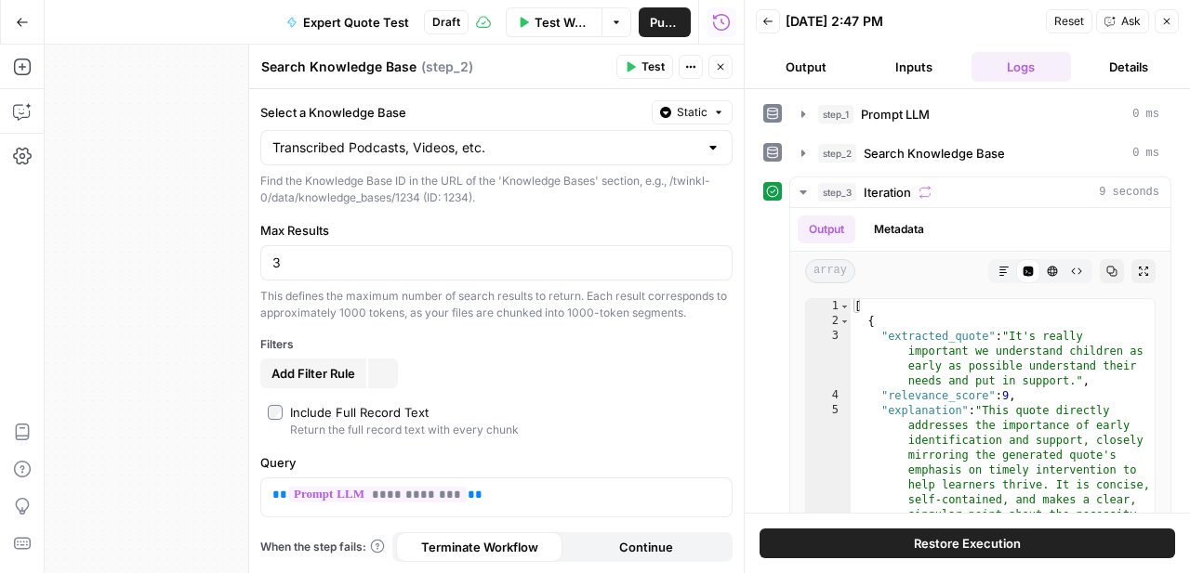
type input "Transcribed Podcasts, Videos, etc."
click at [729, 62] on button "Close" at bounding box center [720, 67] width 24 height 24
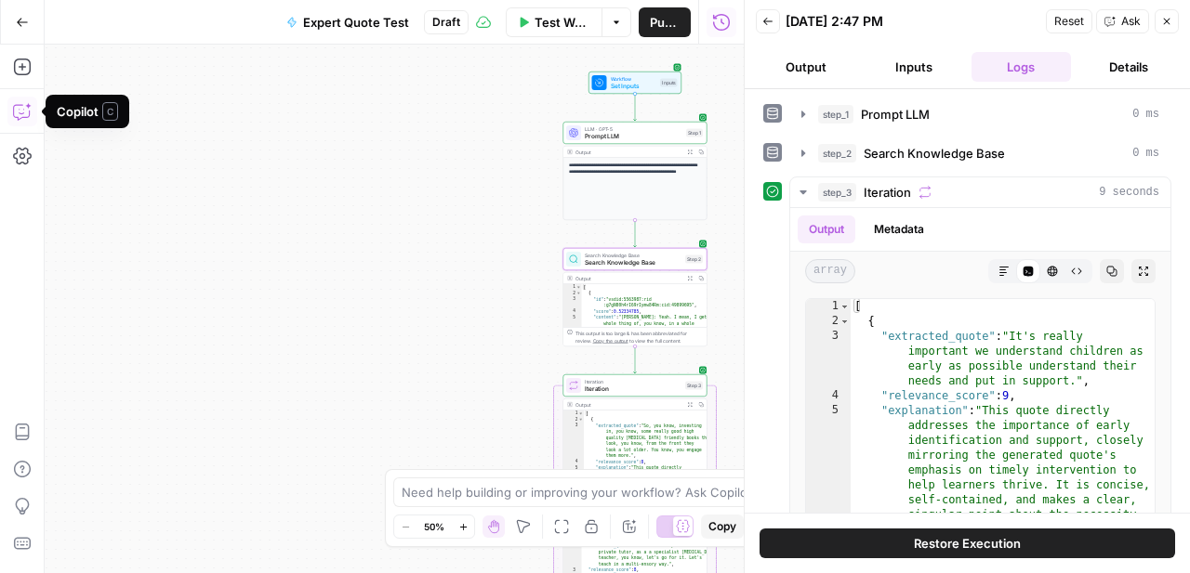
click at [32, 106] on button "Copilot" at bounding box center [22, 112] width 30 height 30
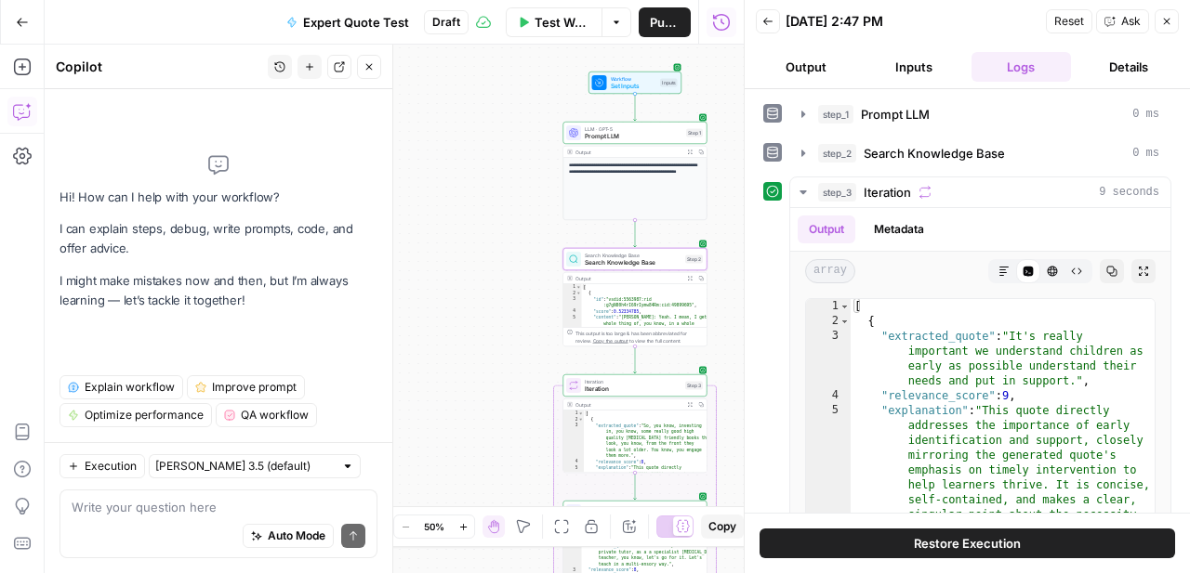
click at [140, 526] on div "Auto Mode Send" at bounding box center [219, 537] width 294 height 41
type textarea "What is step 2 using to search the knowledge base?"
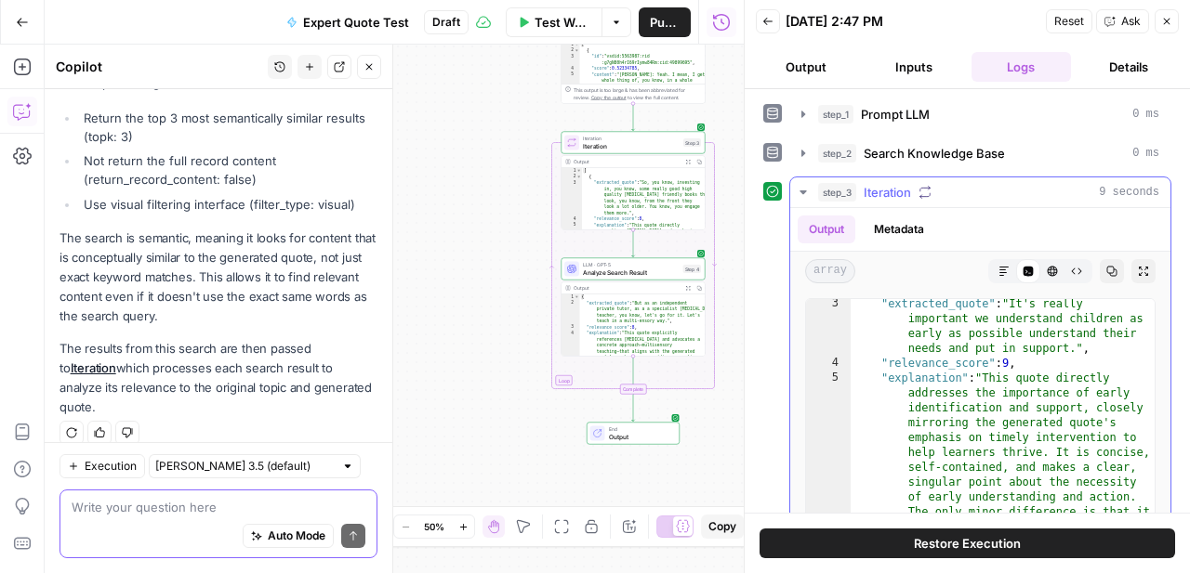
scroll to position [32, 0]
click at [666, 271] on span "Analyze Search Result" at bounding box center [631, 272] width 97 height 9
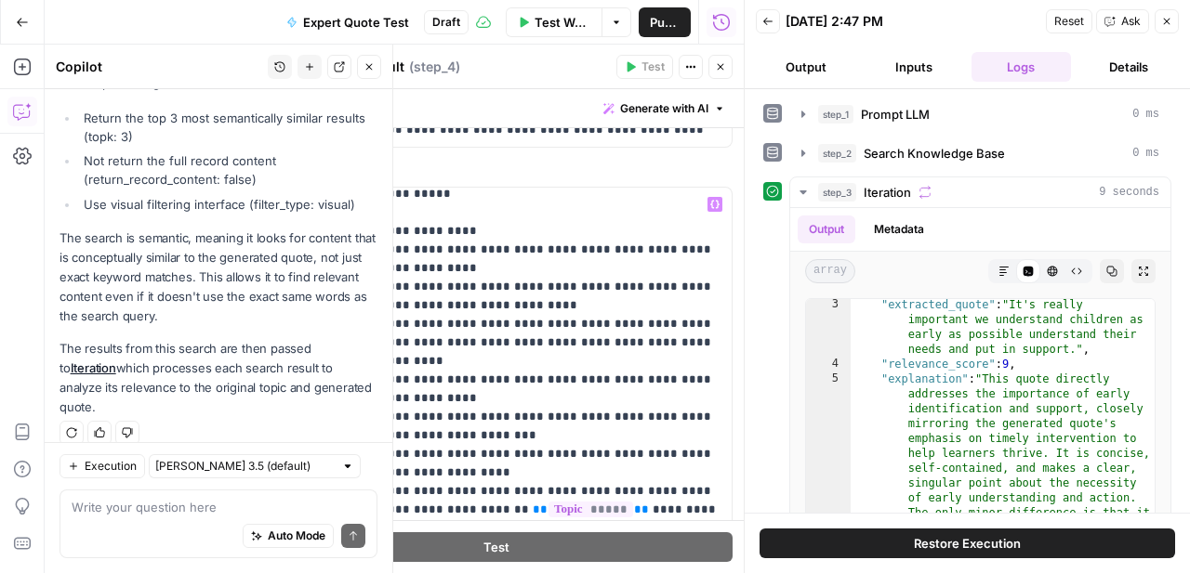
scroll to position [0, 0]
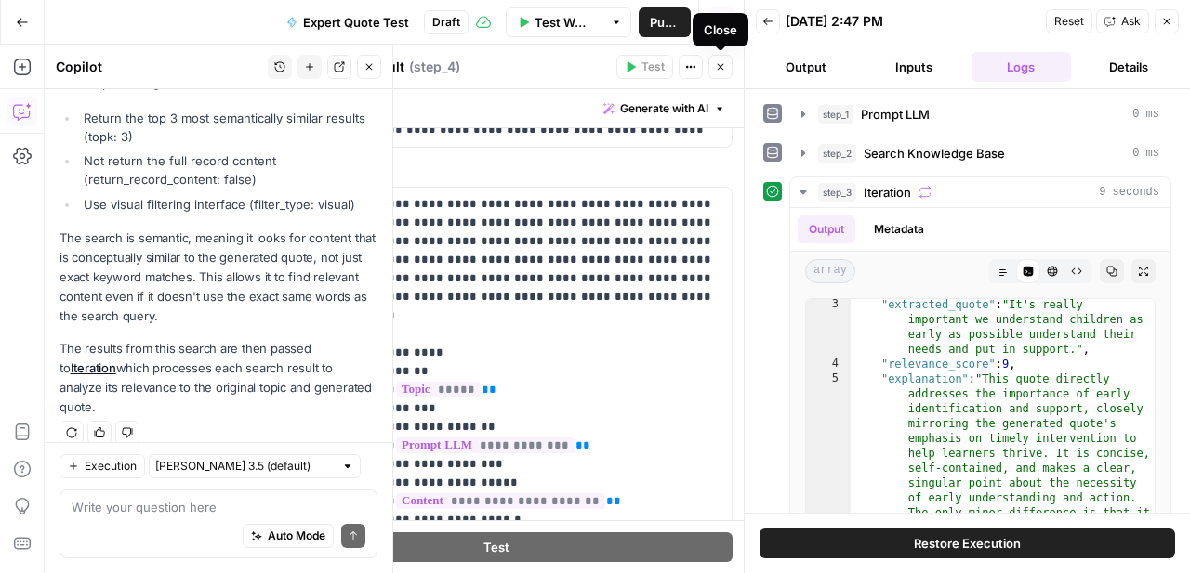
click at [725, 68] on icon "button" at bounding box center [720, 66] width 11 height 11
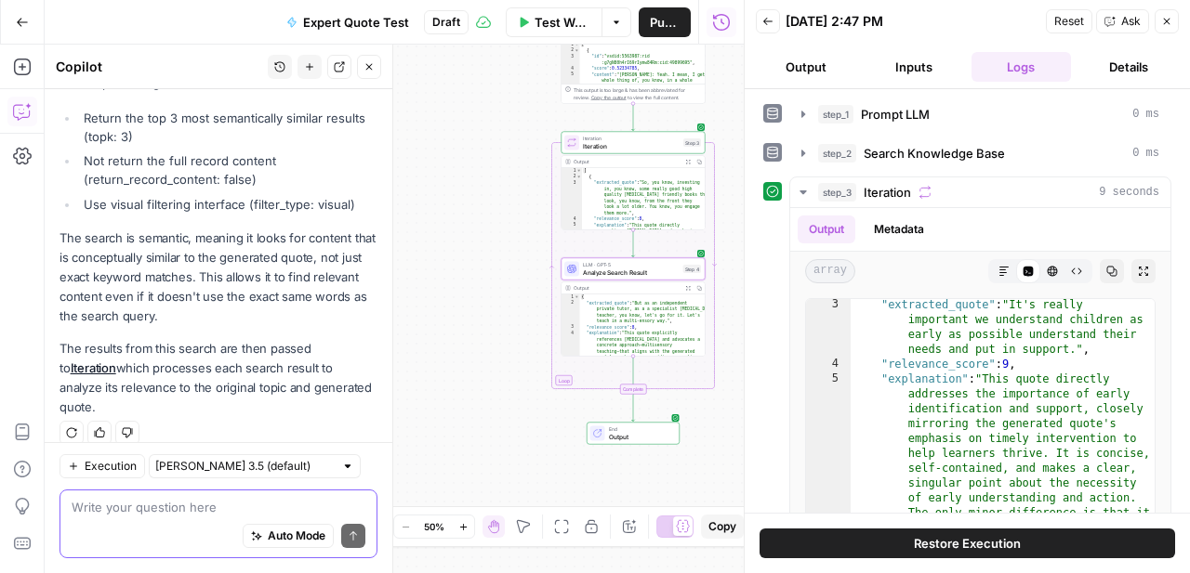
click at [177, 515] on textarea at bounding box center [219, 507] width 294 height 19
click at [798, 188] on icon "button" at bounding box center [803, 192] width 15 height 15
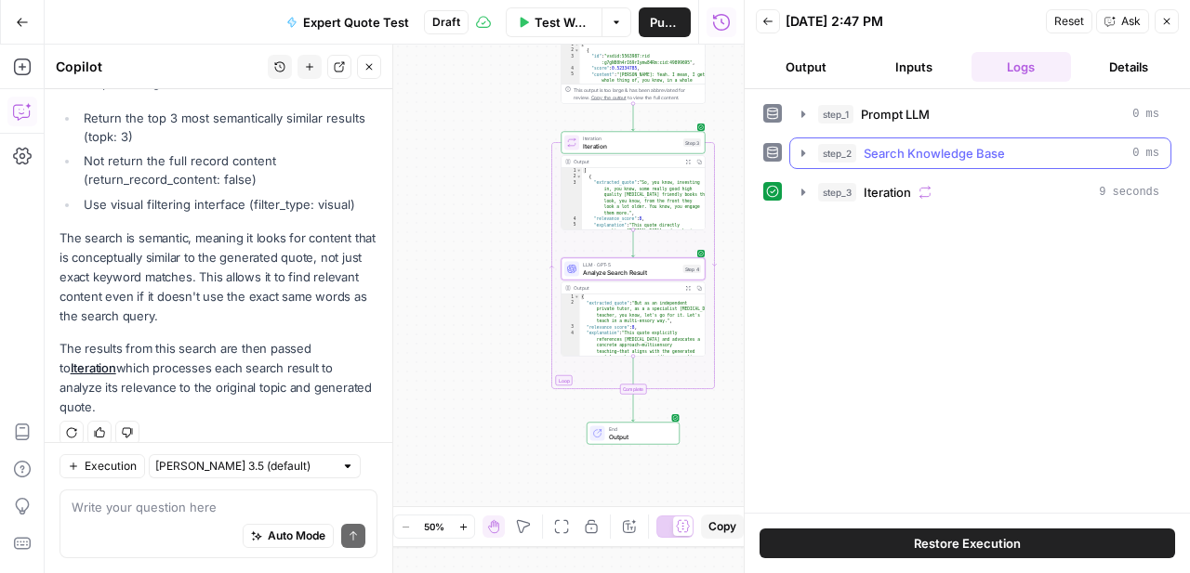
click at [803, 155] on icon "button" at bounding box center [803, 153] width 15 height 15
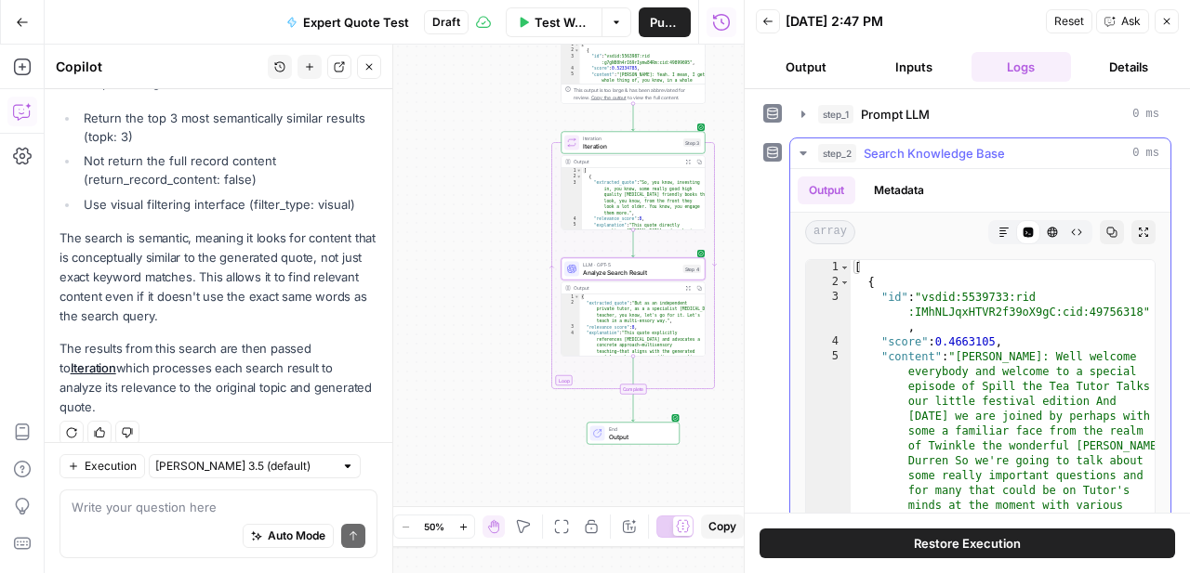
click at [803, 155] on icon "button" at bounding box center [803, 153] width 15 height 15
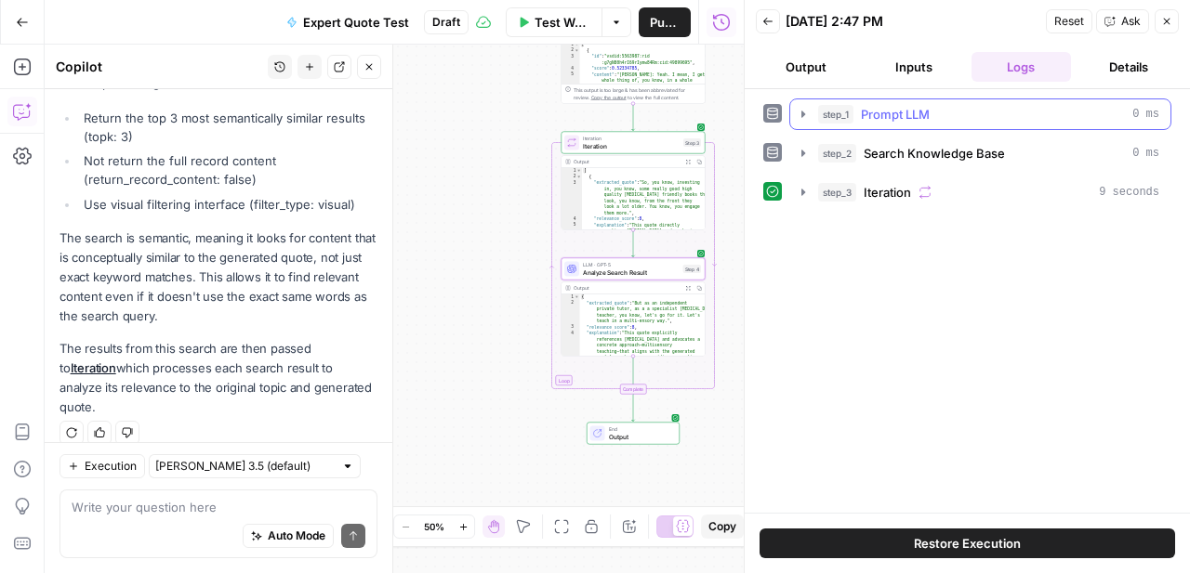
click at [803, 122] on button "step_1 Prompt LLM 0 ms" at bounding box center [980, 114] width 380 height 30
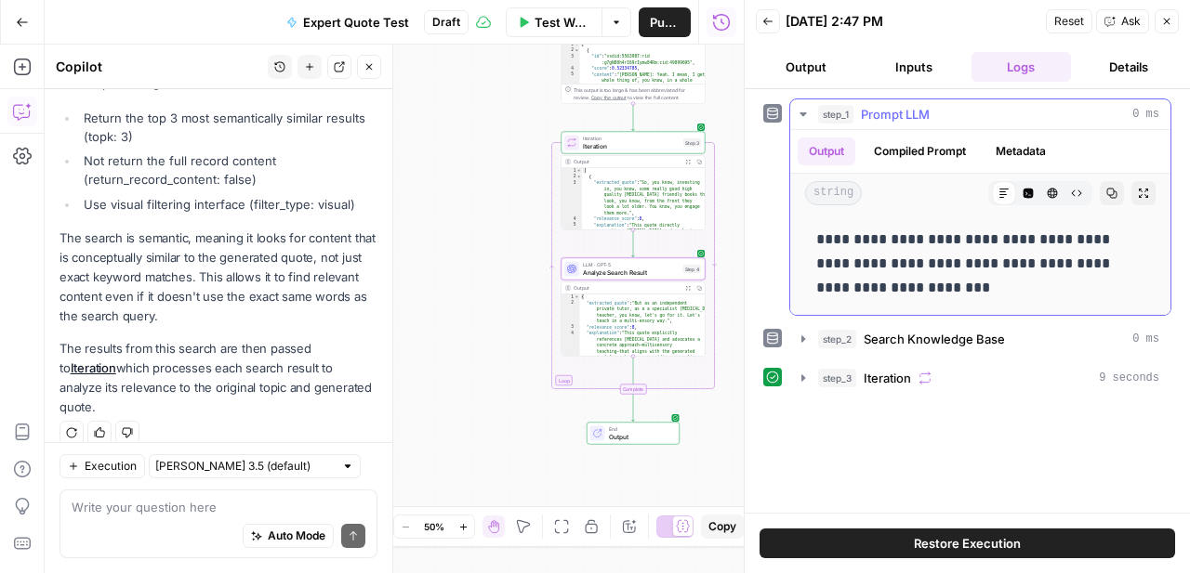
click at [803, 122] on button "step_1 Prompt LLM 0 ms" at bounding box center [980, 114] width 380 height 30
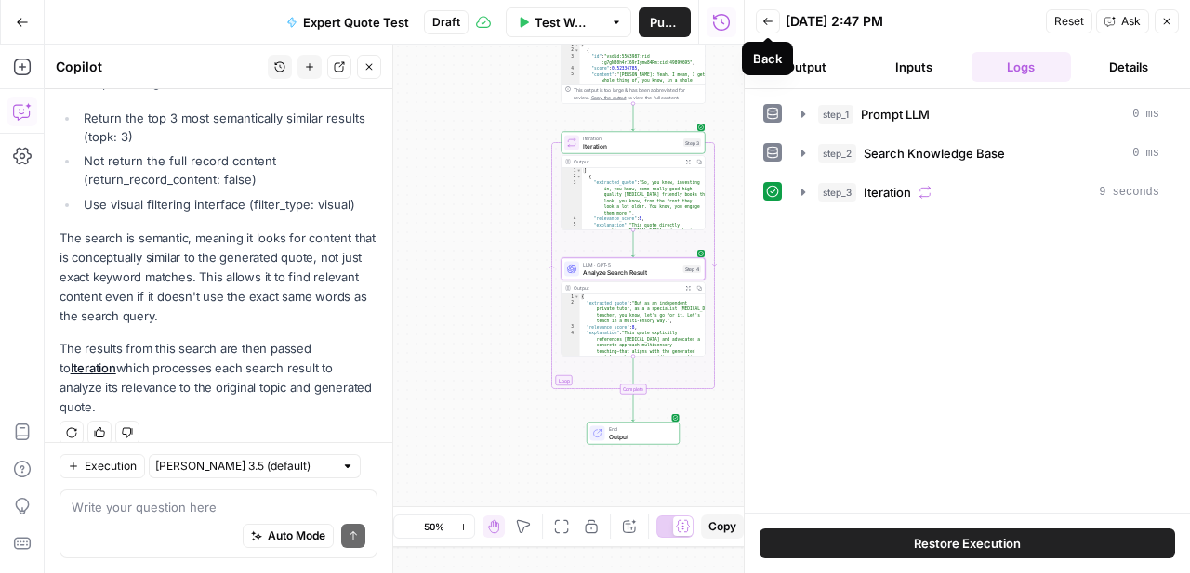
click at [775, 22] on button "Back" at bounding box center [768, 21] width 24 height 24
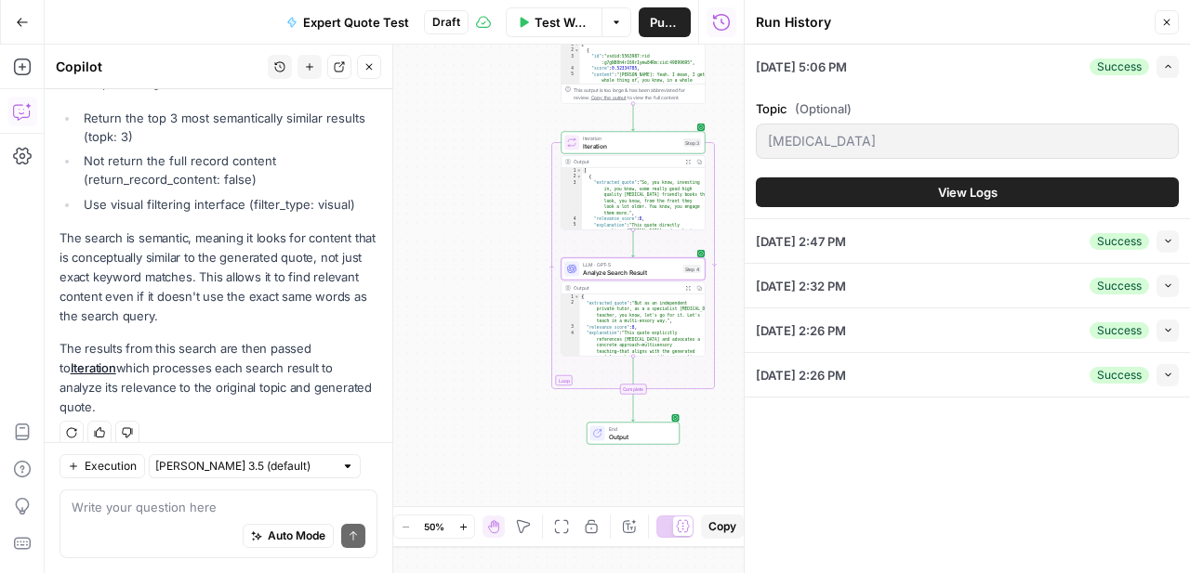
click at [905, 183] on button "View Logs" at bounding box center [967, 193] width 423 height 30
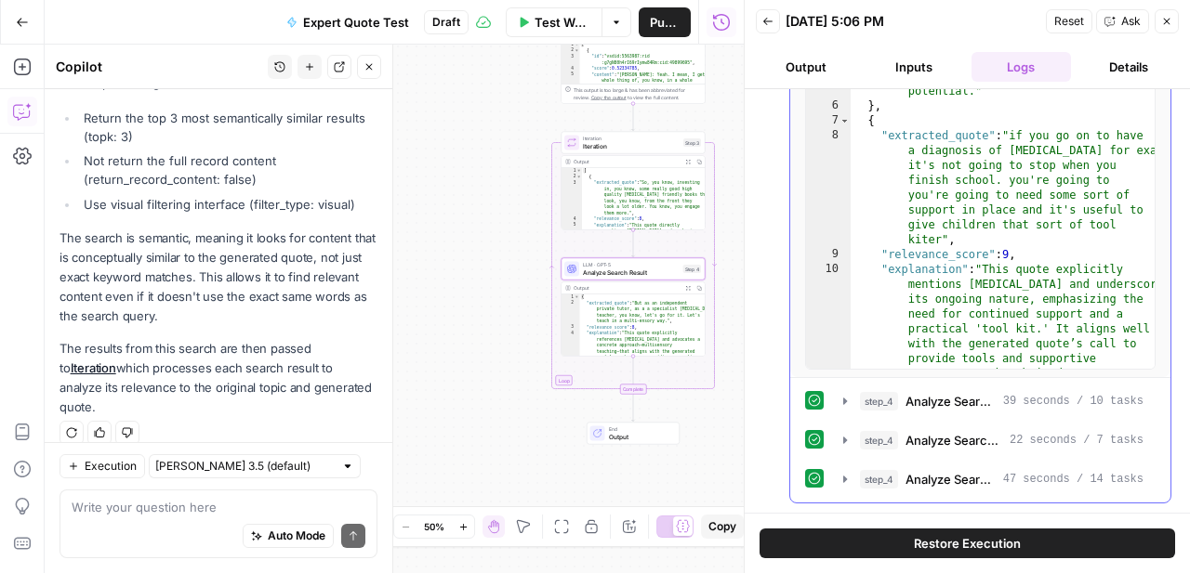
scroll to position [160, 0]
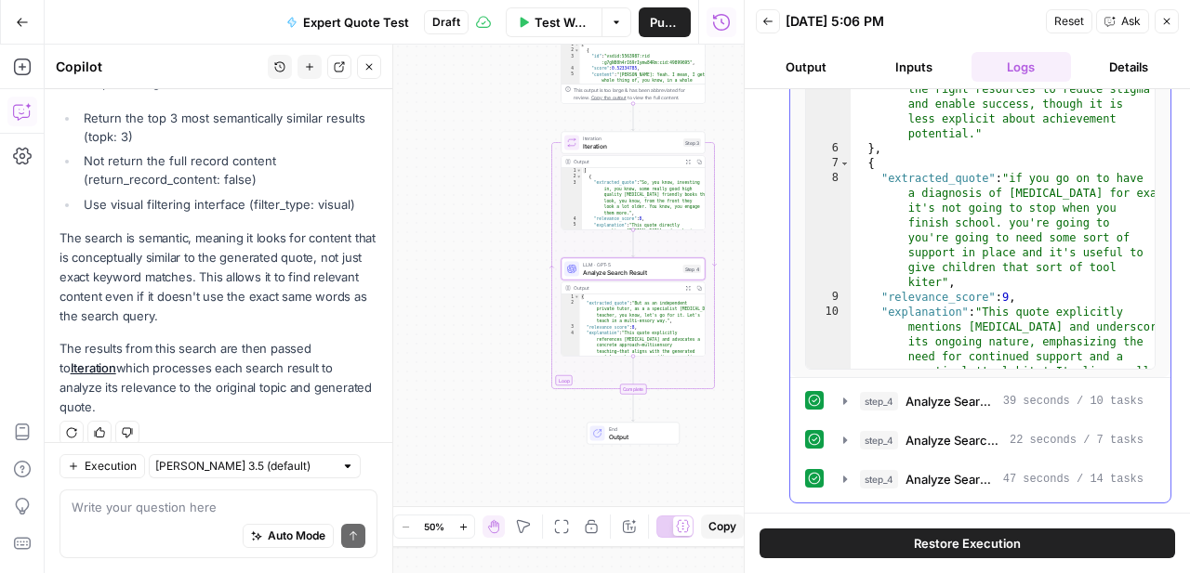
type textarea "**********"
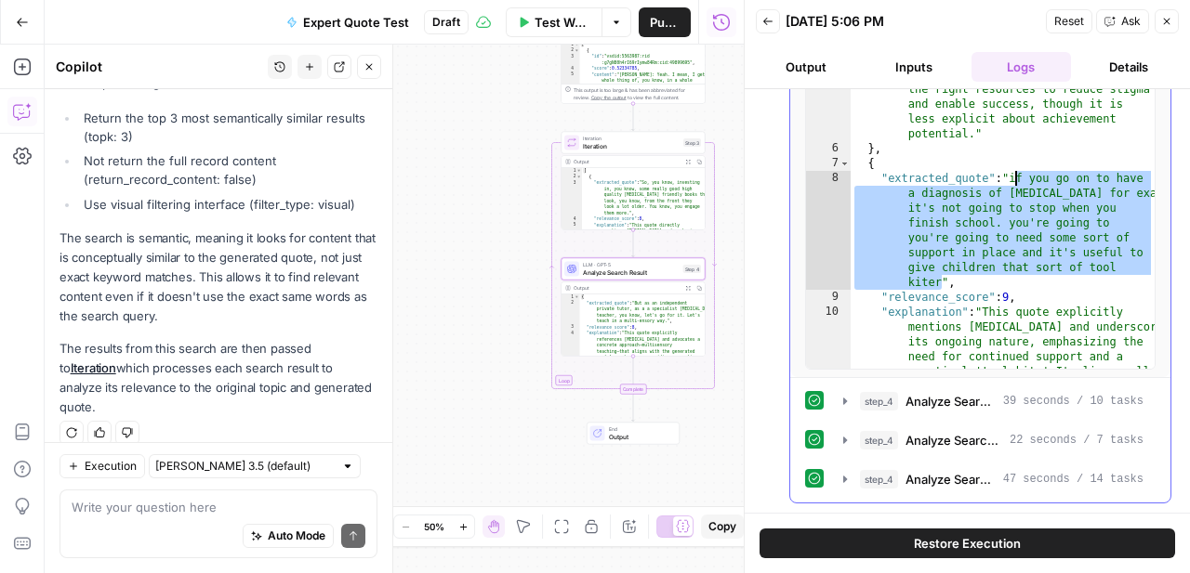
drag, startPoint x: 943, startPoint y: 280, endPoint x: 1013, endPoint y: 176, distance: 125.3
click at [1013, 176] on div ""explanation" : "This quote directly mentions dyslexia and emphasizes providing…" at bounding box center [1002, 324] width 304 height 692
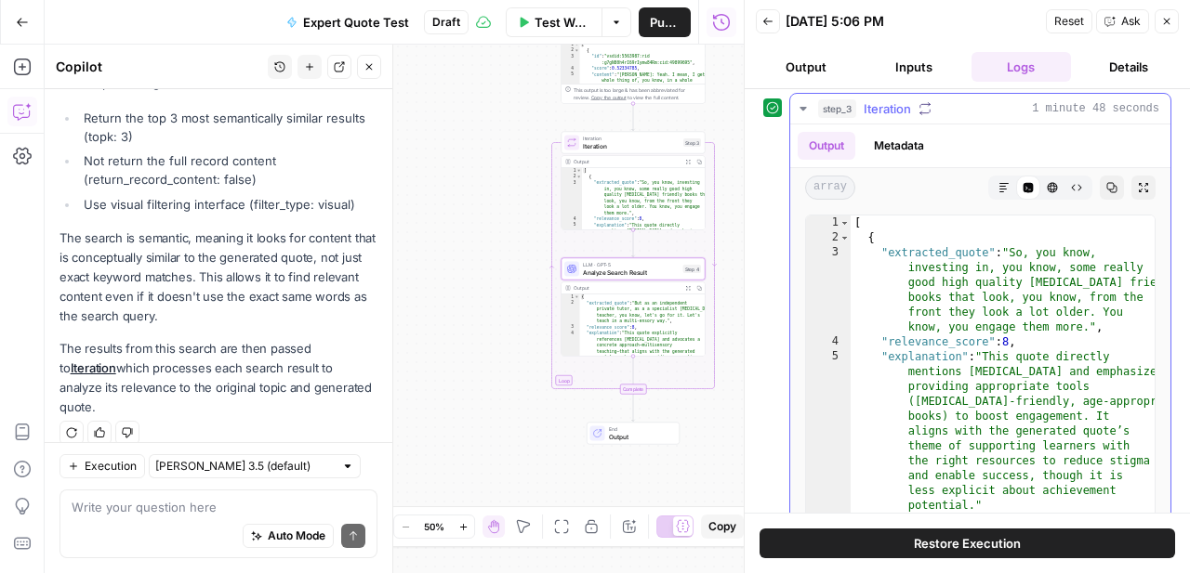
scroll to position [79, 0]
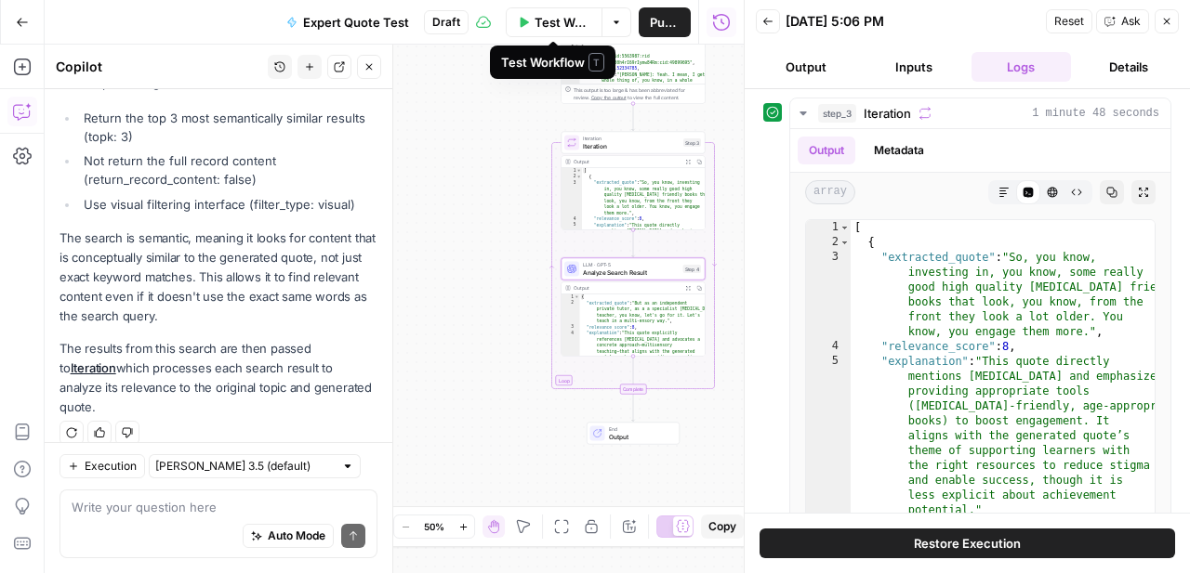
click at [563, 20] on span "Test Workflow" at bounding box center [562, 22] width 56 height 19
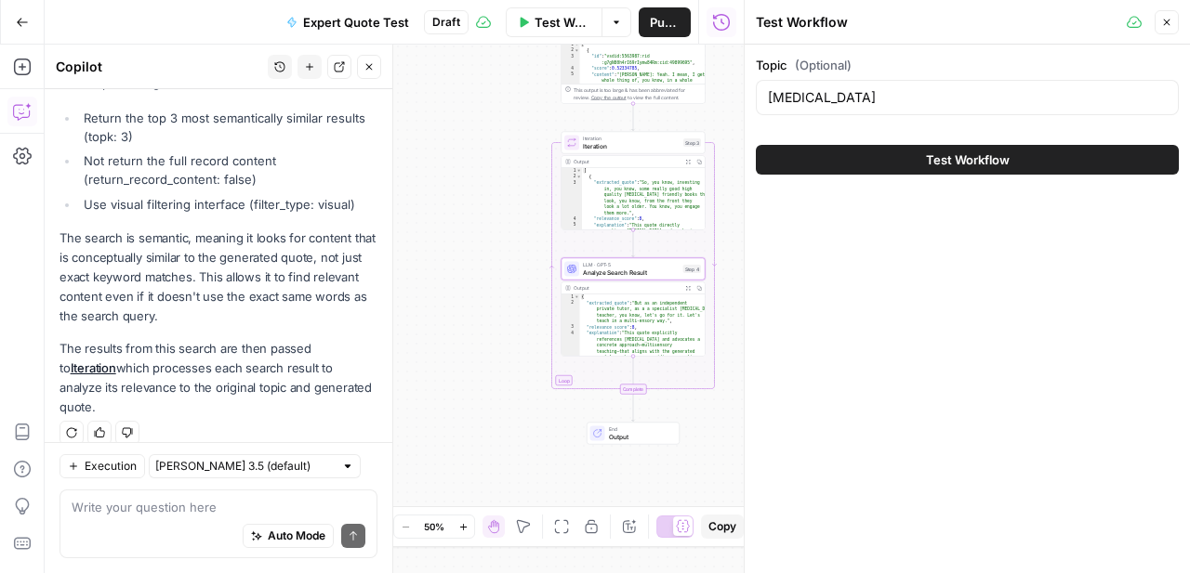
click at [817, 109] on div "dyslexia" at bounding box center [967, 97] width 423 height 35
click at [804, 99] on input "dyslexia" at bounding box center [967, 97] width 399 height 19
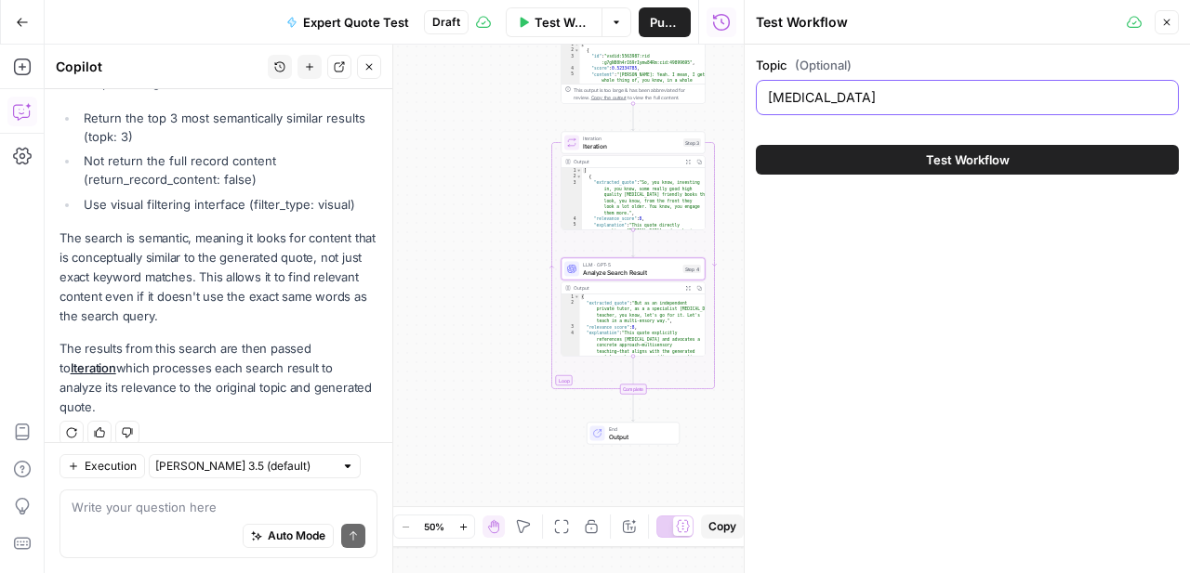
click at [804, 99] on input "dyslexia" at bounding box center [967, 97] width 399 height 19
type input "safeguarding"
click at [872, 152] on button "Test Workflow" at bounding box center [967, 160] width 423 height 30
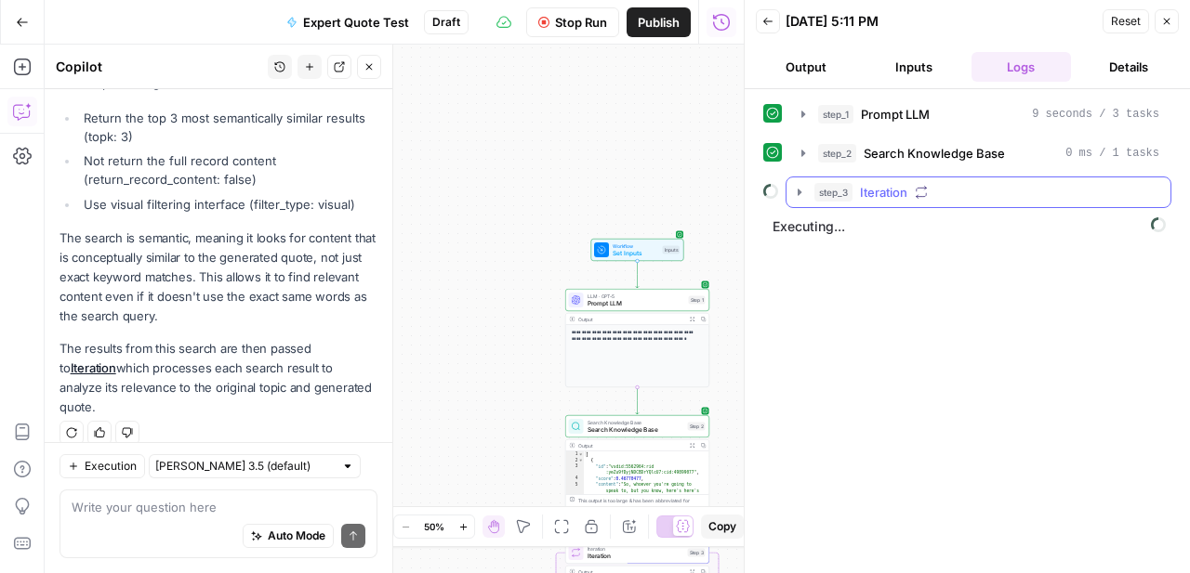
click at [801, 188] on icon "button" at bounding box center [799, 192] width 15 height 15
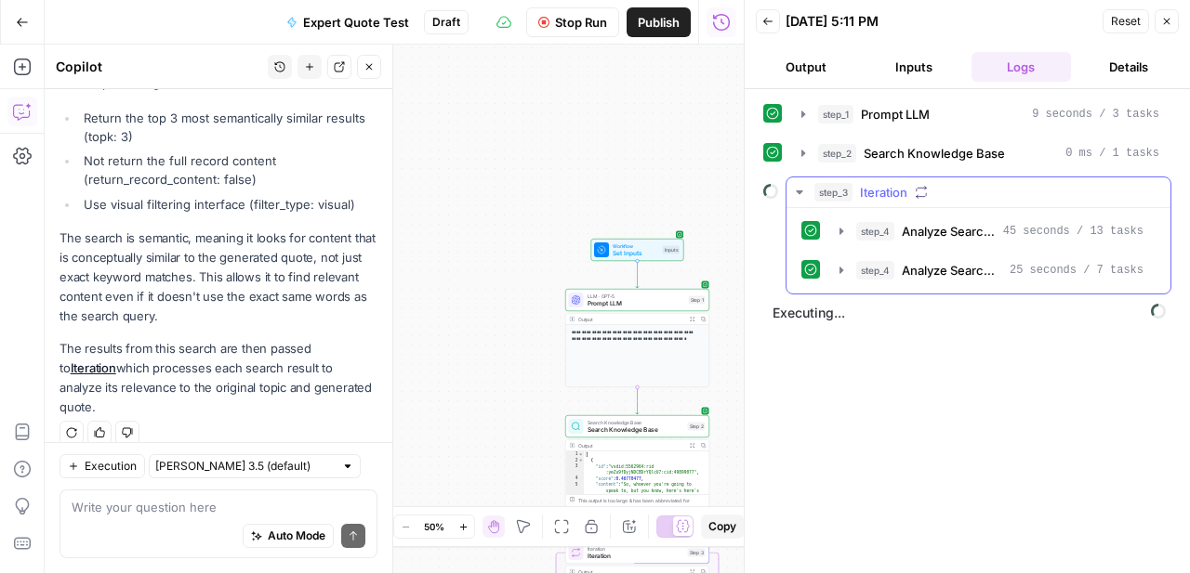
click at [798, 195] on icon "button" at bounding box center [799, 192] width 15 height 15
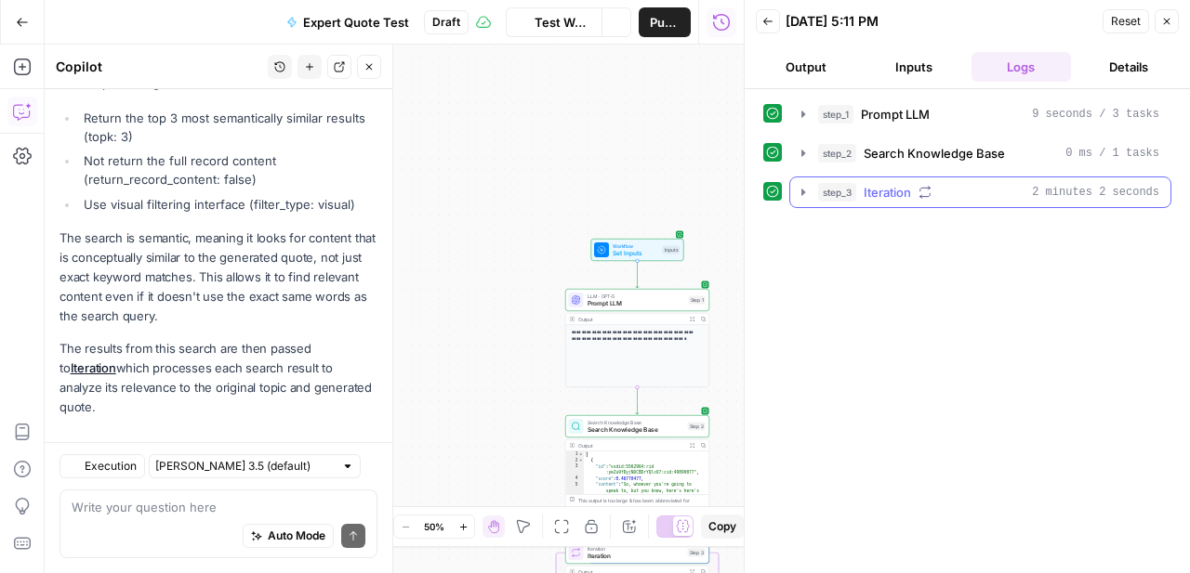
scroll to position [334, 0]
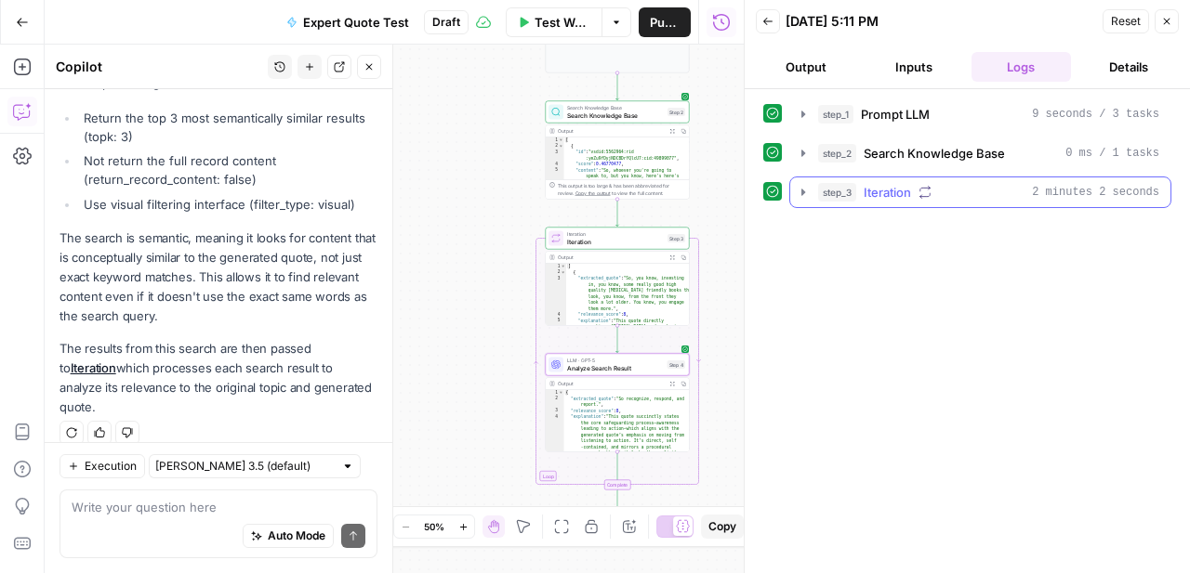
click at [805, 194] on icon "button" at bounding box center [803, 192] width 15 height 15
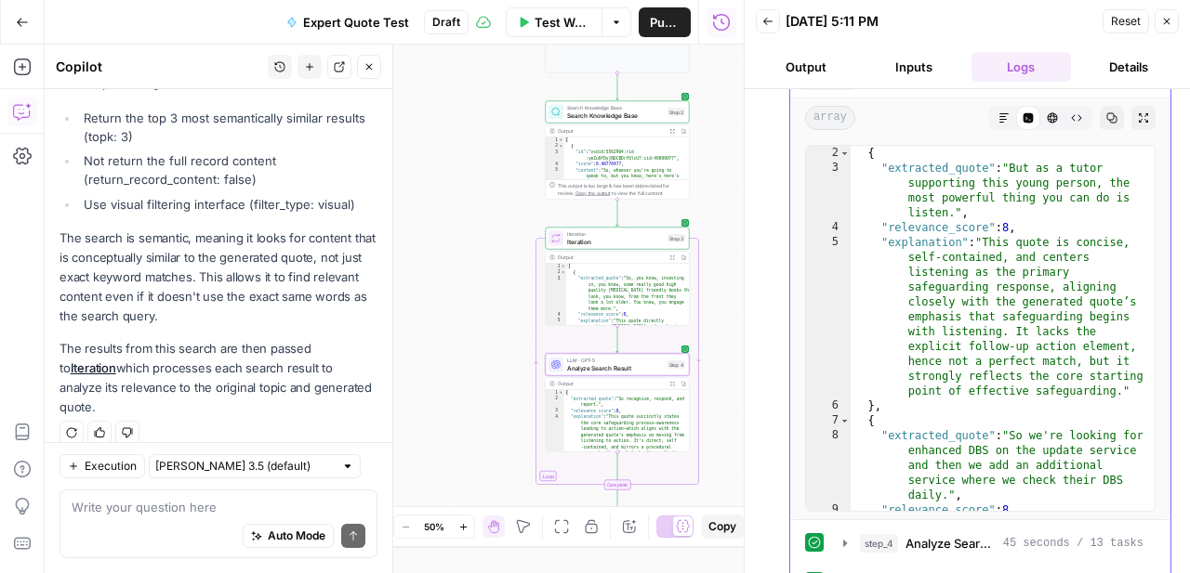
scroll to position [0, 0]
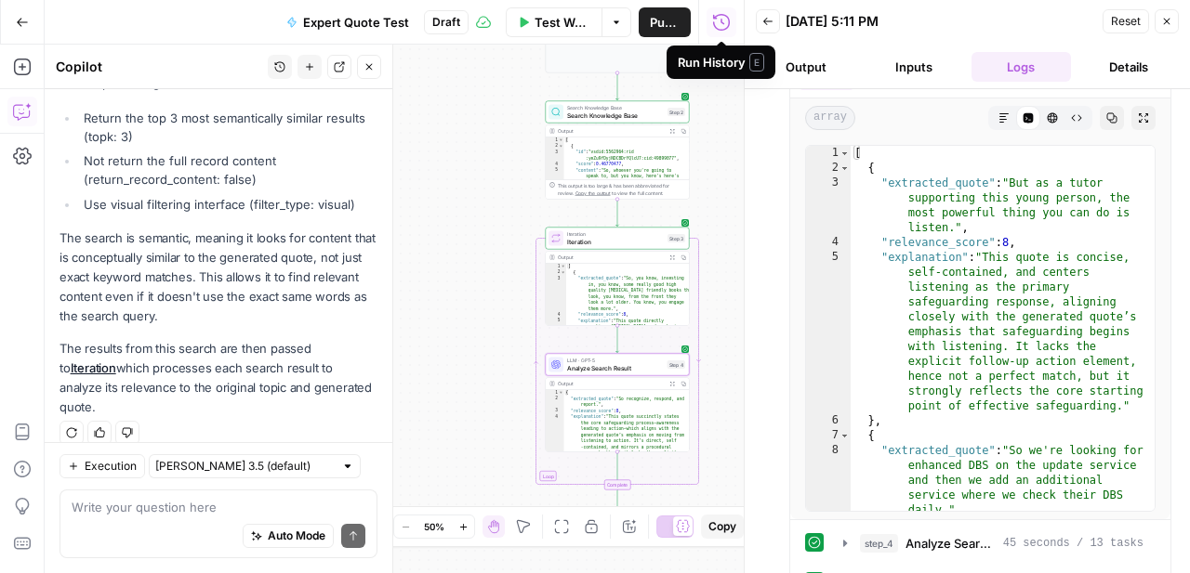
click at [763, 27] on button "Back" at bounding box center [768, 21] width 24 height 24
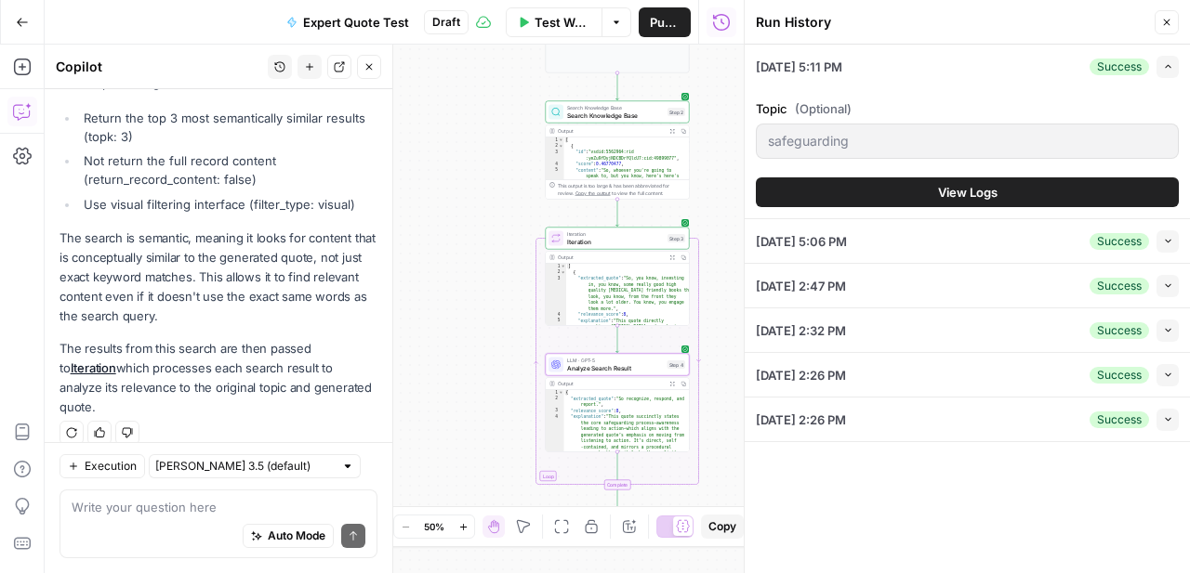
click at [579, 25] on span "Test Workflow" at bounding box center [562, 22] width 56 height 19
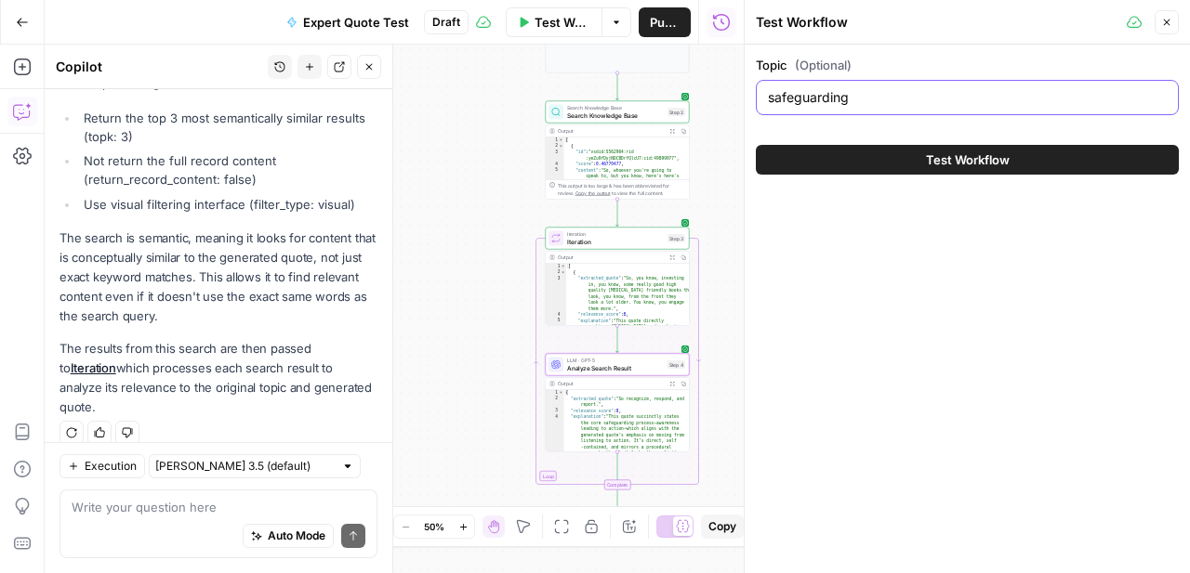
click at [847, 106] on input "safeguarding" at bounding box center [967, 97] width 399 height 19
type input "diversity"
click at [915, 157] on button "Test Workflow" at bounding box center [967, 160] width 423 height 30
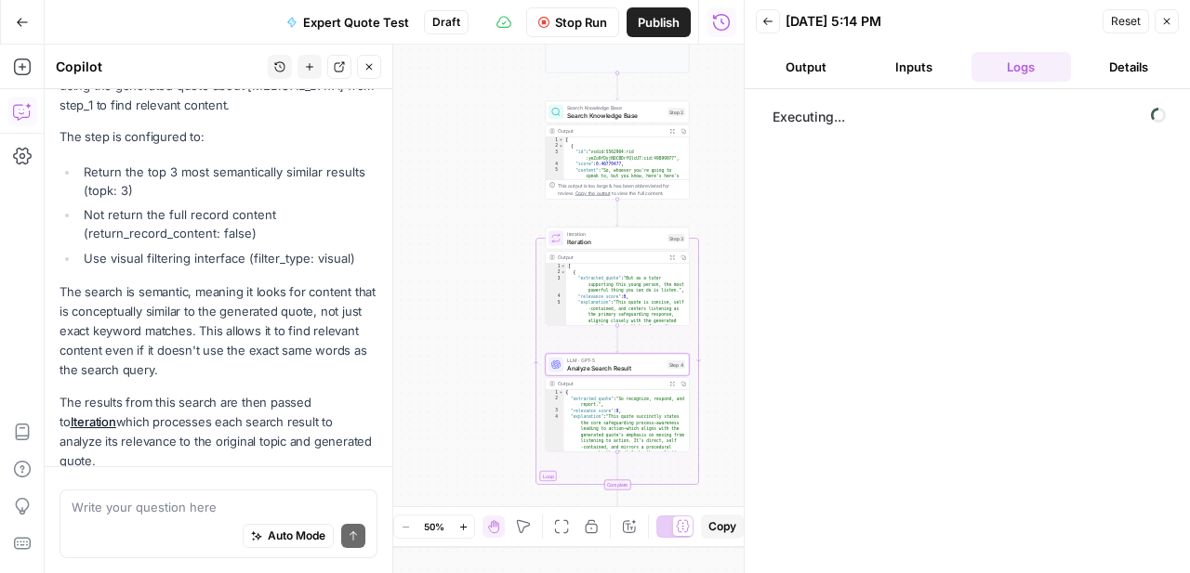
scroll to position [334, 0]
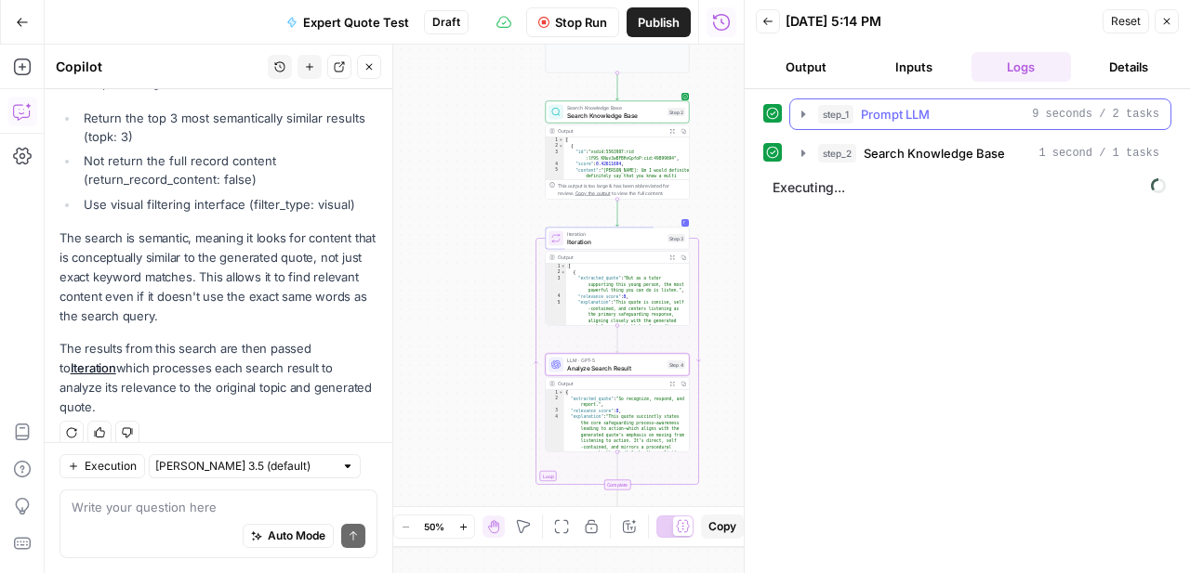
click at [800, 110] on icon "button" at bounding box center [803, 114] width 15 height 15
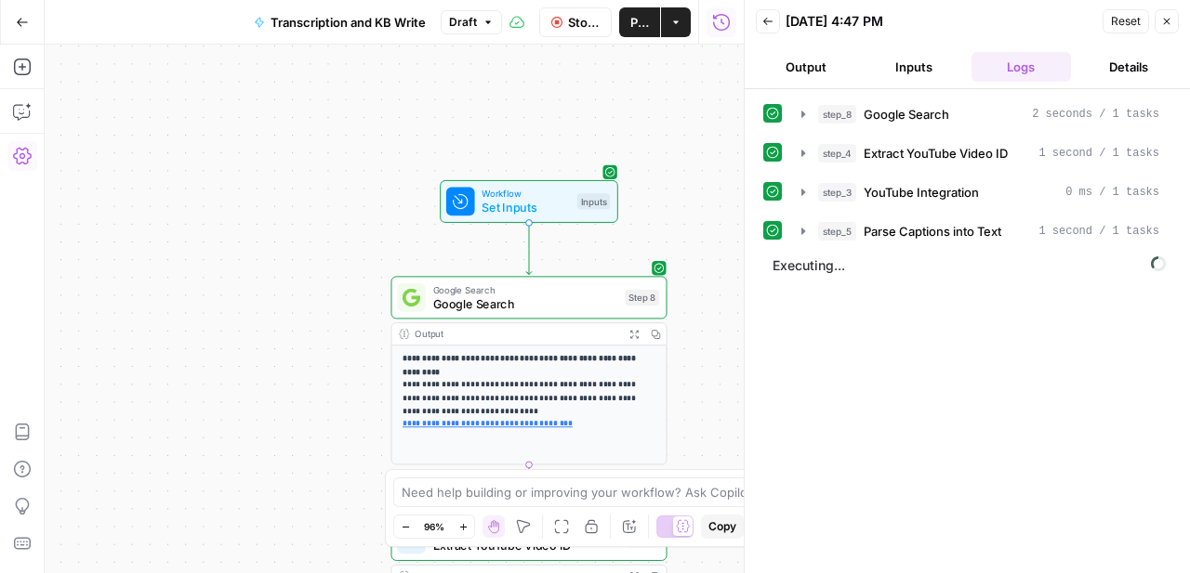
scroll to position [36, 0]
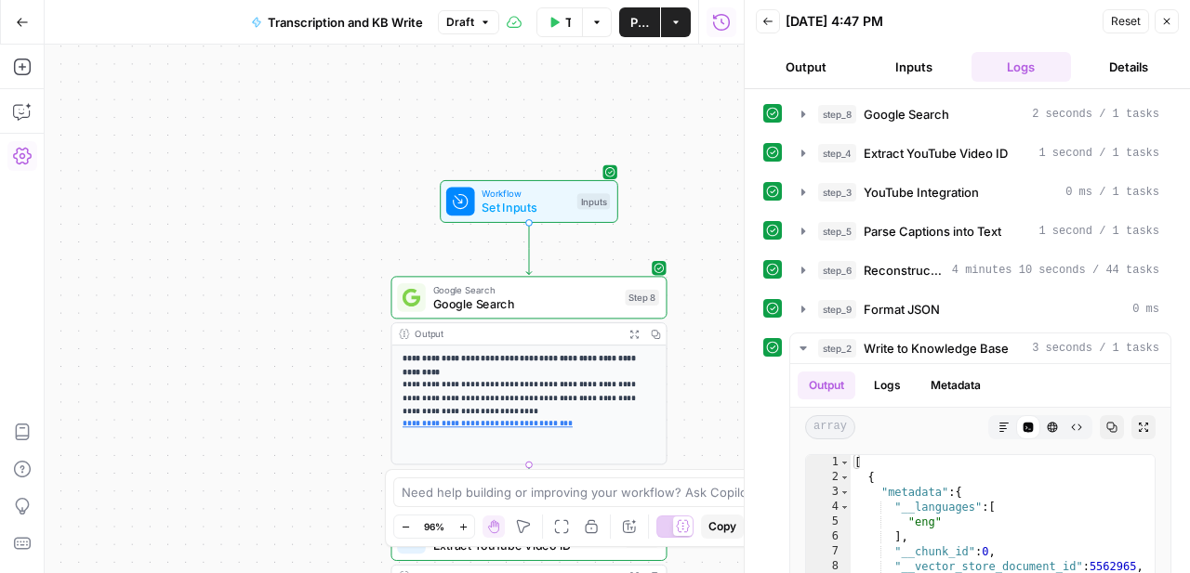
click at [563, 24] on button "Test Workflow" at bounding box center [559, 22] width 46 height 30
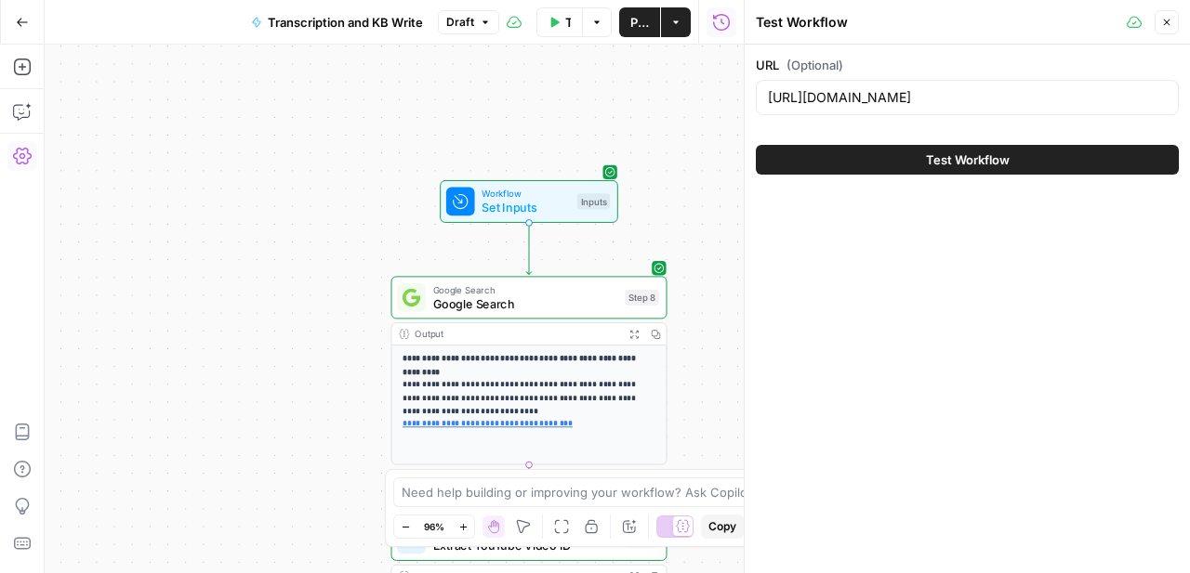
click at [866, 112] on div "[URL][DOMAIN_NAME]" at bounding box center [967, 97] width 423 height 35
click at [866, 112] on div "https://www.youtube.com/watch?v=zfUaWO6Qhas" at bounding box center [967, 97] width 423 height 35
click at [872, 102] on input "https://www.youtube.com/watch?v=zfUaWO6Qhas" at bounding box center [967, 97] width 399 height 19
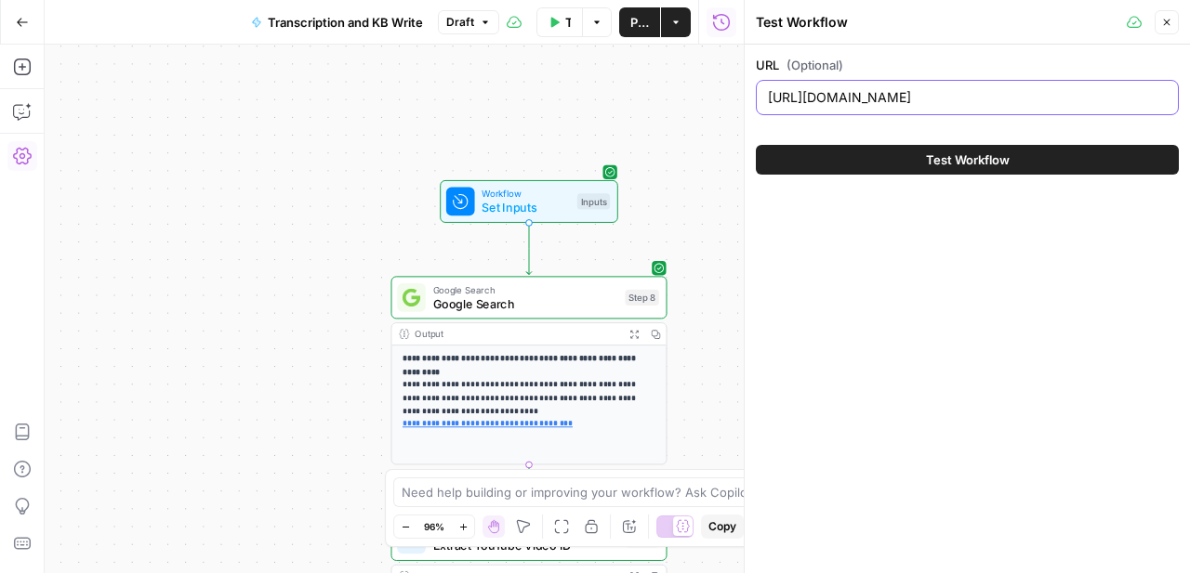
click at [872, 102] on input "https://www.youtube.com/watch?v=zfUaWO6Qhas" at bounding box center [967, 97] width 399 height 19
paste input "26PsWWnBuxU"
type input "https://www.youtube.com/watch?v=26PsWWnBuxU"
click at [967, 167] on span "Test Workflow" at bounding box center [968, 160] width 84 height 19
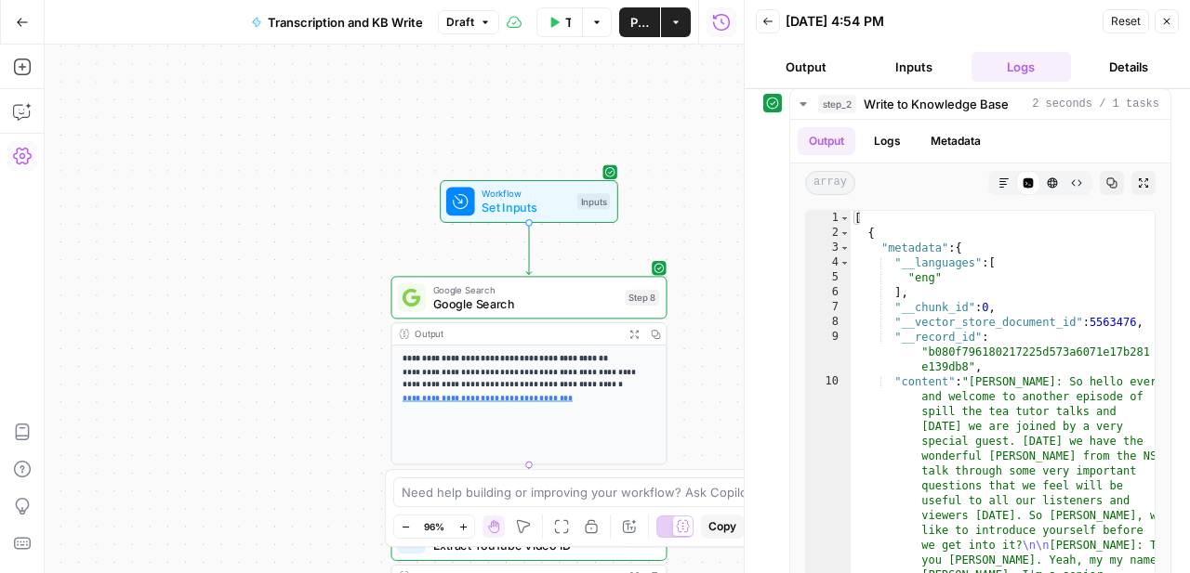
scroll to position [266, 0]
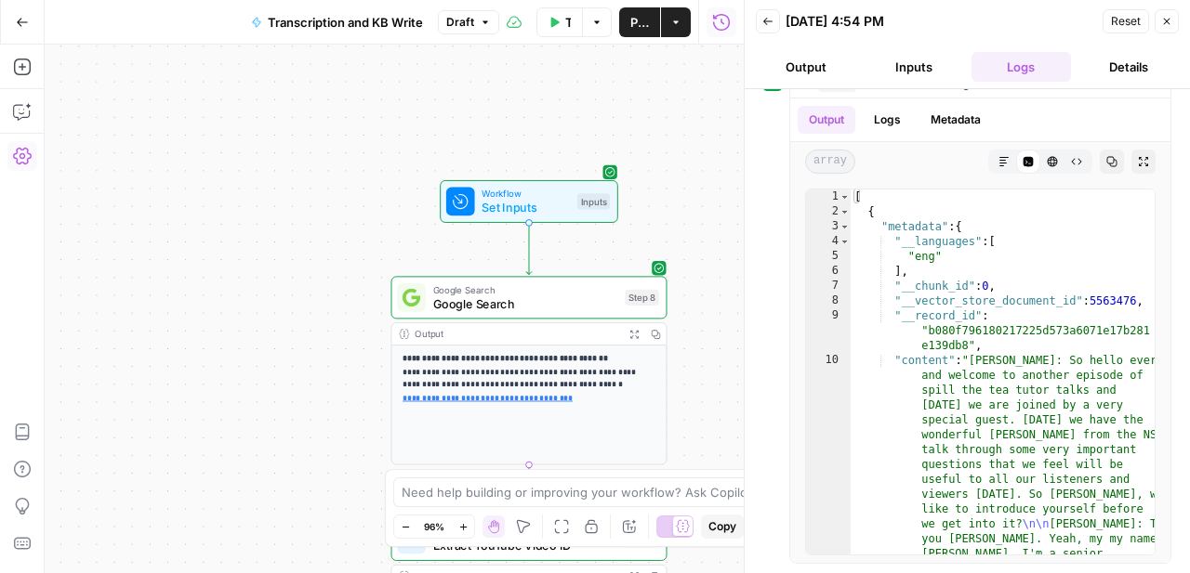
click at [546, 15] on button "Test Workflow" at bounding box center [559, 22] width 46 height 30
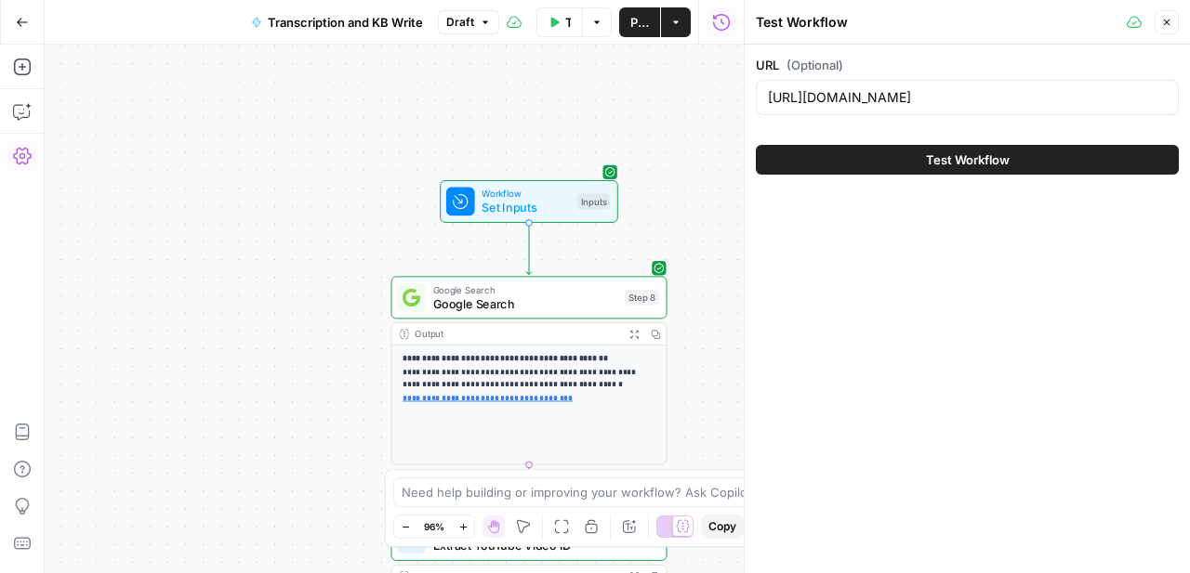
click at [995, 108] on div "https://www.youtube.com/watch?v=26PsWWnBuxU" at bounding box center [967, 97] width 423 height 35
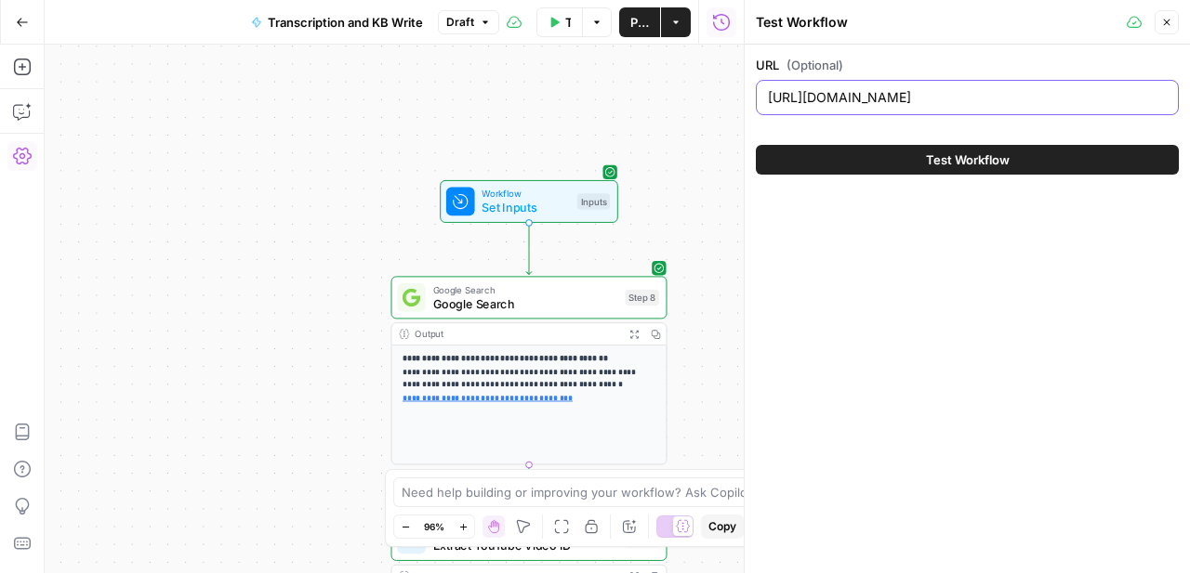
click at [986, 94] on input "https://www.youtube.com/watch?v=26PsWWnBuxU" at bounding box center [967, 97] width 399 height 19
paste input "EjSZi_rLAhI"
type input "https://www.youtube.com/watch?v=EjSZi_rLAhI"
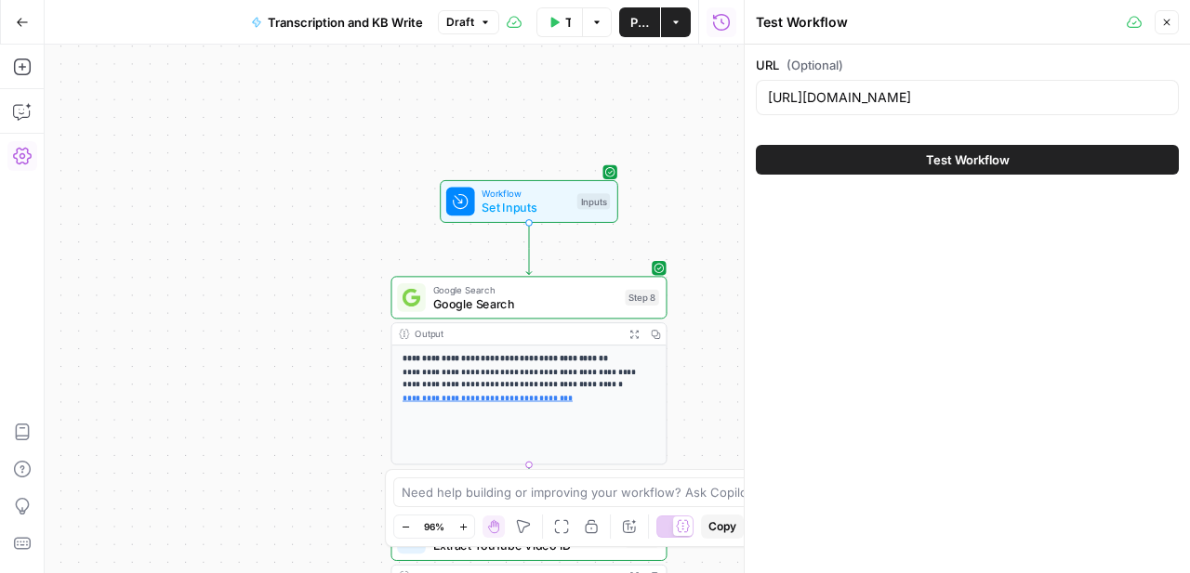
click at [995, 157] on span "Test Workflow" at bounding box center [968, 160] width 84 height 19
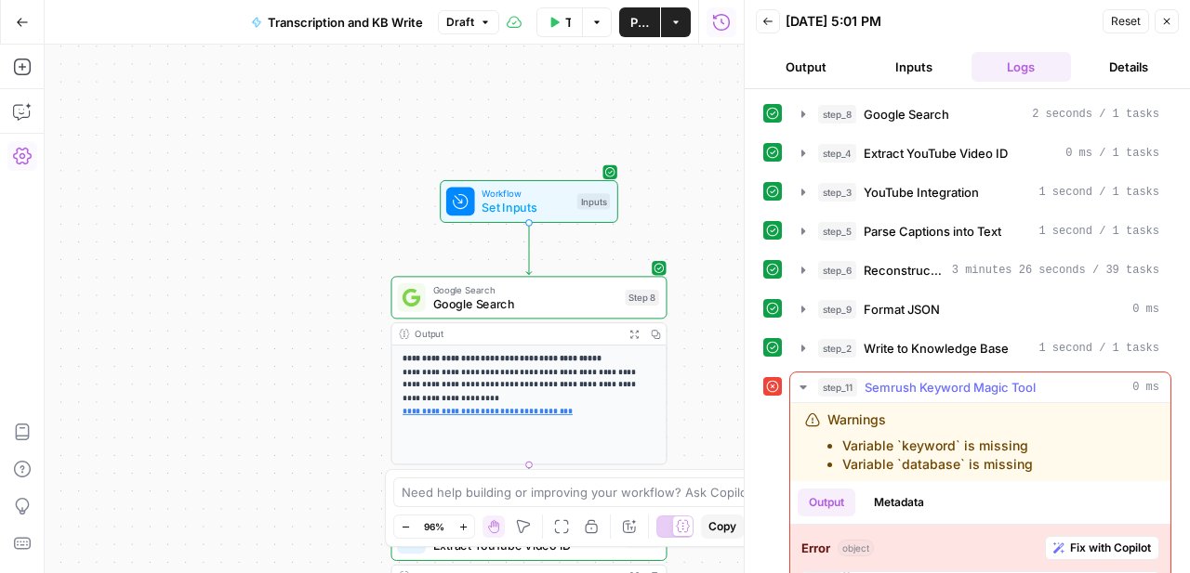
click at [804, 388] on icon "button" at bounding box center [802, 388] width 7 height 4
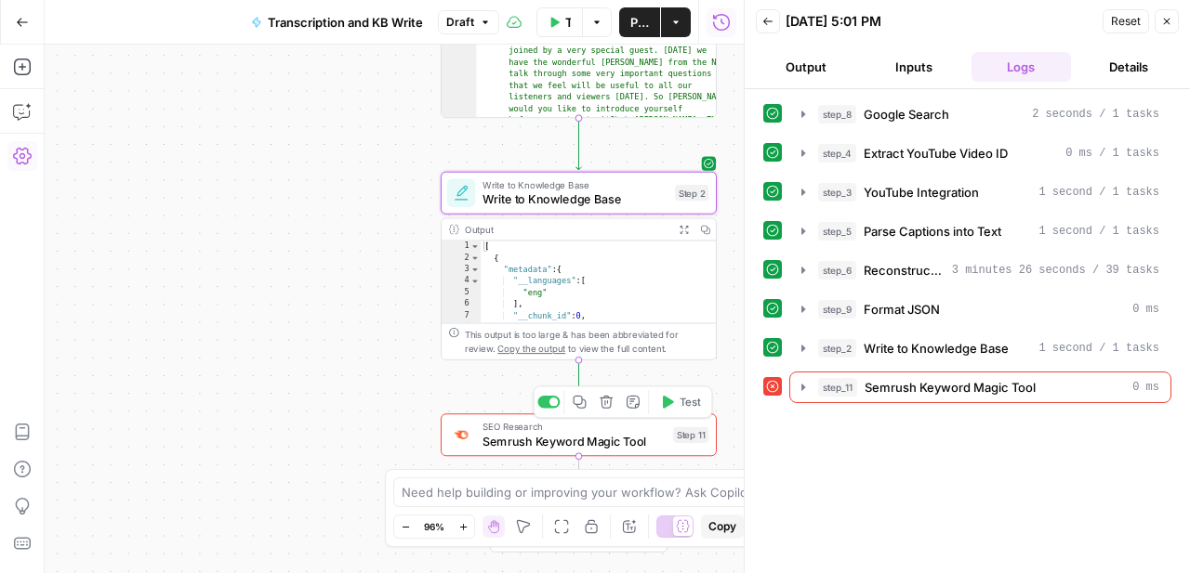
click at [632, 448] on span "Semrush Keyword Magic Tool" at bounding box center [573, 441] width 183 height 18
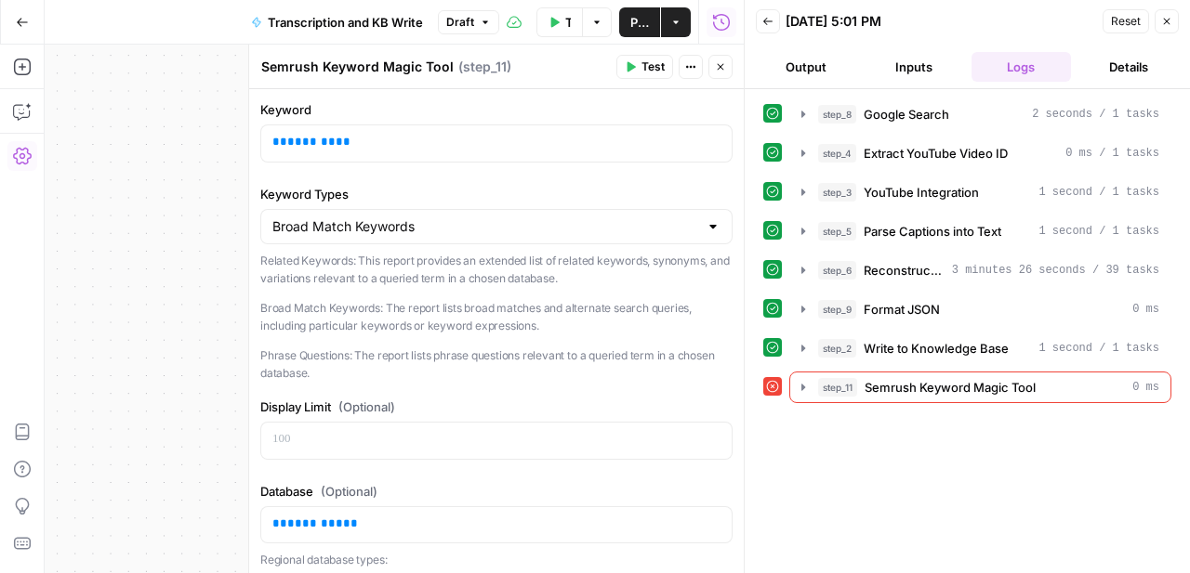
click at [717, 72] on icon "button" at bounding box center [720, 66] width 11 height 11
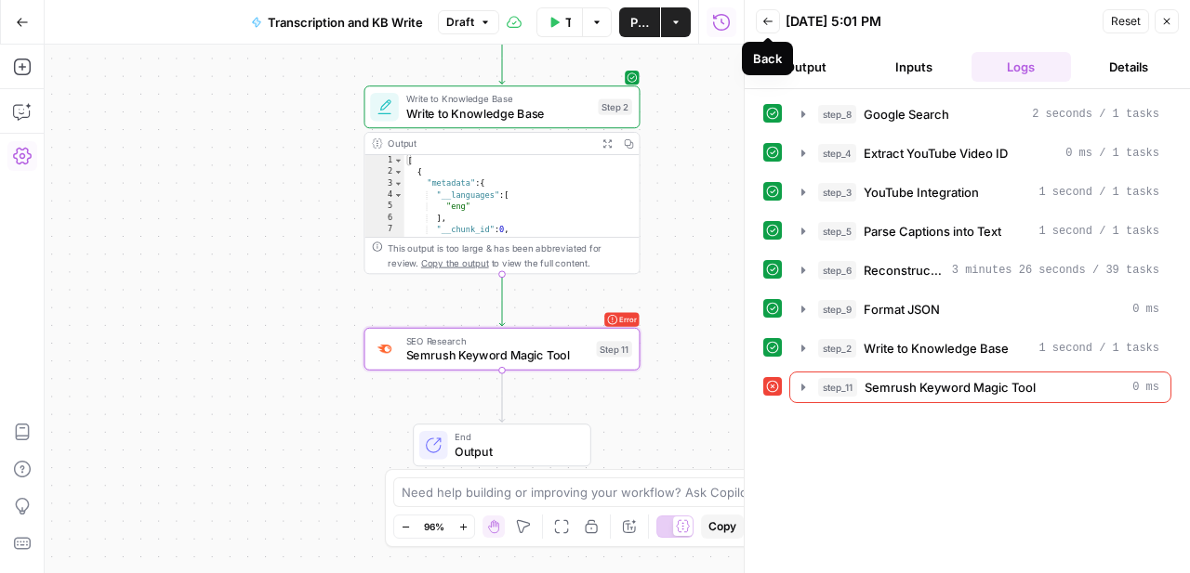
click at [770, 23] on icon "button" at bounding box center [767, 21] width 11 height 11
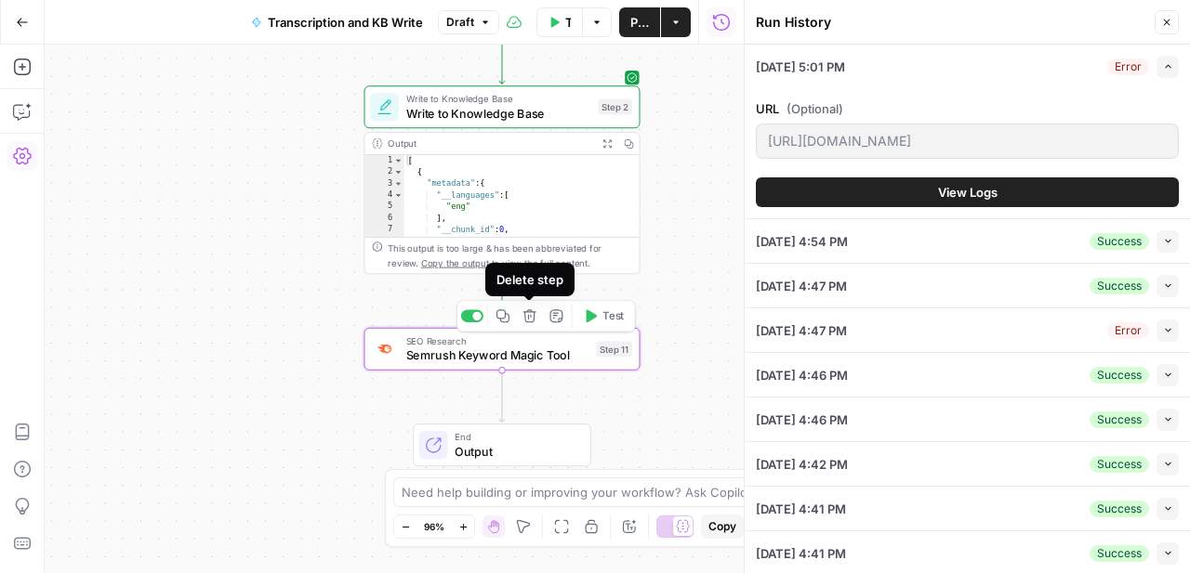
click at [527, 320] on icon "button" at bounding box center [529, 316] width 14 height 14
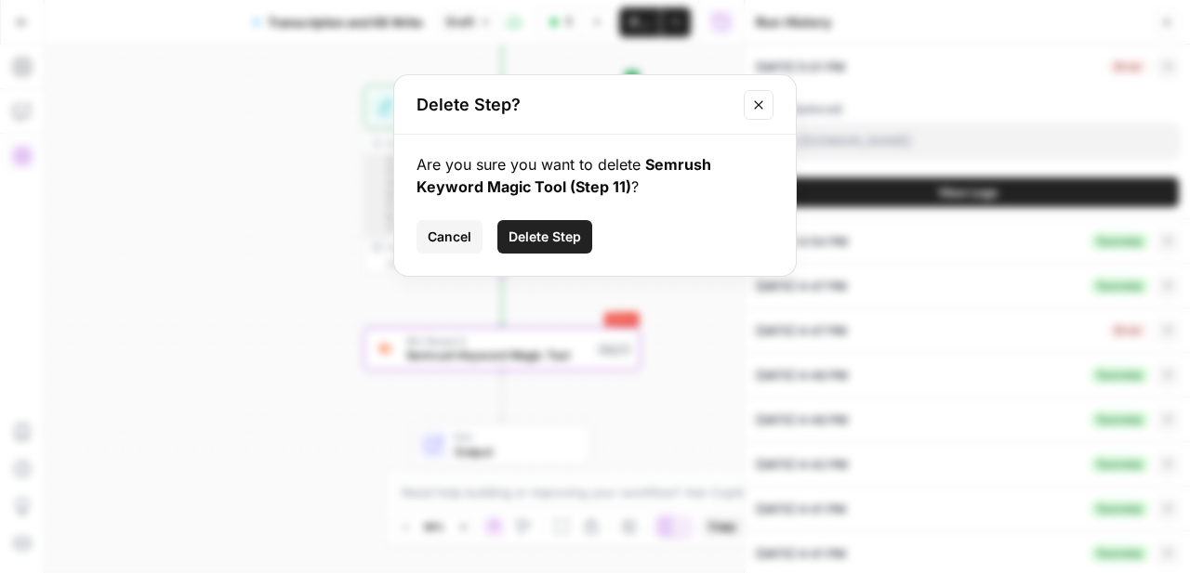
click at [536, 241] on span "Delete Step" at bounding box center [544, 237] width 72 height 19
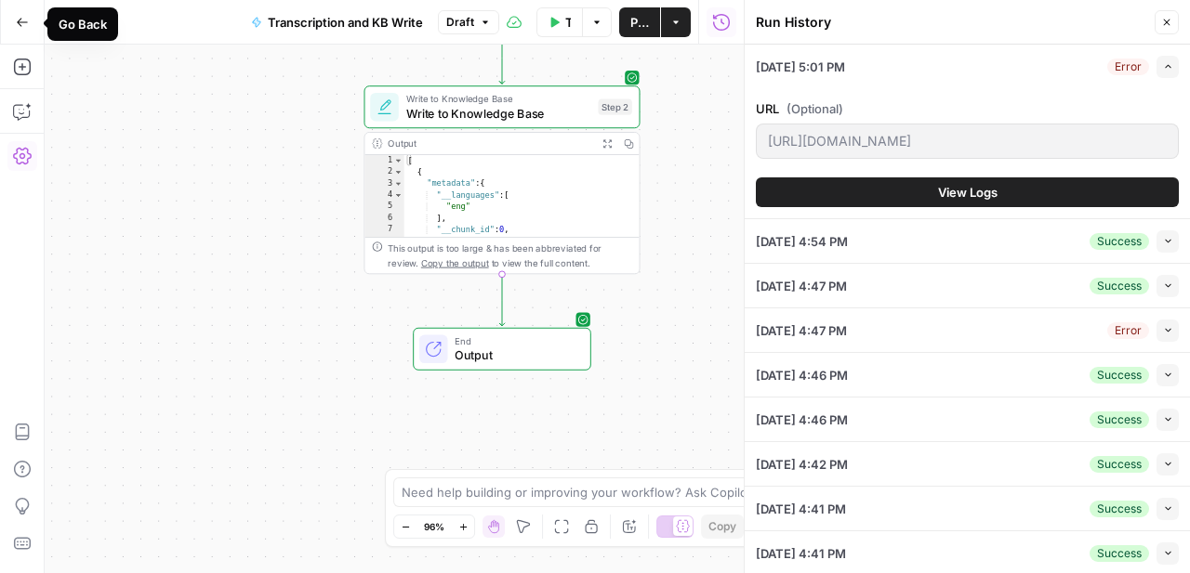
click at [20, 18] on icon "button" at bounding box center [22, 22] width 11 height 8
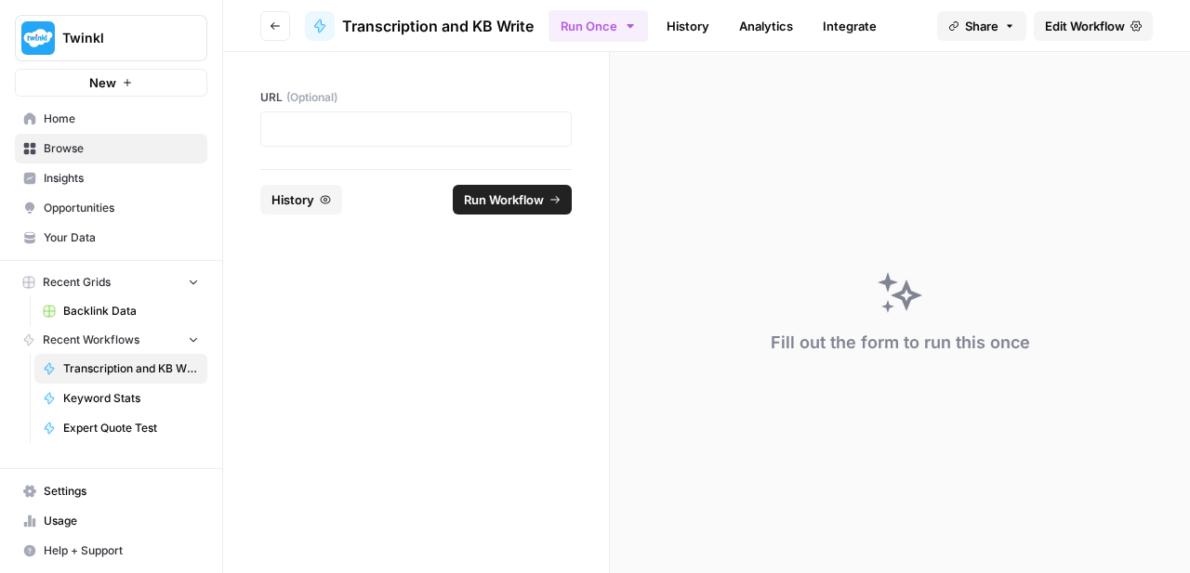
click at [77, 245] on span "Your Data" at bounding box center [121, 238] width 155 height 17
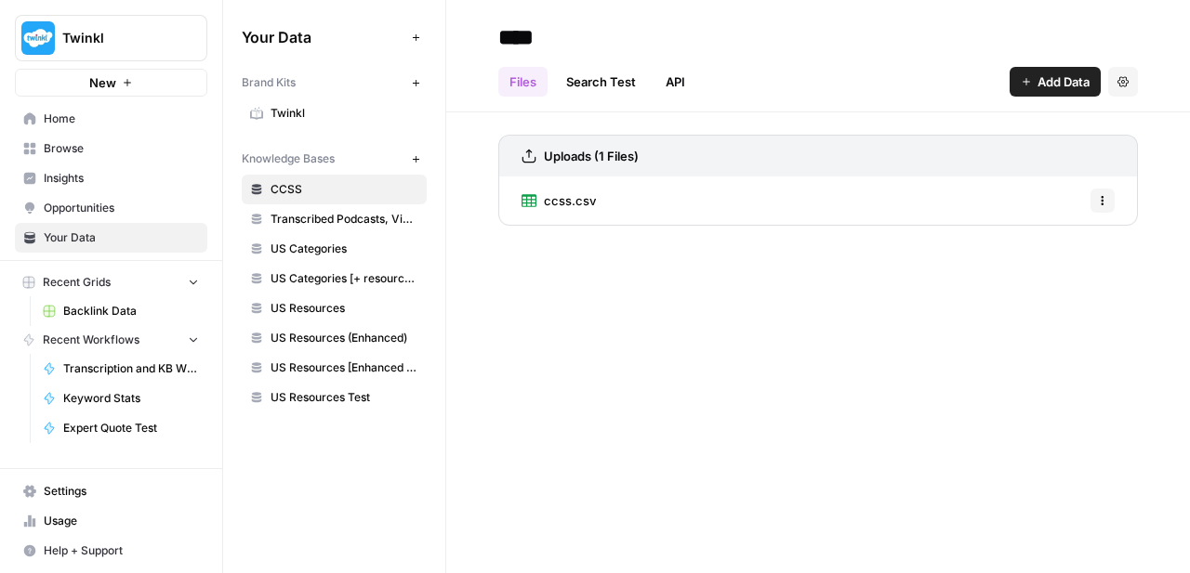
click at [331, 227] on span "Transcribed Podcasts, Videos, etc." at bounding box center [344, 219] width 148 height 17
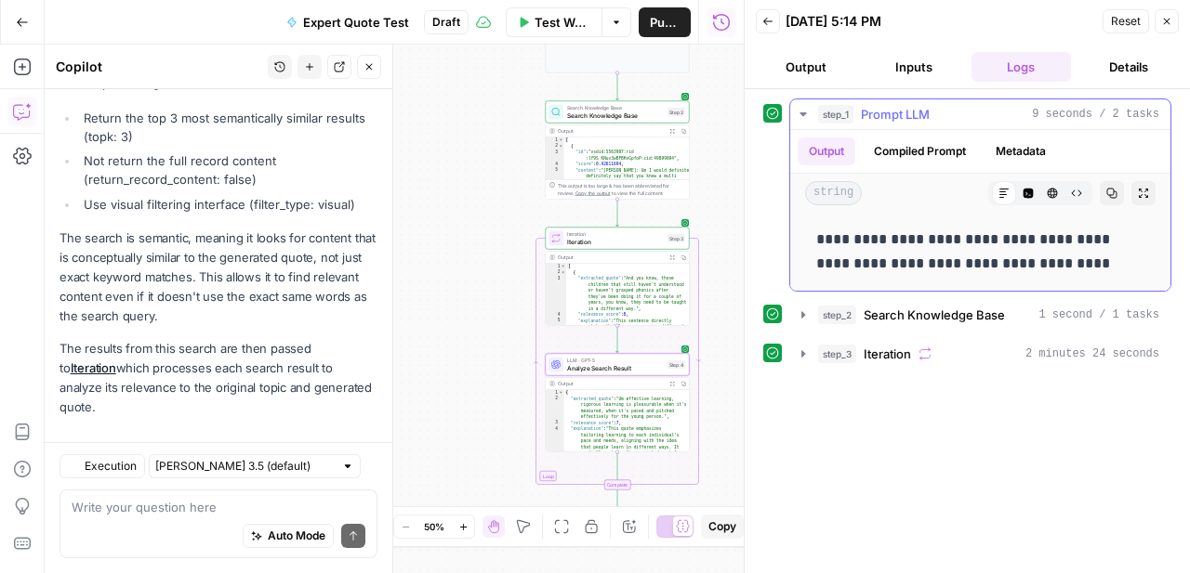
scroll to position [334, 0]
